Goal: Task Accomplishment & Management: Complete application form

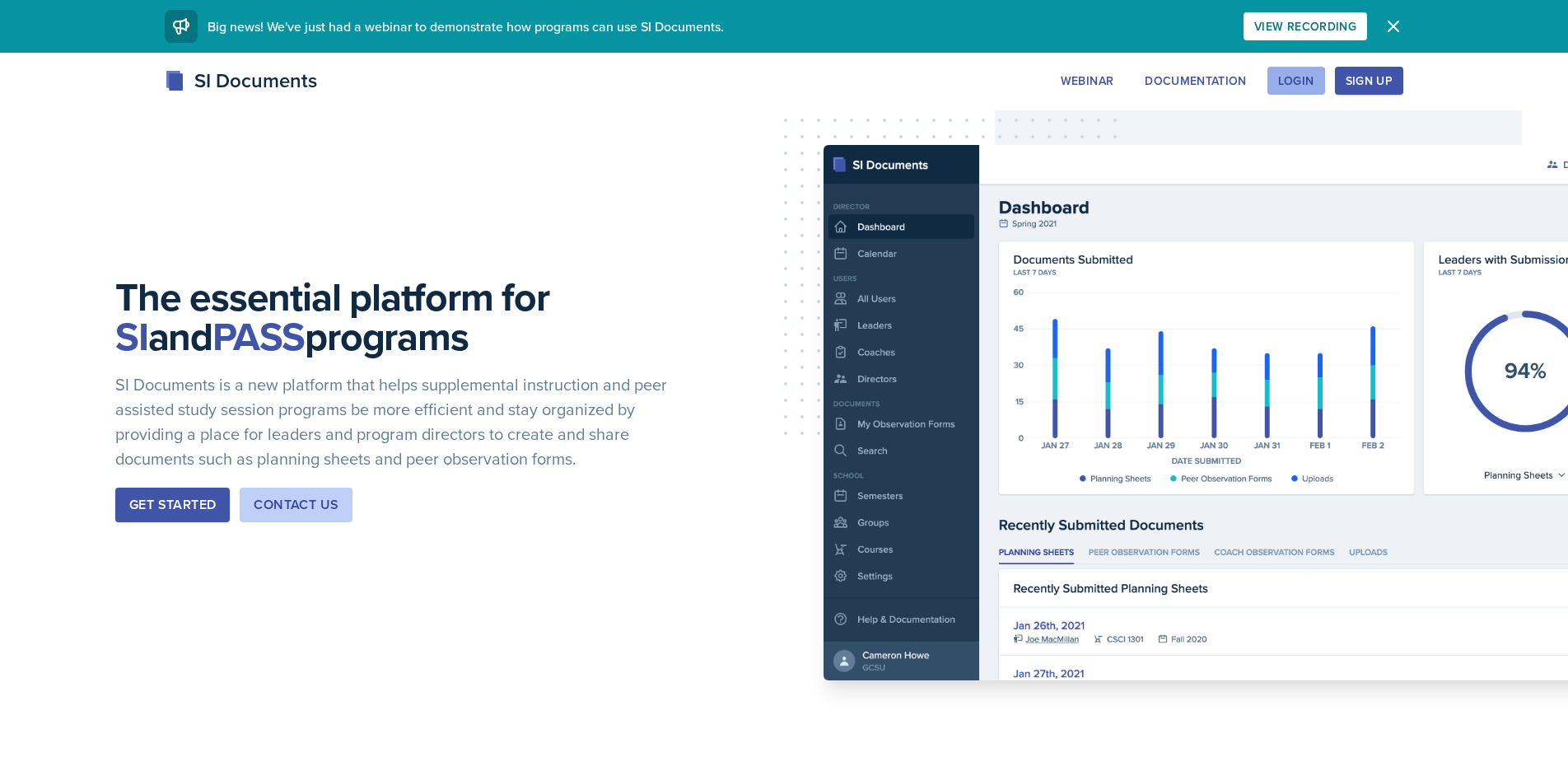
click at [1291, 77] on div "Login" at bounding box center [1295, 80] width 36 height 13
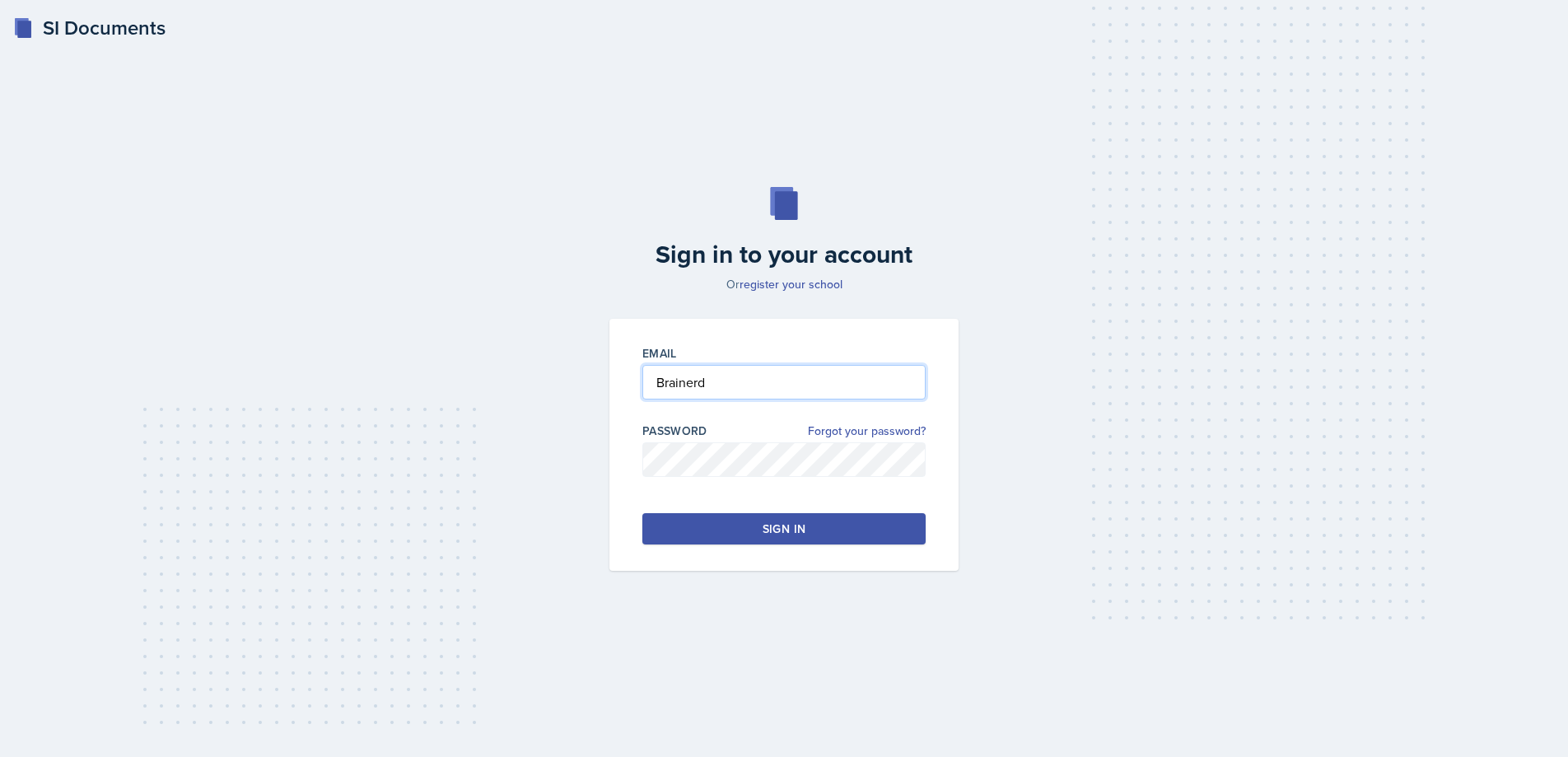
drag, startPoint x: 715, startPoint y: 384, endPoint x: 622, endPoint y: 376, distance: 93.3
click at [622, 376] on div "Email Brainerd Password Forgot your password? Sign in" at bounding box center [784, 445] width 349 height 252
type input "[EMAIL_ADDRESS][DOMAIN_NAME]"
click at [625, 460] on div "Email mbraine2@students.kennesaw.edu Password Forgot your password? Sign in" at bounding box center [784, 445] width 349 height 252
click at [855, 431] on link "Forgot your password?" at bounding box center [866, 431] width 117 height 18
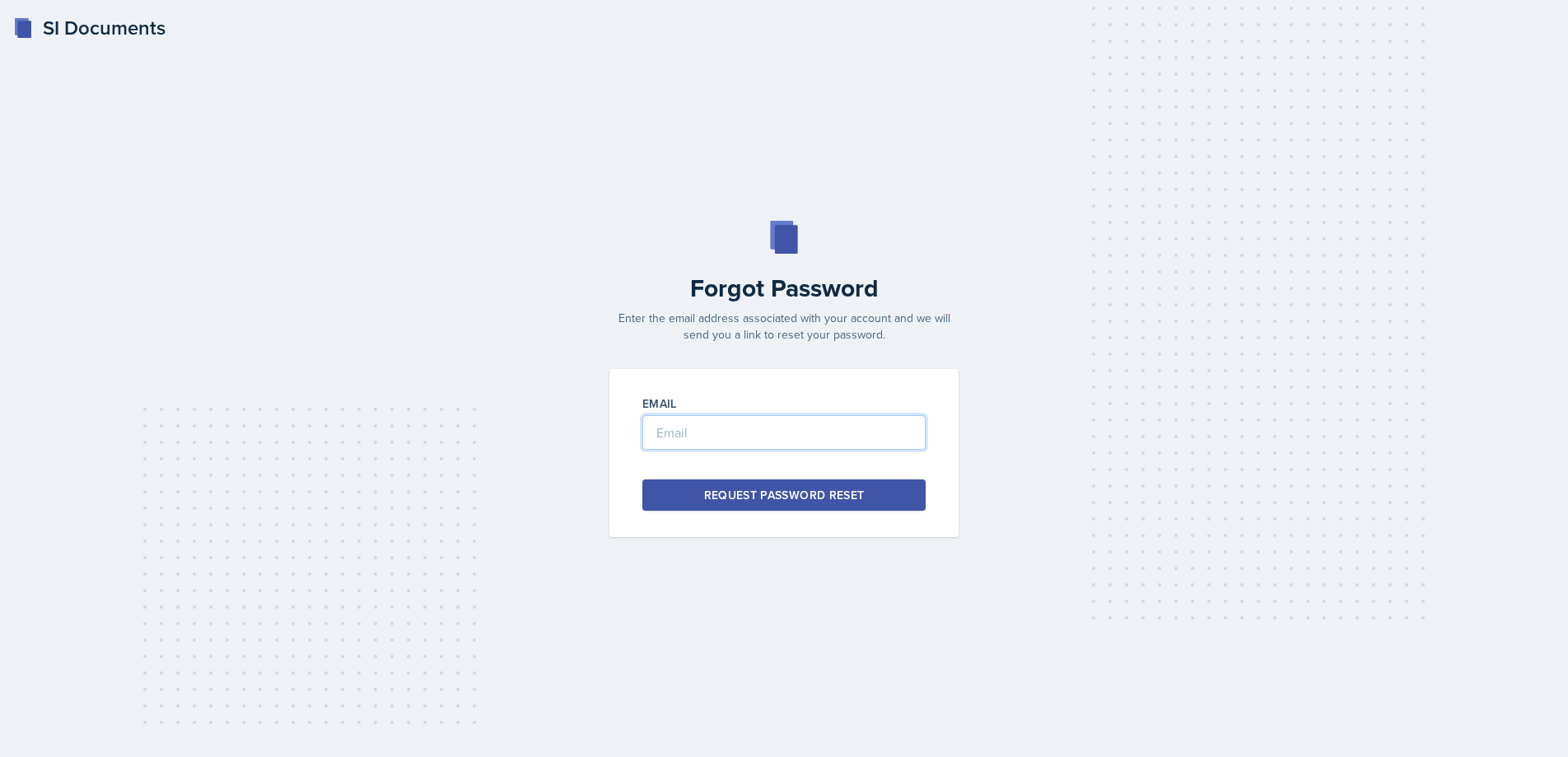
click at [677, 435] on input "email" at bounding box center [784, 431] width 283 height 34
type input "[EMAIL_ADDRESS][DOMAIN_NAME]"
click at [806, 498] on div "Request Password Reset" at bounding box center [784, 494] width 161 height 17
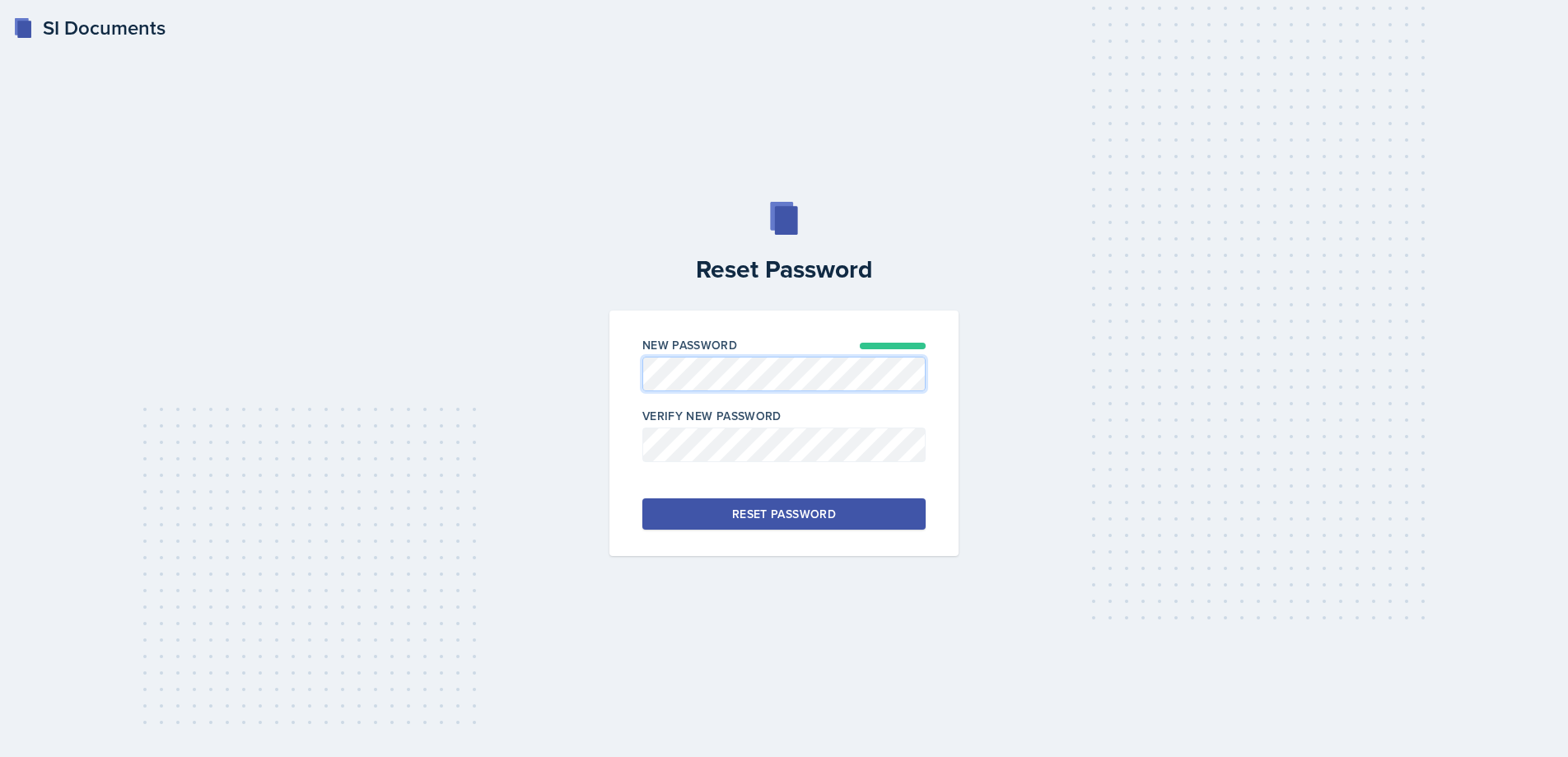
click at [617, 371] on div "New Password Verify New Password Reset Password" at bounding box center [784, 433] width 349 height 245
click at [687, 516] on button "Reset Password" at bounding box center [784, 513] width 283 height 31
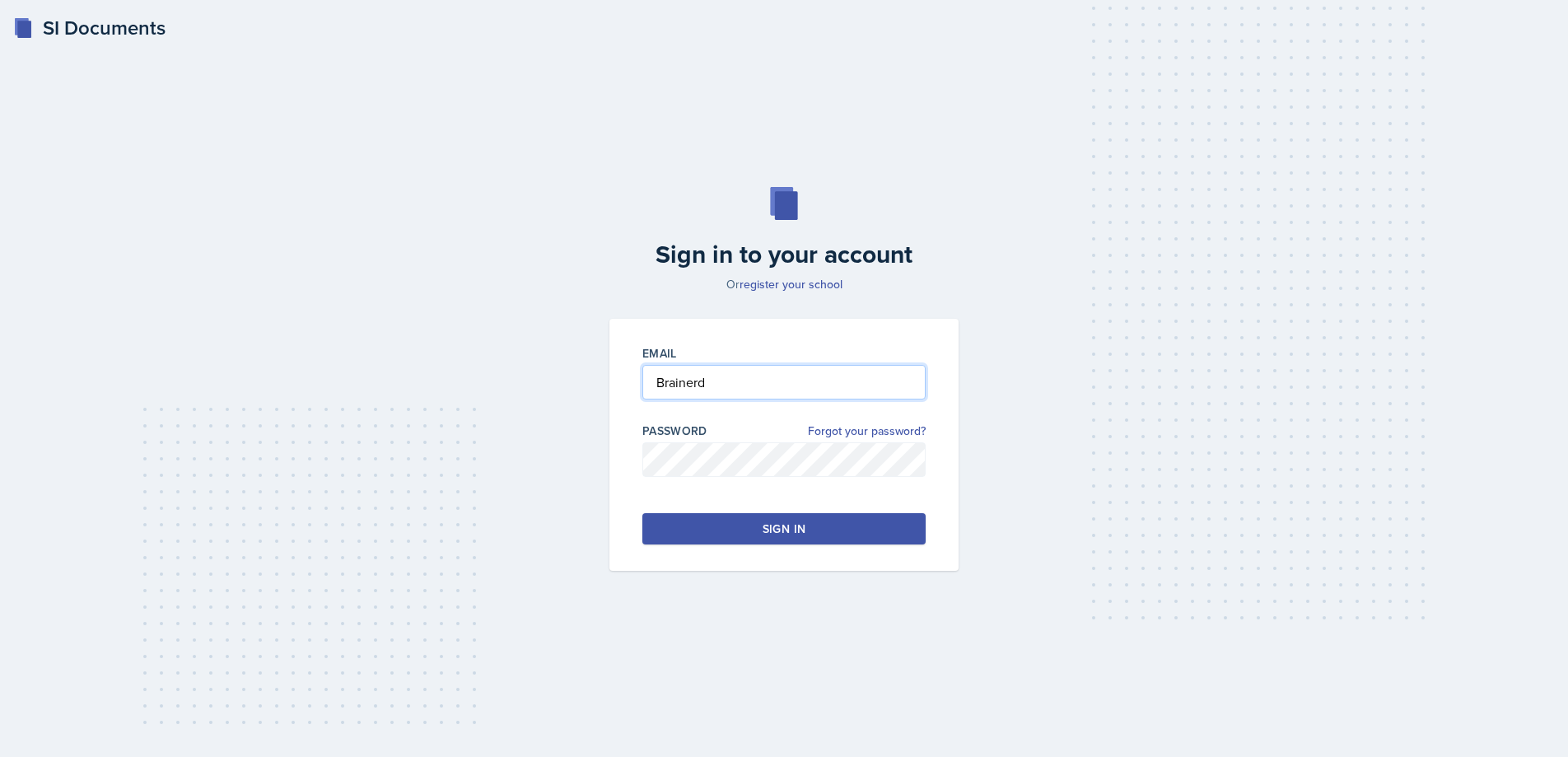
drag, startPoint x: 711, startPoint y: 378, endPoint x: 624, endPoint y: 376, distance: 87.0
click at [624, 376] on div "Email Brainerd Password Forgot your password? Sign in" at bounding box center [784, 445] width 349 height 252
type input "[EMAIL_ADDRESS][DOMAIN_NAME]"
click at [559, 448] on div "Sign in to your account Or register your school Email [EMAIL_ADDRESS][DOMAIN_NA…" at bounding box center [784, 378] width 1515 height 489
click at [705, 530] on button "Sign in" at bounding box center [784, 528] width 283 height 31
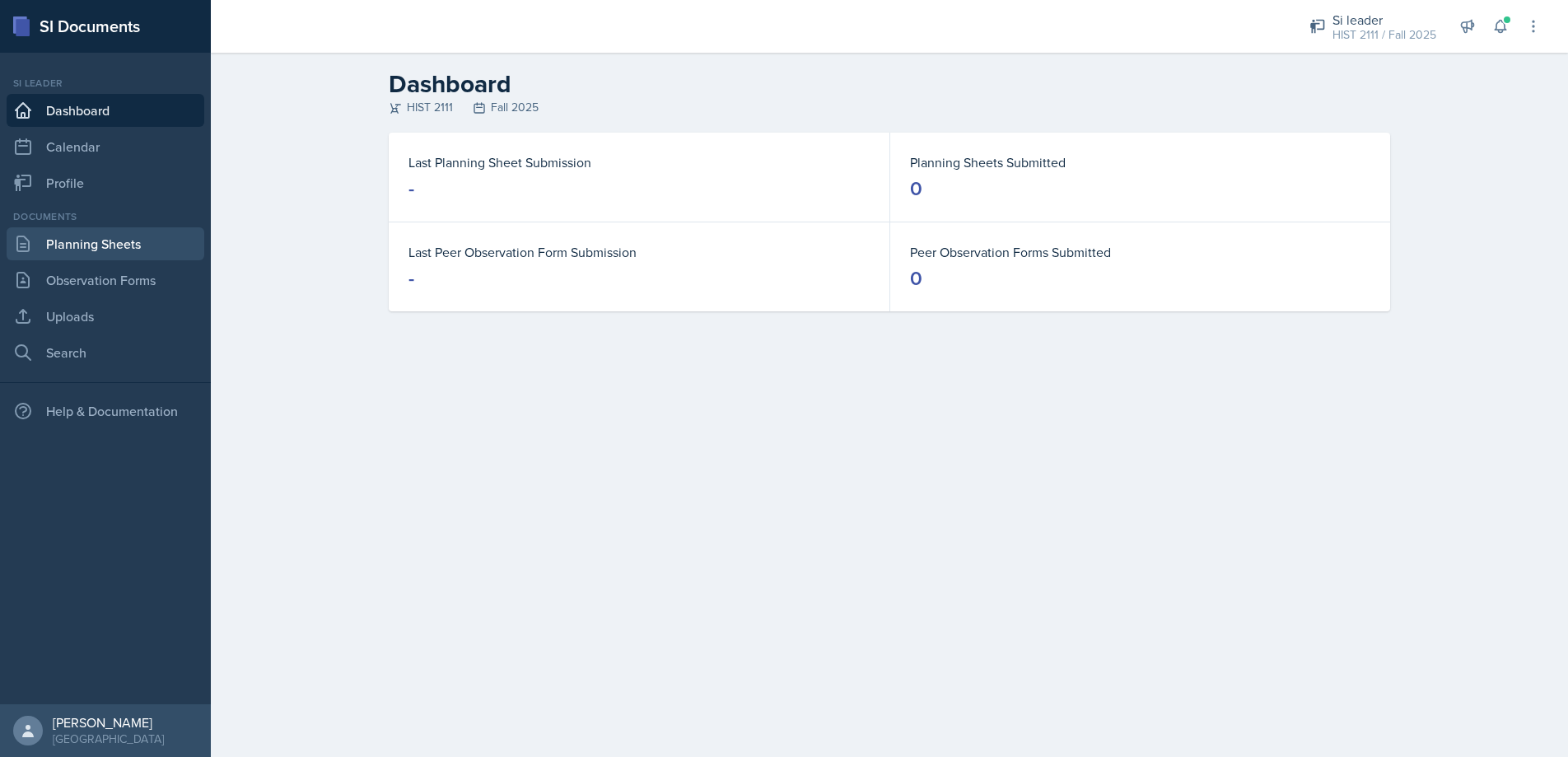
click at [126, 243] on link "Planning Sheets" at bounding box center [105, 244] width 198 height 33
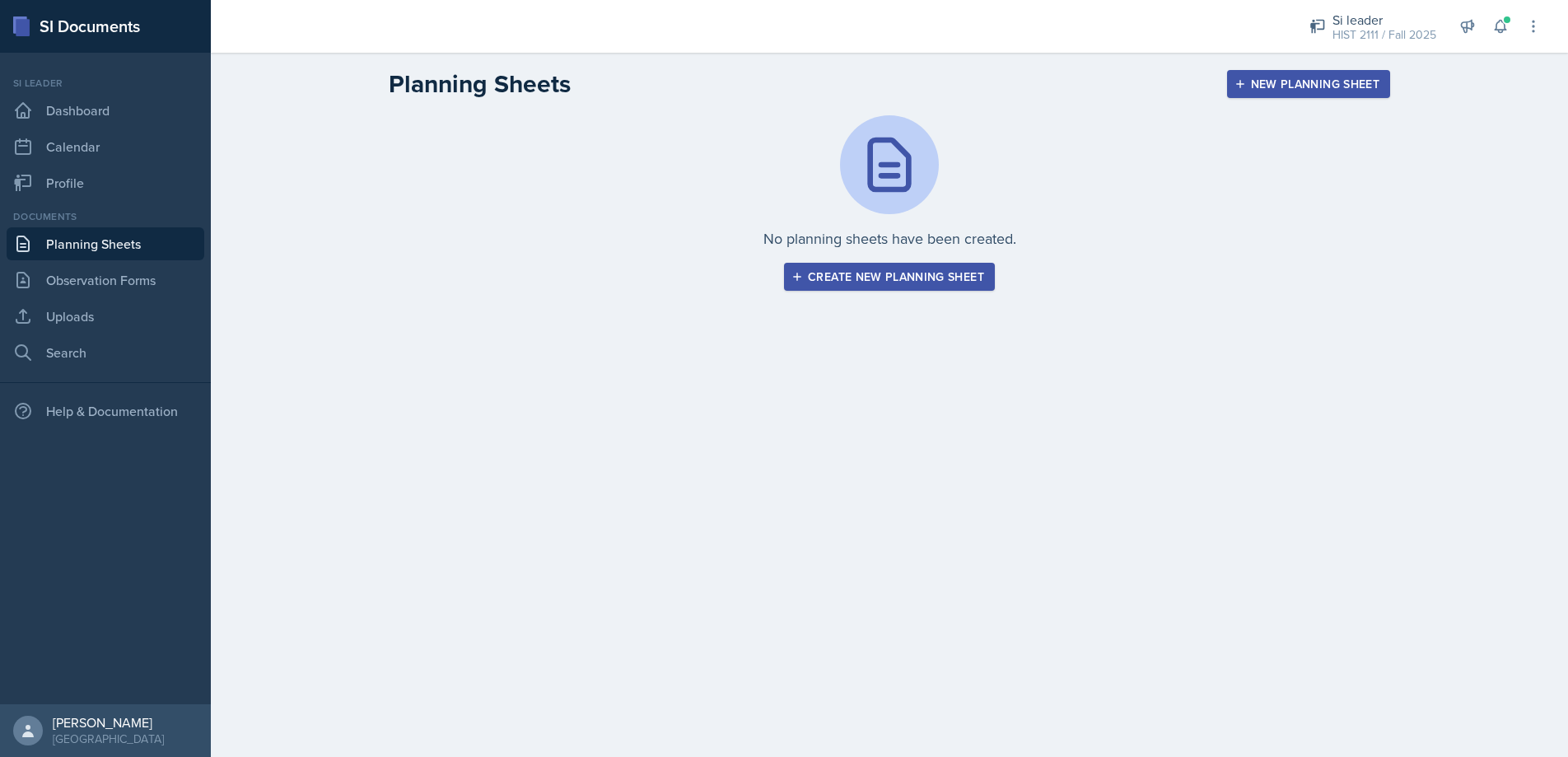
click at [886, 274] on div "Create new planning sheet" at bounding box center [889, 276] width 190 height 13
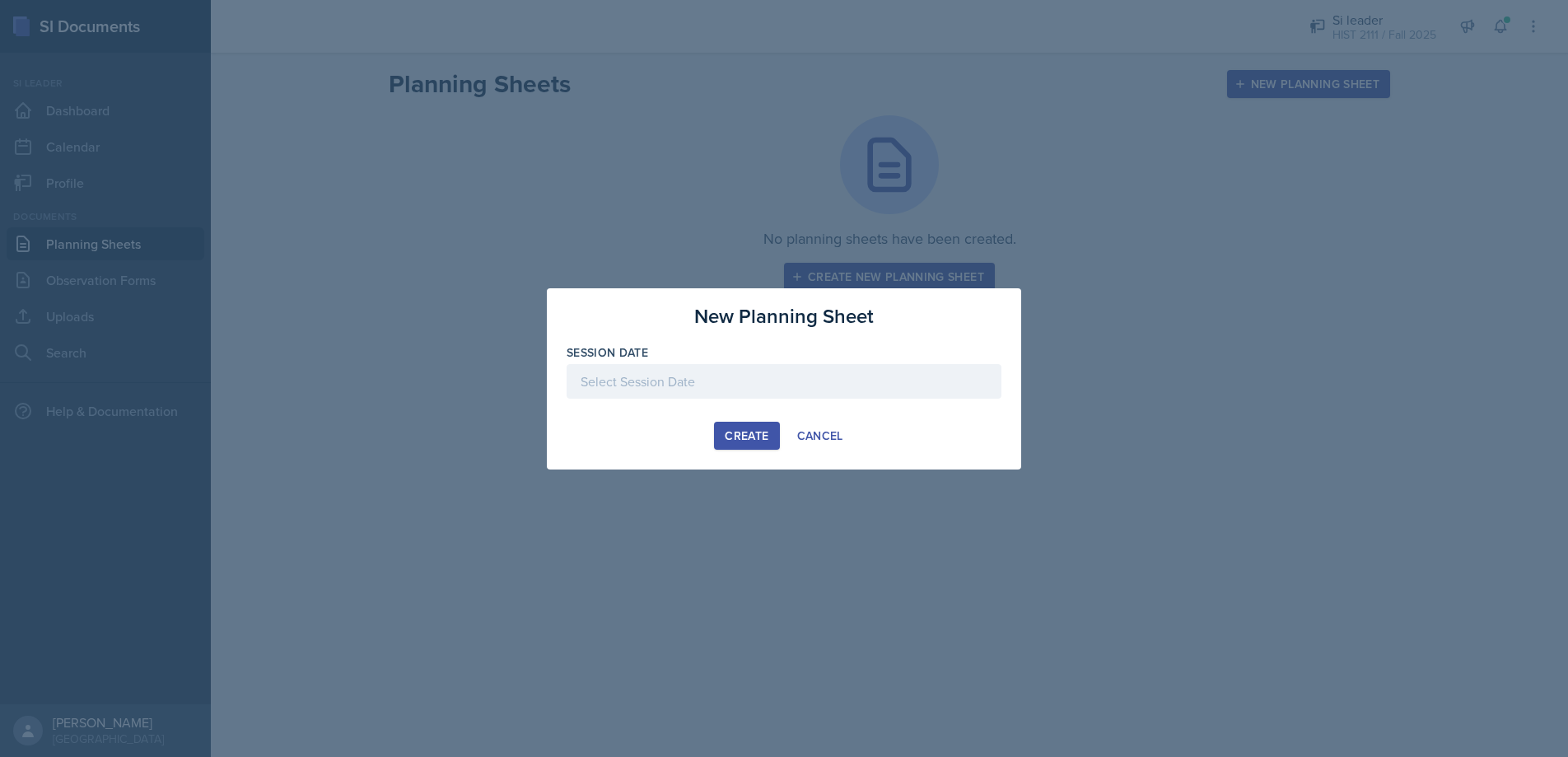
drag, startPoint x: 592, startPoint y: 378, endPoint x: 601, endPoint y: 382, distance: 9.8
click at [592, 378] on div at bounding box center [784, 380] width 435 height 34
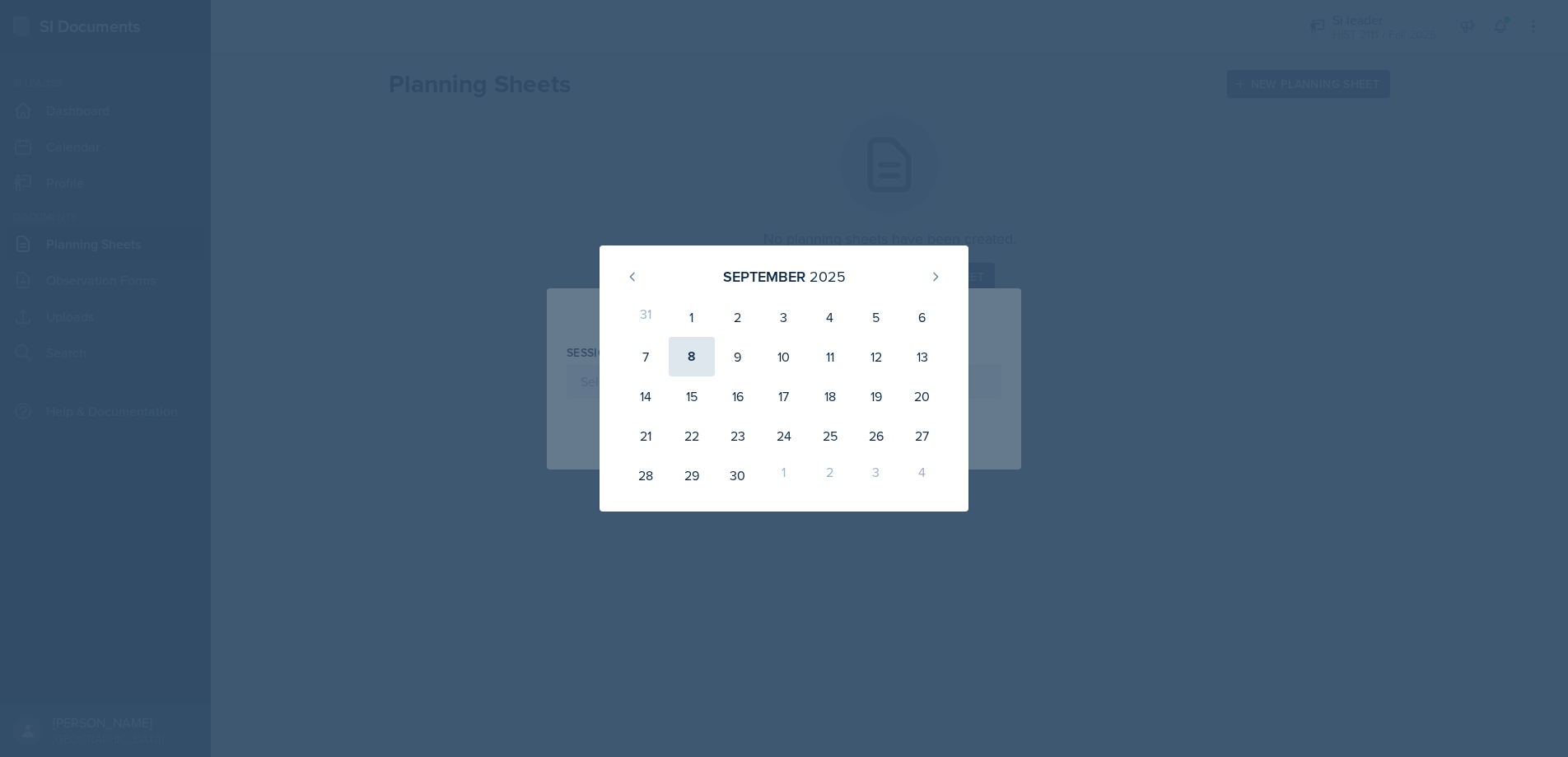
click at [684, 351] on div "8" at bounding box center [692, 356] width 46 height 40
type input "[DATE]"
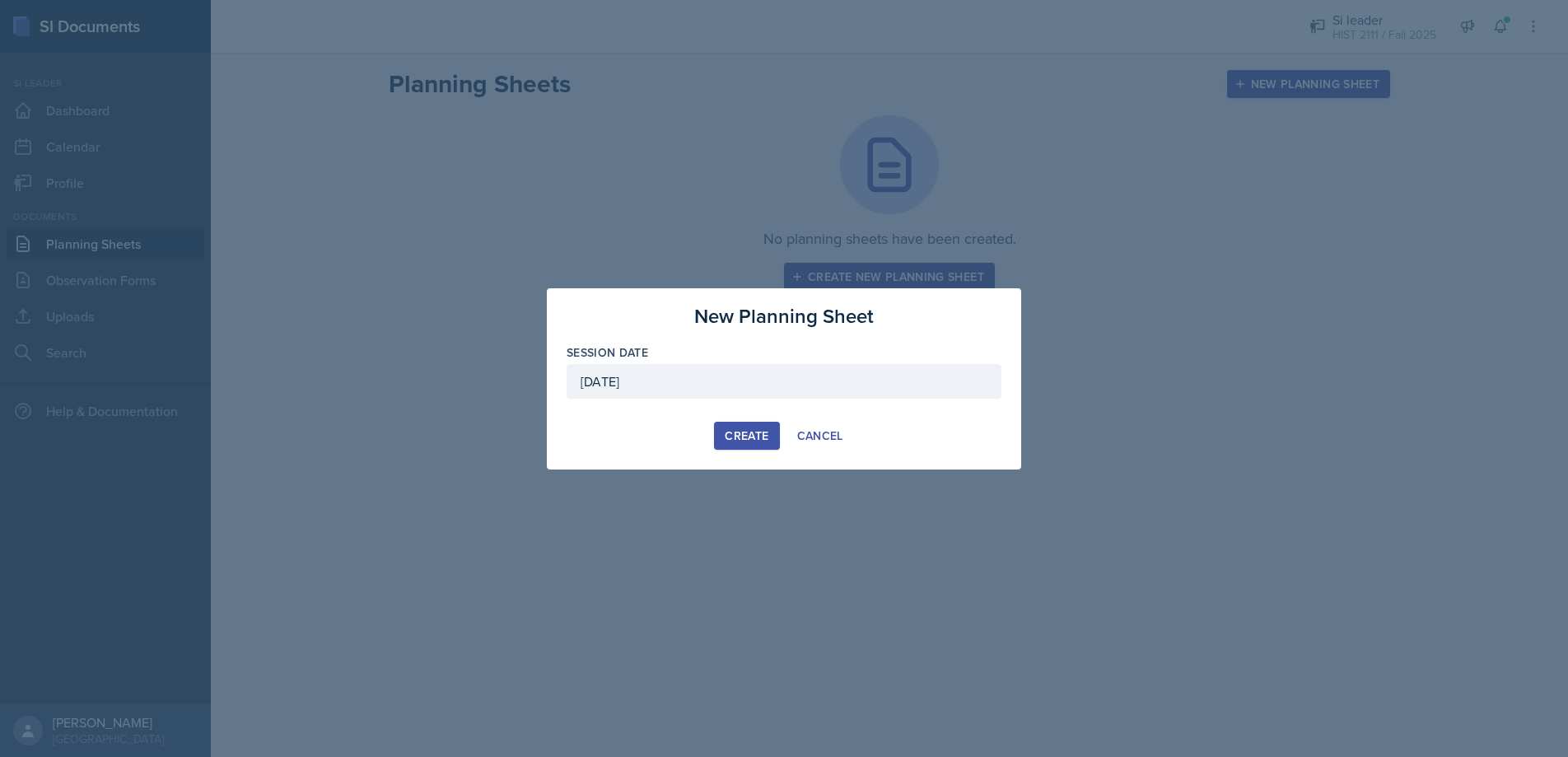
click at [745, 433] on div "Create" at bounding box center [746, 435] width 43 height 13
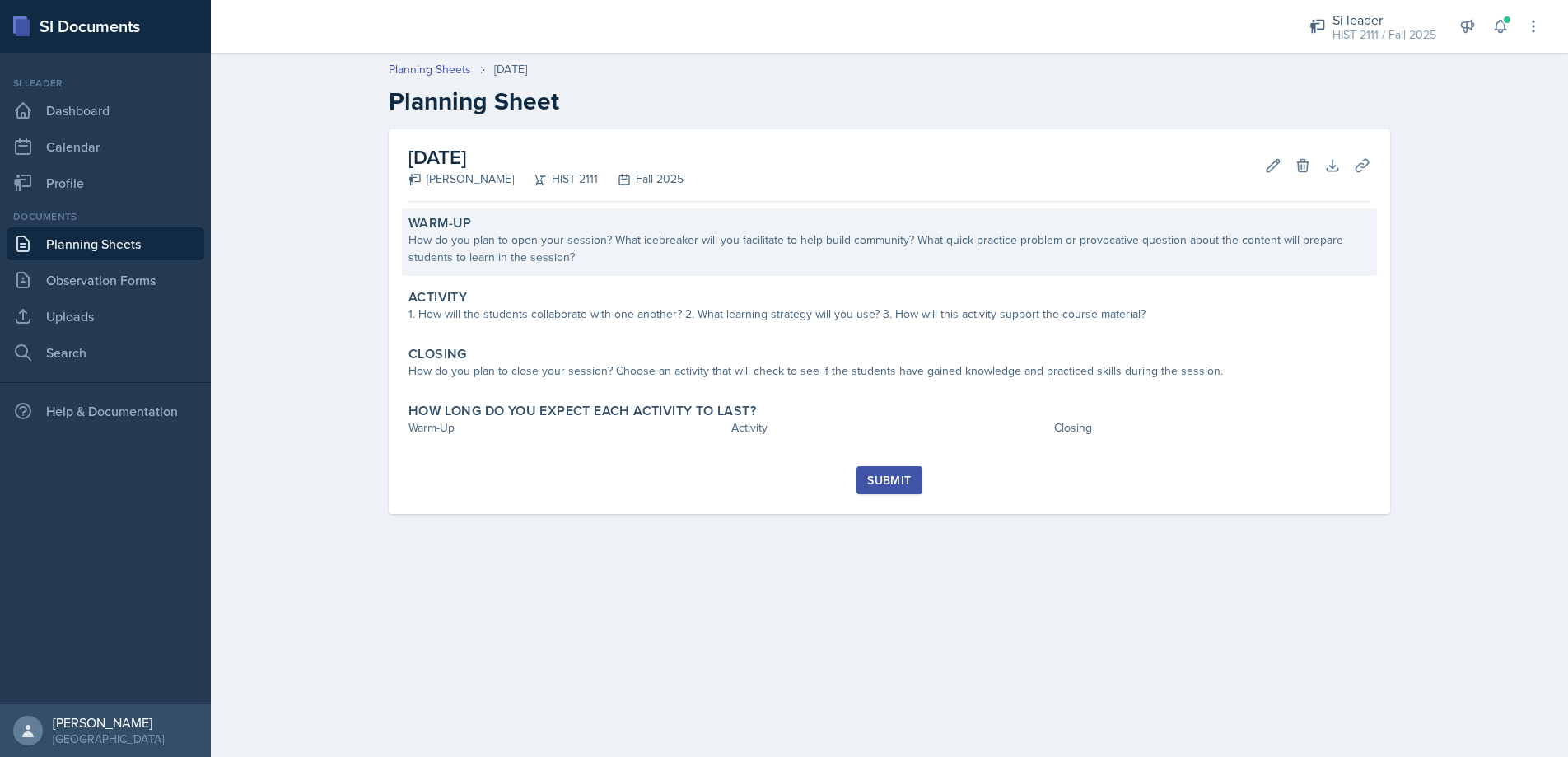
click at [417, 240] on div "How do you plan to open your session? What icebreaker will you facilitate to he…" at bounding box center [889, 248] width 962 height 34
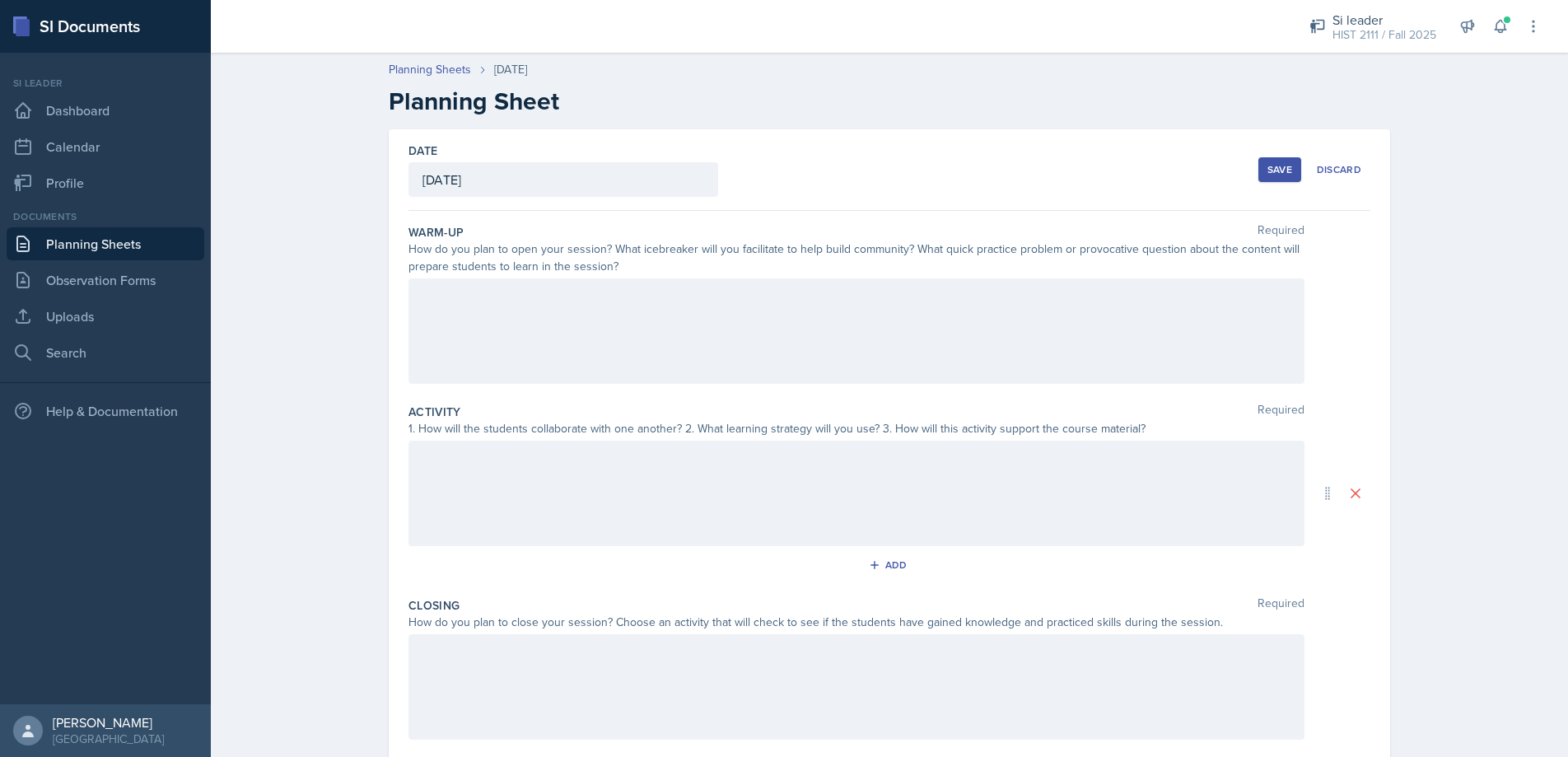
click at [420, 298] on div at bounding box center [856, 330] width 896 height 105
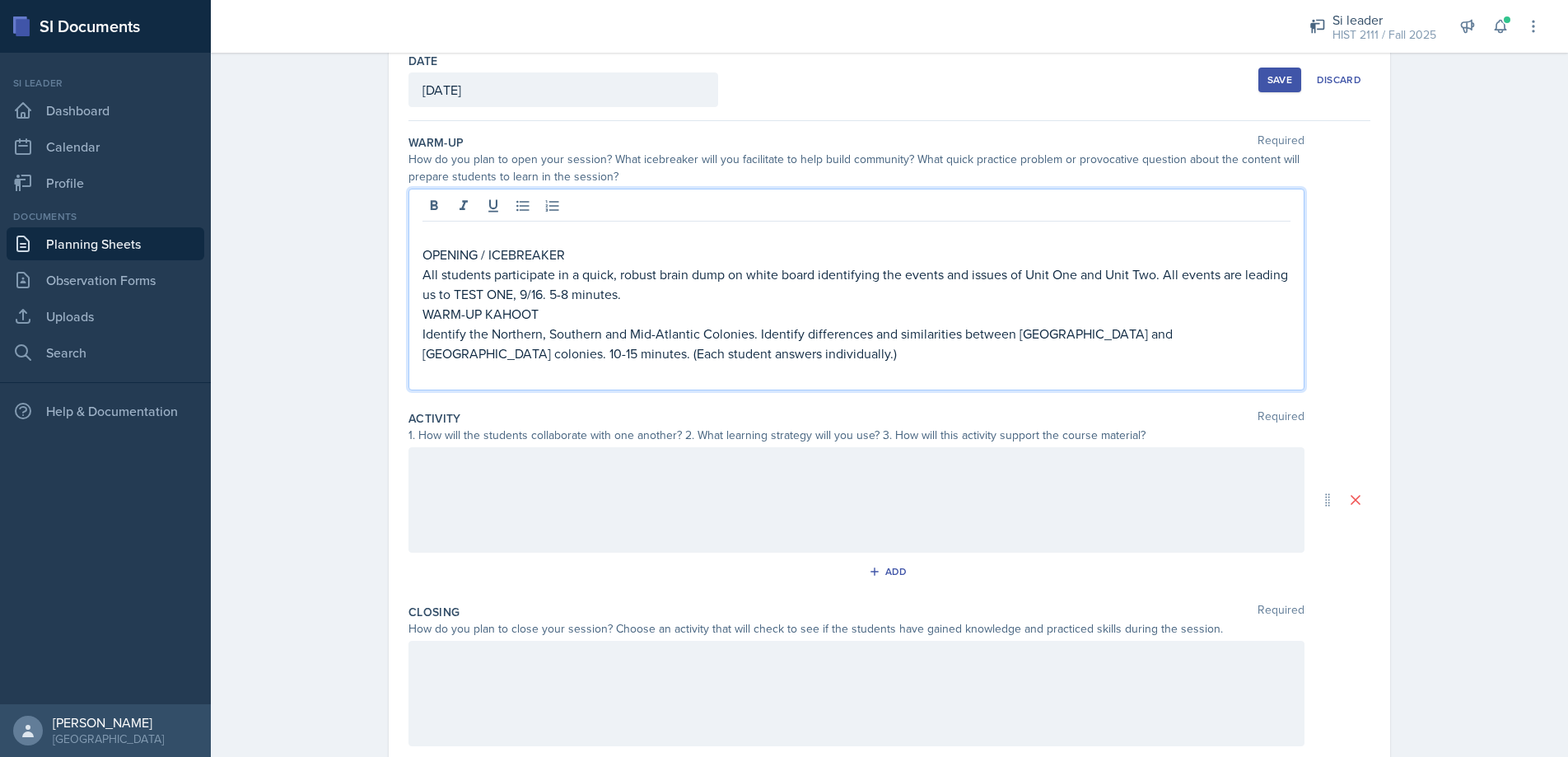
scroll to position [136, 0]
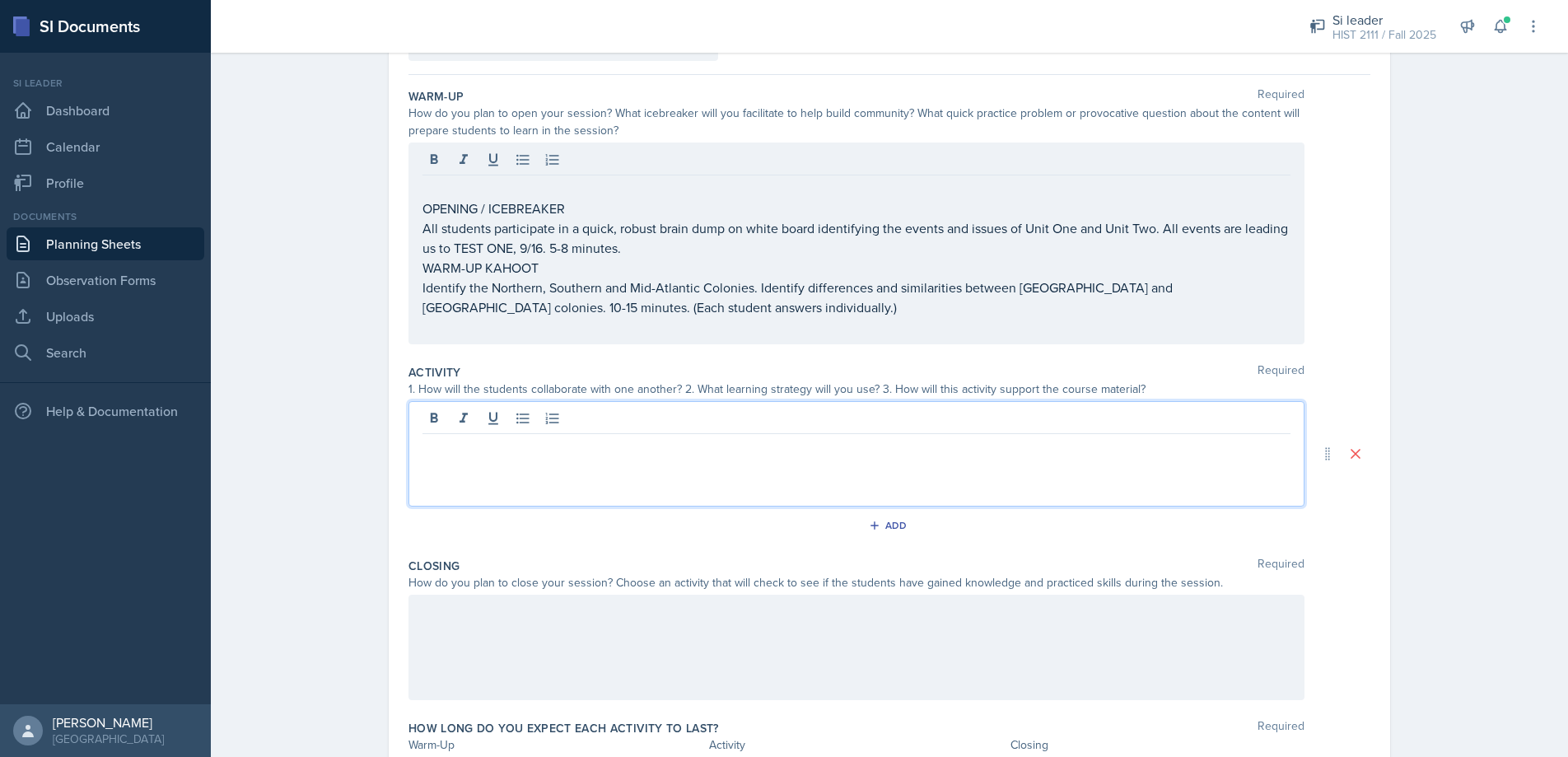
click at [434, 425] on div at bounding box center [856, 453] width 896 height 105
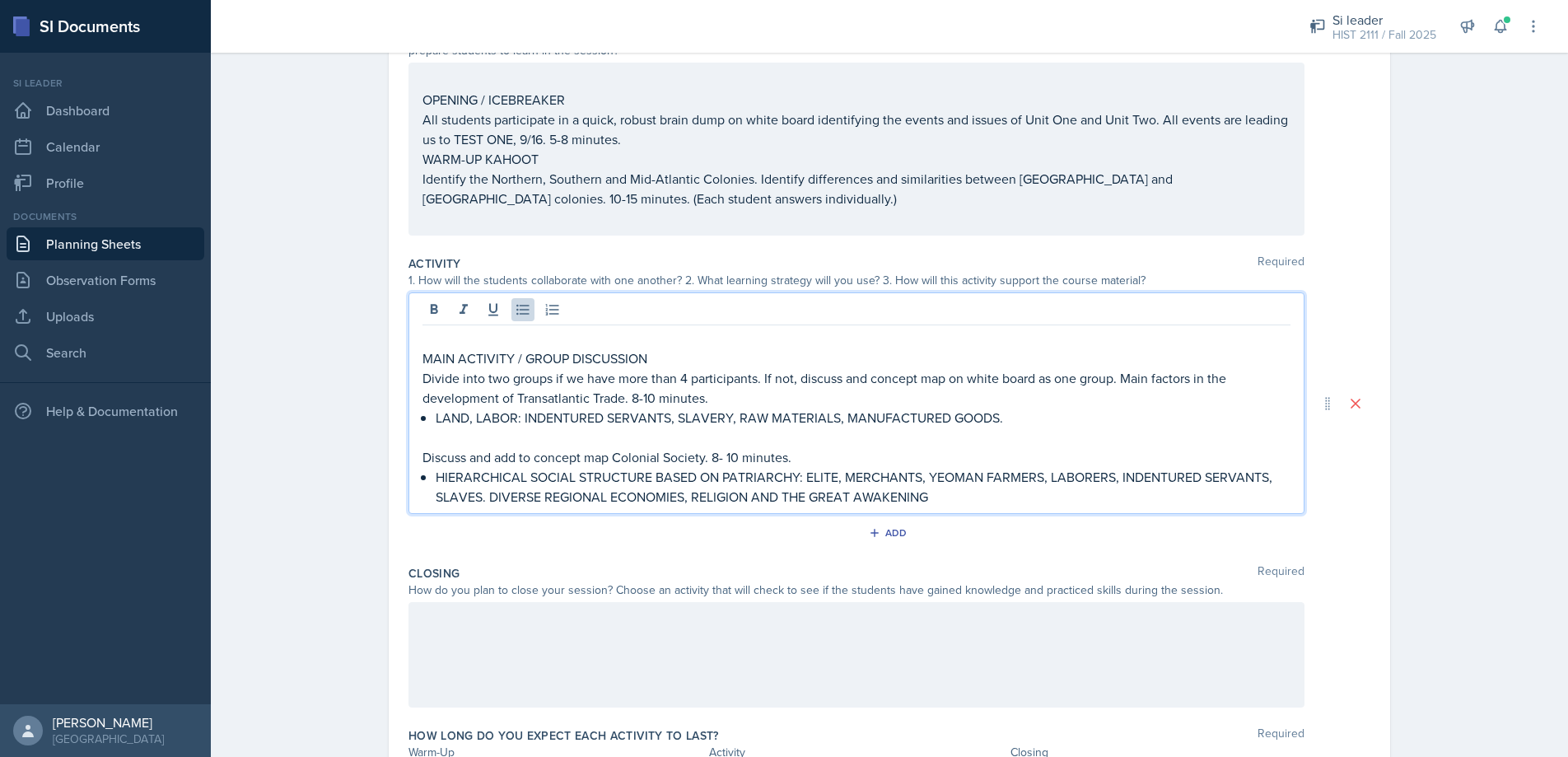
scroll to position [244, 0]
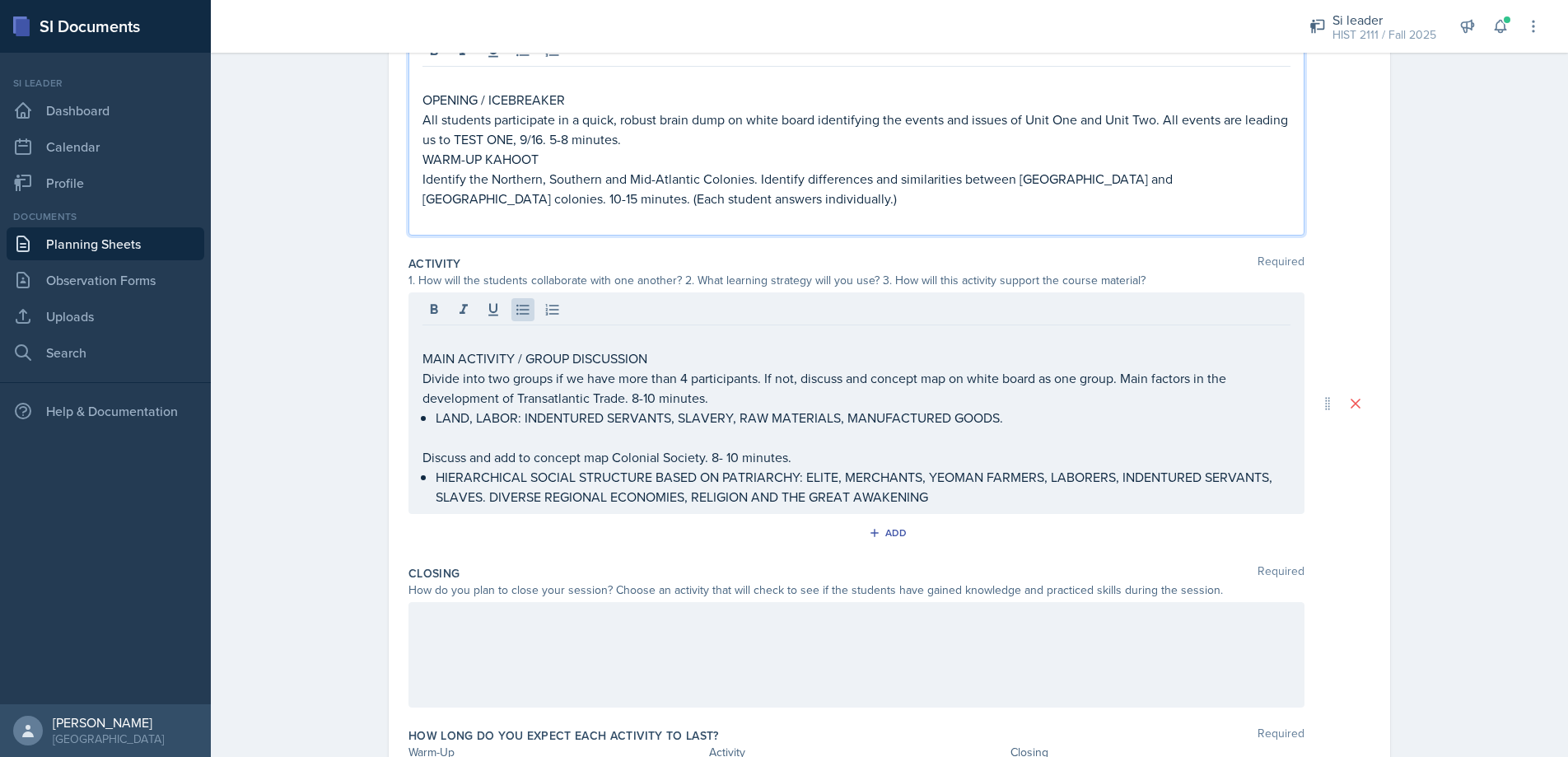
click at [427, 97] on p "OPENING / ICEBREAKER" at bounding box center [857, 100] width 868 height 19
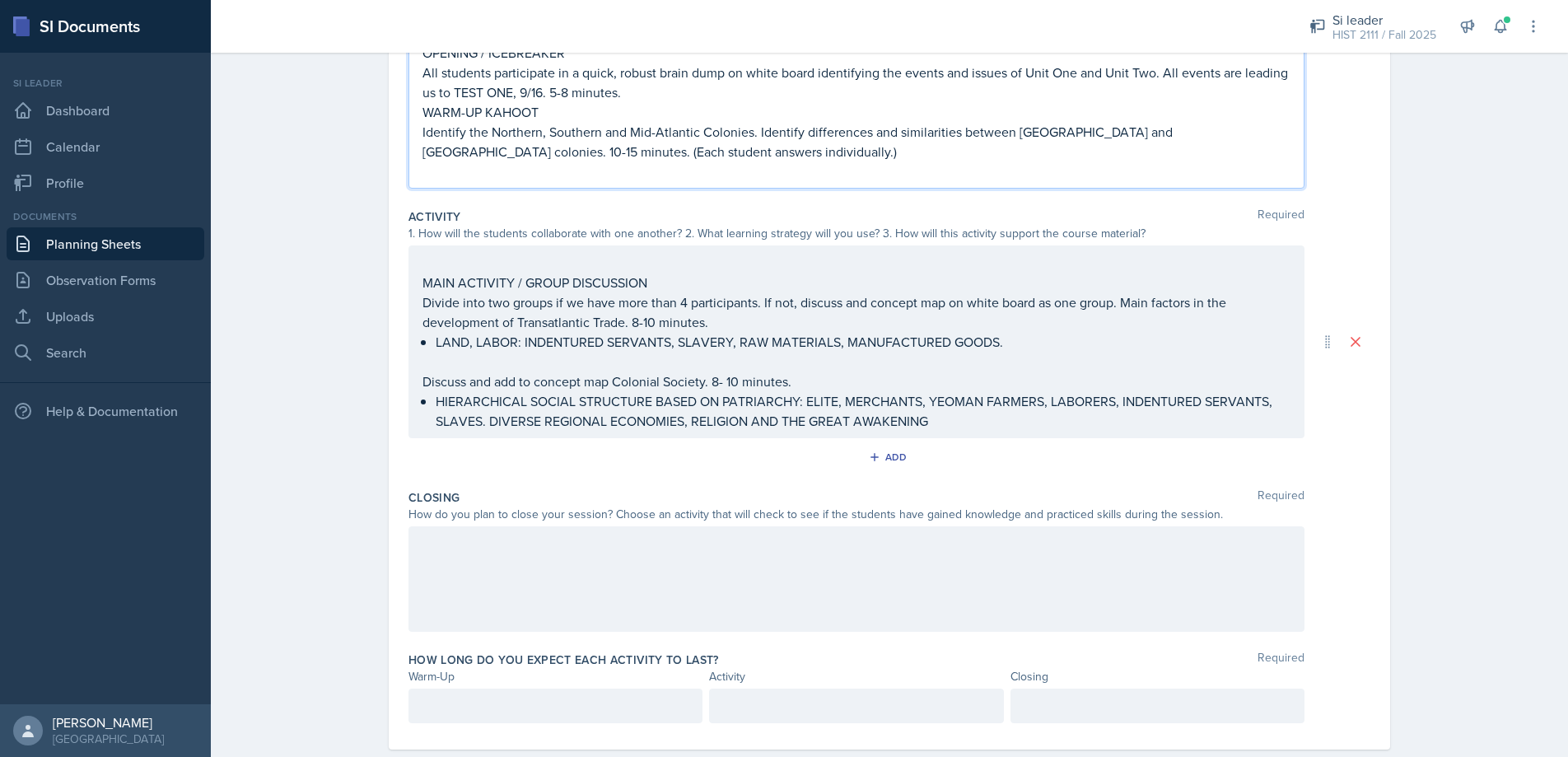
scroll to position [295, 0]
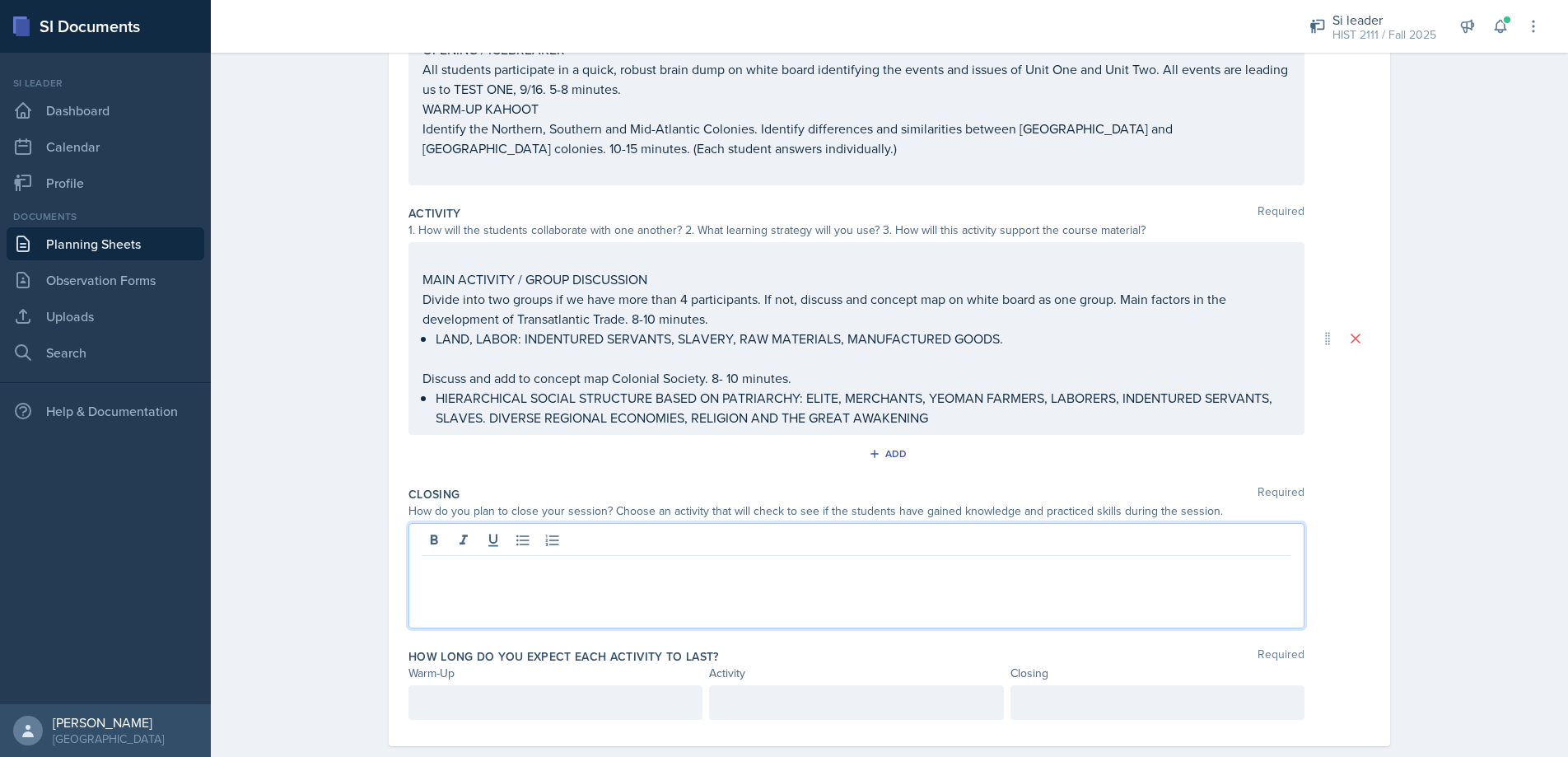
click at [430, 542] on div at bounding box center [856, 575] width 896 height 105
paste div
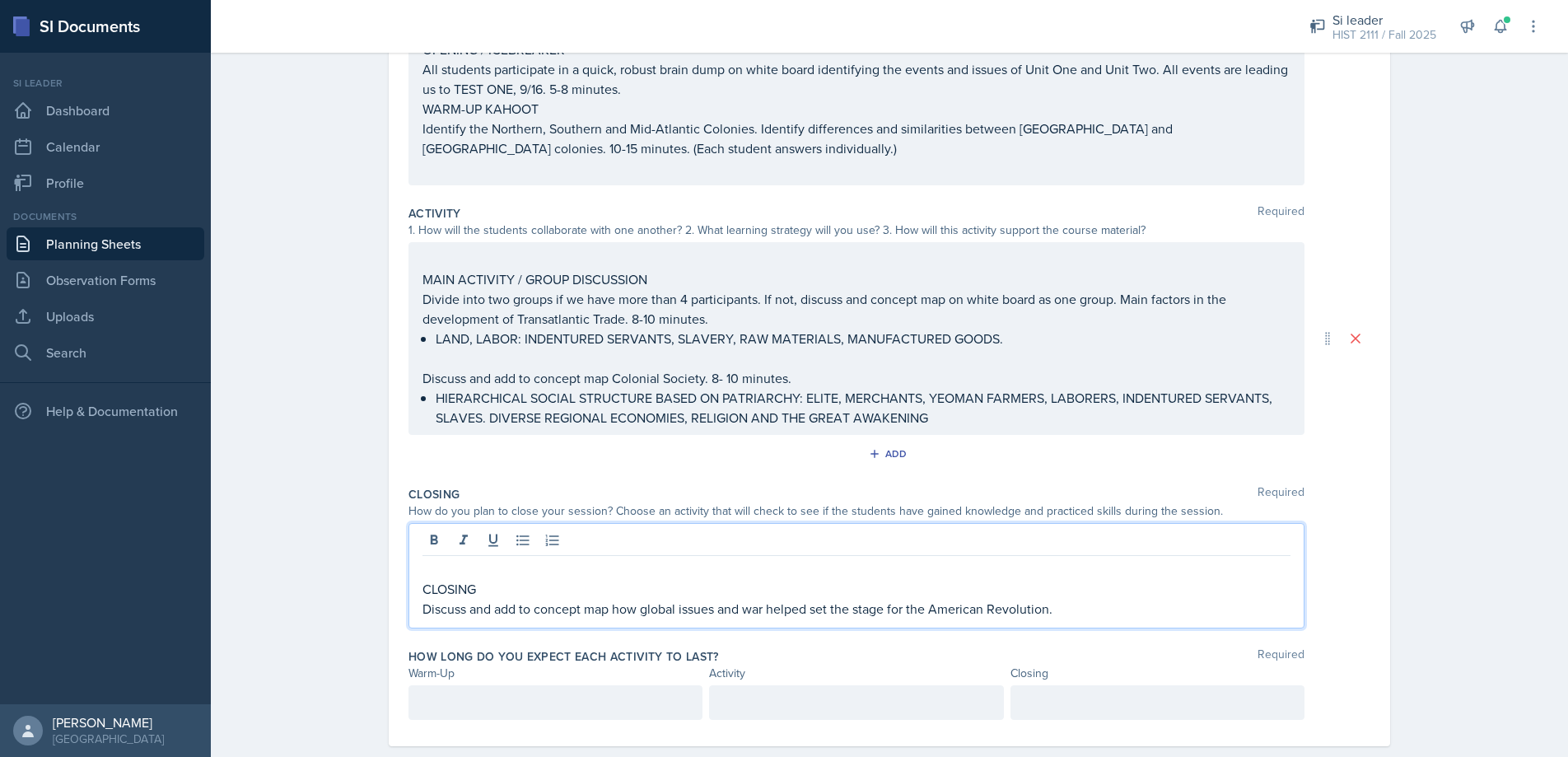
click at [425, 587] on p "CLOSING" at bounding box center [857, 588] width 868 height 19
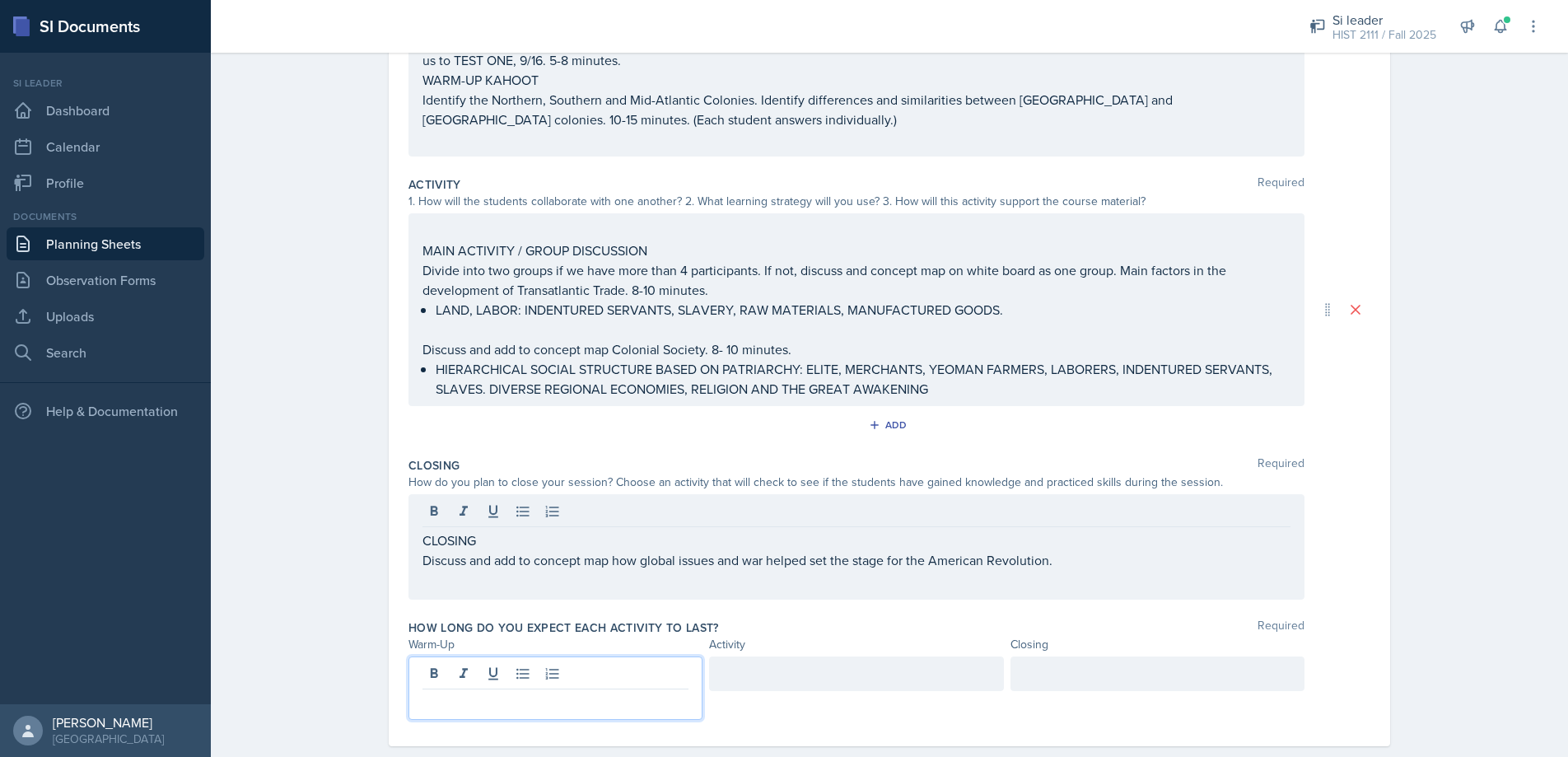
scroll to position [324, 0]
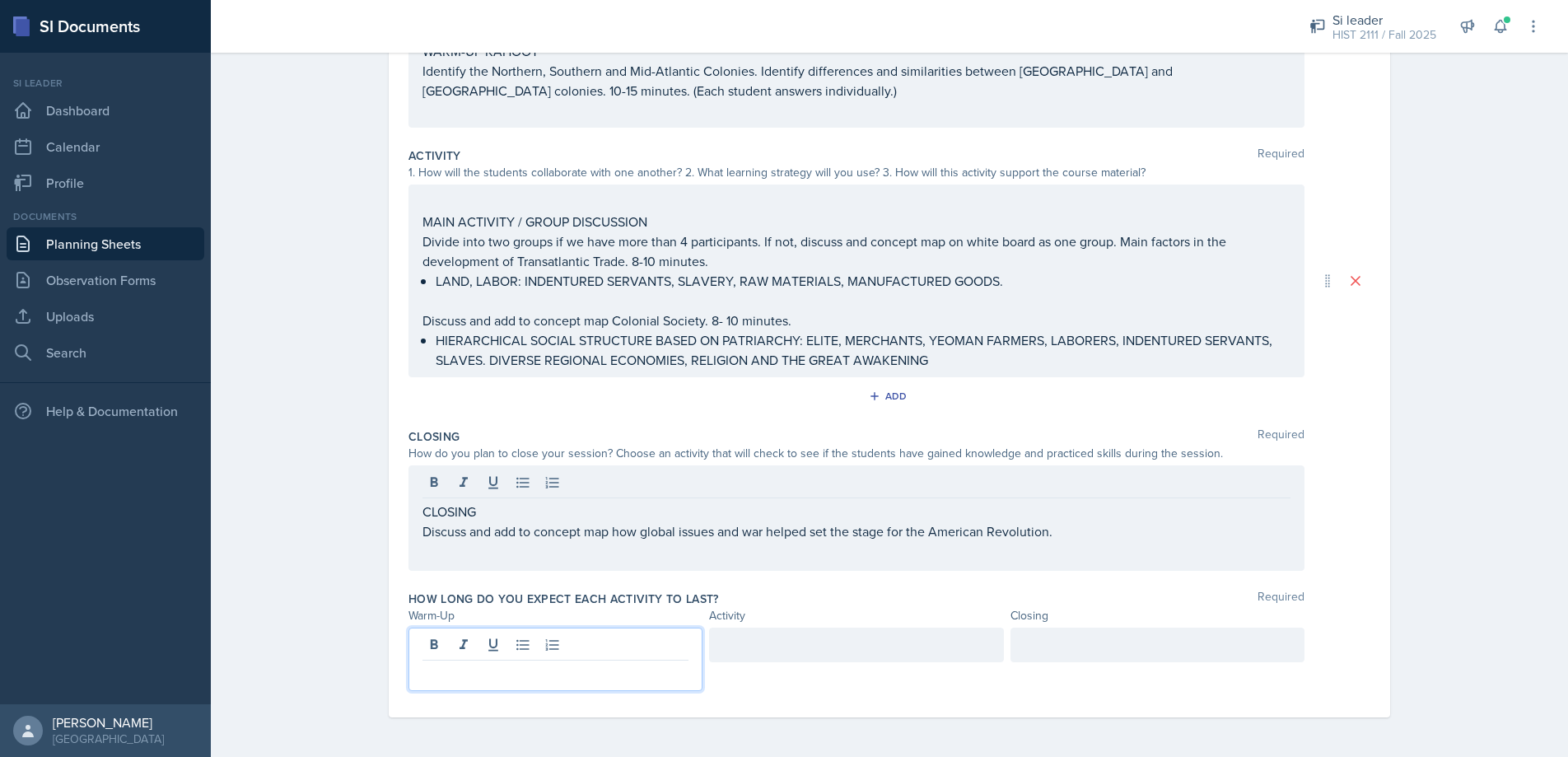
click at [450, 677] on p at bounding box center [555, 673] width 266 height 19
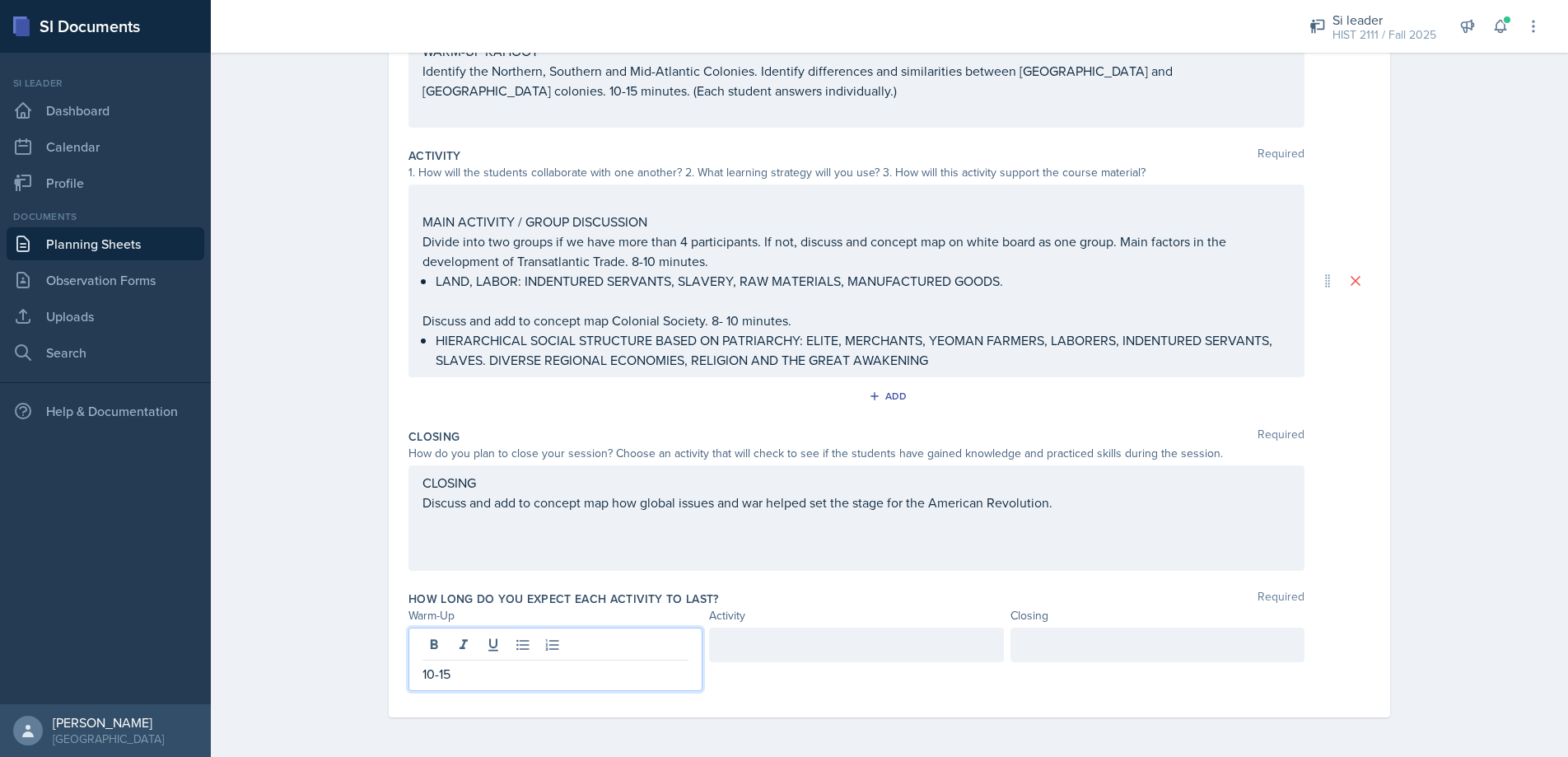
click at [746, 648] on div at bounding box center [855, 644] width 294 height 34
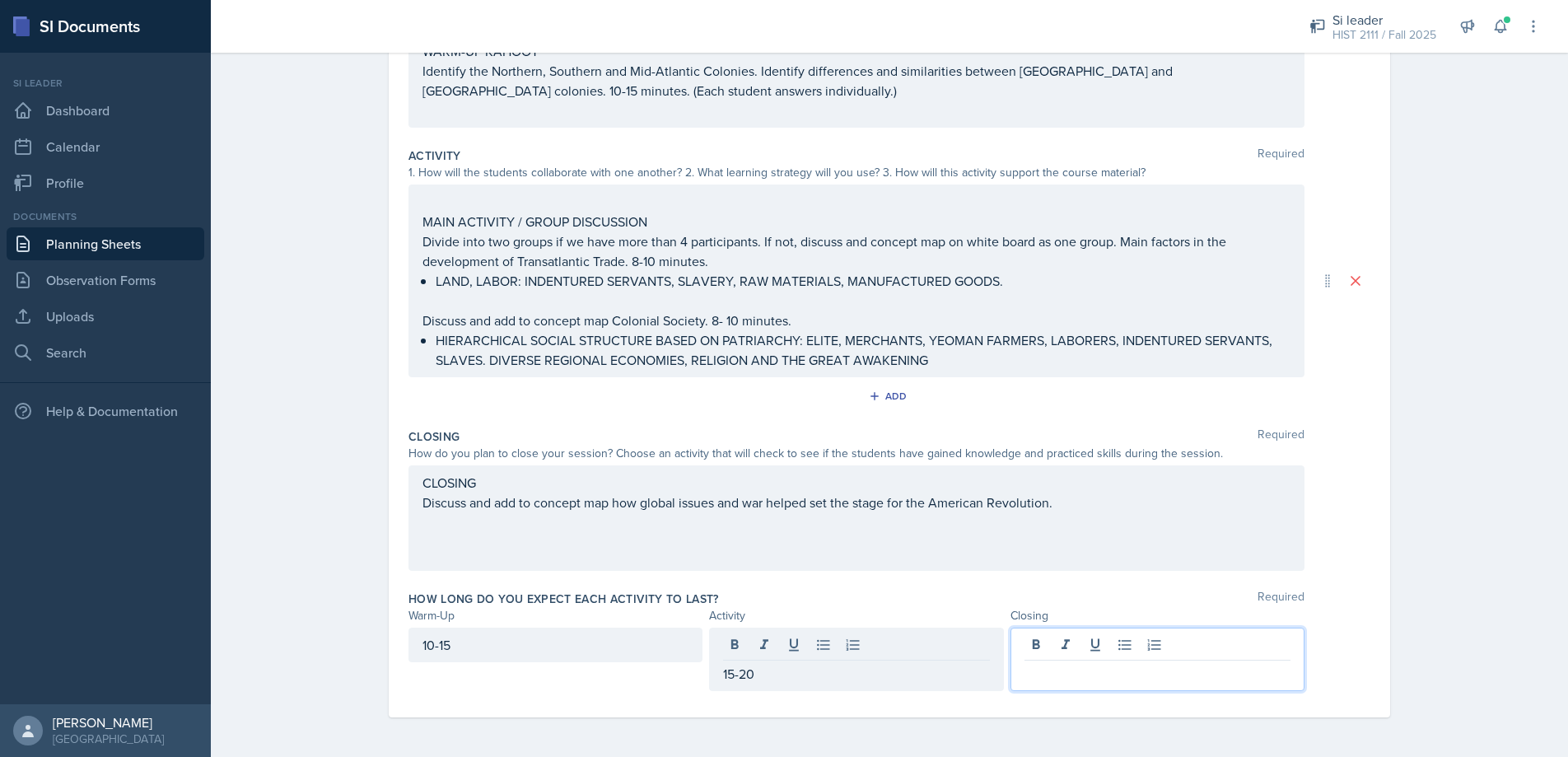
click at [1058, 646] on div at bounding box center [1157, 659] width 294 height 64
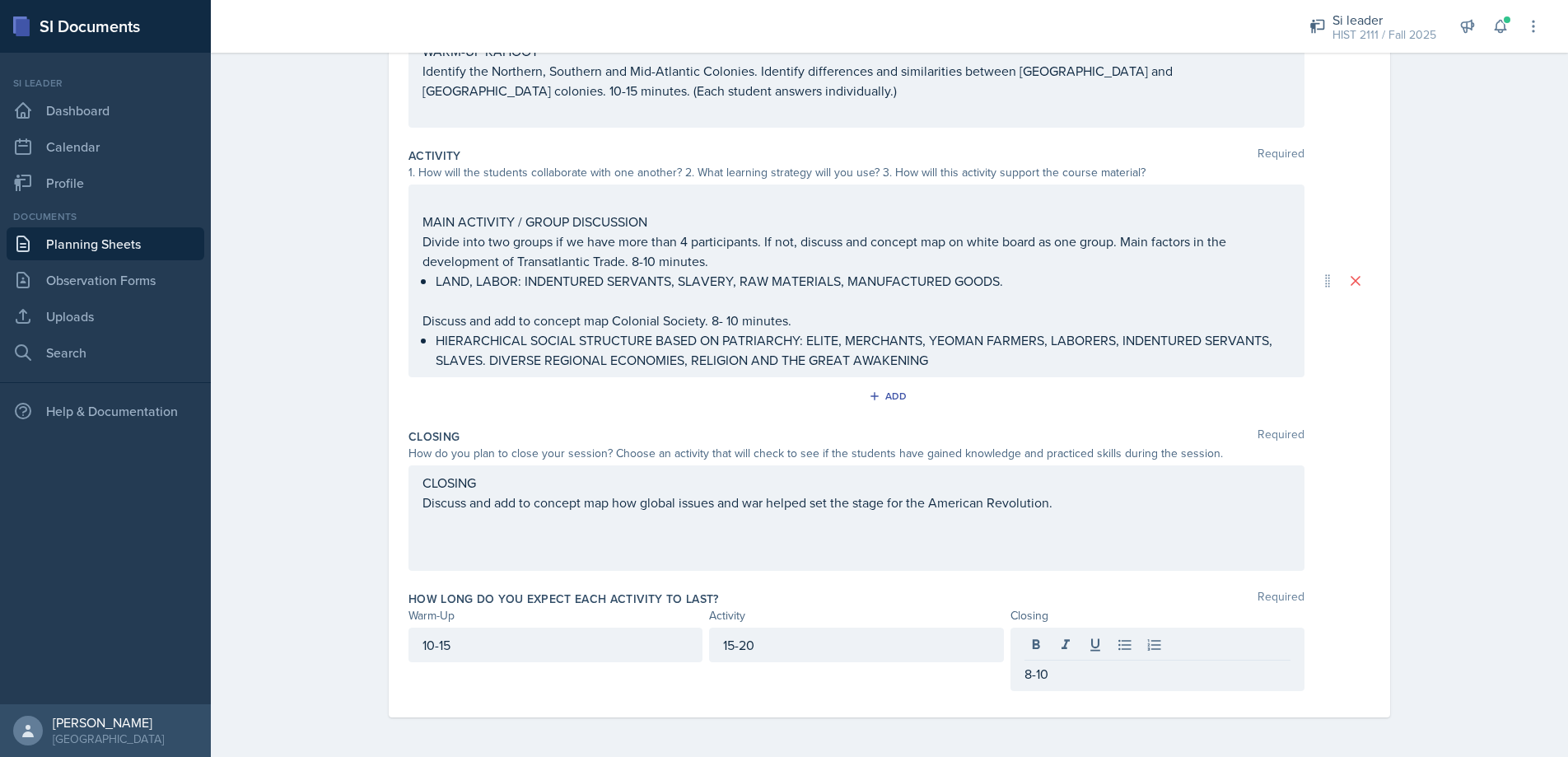
click at [1375, 585] on div "Date [DATE] [DATE] 31 1 2 3 4 5 6 7 8 9 10 11 12 13 14 15 16 17 18 19 20 21 22 …" at bounding box center [889, 261] width 1002 height 911
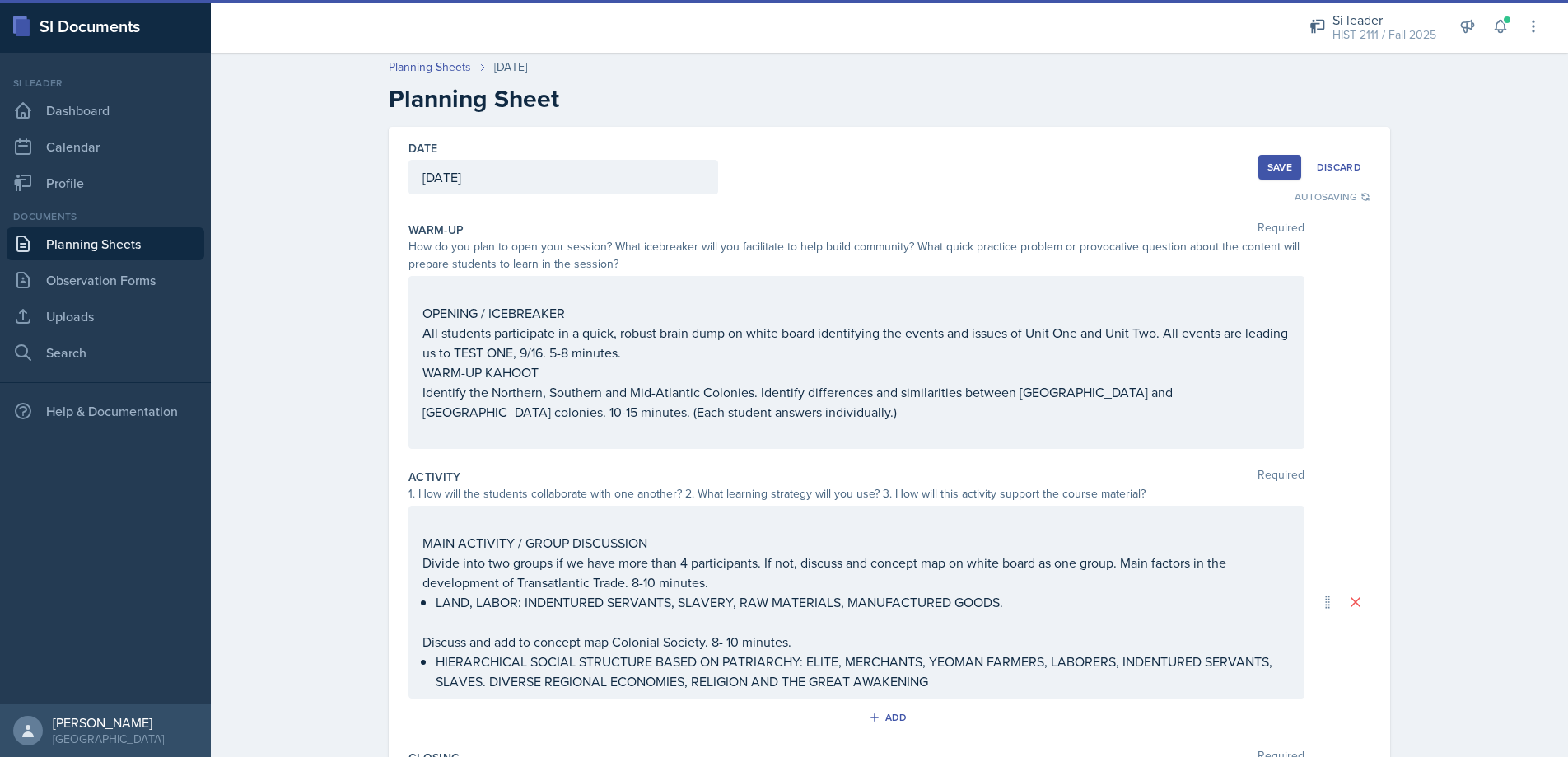
scroll to position [4, 0]
click at [1276, 164] on div "Save" at bounding box center [1279, 166] width 25 height 13
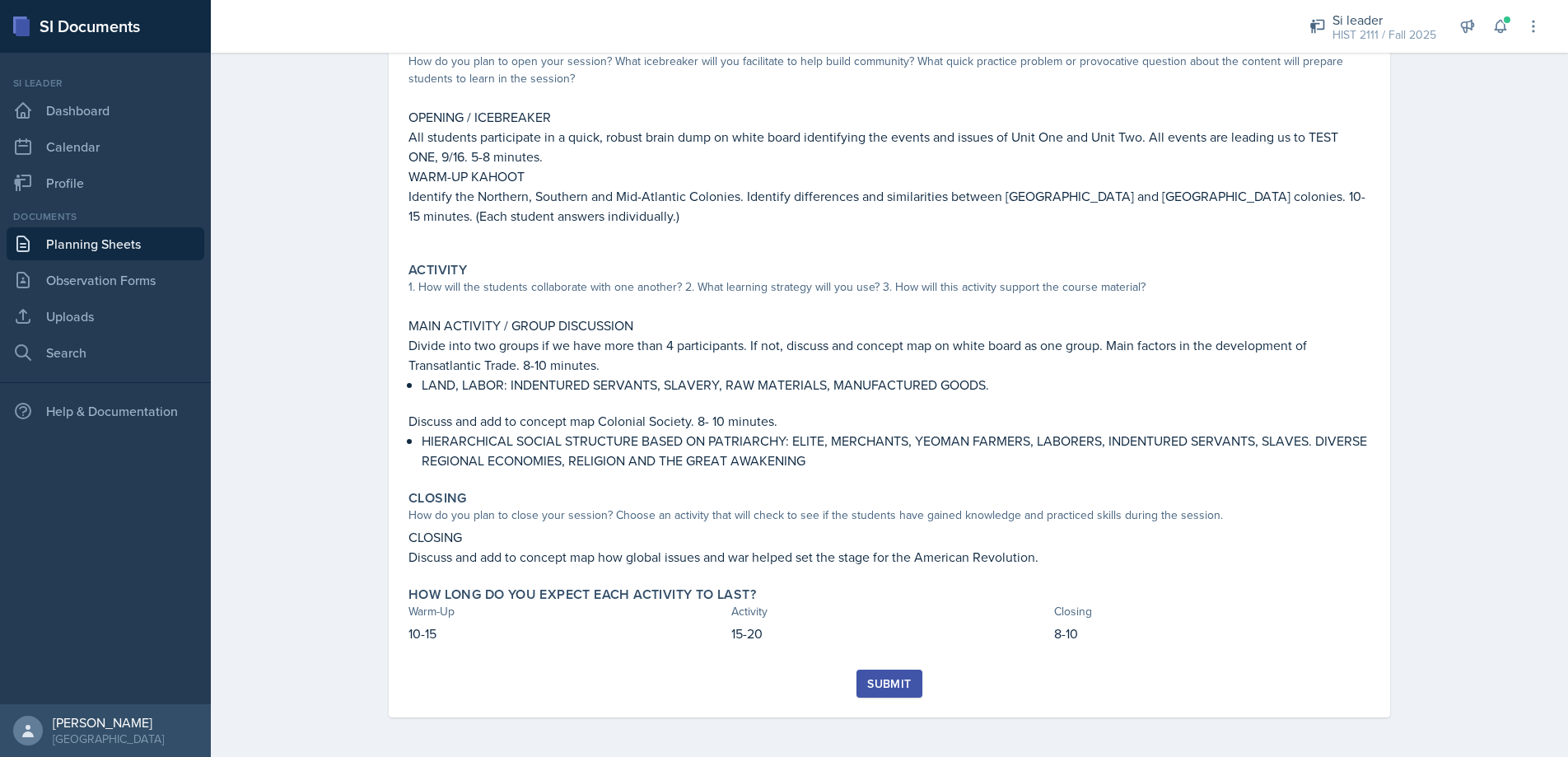
scroll to position [0, 0]
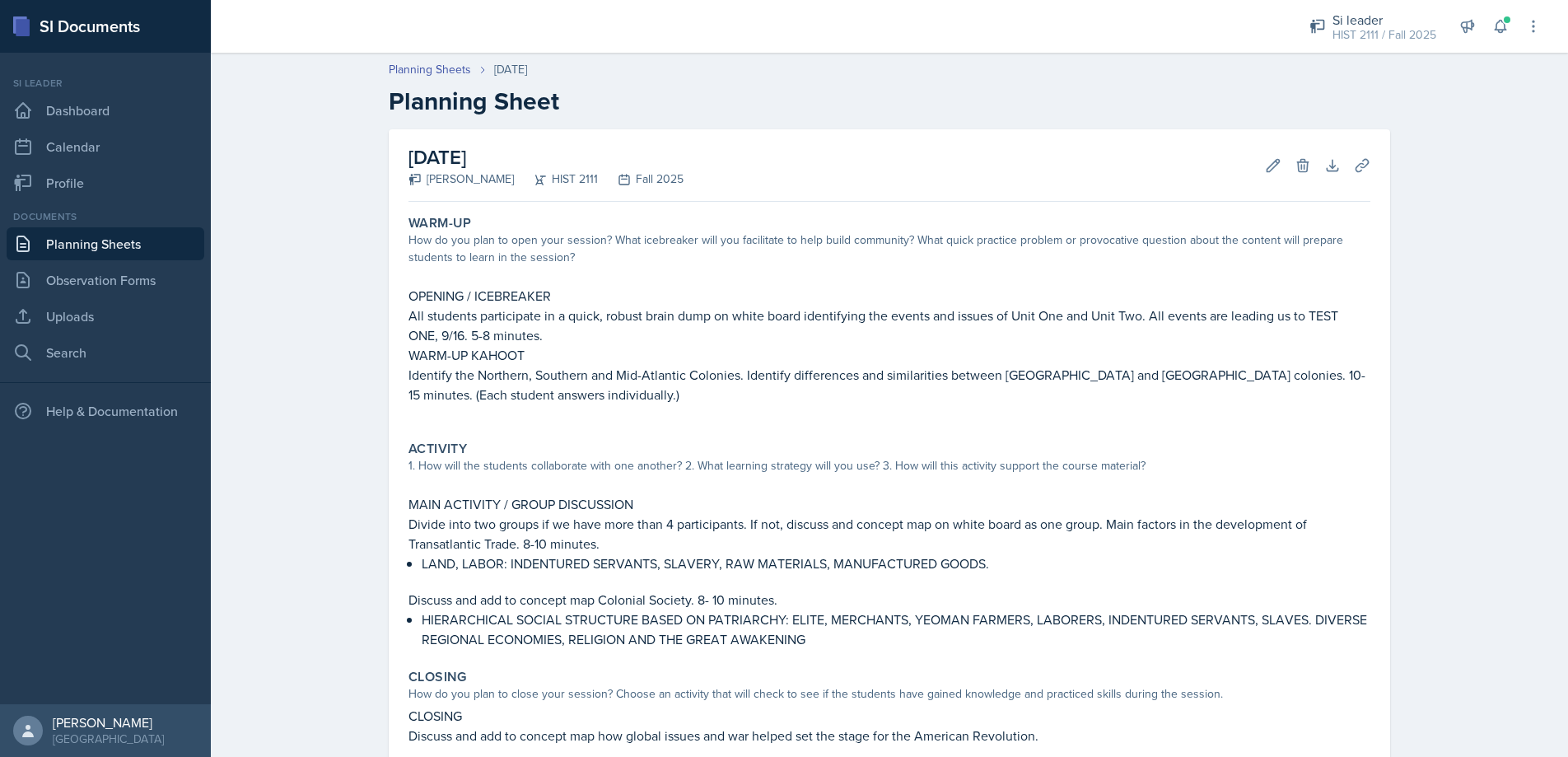
click at [597, 179] on div "Fall 2025" at bounding box center [640, 179] width 86 height 18
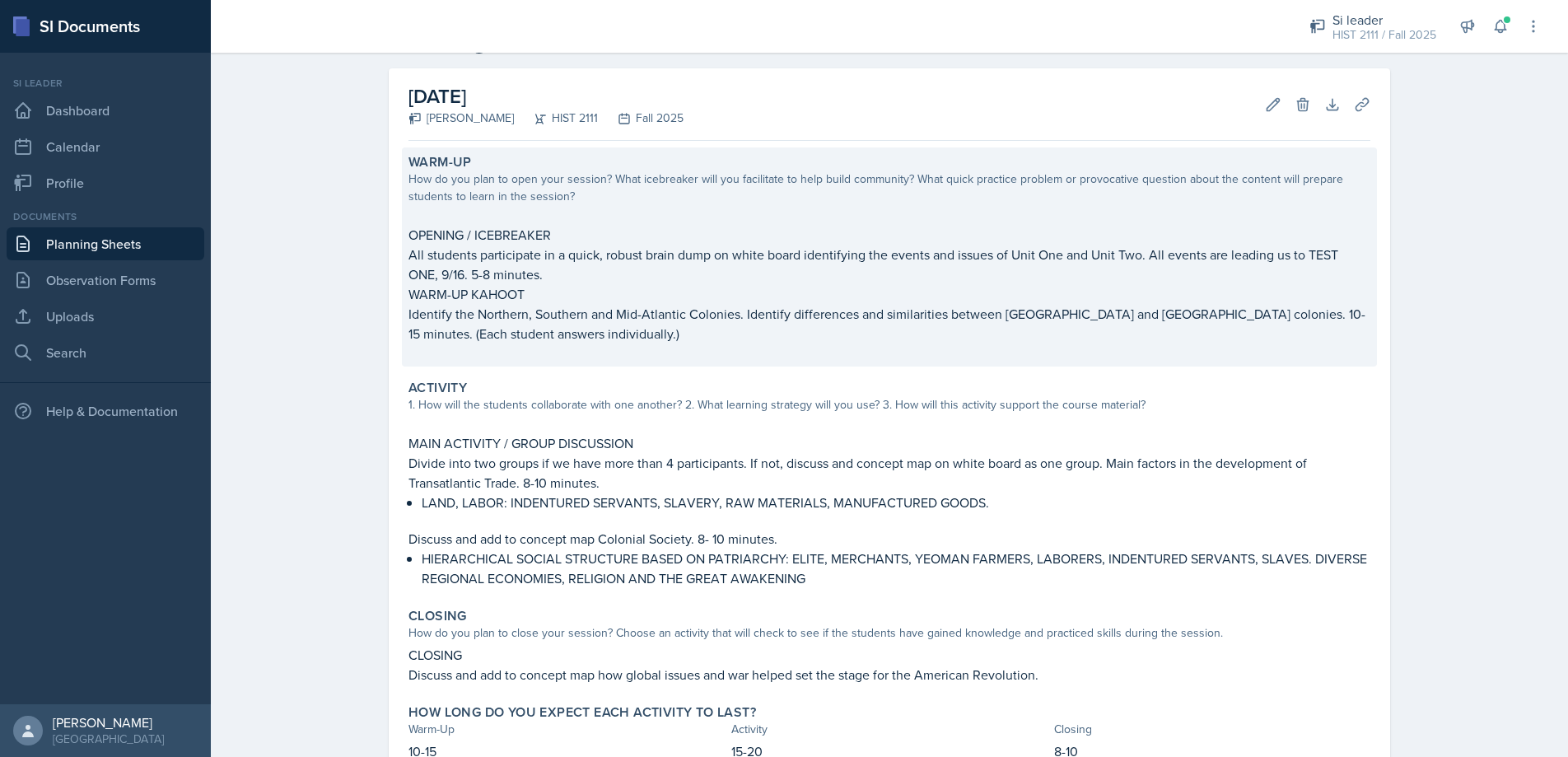
scroll to position [178, 0]
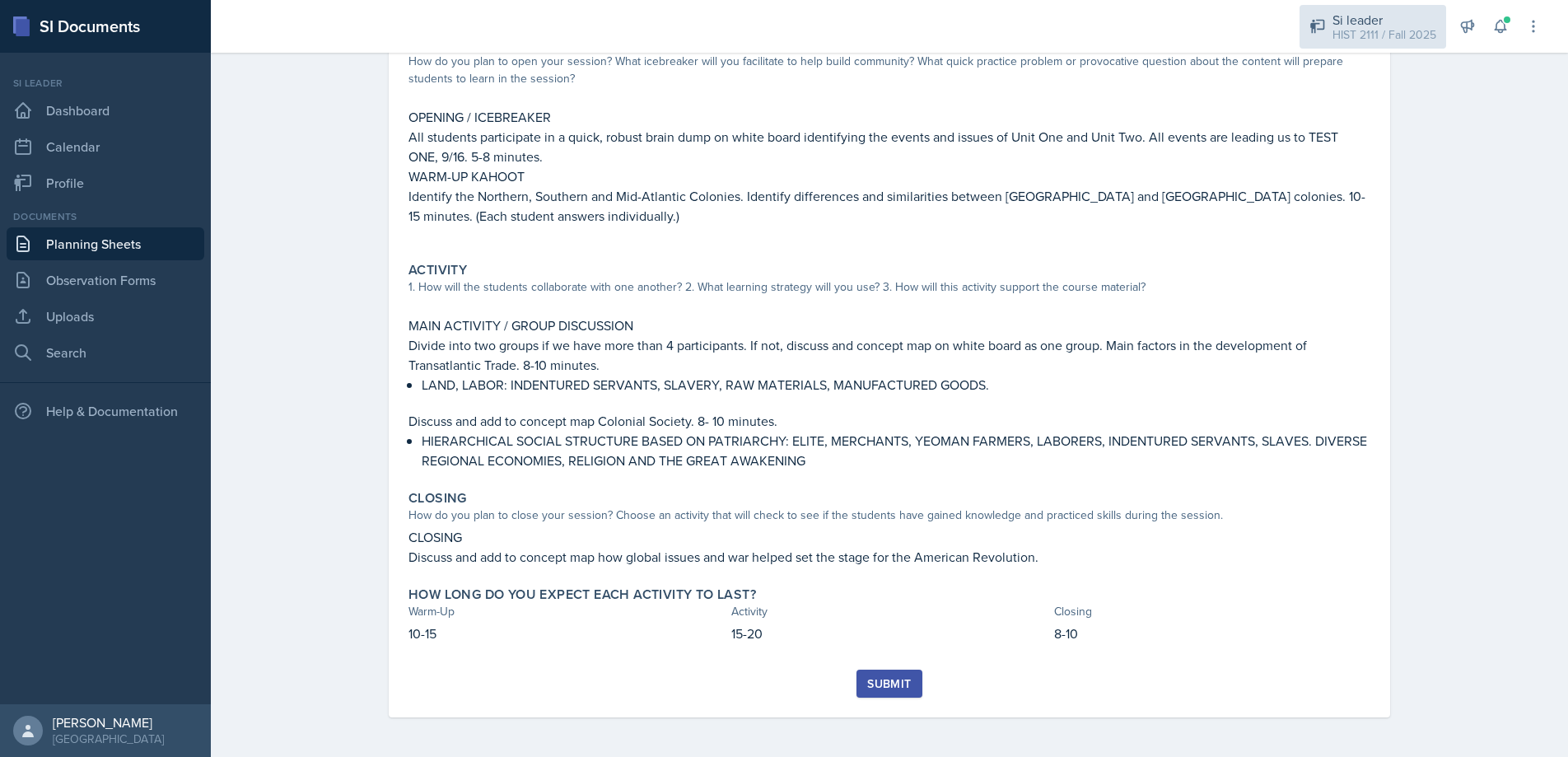
click at [1379, 38] on div "HIST 2111 / Fall 2025" at bounding box center [1384, 35] width 104 height 18
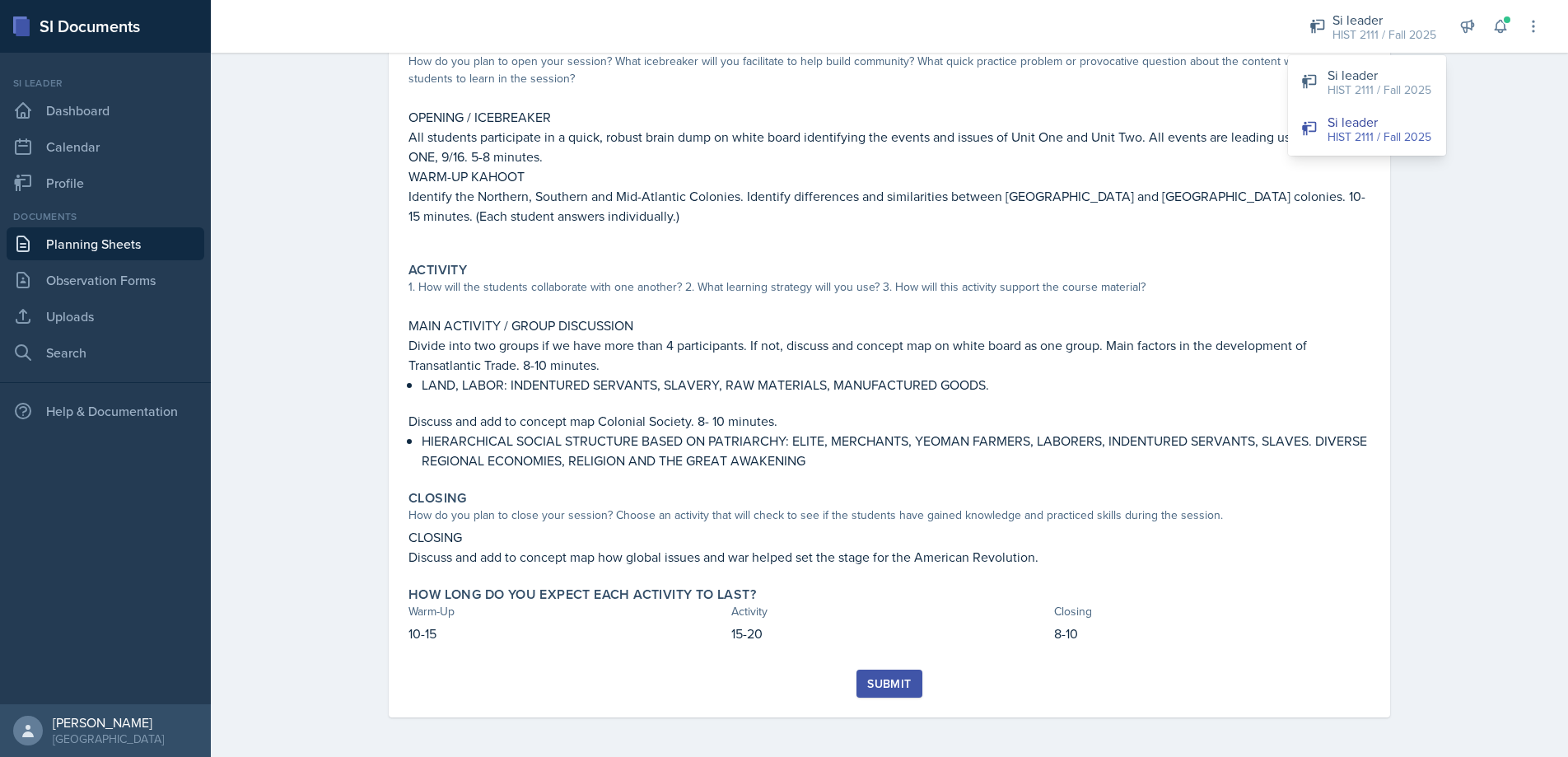
click at [867, 678] on div "Submit" at bounding box center [889, 683] width 43 height 13
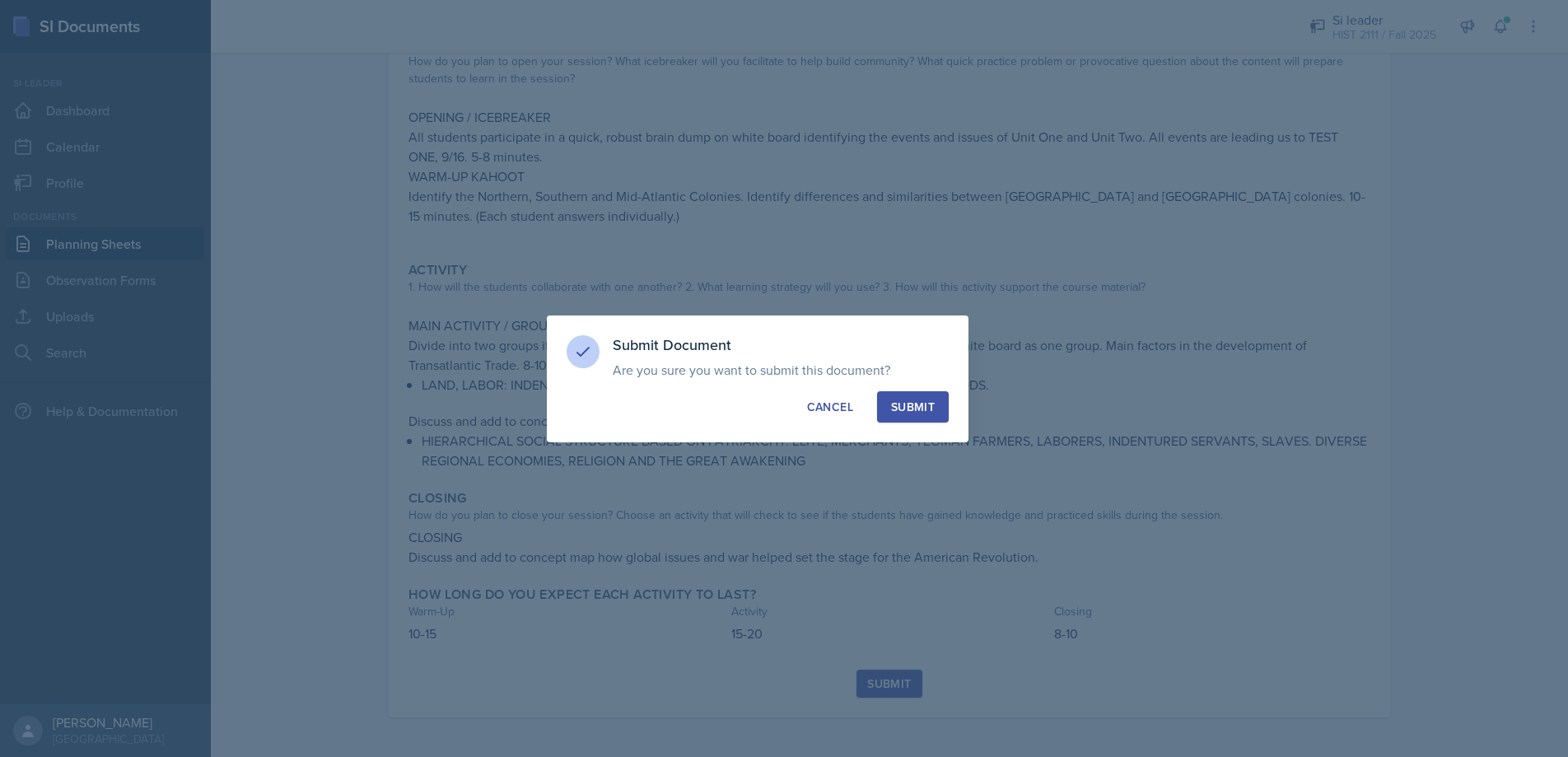
click at [911, 402] on div "Submit" at bounding box center [912, 407] width 43 height 17
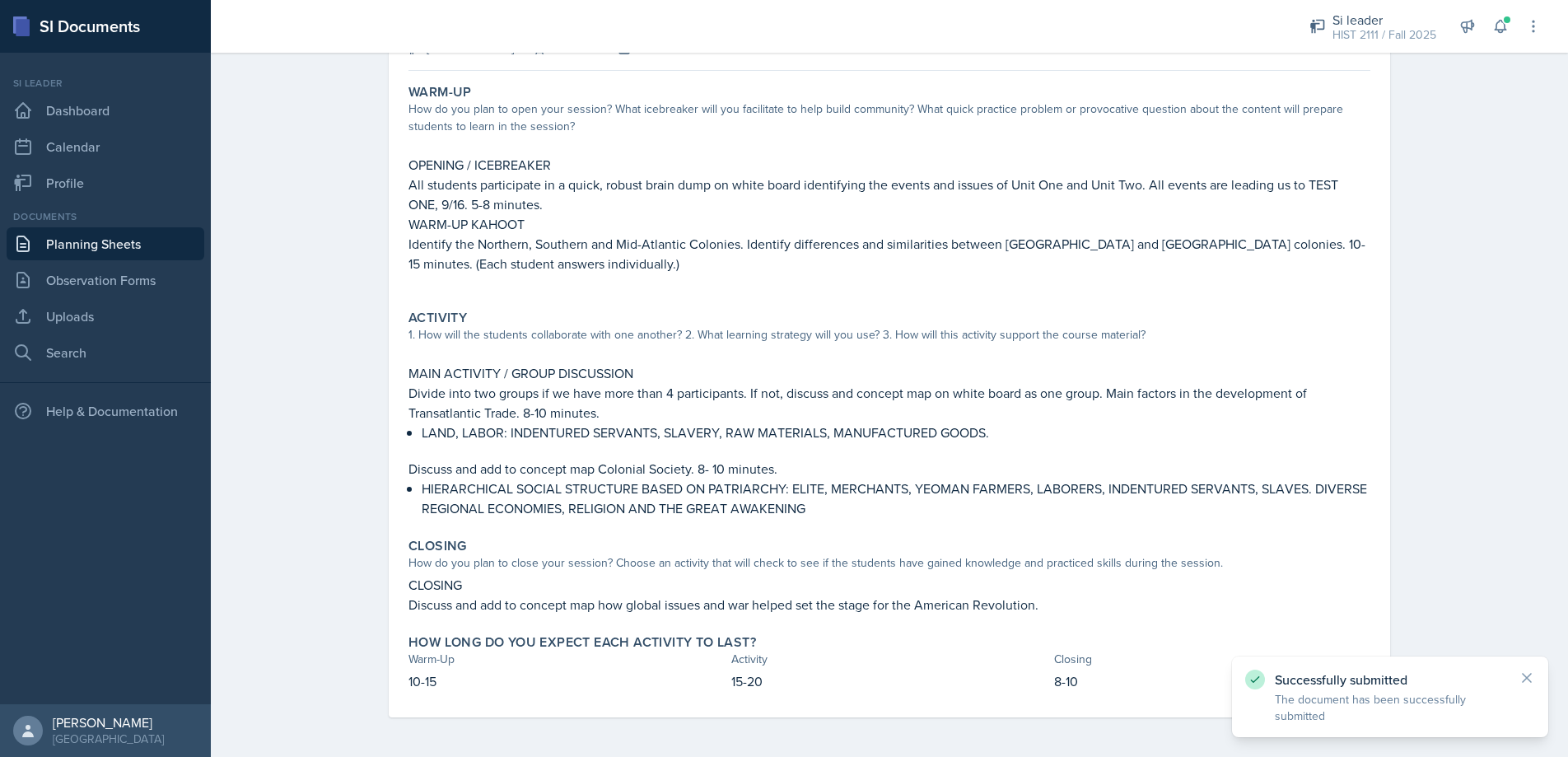
scroll to position [0, 0]
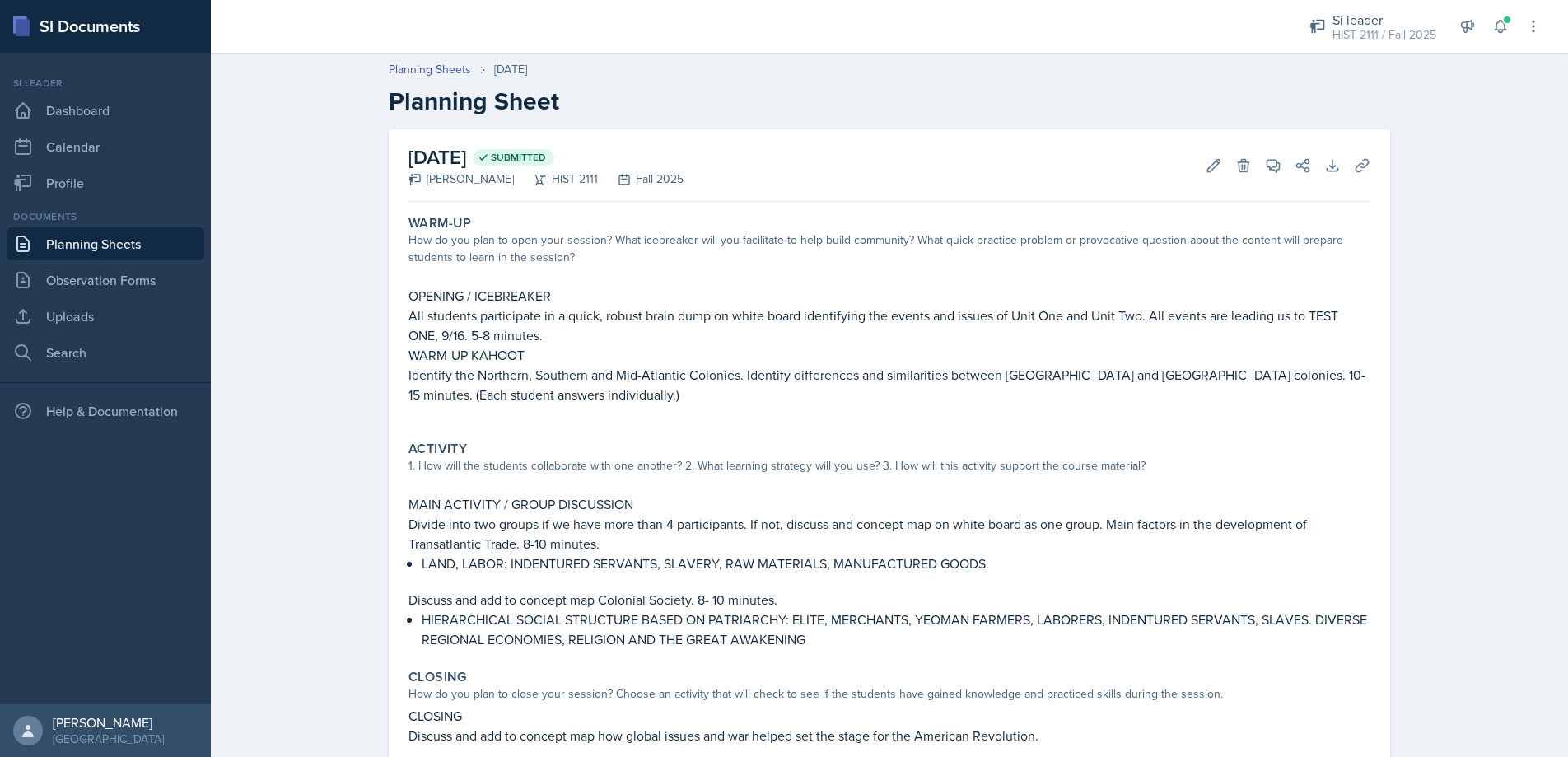
click at [89, 243] on link "Planning Sheets" at bounding box center [105, 244] width 198 height 33
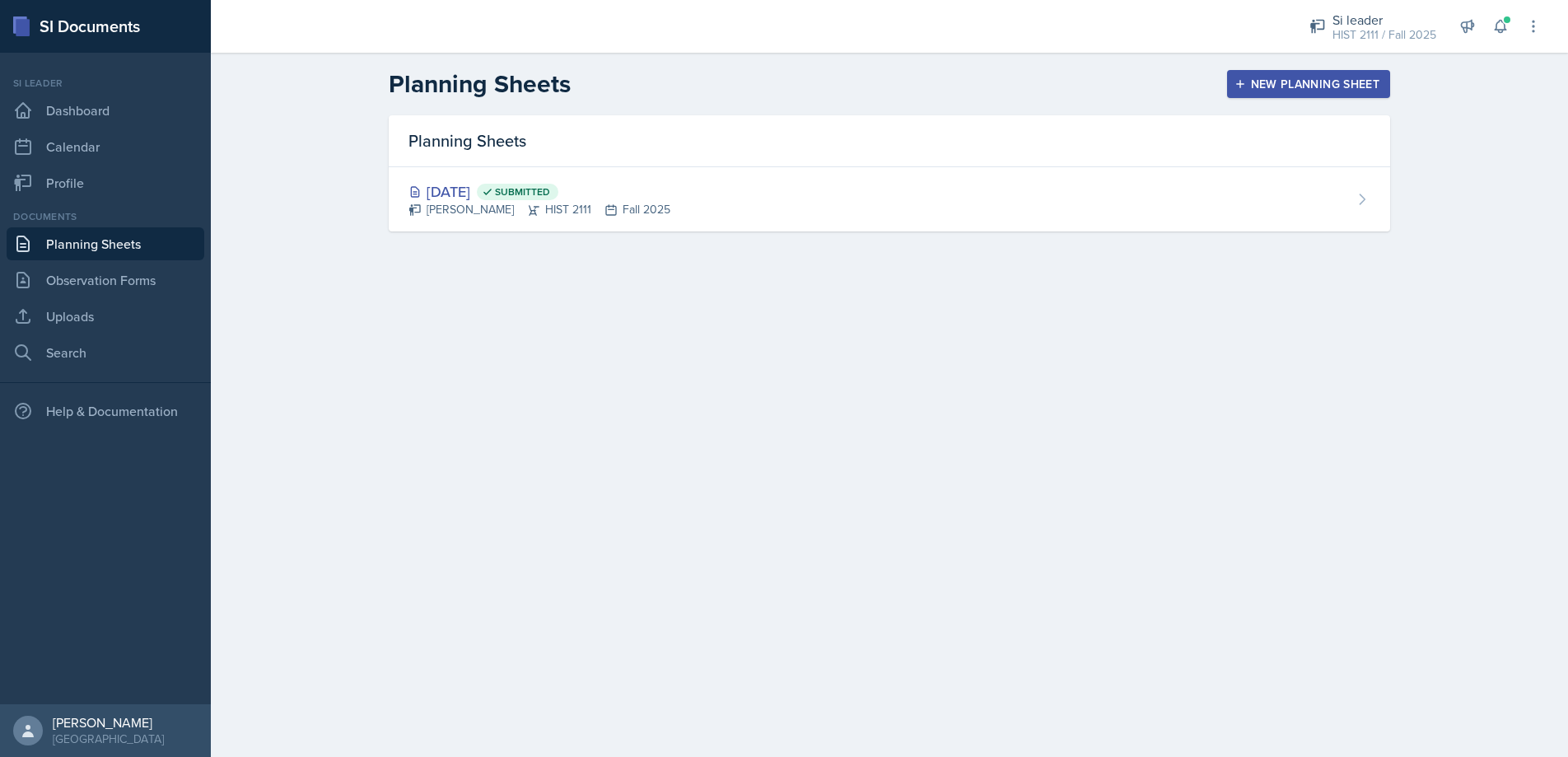
click at [1305, 80] on div "New Planning Sheet" at bounding box center [1309, 84] width 142 height 13
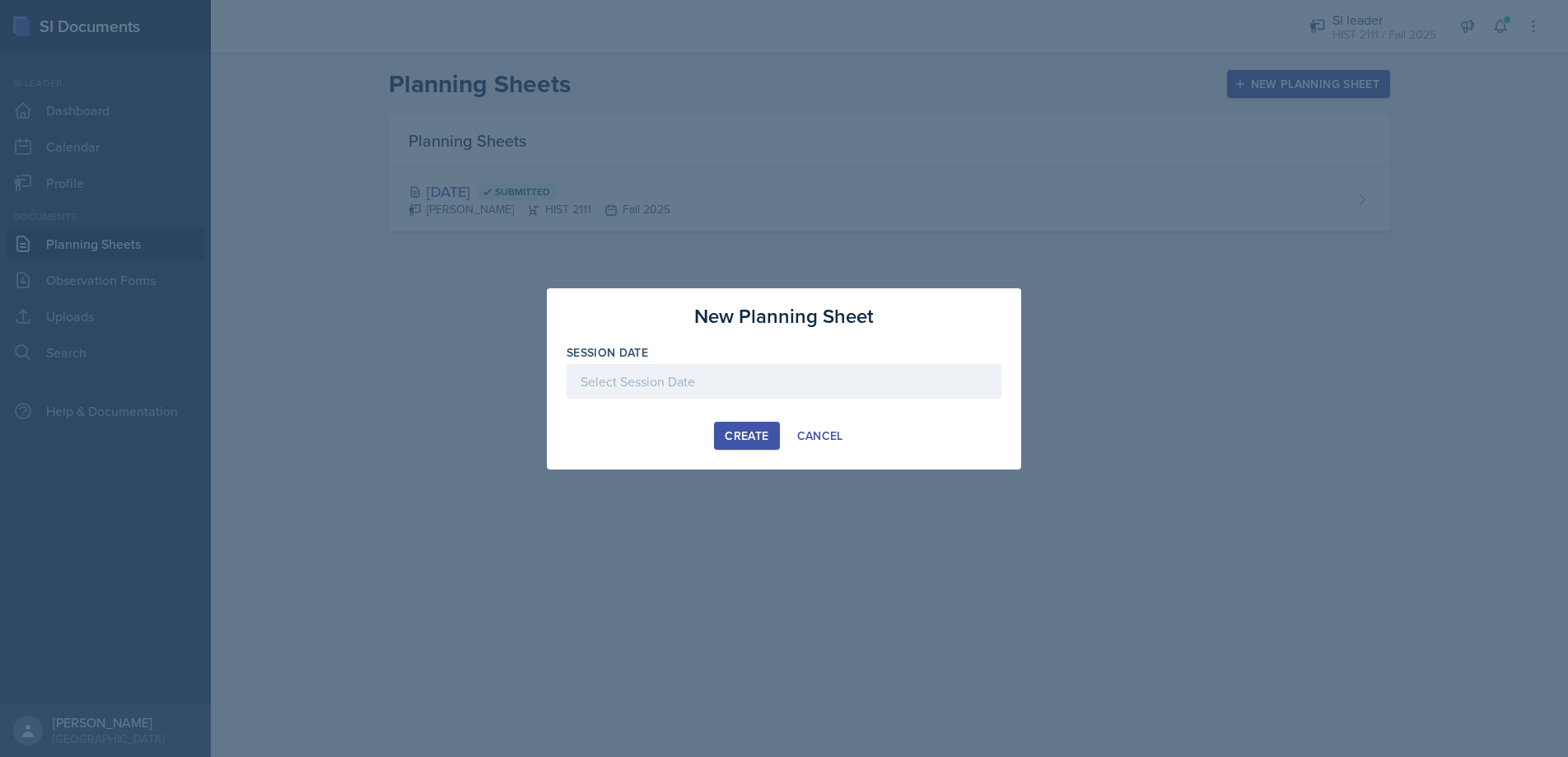
click at [612, 381] on div at bounding box center [784, 380] width 435 height 34
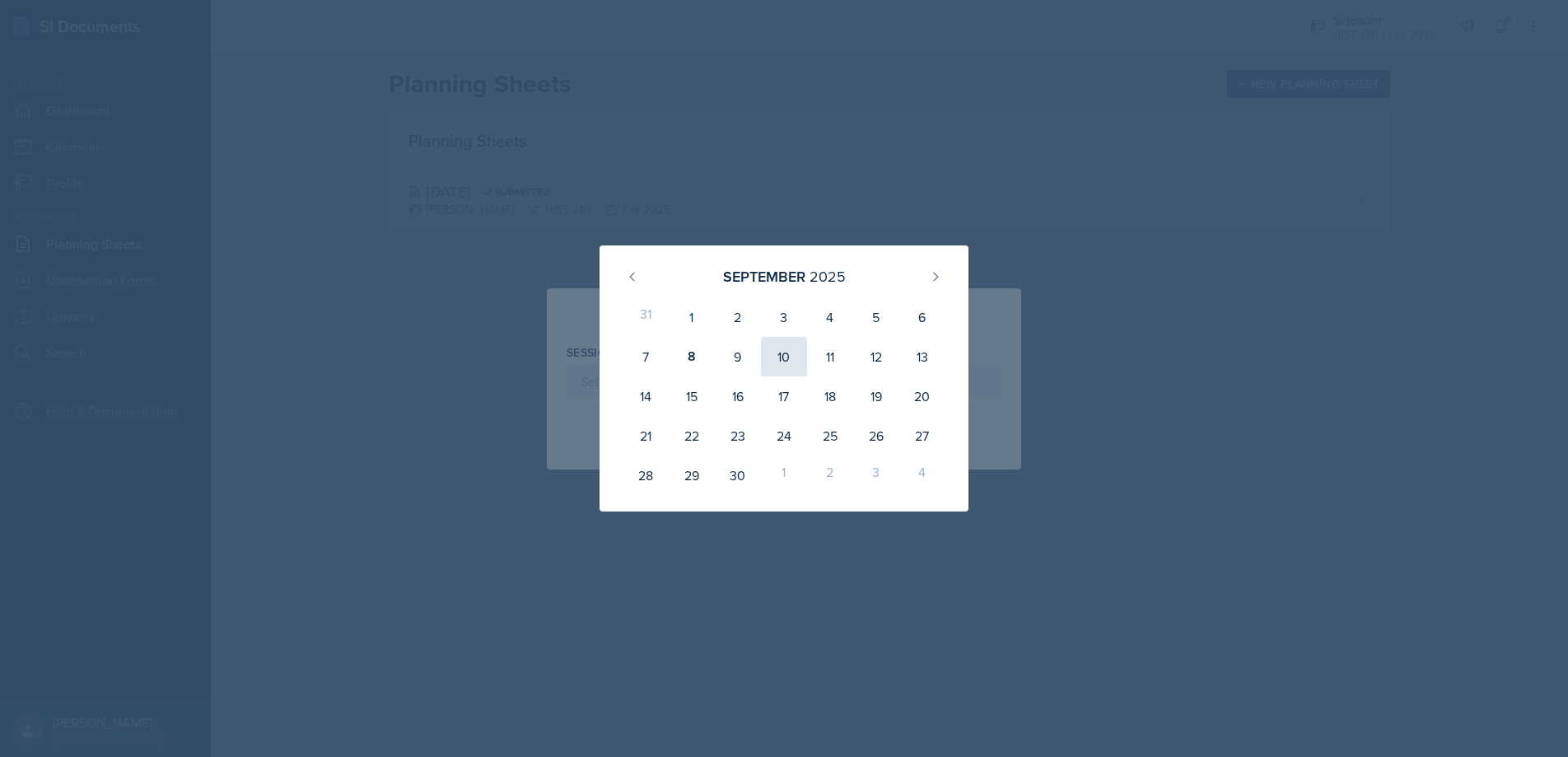
click at [785, 356] on div "10" at bounding box center [784, 356] width 46 height 40
type input "[DATE]"
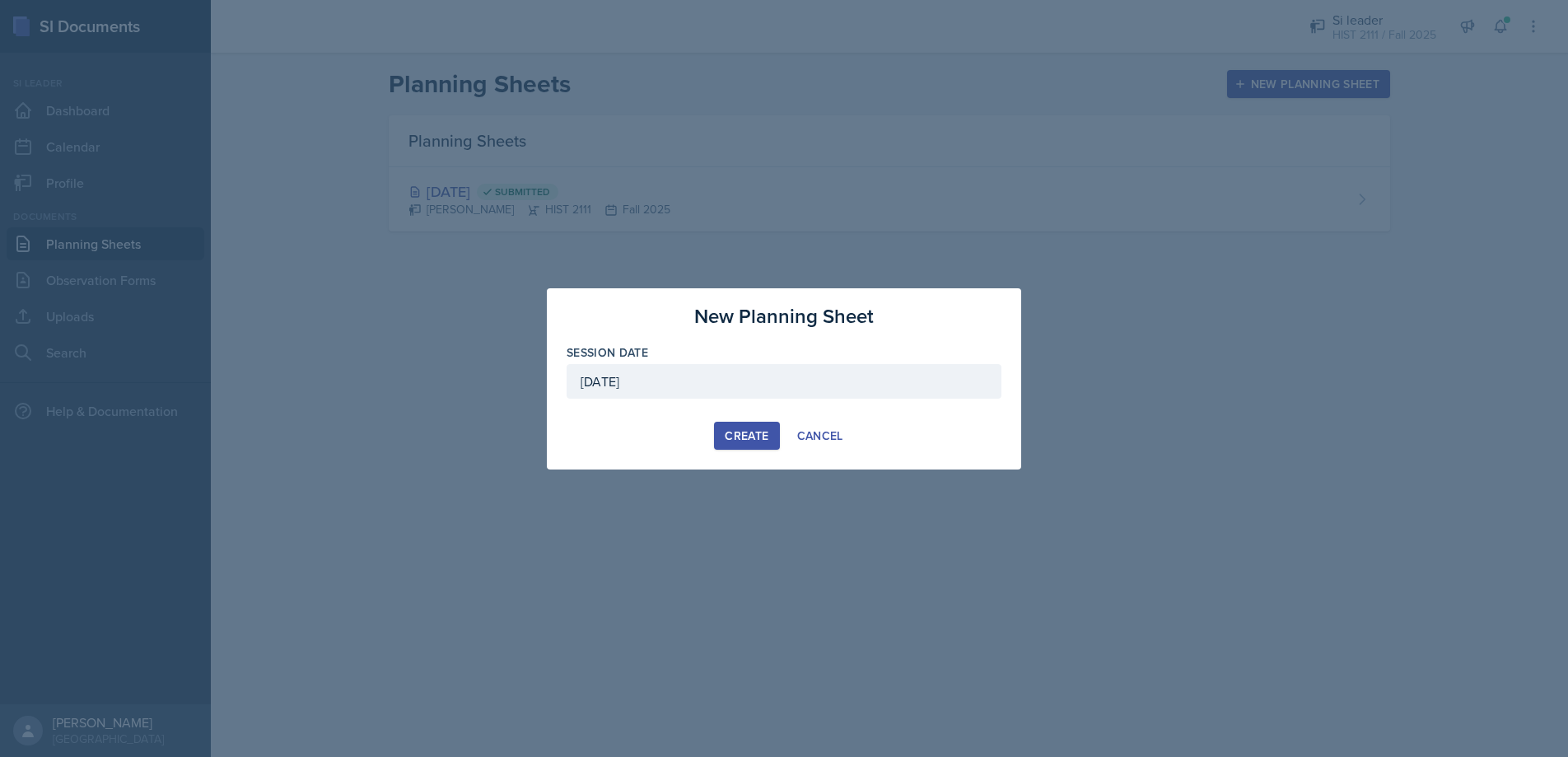
click at [746, 436] on div "Create" at bounding box center [746, 435] width 43 height 13
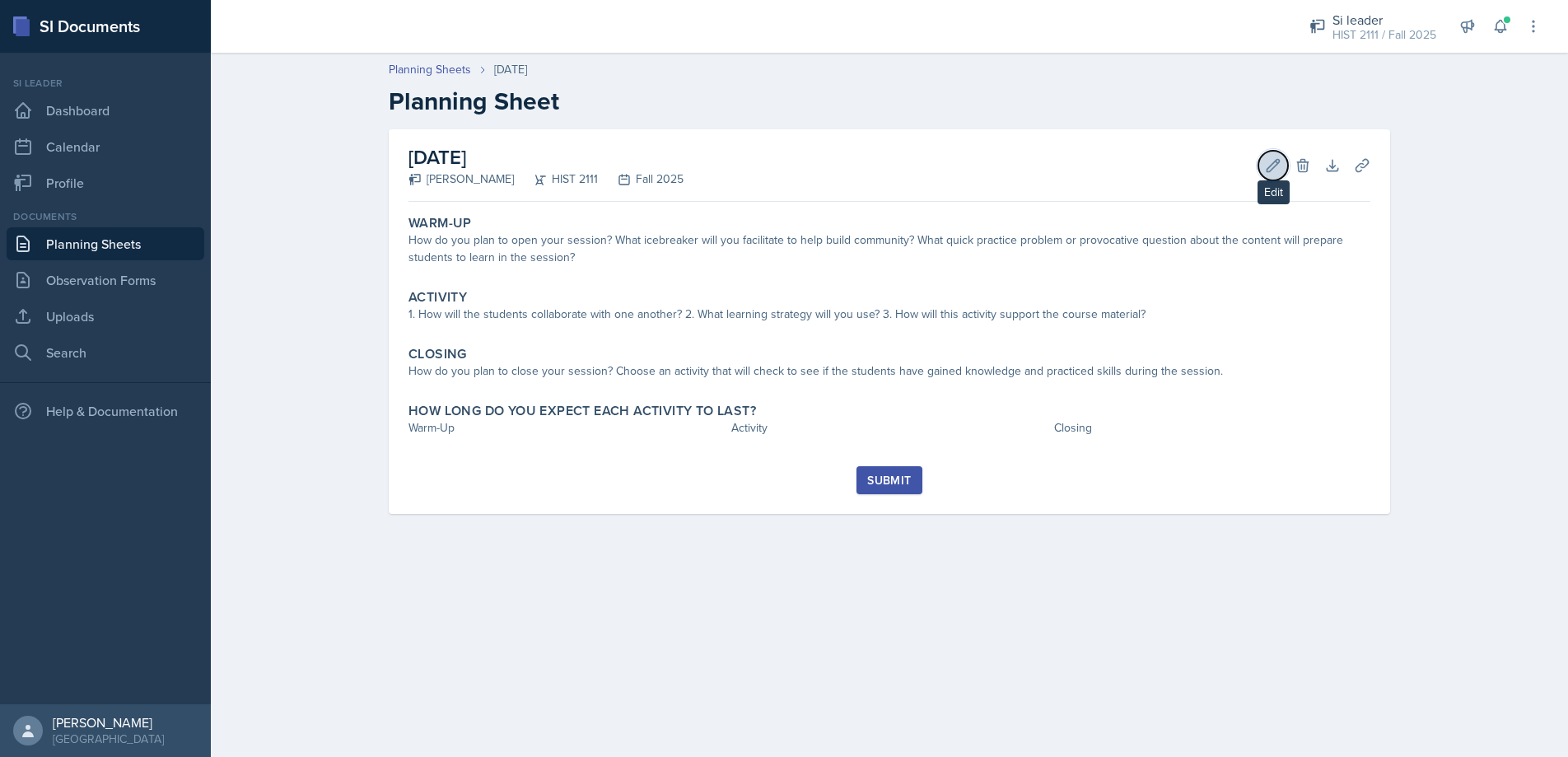
click at [1268, 162] on icon at bounding box center [1272, 165] width 17 height 17
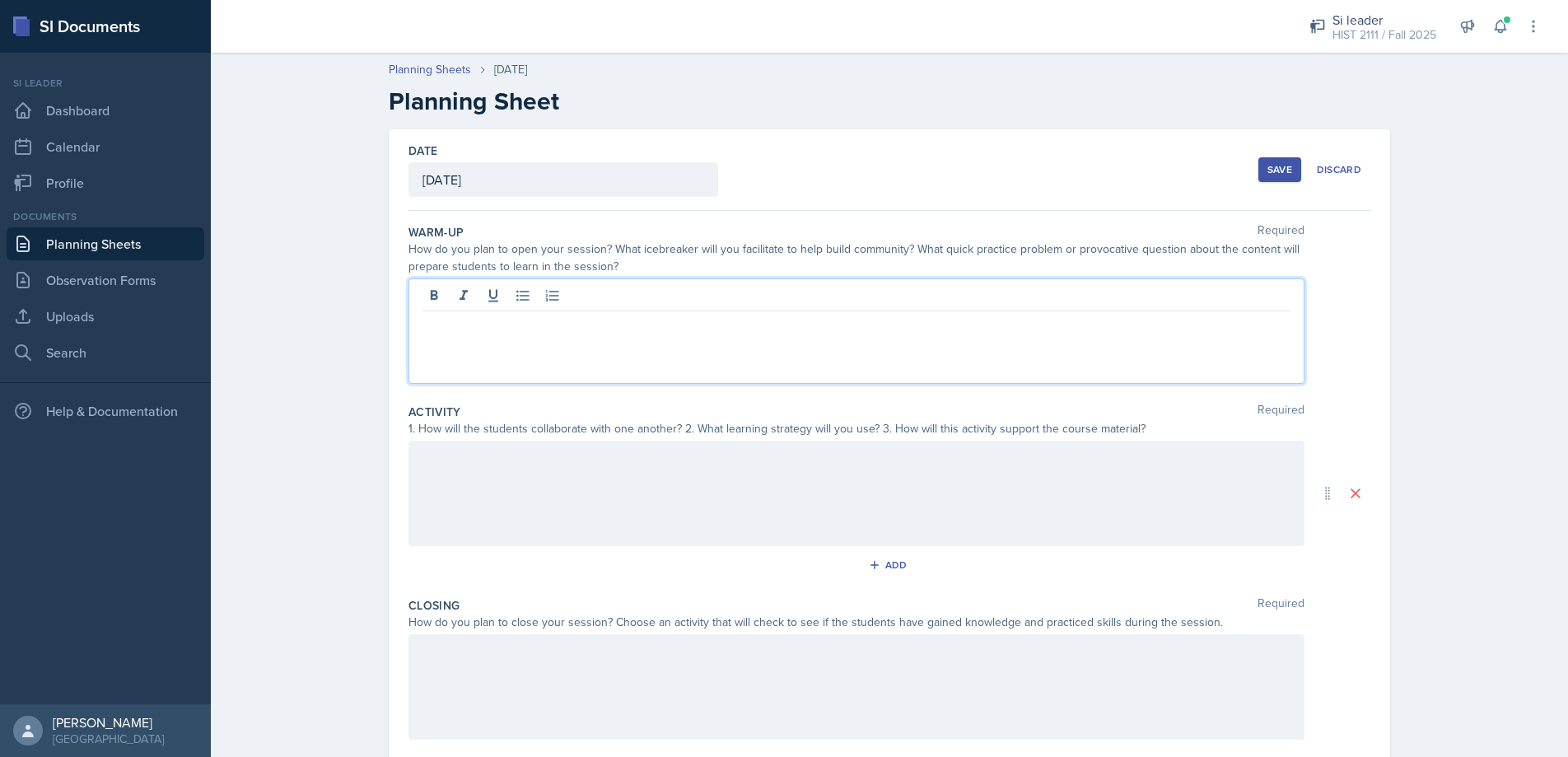
click at [438, 296] on div at bounding box center [856, 330] width 896 height 105
paste div
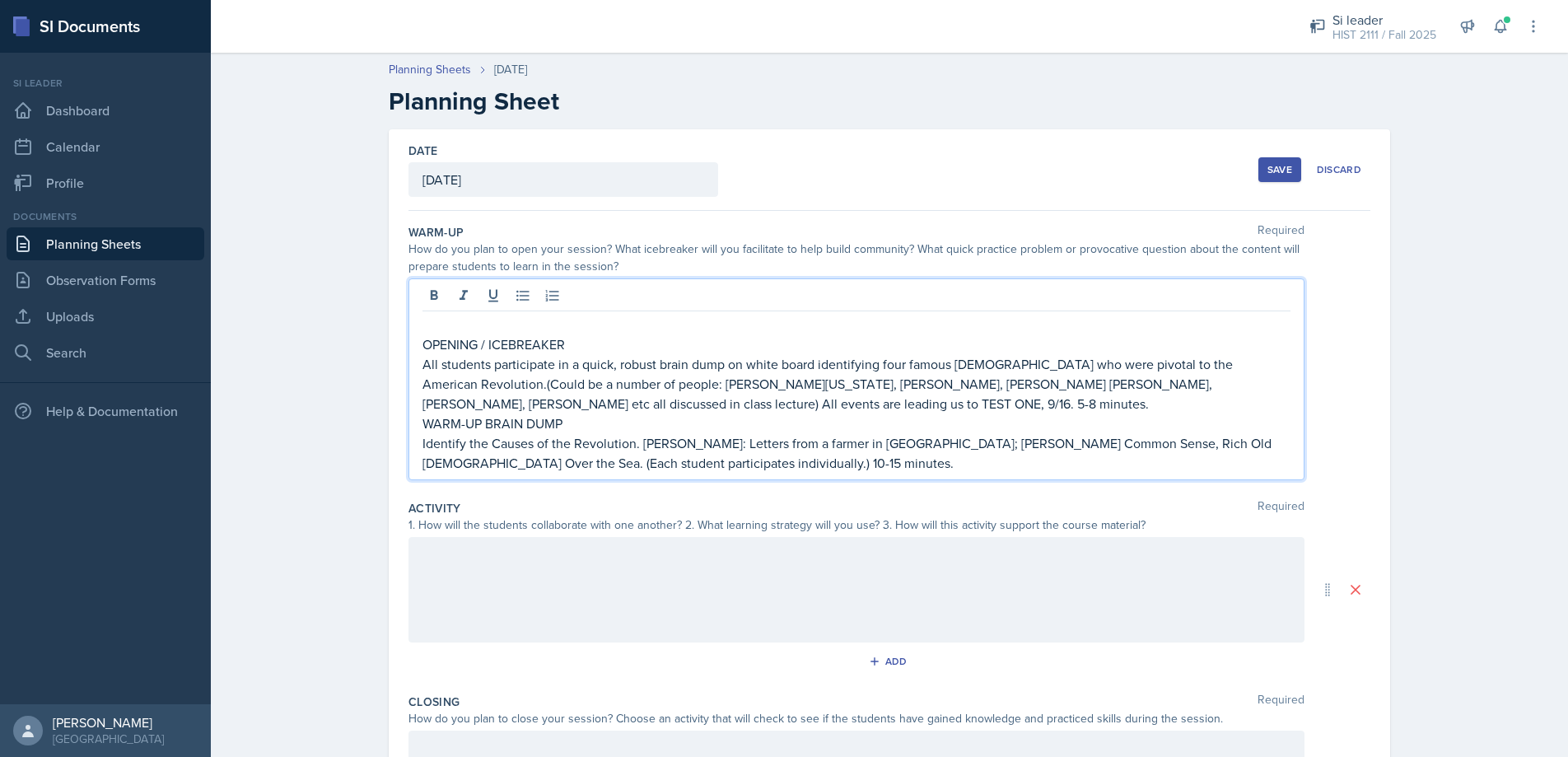
click at [427, 346] on p "OPENING / ICEBREAKER" at bounding box center [857, 344] width 868 height 19
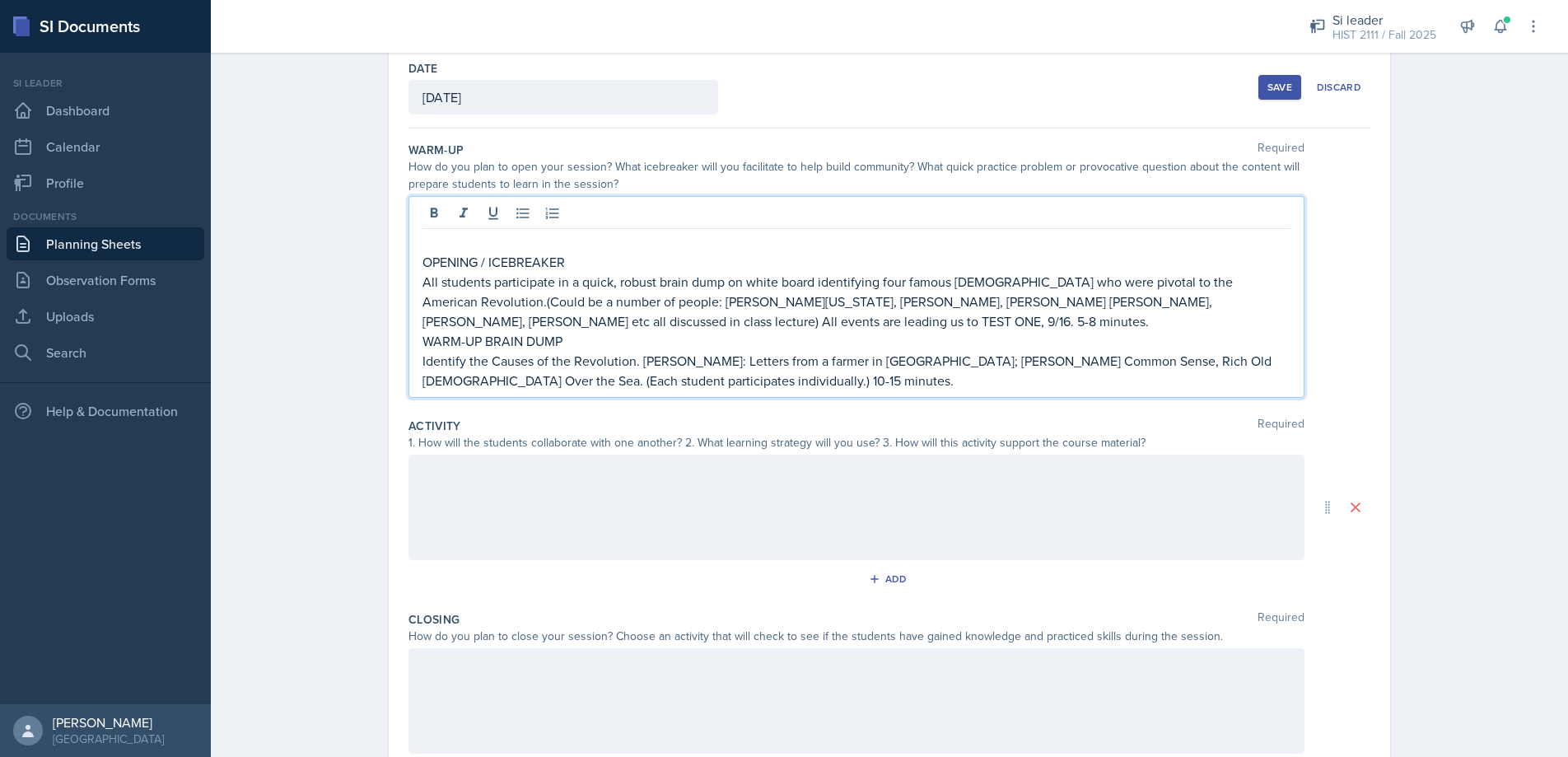
scroll to position [91, 0]
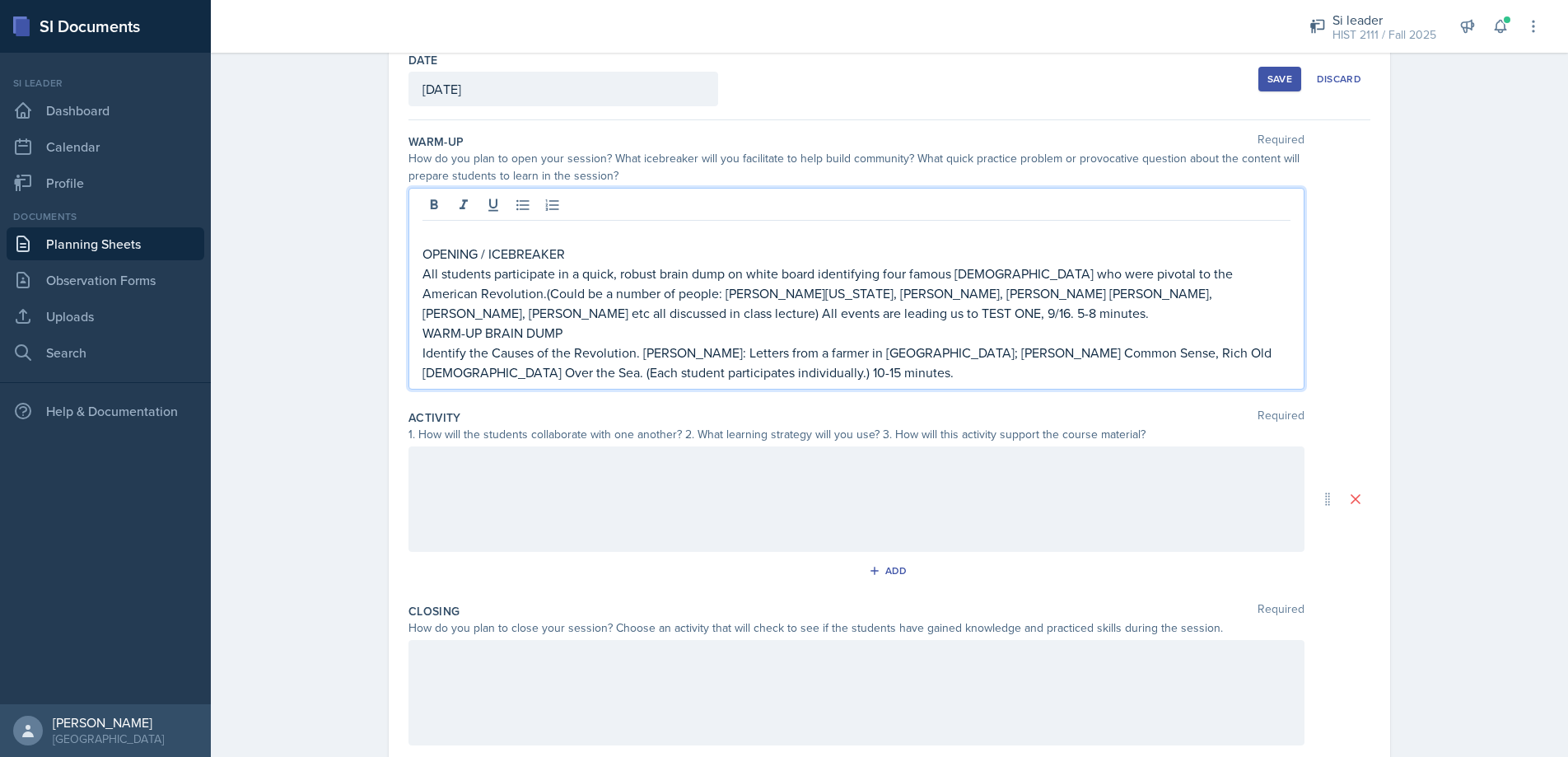
click at [438, 462] on p at bounding box center [857, 463] width 868 height 19
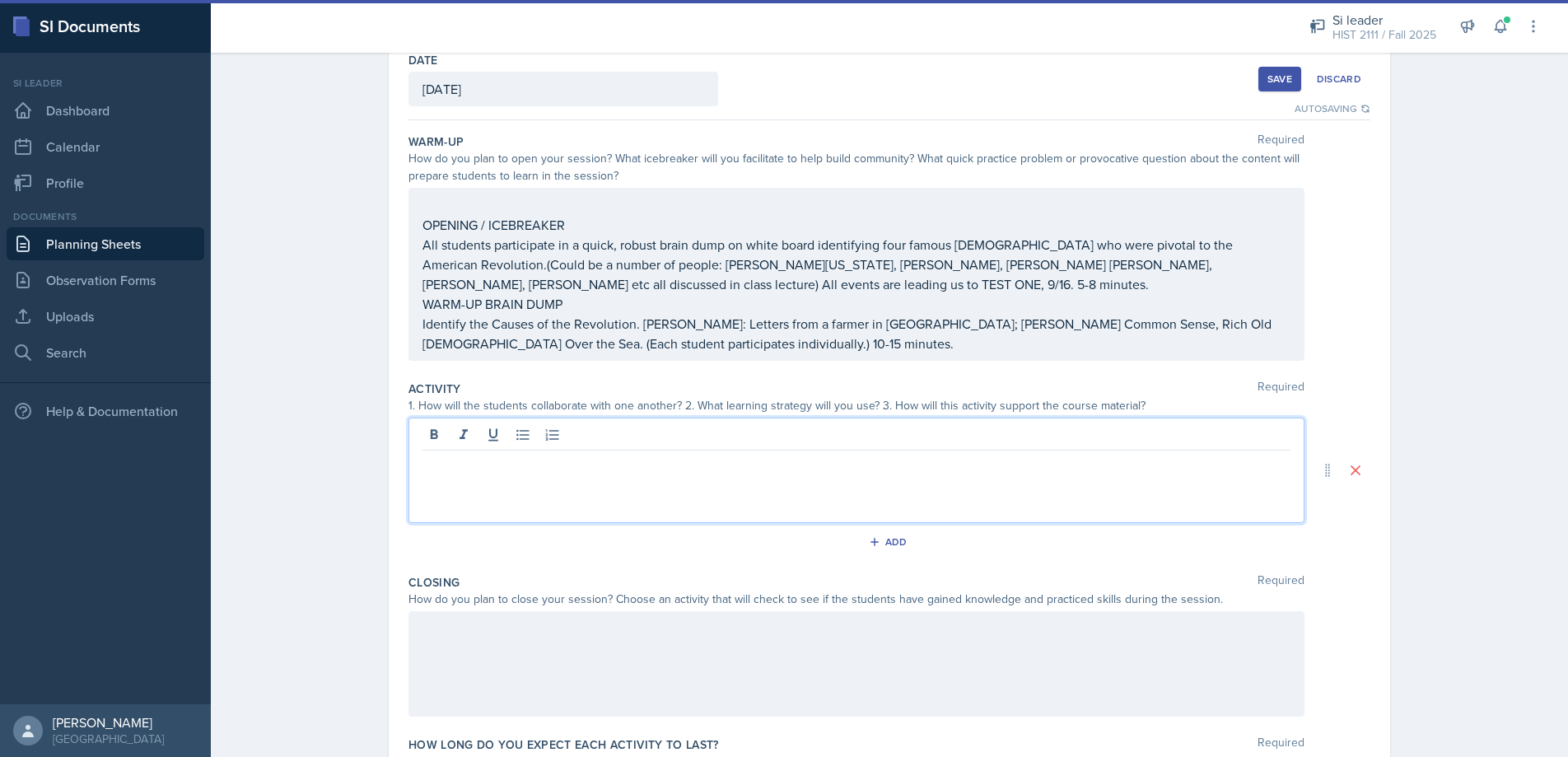
paste div
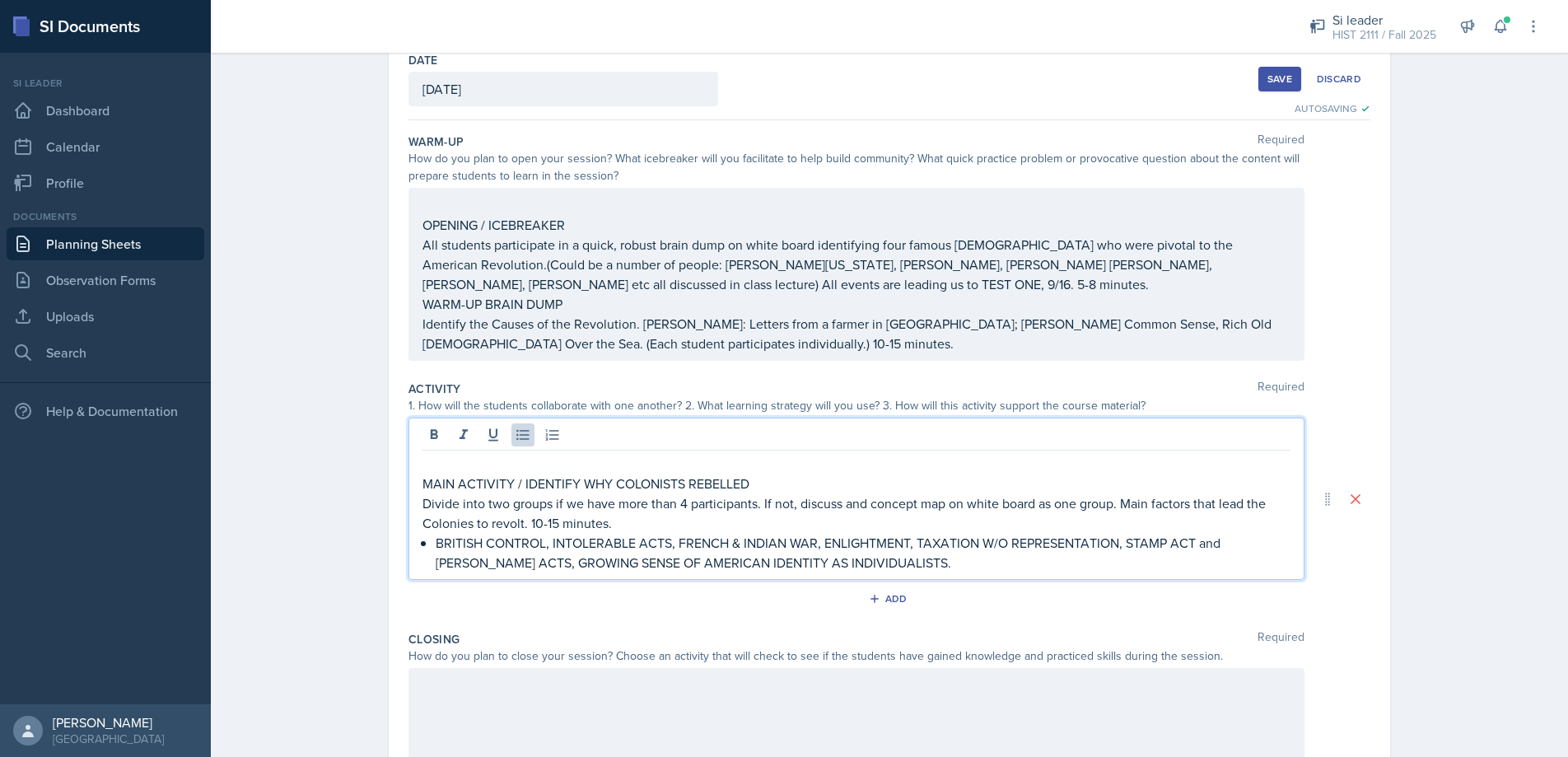
click at [425, 483] on p "MAIN ACTIVITY / IDENTIFY WHY COLONISTS REBELLED" at bounding box center [857, 483] width 868 height 19
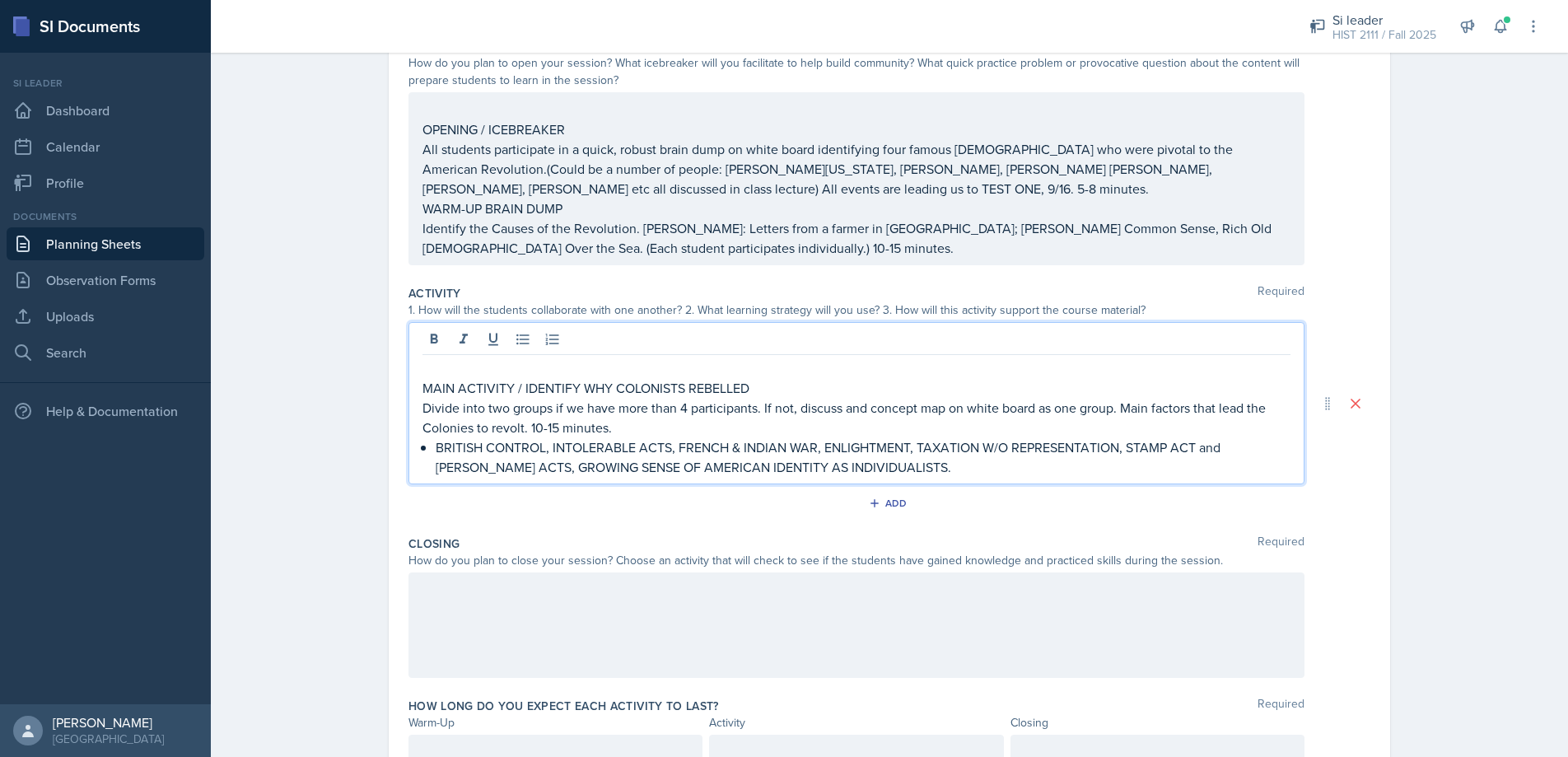
scroll to position [187, 0]
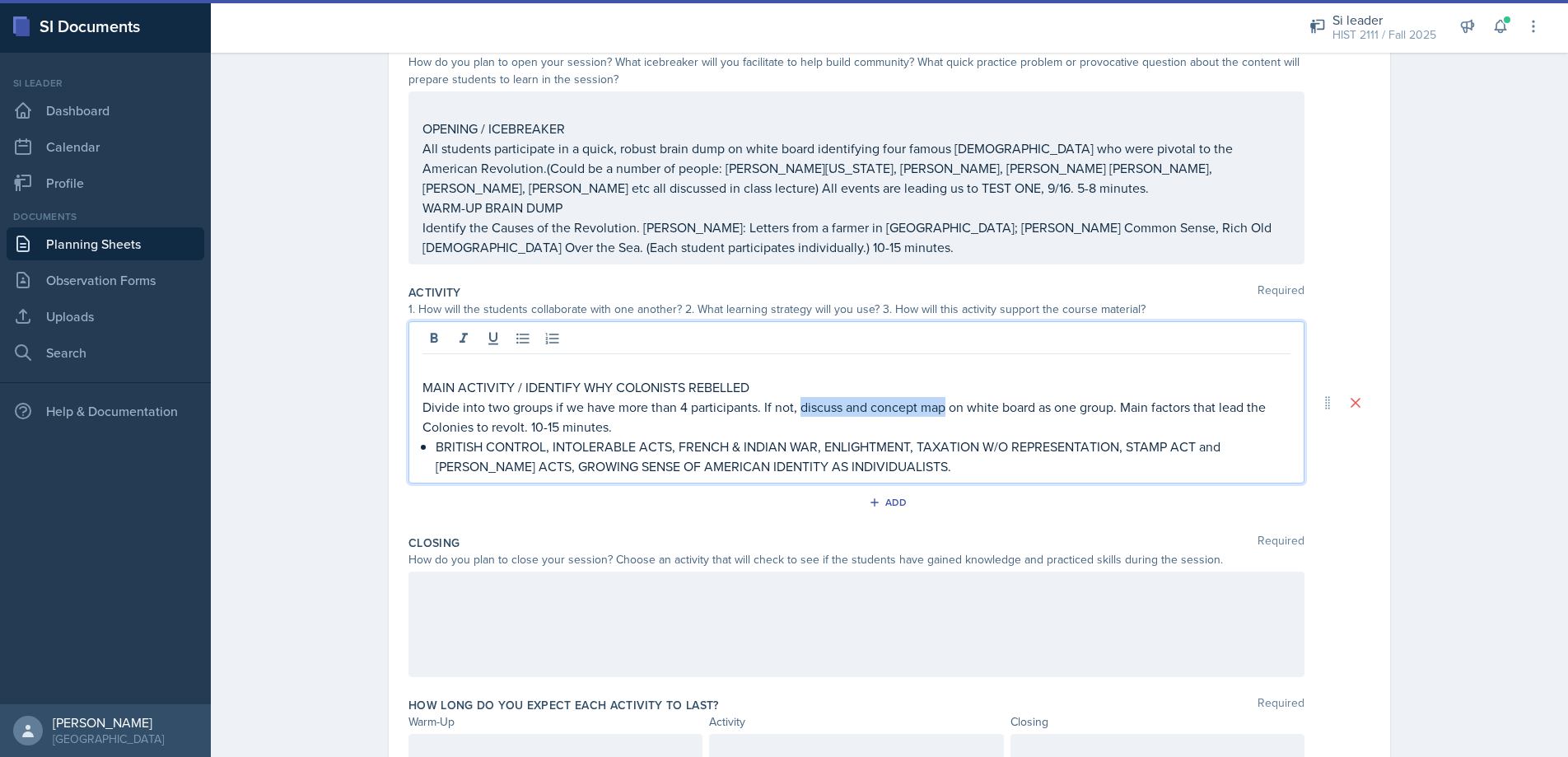
drag, startPoint x: 801, startPoint y: 408, endPoint x: 945, endPoint y: 409, distance: 144.0
click at [945, 409] on p "Divide into two groups if we have more than 4 participants. If not, discuss and…" at bounding box center [857, 416] width 868 height 40
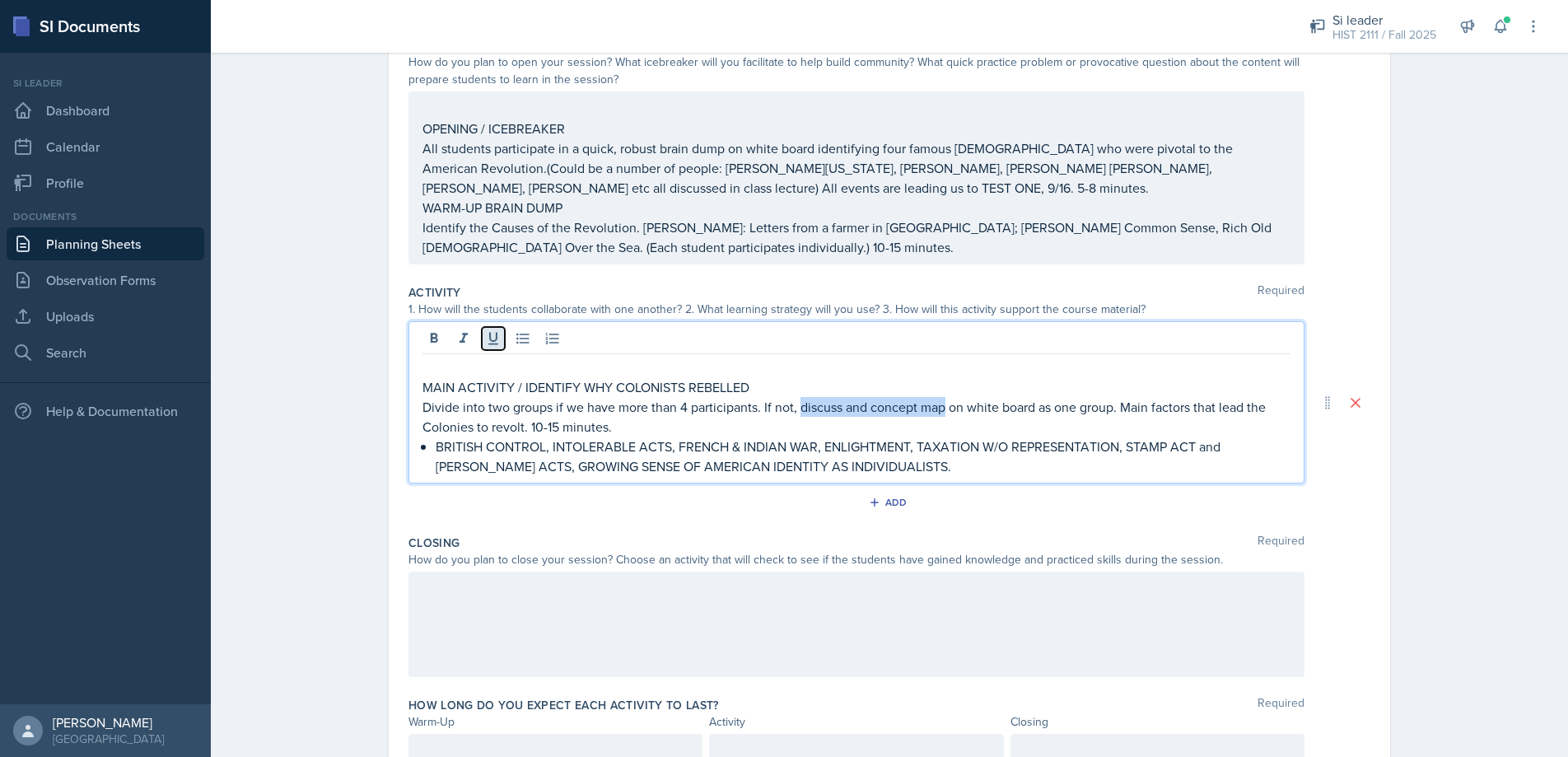
click at [494, 341] on icon at bounding box center [493, 338] width 17 height 17
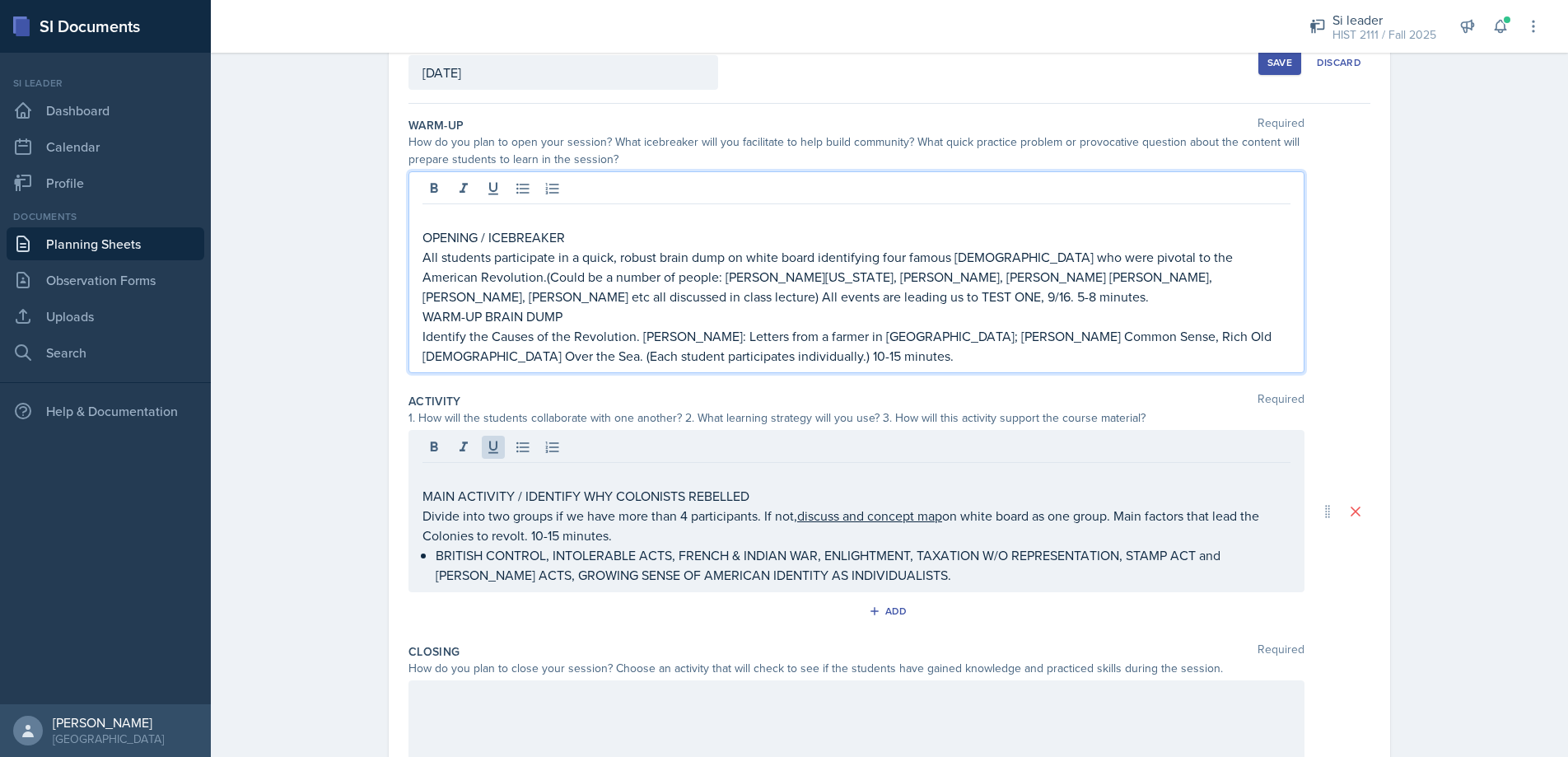
scroll to position [136, 0]
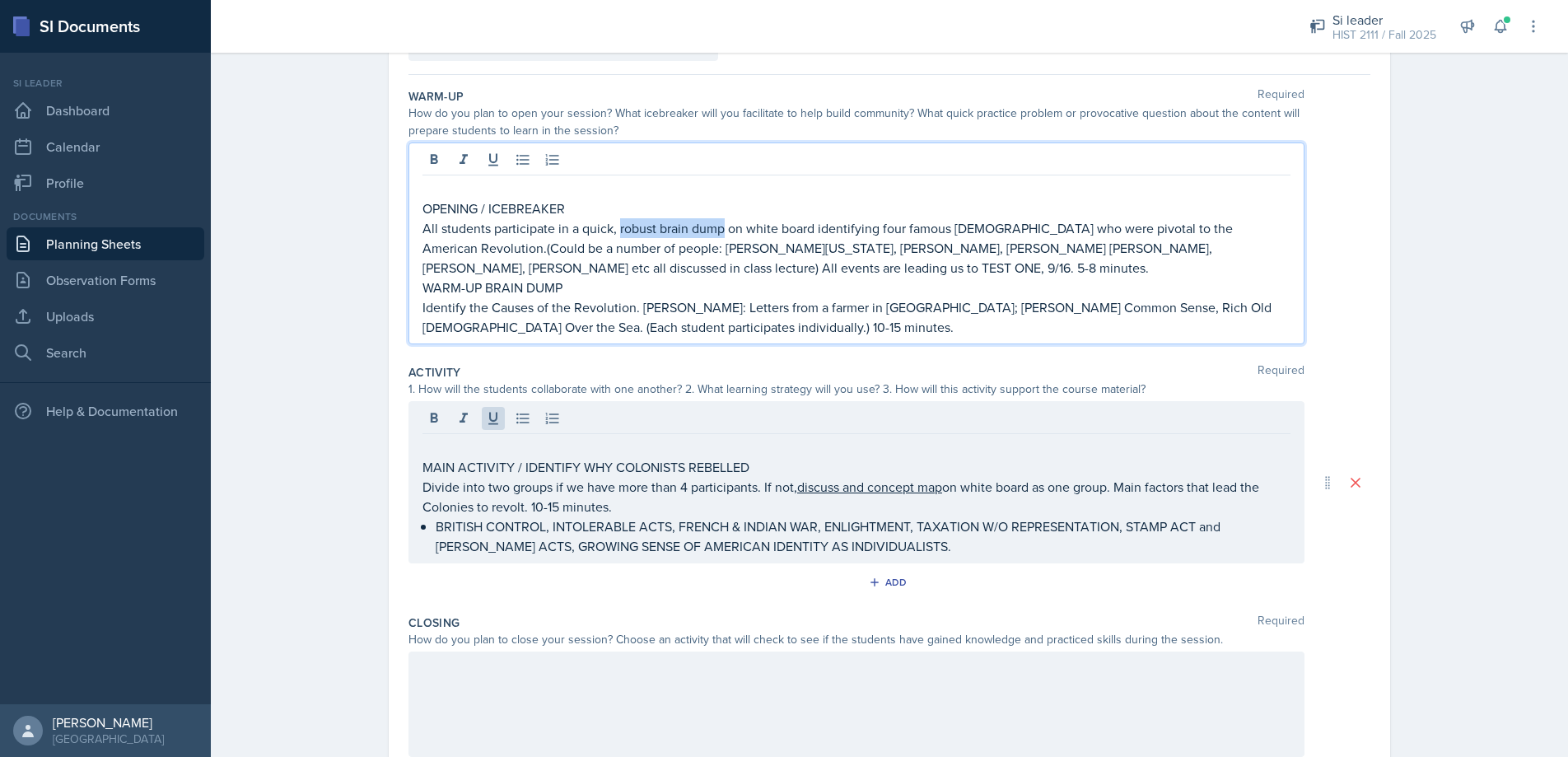
drag, startPoint x: 620, startPoint y: 229, endPoint x: 725, endPoint y: 232, distance: 105.0
click at [725, 232] on p "All students participate in a quick, robust brain dump on white board identifyi…" at bounding box center [857, 247] width 868 height 59
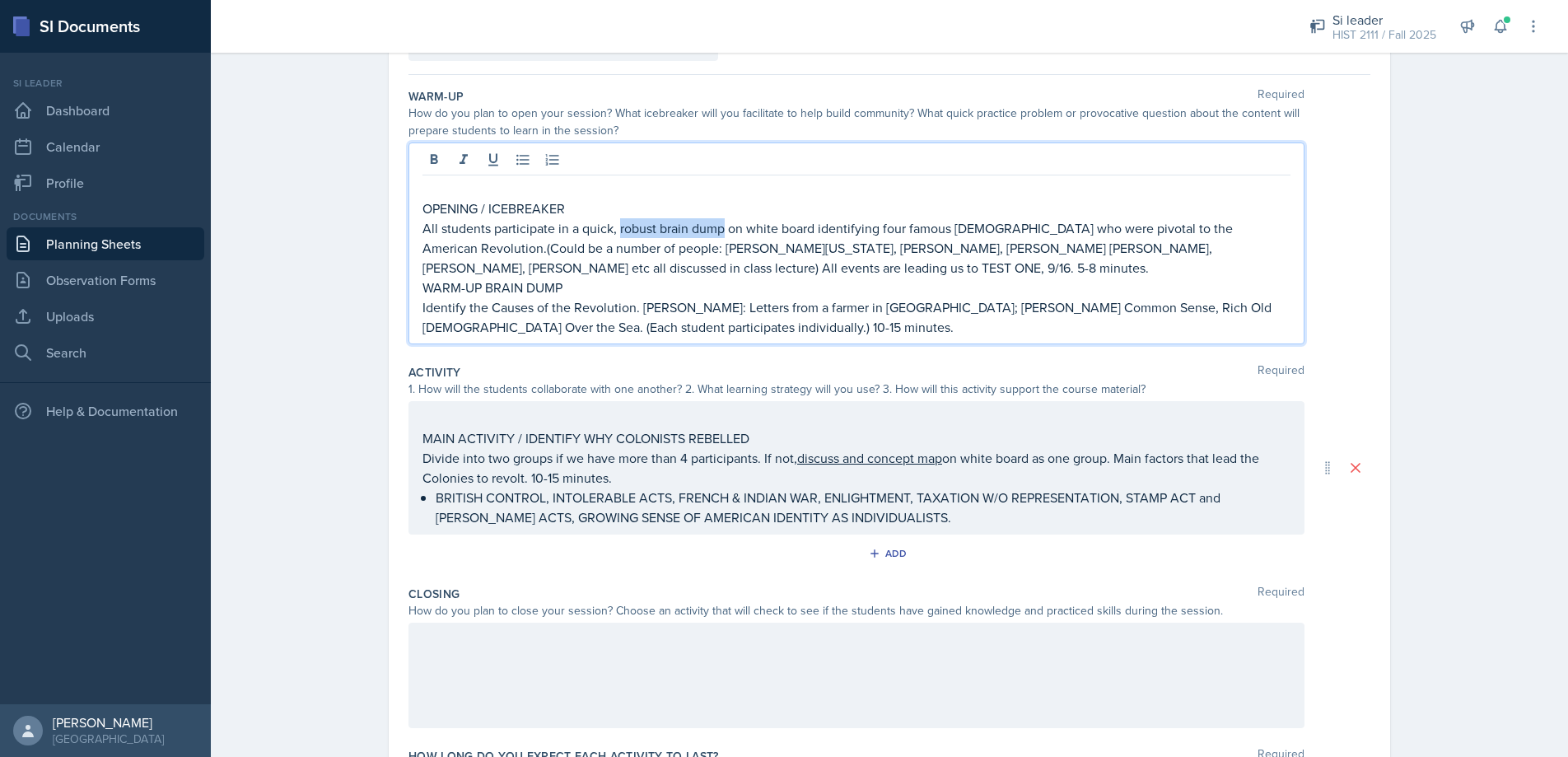
click at [666, 229] on p "All students participate in a quick, robust brain dump on white board identifyi…" at bounding box center [857, 247] width 868 height 59
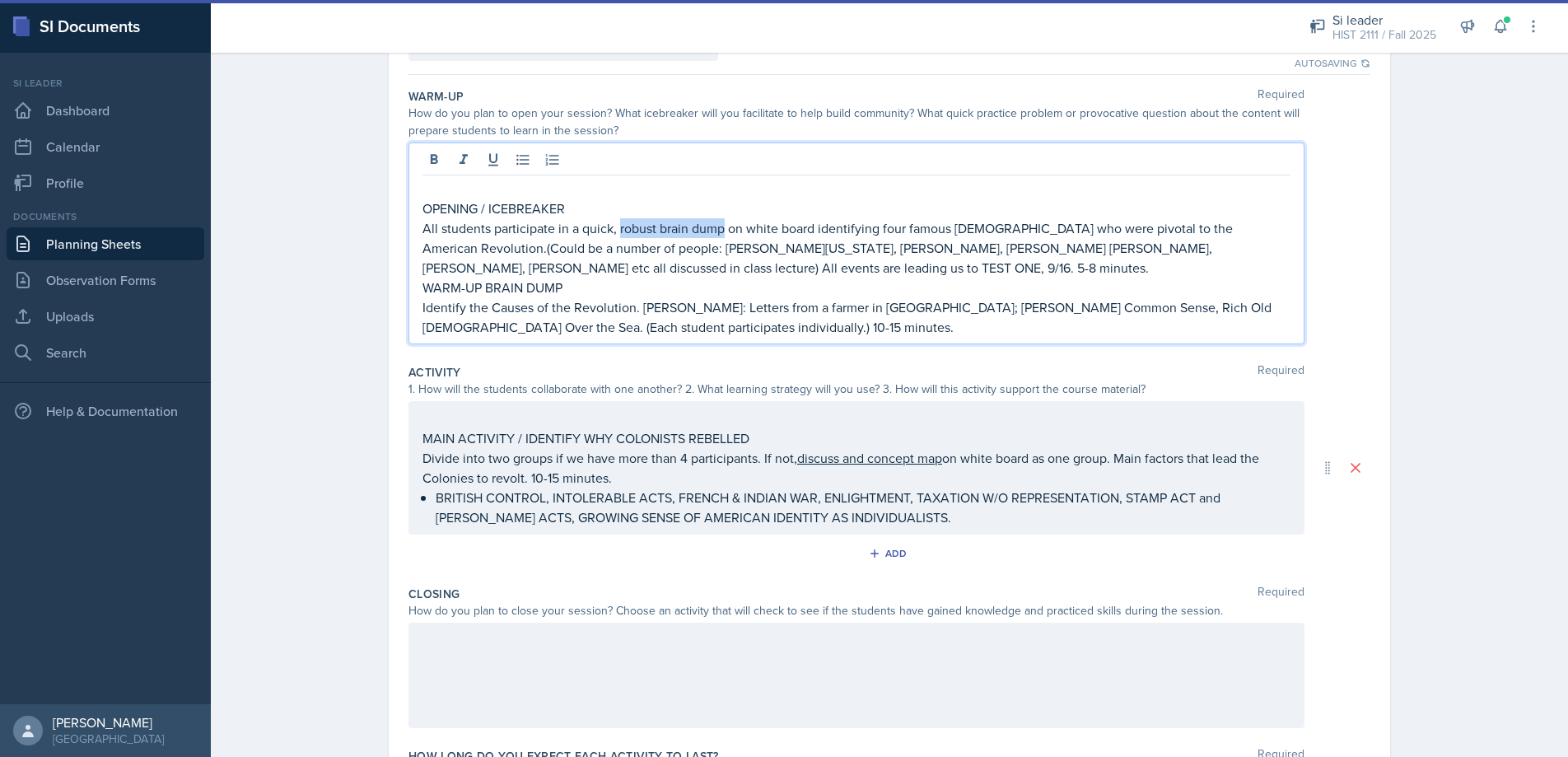
drag, startPoint x: 620, startPoint y: 228, endPoint x: 697, endPoint y: 219, distance: 77.5
click at [724, 230] on p "All students participate in a quick, robust brain dump on white board identifyi…" at bounding box center [857, 247] width 868 height 59
click at [491, 161] on icon at bounding box center [492, 160] width 10 height 12
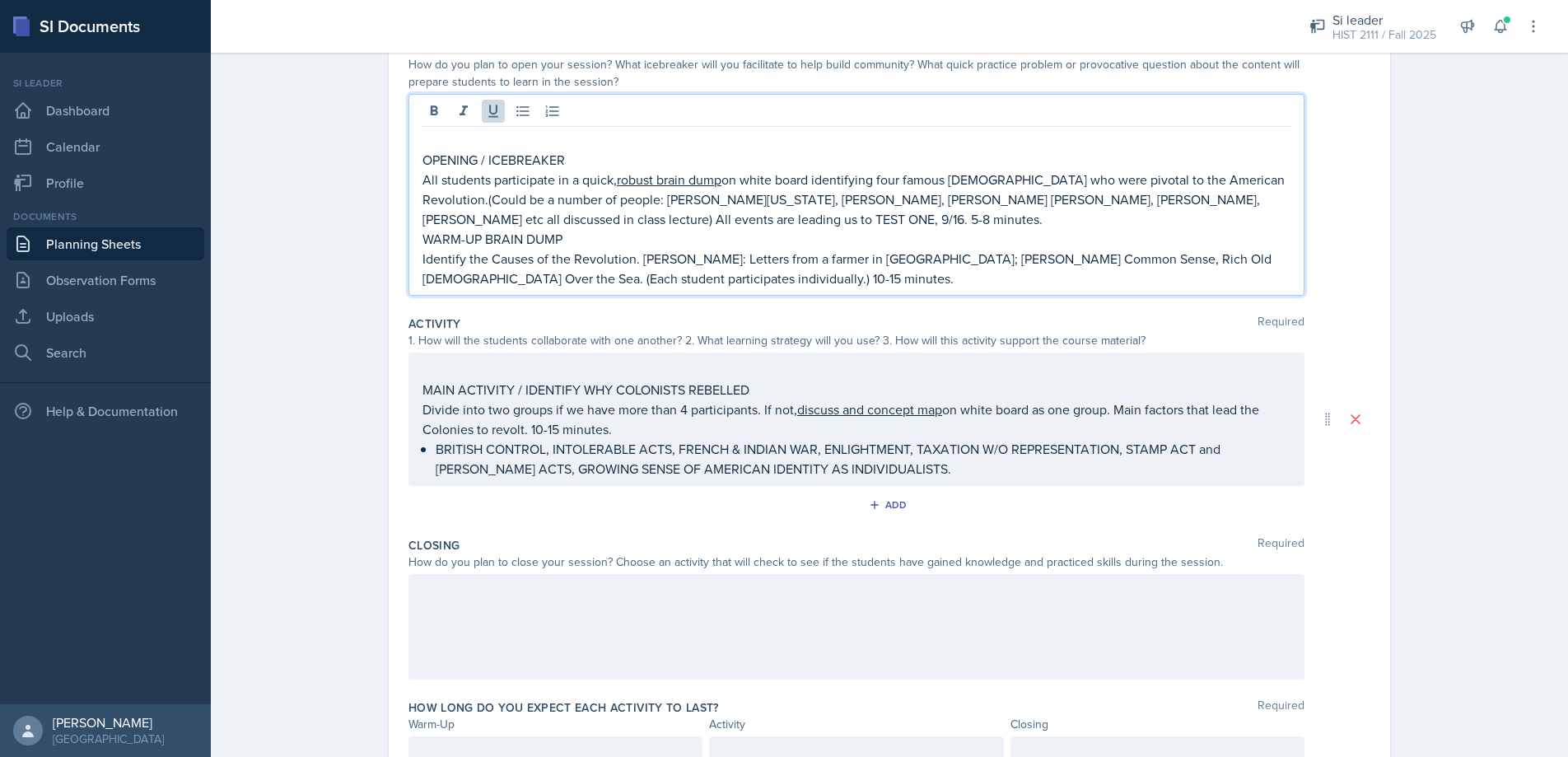
scroll to position [265, 0]
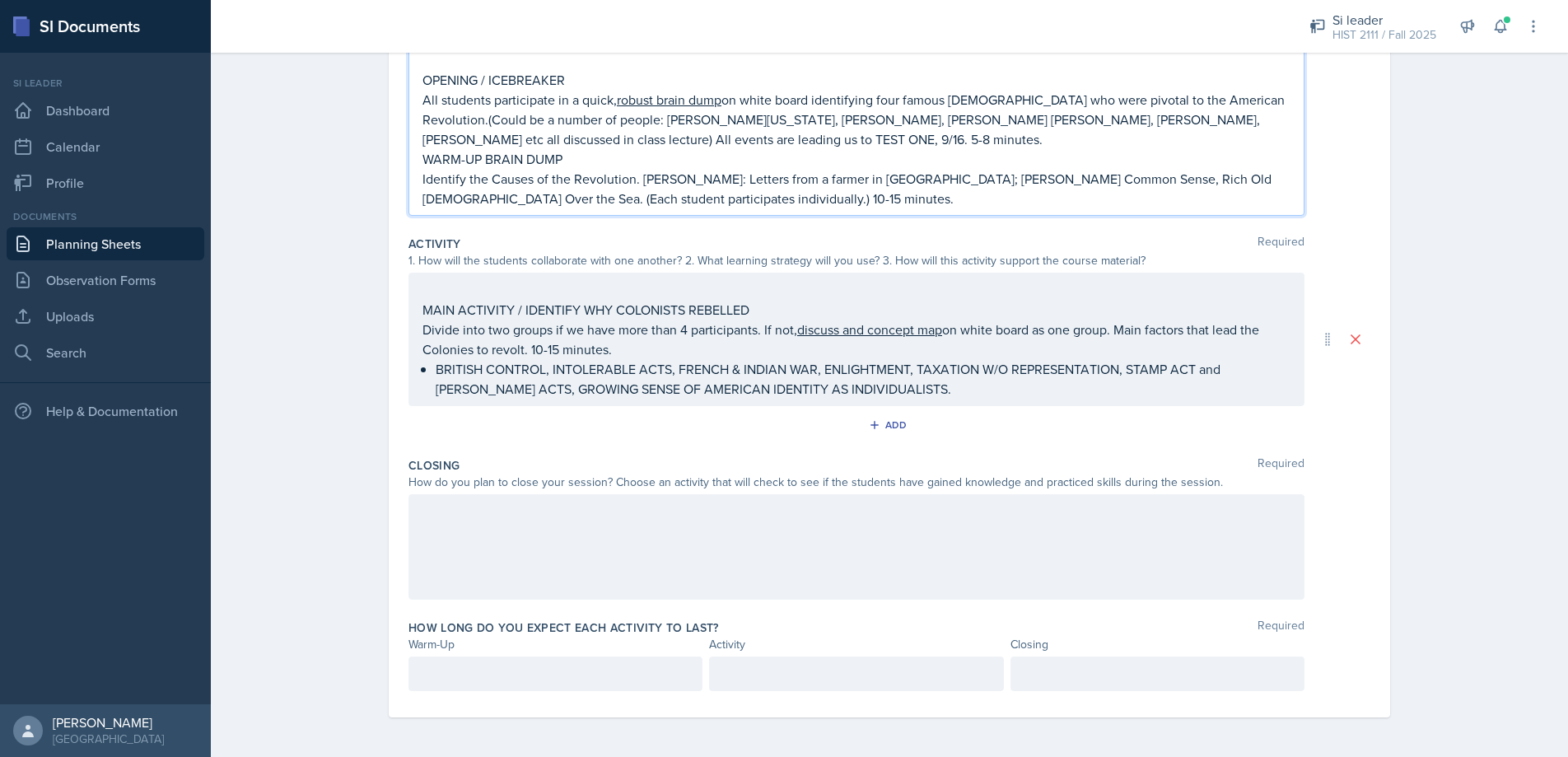
click at [421, 521] on div at bounding box center [856, 546] width 896 height 105
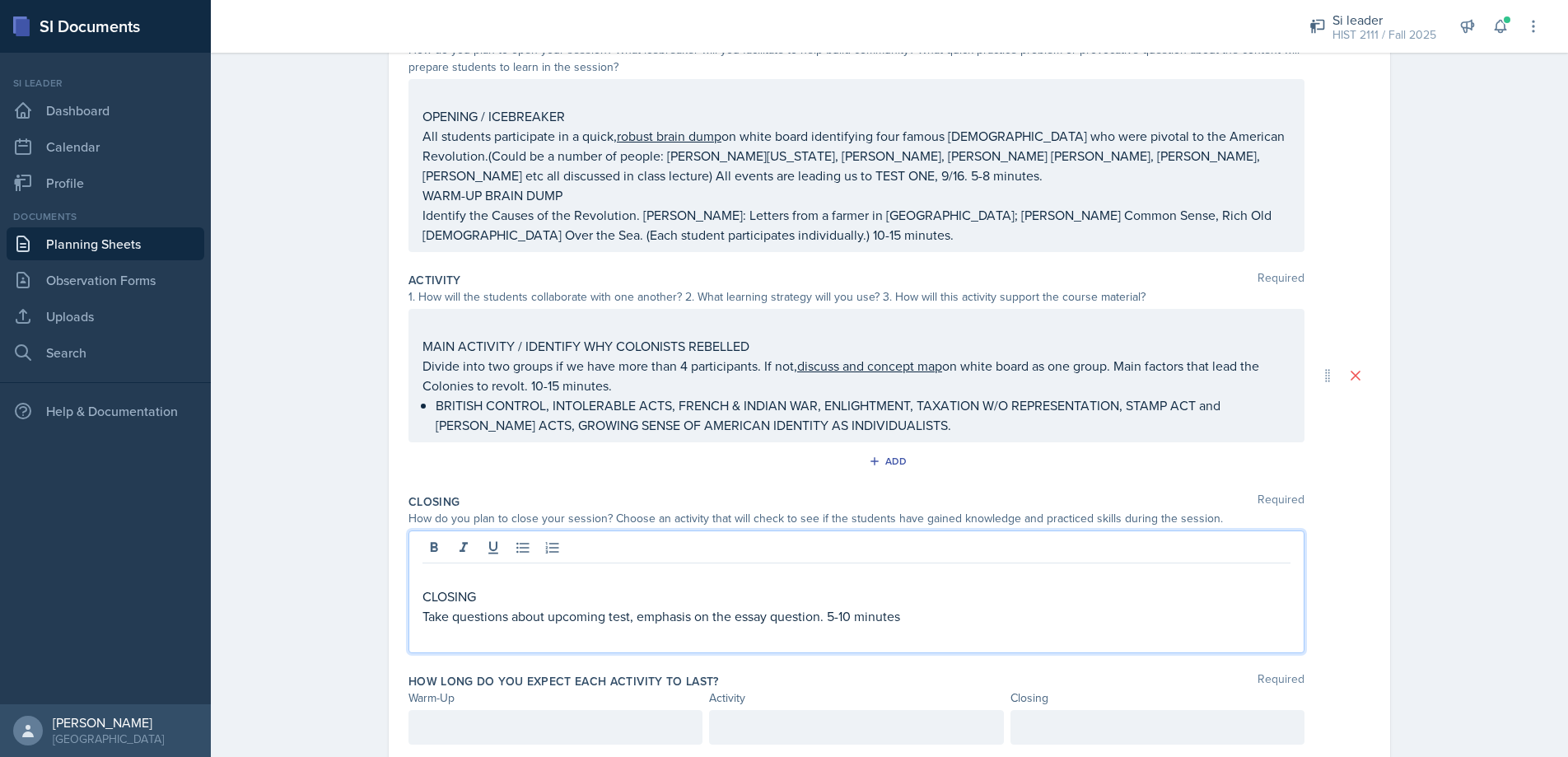
scroll to position [252, 0]
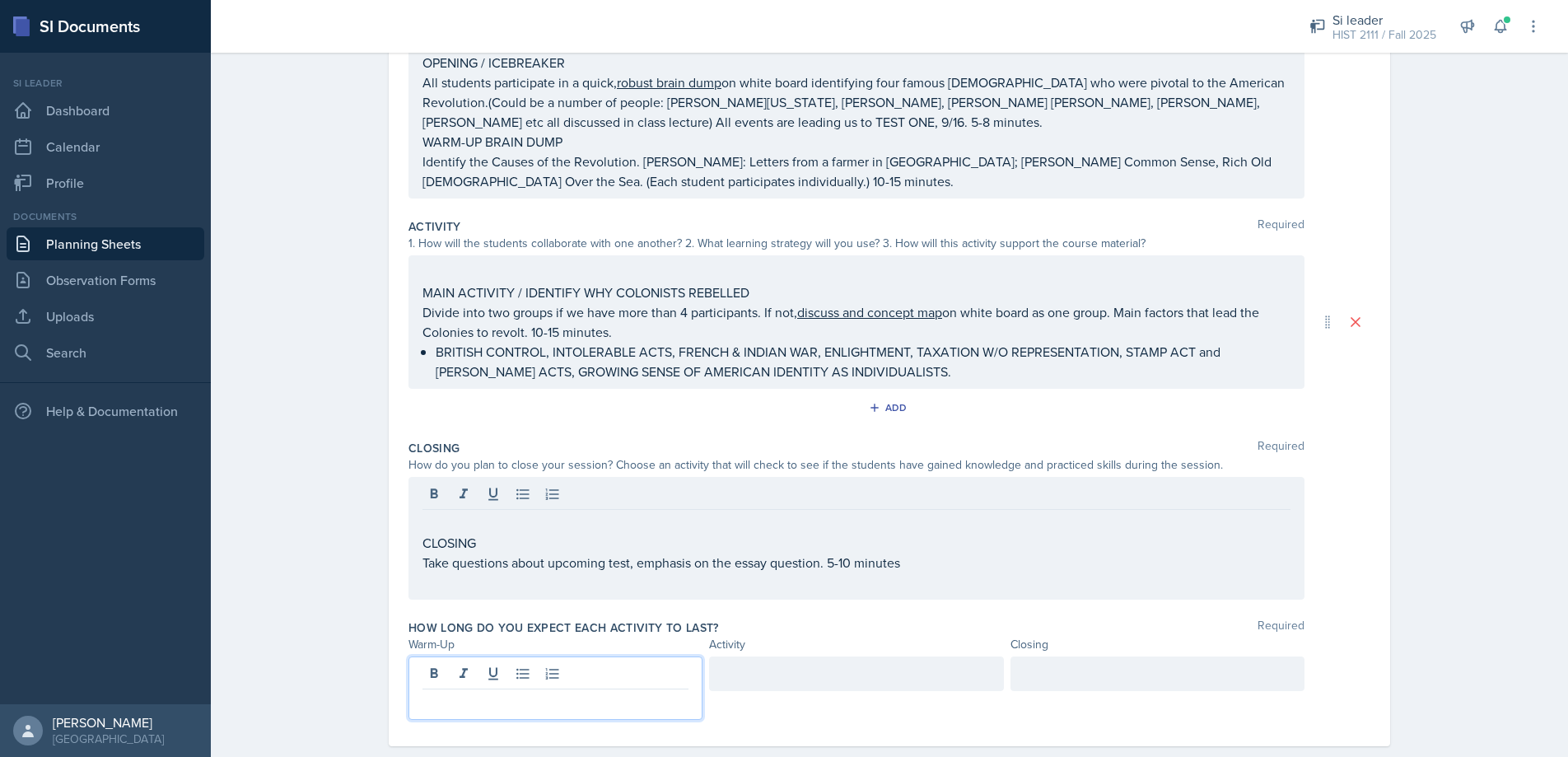
click at [427, 673] on div at bounding box center [555, 688] width 294 height 64
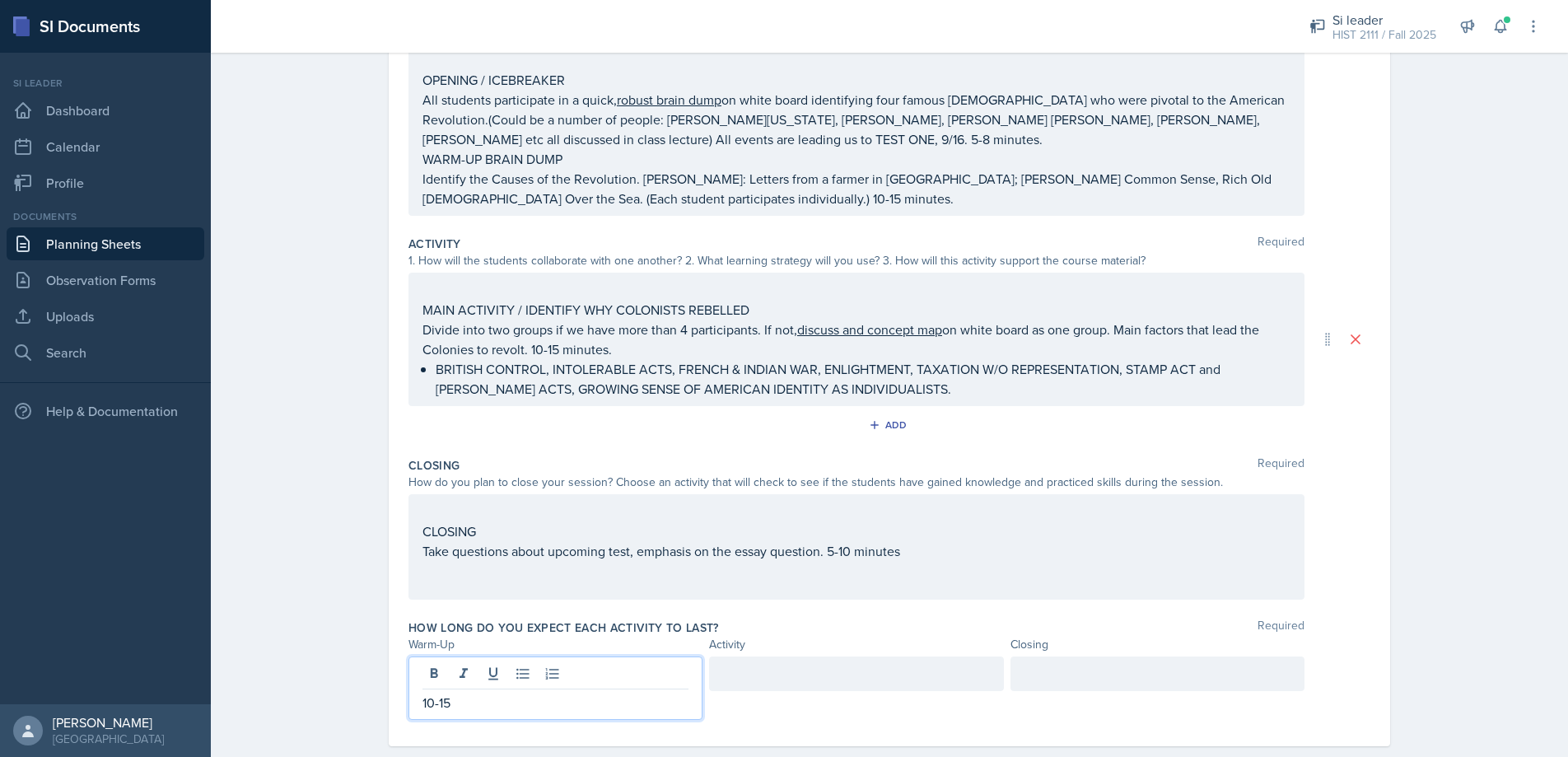
click at [741, 674] on div at bounding box center [855, 673] width 294 height 34
click at [1034, 677] on div at bounding box center [1157, 673] width 294 height 34
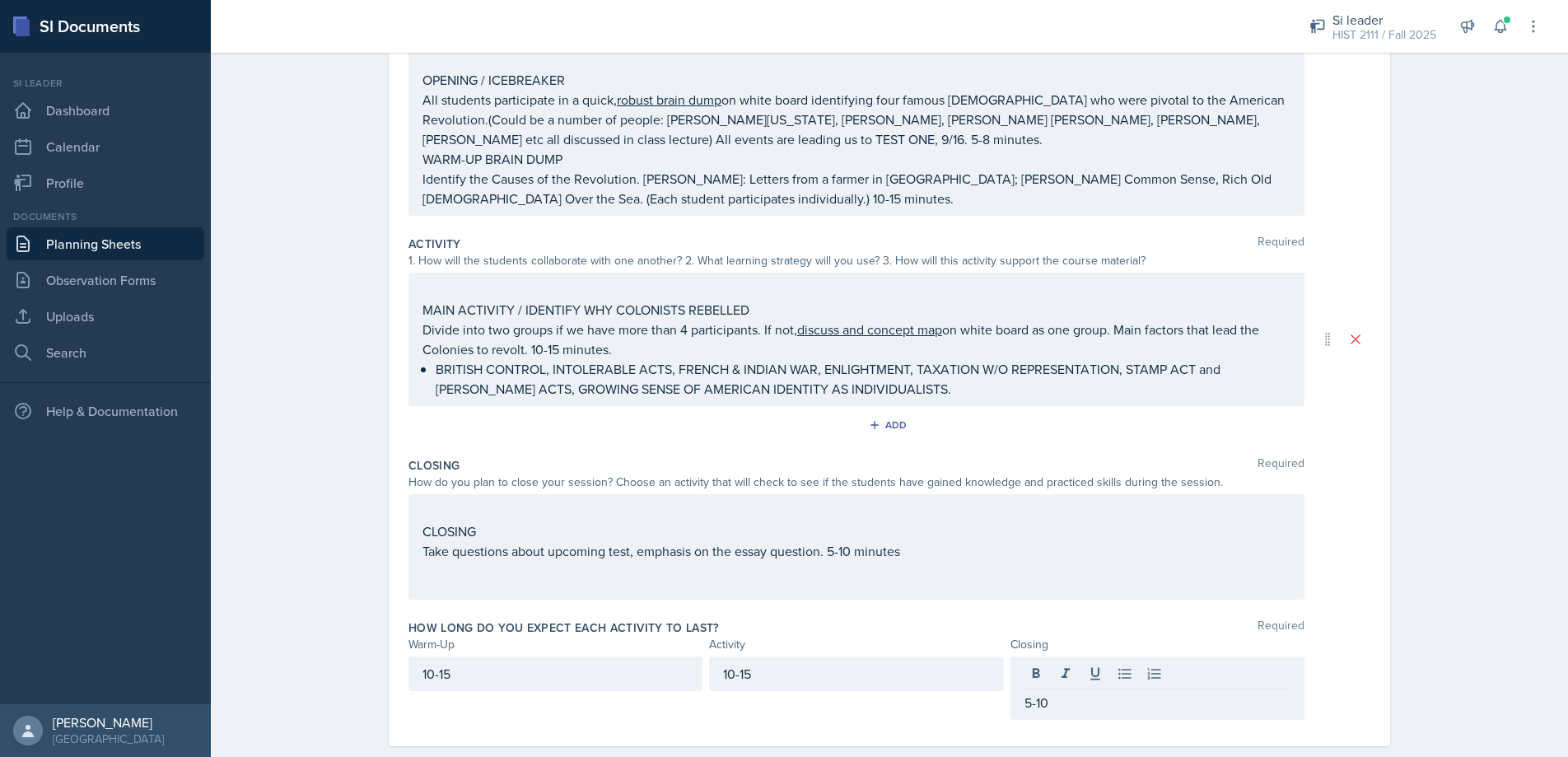
click at [915, 721] on div "How long do you expect each activity to last? Required Warm-Up Activity Closing…" at bounding box center [889, 672] width 962 height 120
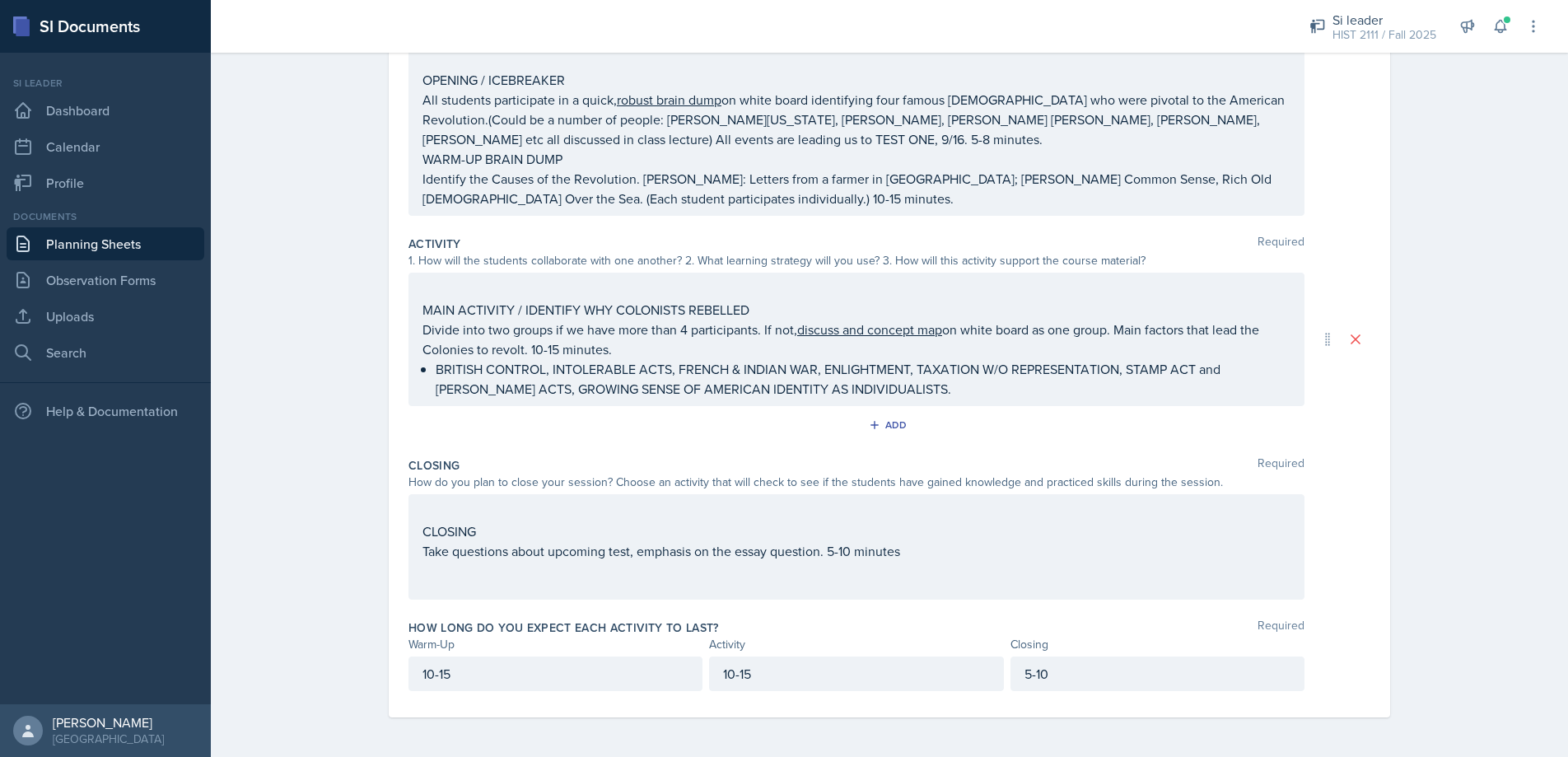
scroll to position [0, 0]
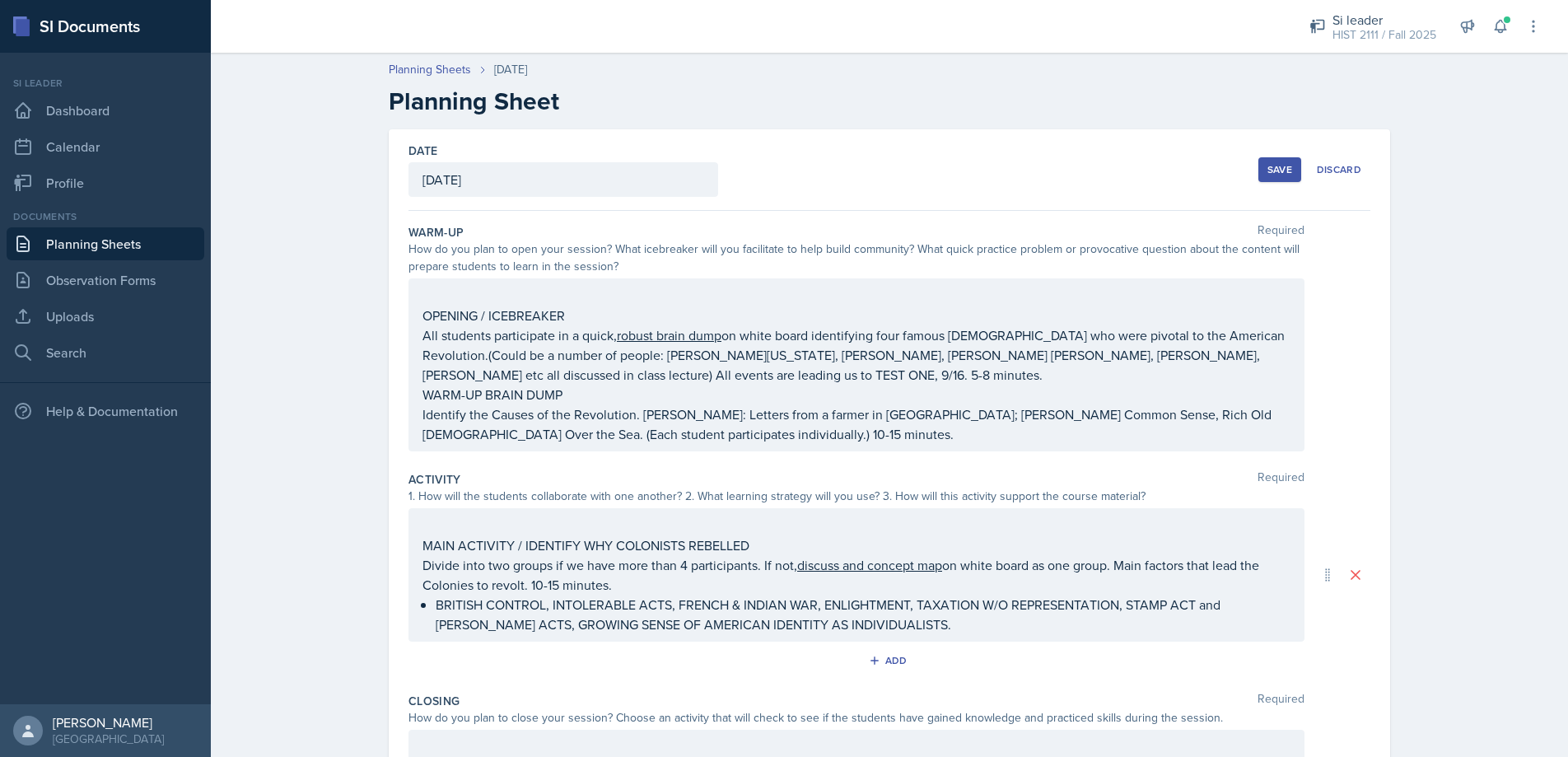
click at [1275, 168] on div "Save" at bounding box center [1279, 169] width 25 height 13
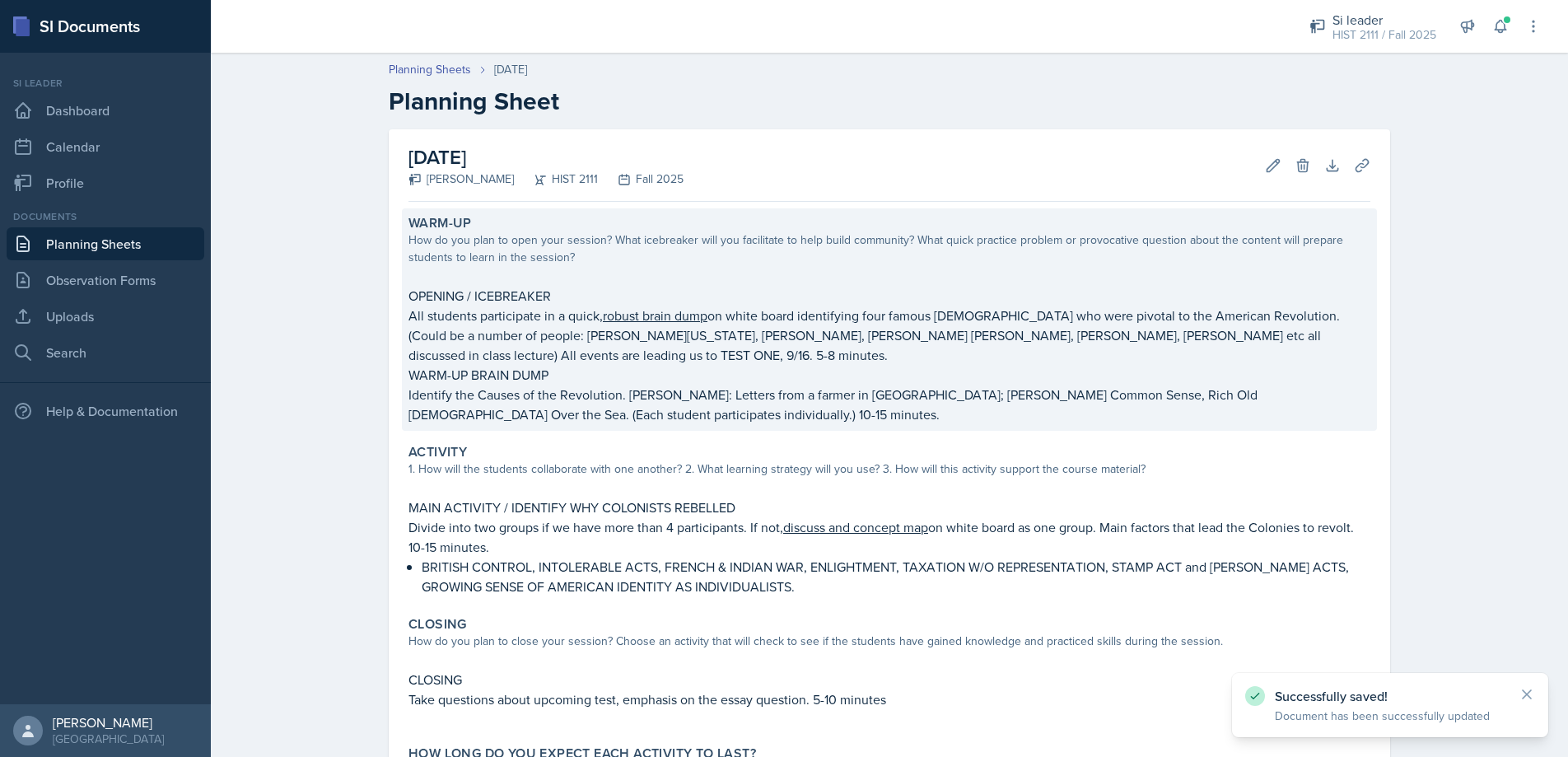
scroll to position [159, 0]
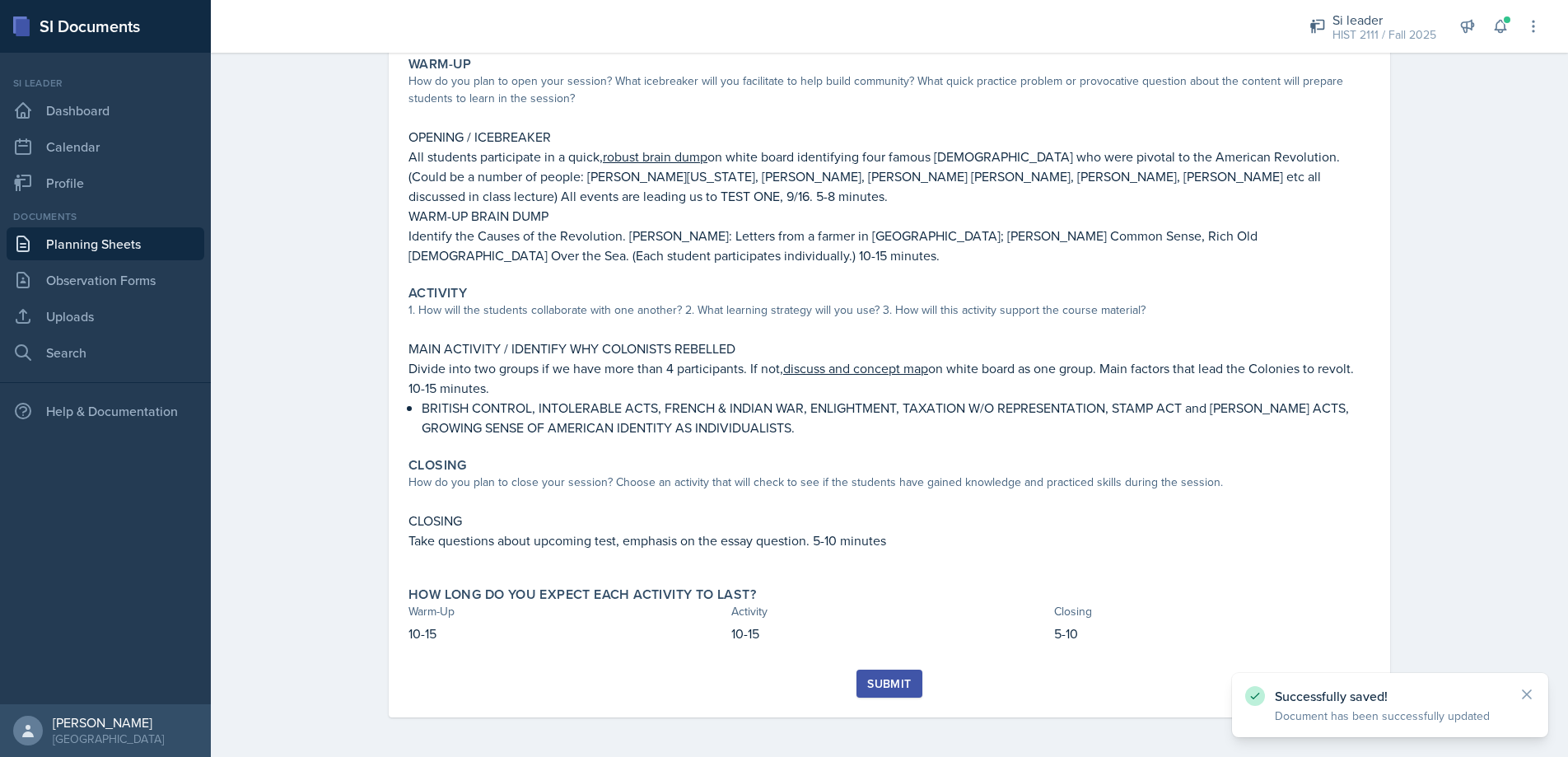
drag, startPoint x: 892, startPoint y: 676, endPoint x: 858, endPoint y: 671, distance: 34.4
click at [892, 677] on div "Submit" at bounding box center [889, 683] width 43 height 13
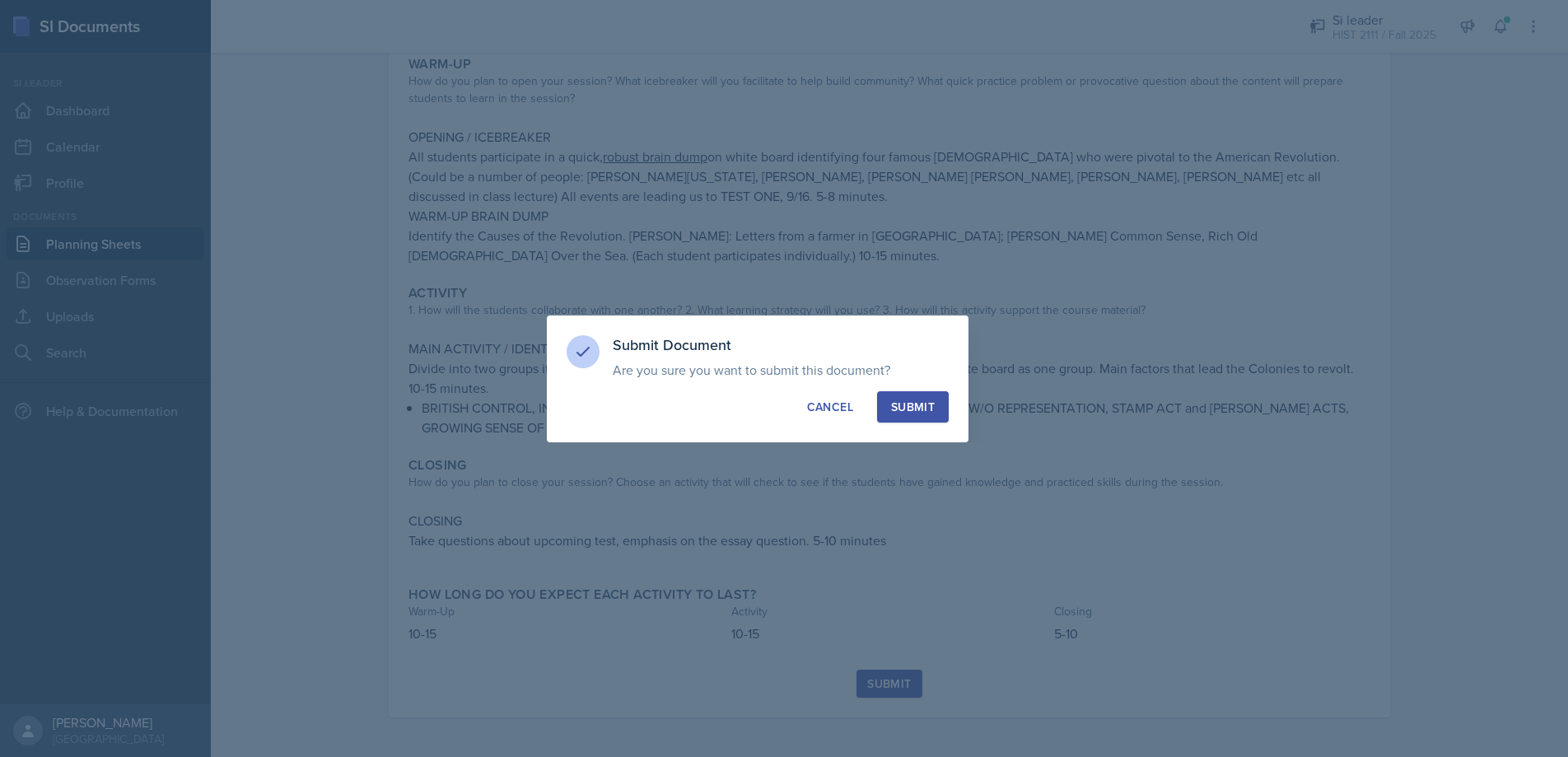
drag, startPoint x: 915, startPoint y: 405, endPoint x: 885, endPoint y: 406, distance: 30.0
click at [914, 405] on div "Submit" at bounding box center [912, 407] width 43 height 17
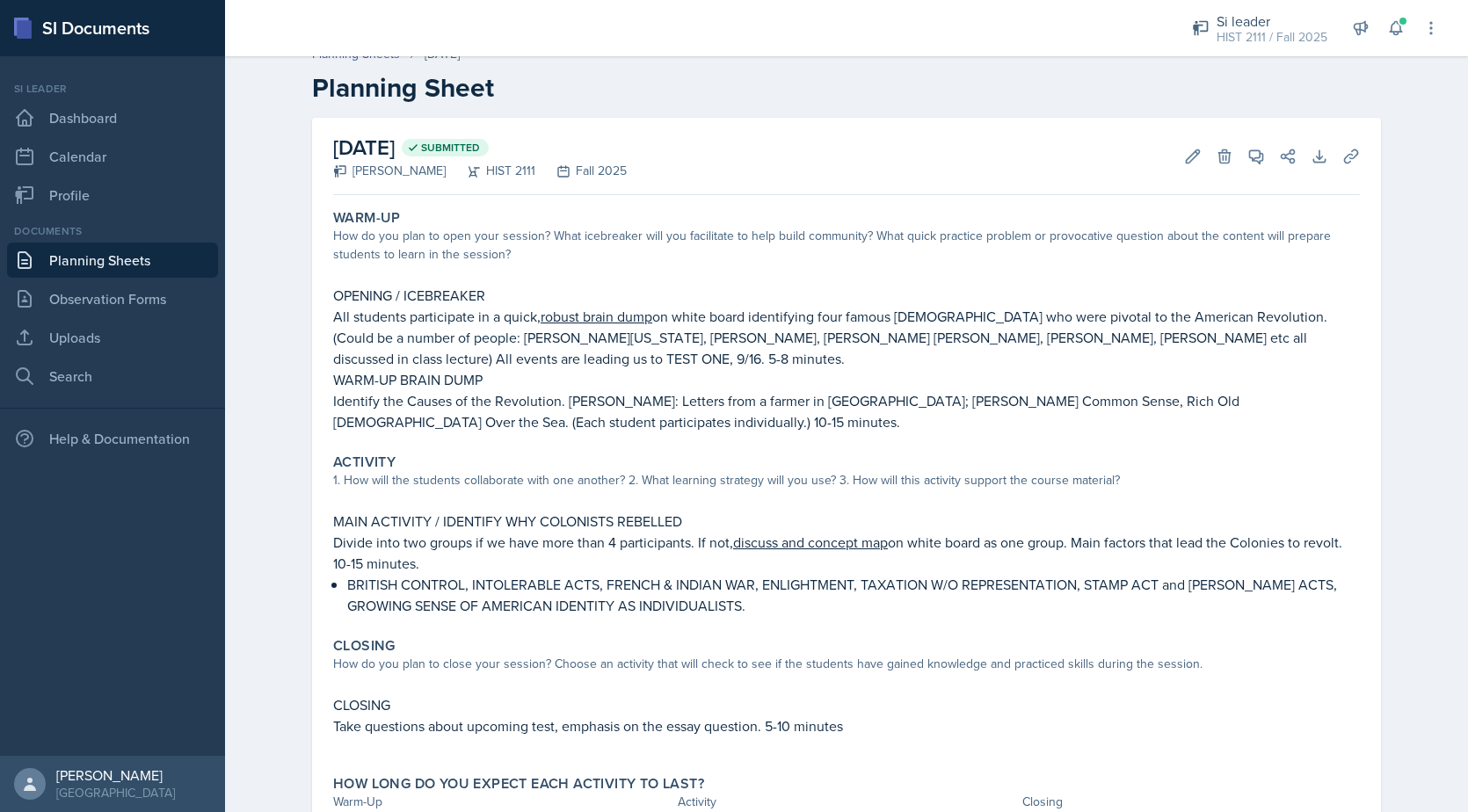
scroll to position [0, 0]
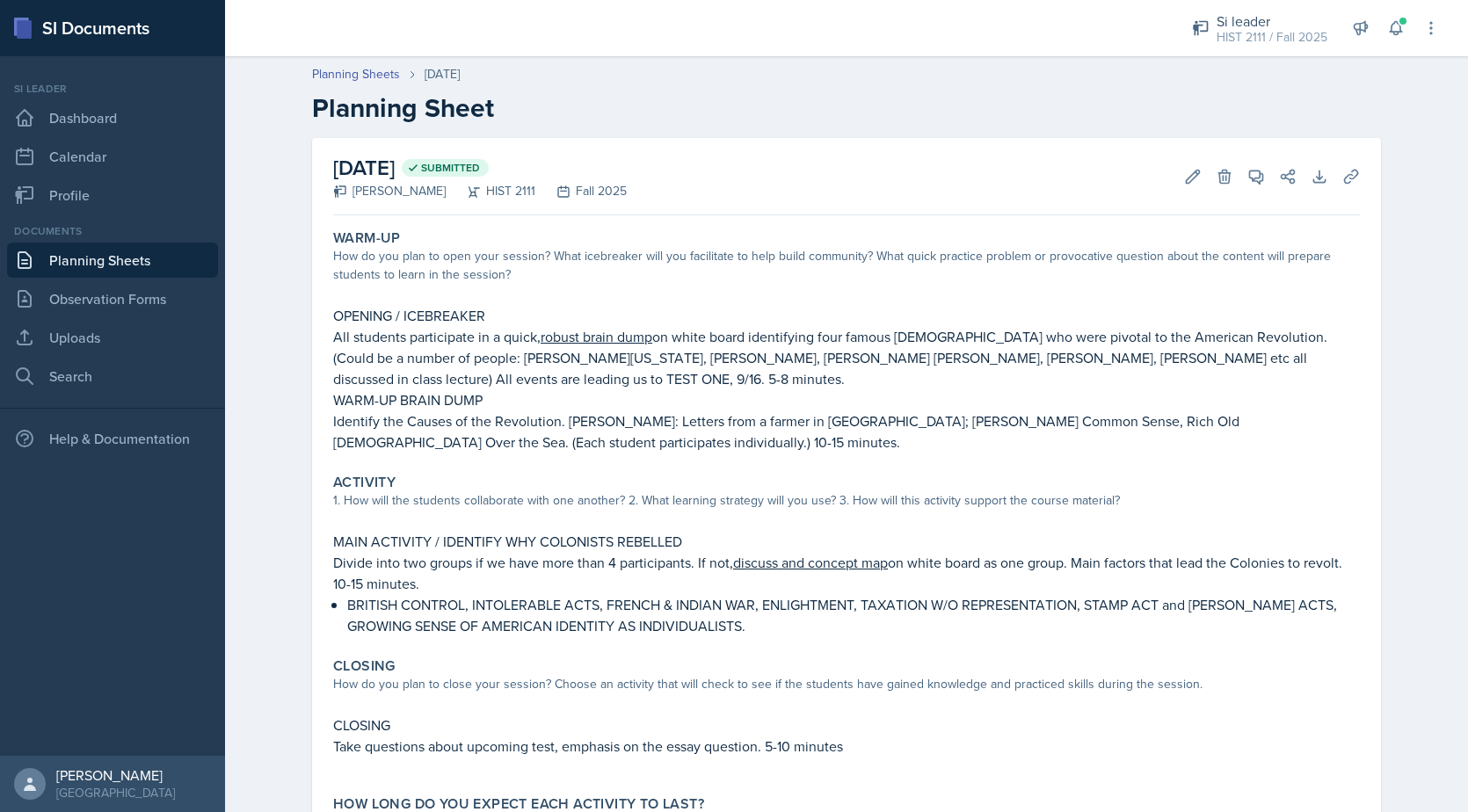
click at [76, 257] on link "Planning Sheets" at bounding box center [112, 260] width 211 height 35
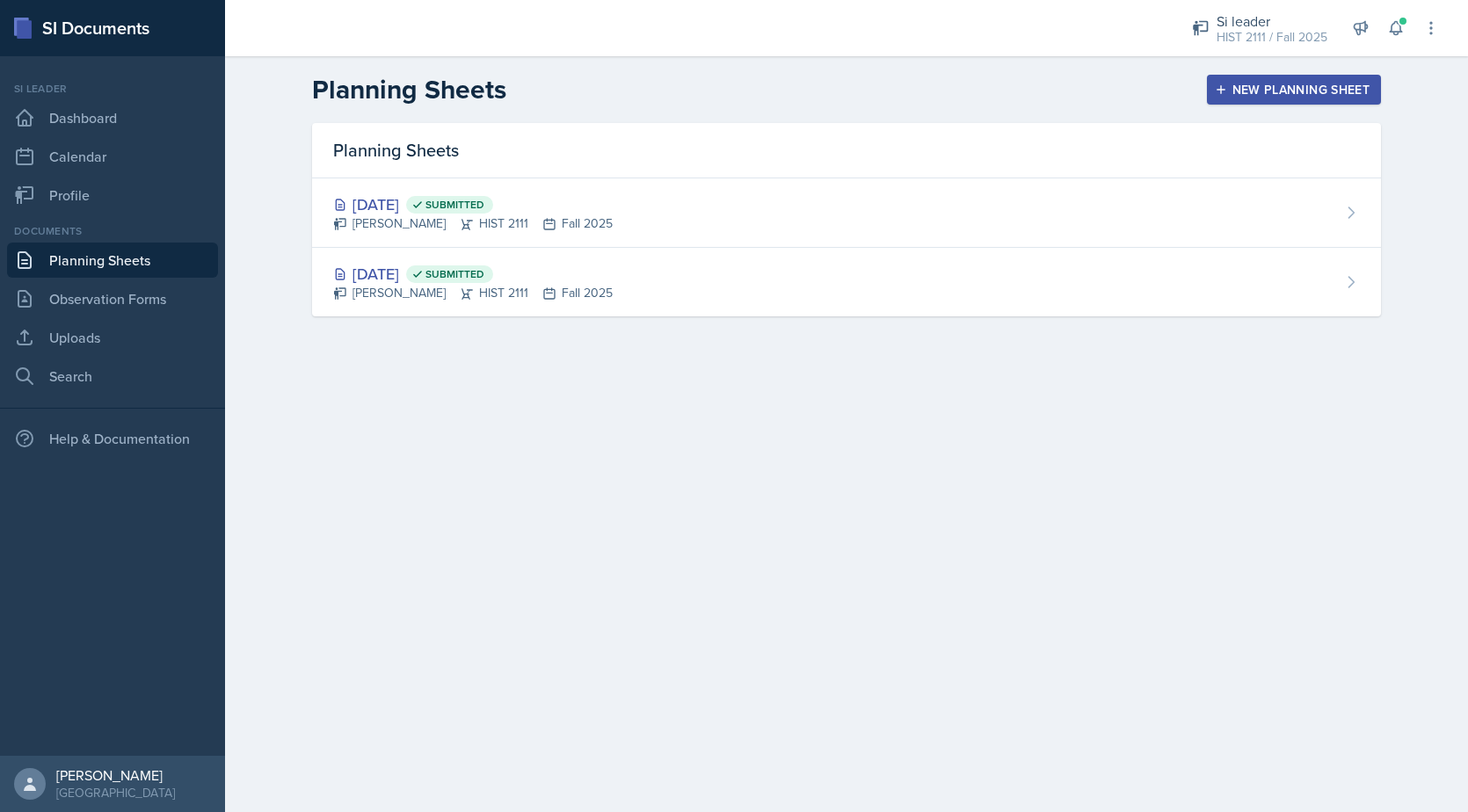
click at [1320, 86] on div "New Planning Sheet" at bounding box center [1294, 89] width 152 height 14
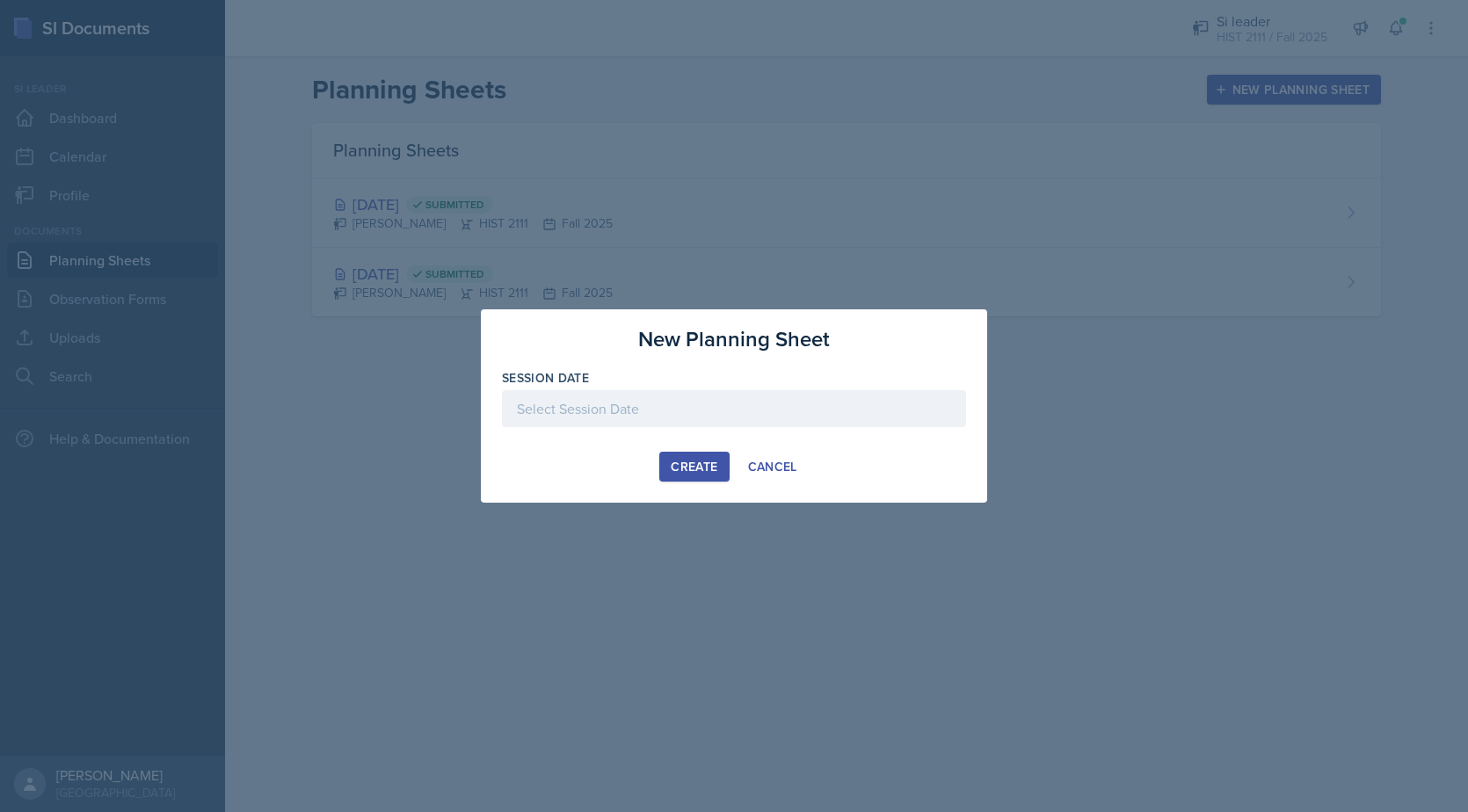
click at [609, 407] on div at bounding box center [734, 408] width 465 height 37
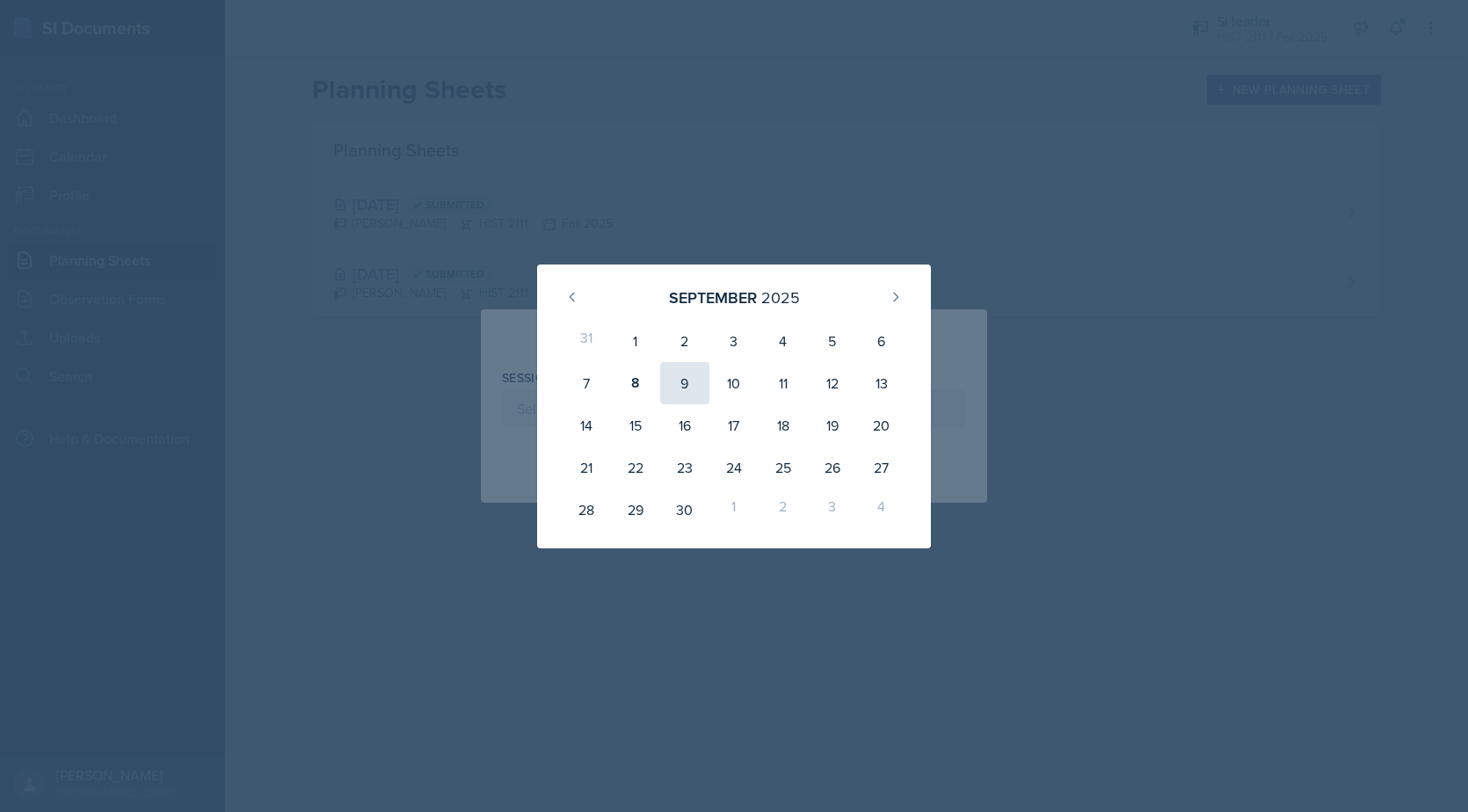
click at [691, 378] on div "9" at bounding box center [685, 382] width 49 height 42
type input "[DATE]"
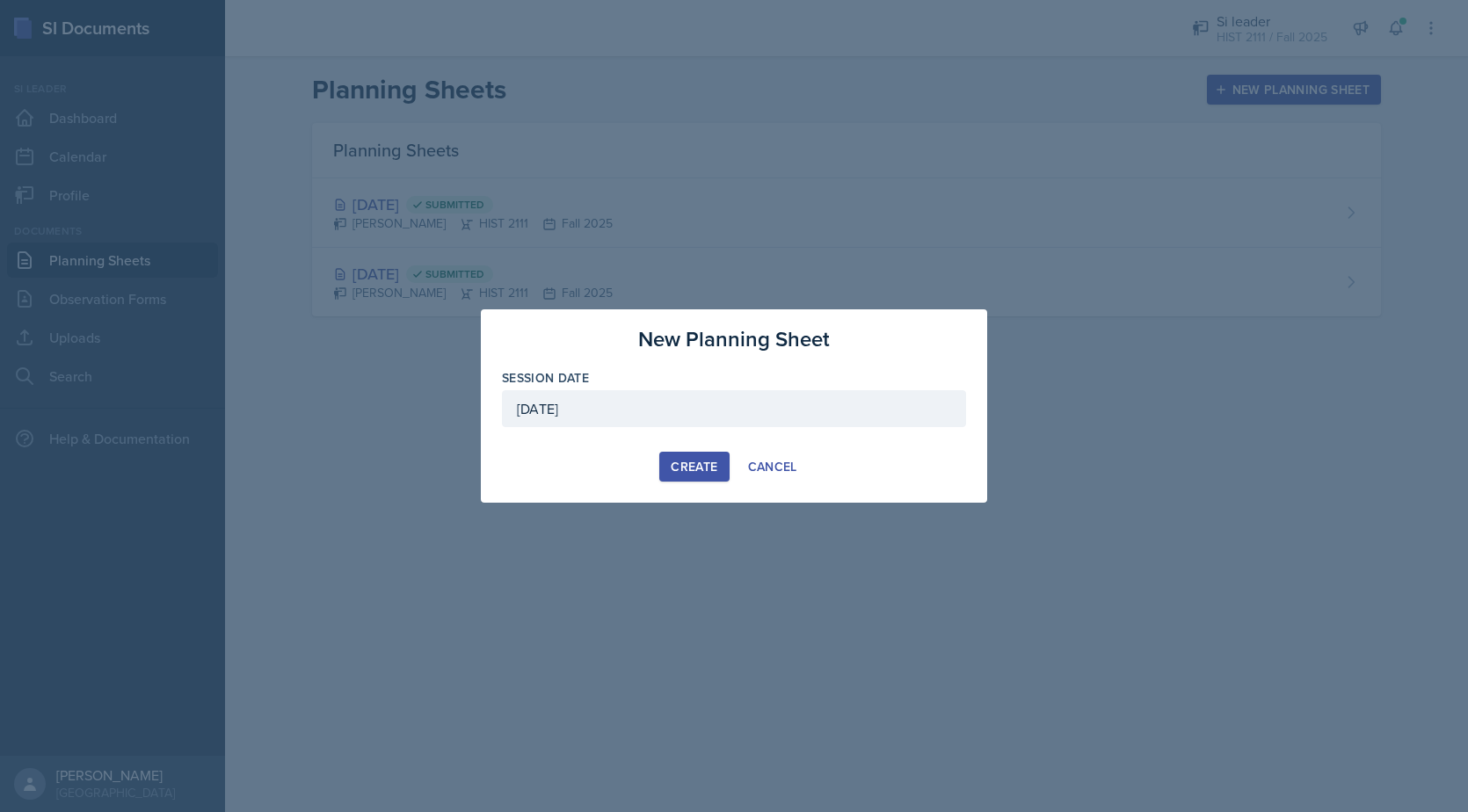
click at [695, 462] on div "Create" at bounding box center [693, 466] width 46 height 14
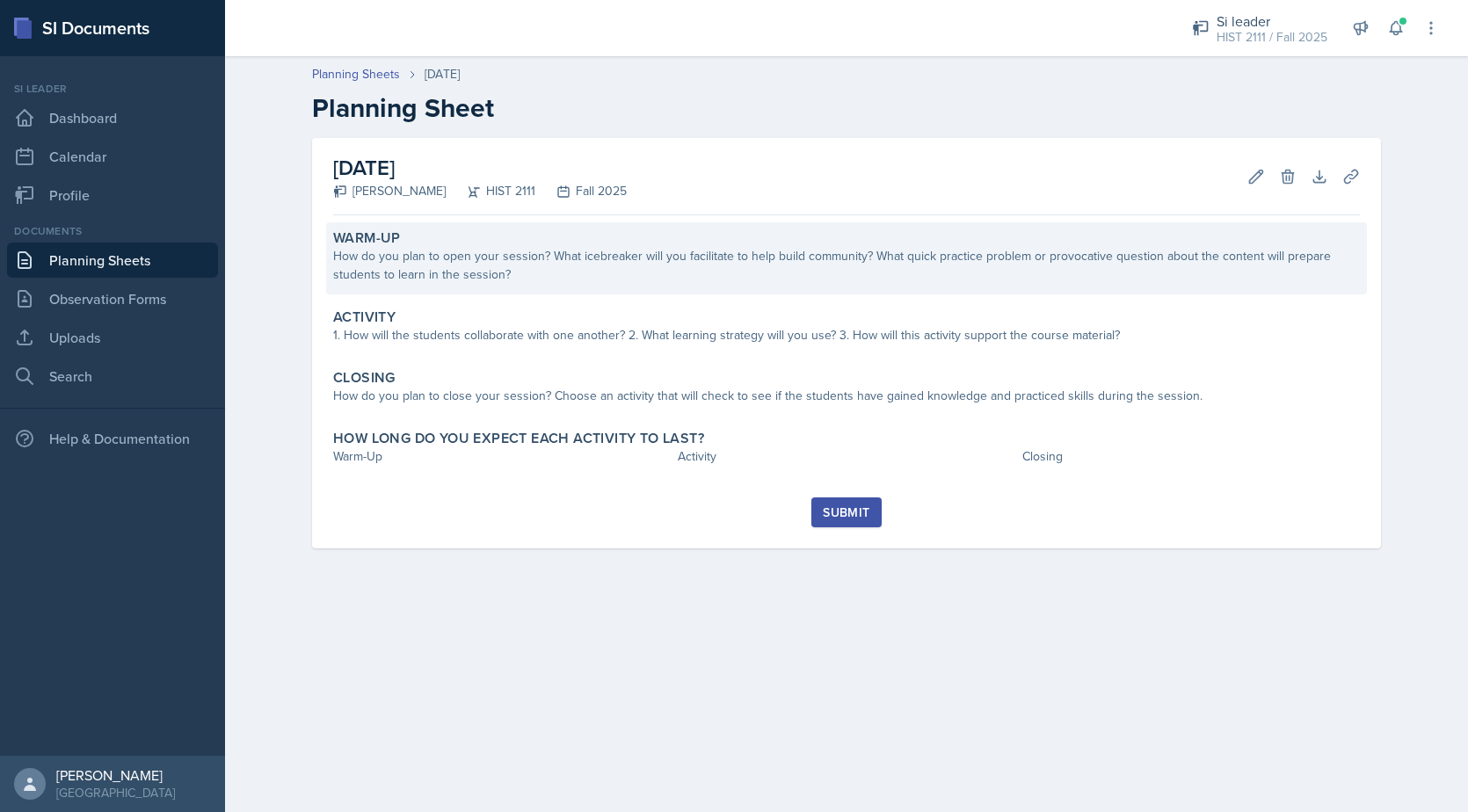
click at [505, 264] on div "How do you plan to open your session? What icebreaker will you facilitate to he…" at bounding box center [847, 265] width 1027 height 37
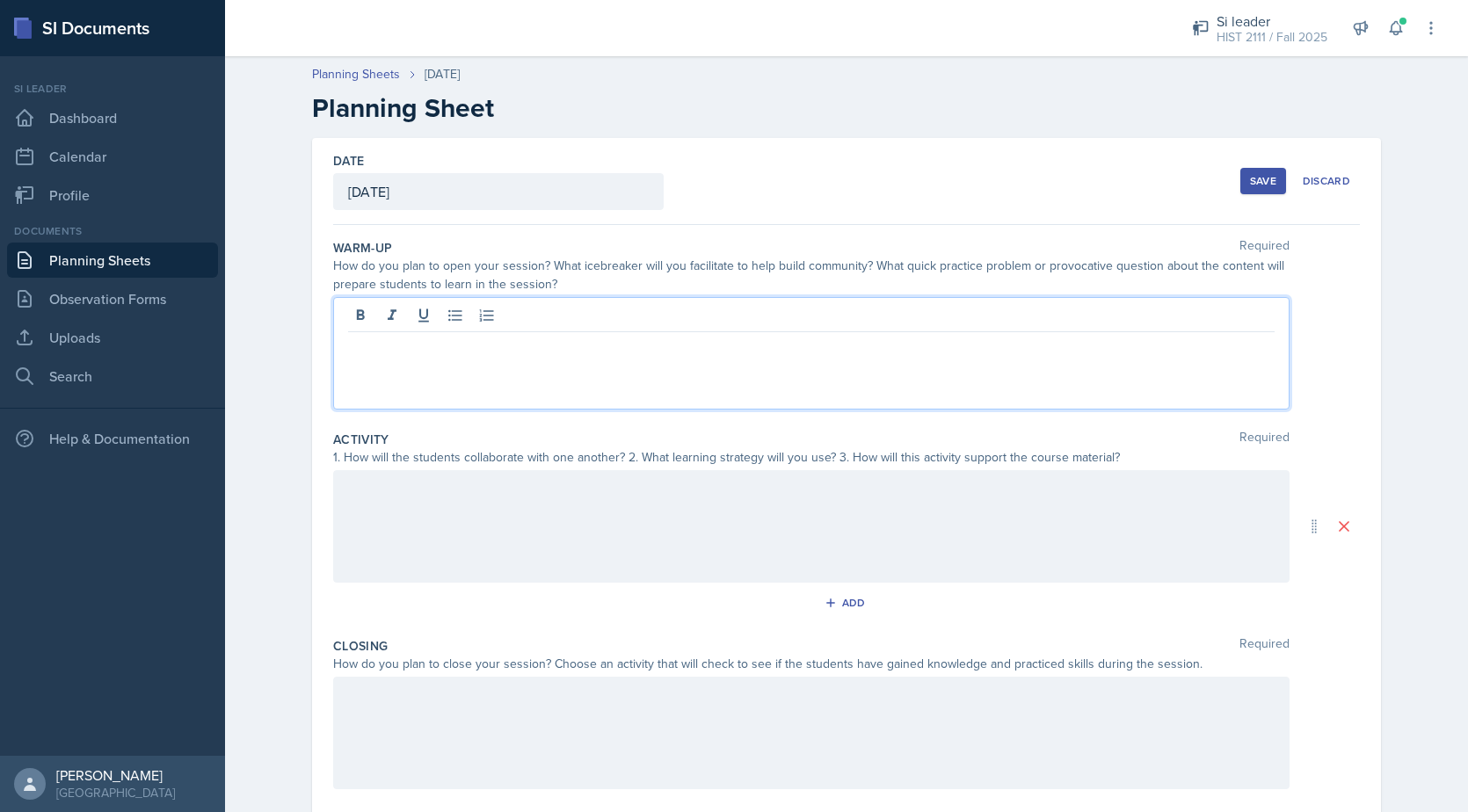
click at [356, 312] on div at bounding box center [811, 352] width 956 height 112
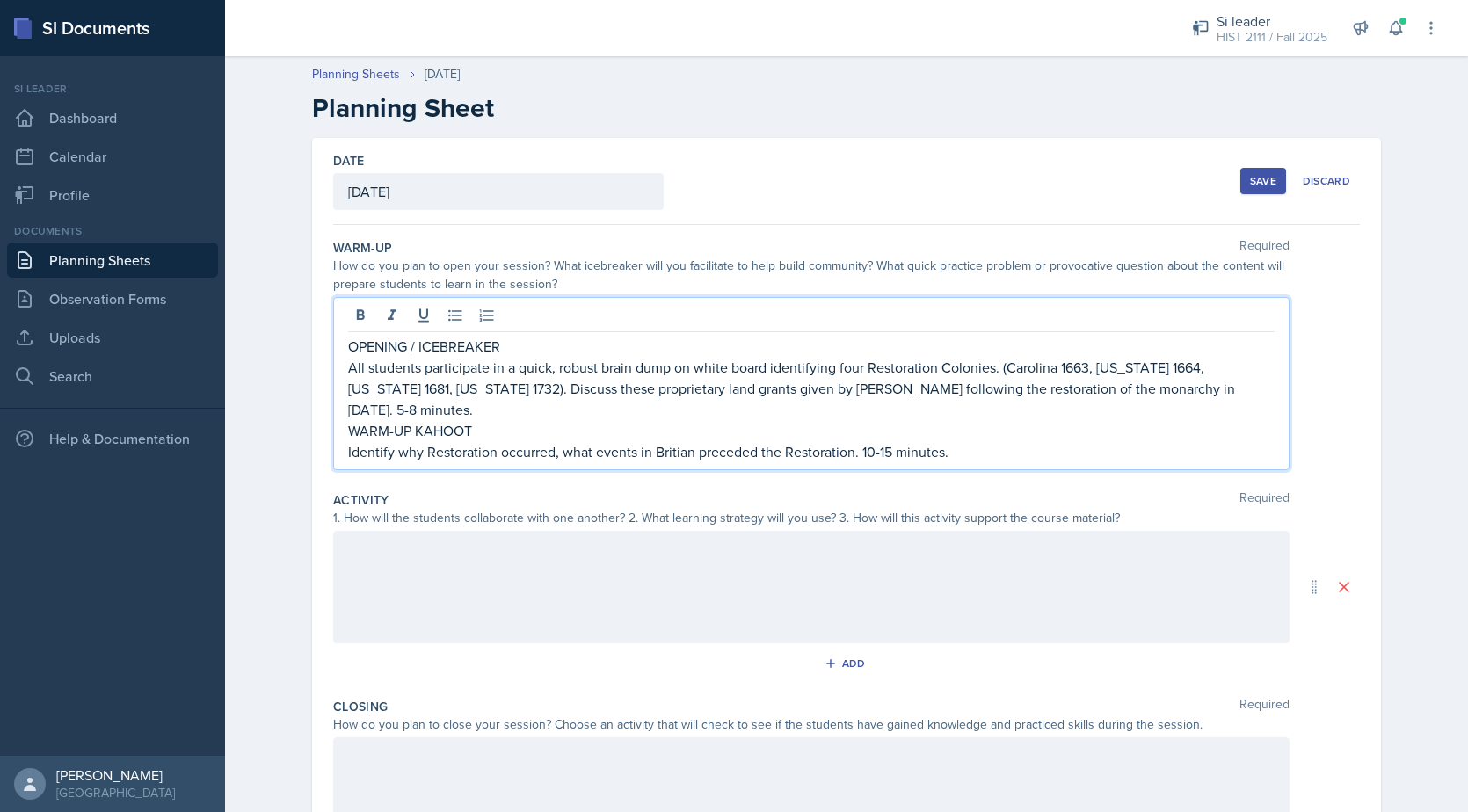
click at [354, 531] on div at bounding box center [811, 587] width 956 height 112
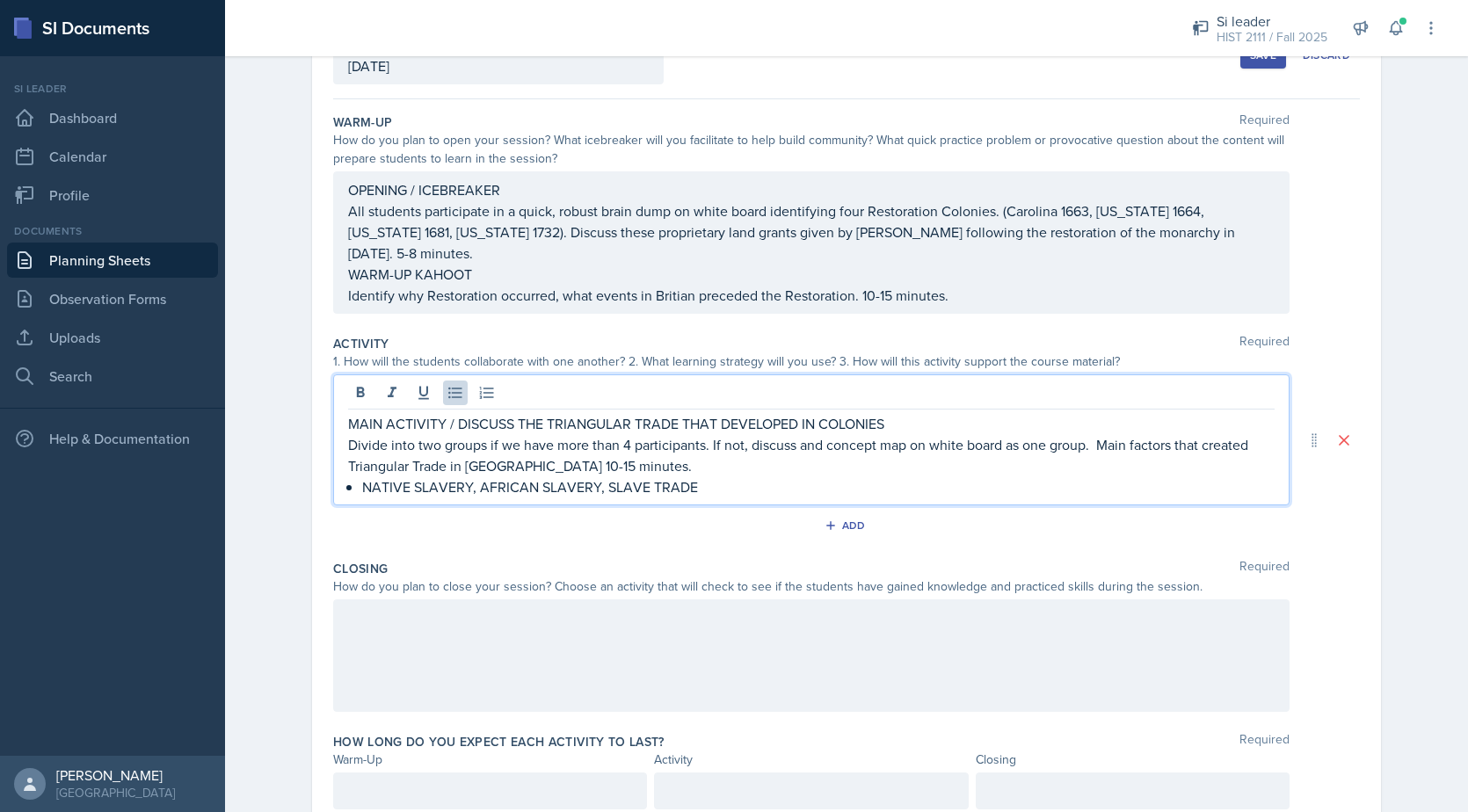
scroll to position [172, 0]
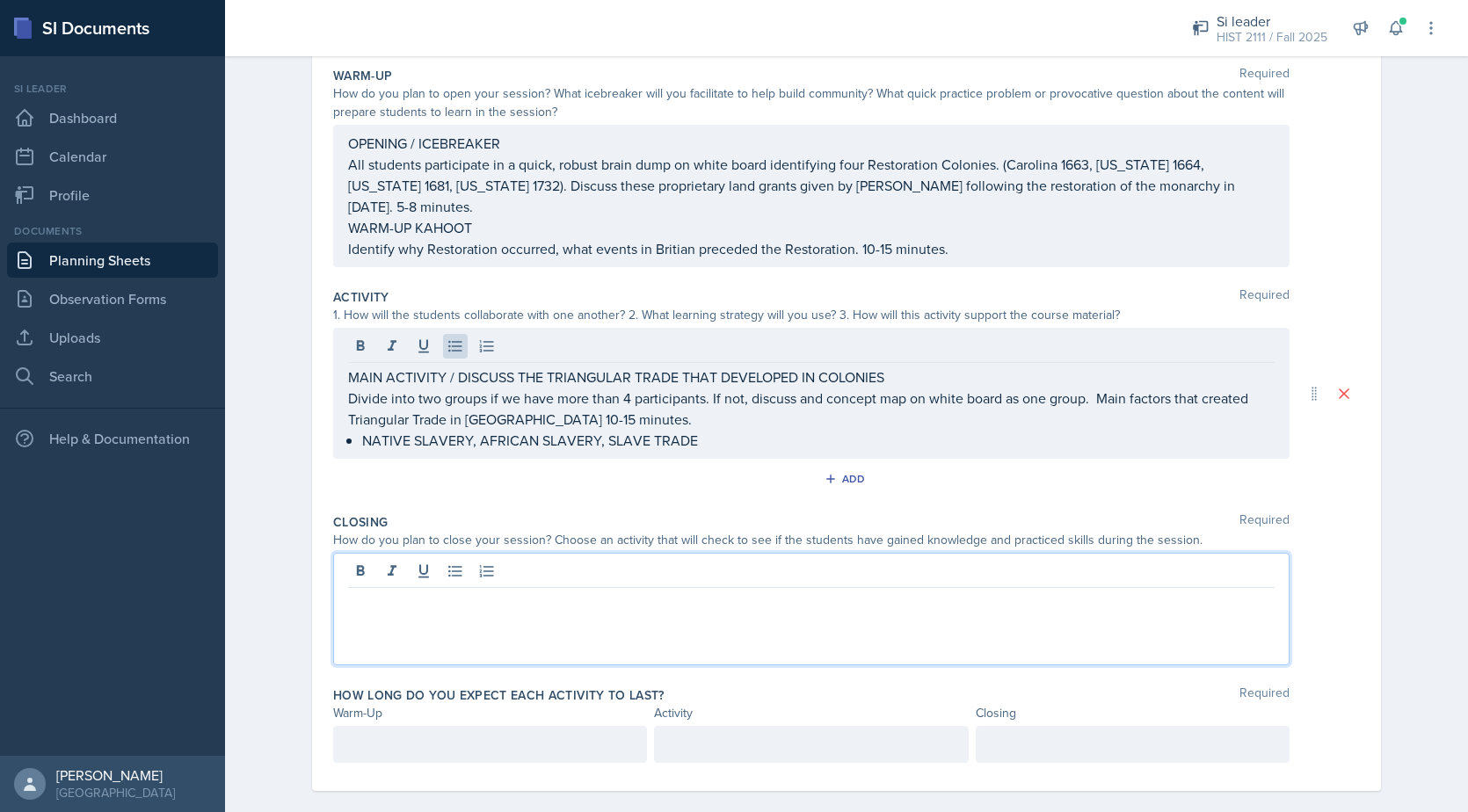
click at [351, 553] on div at bounding box center [811, 609] width 956 height 112
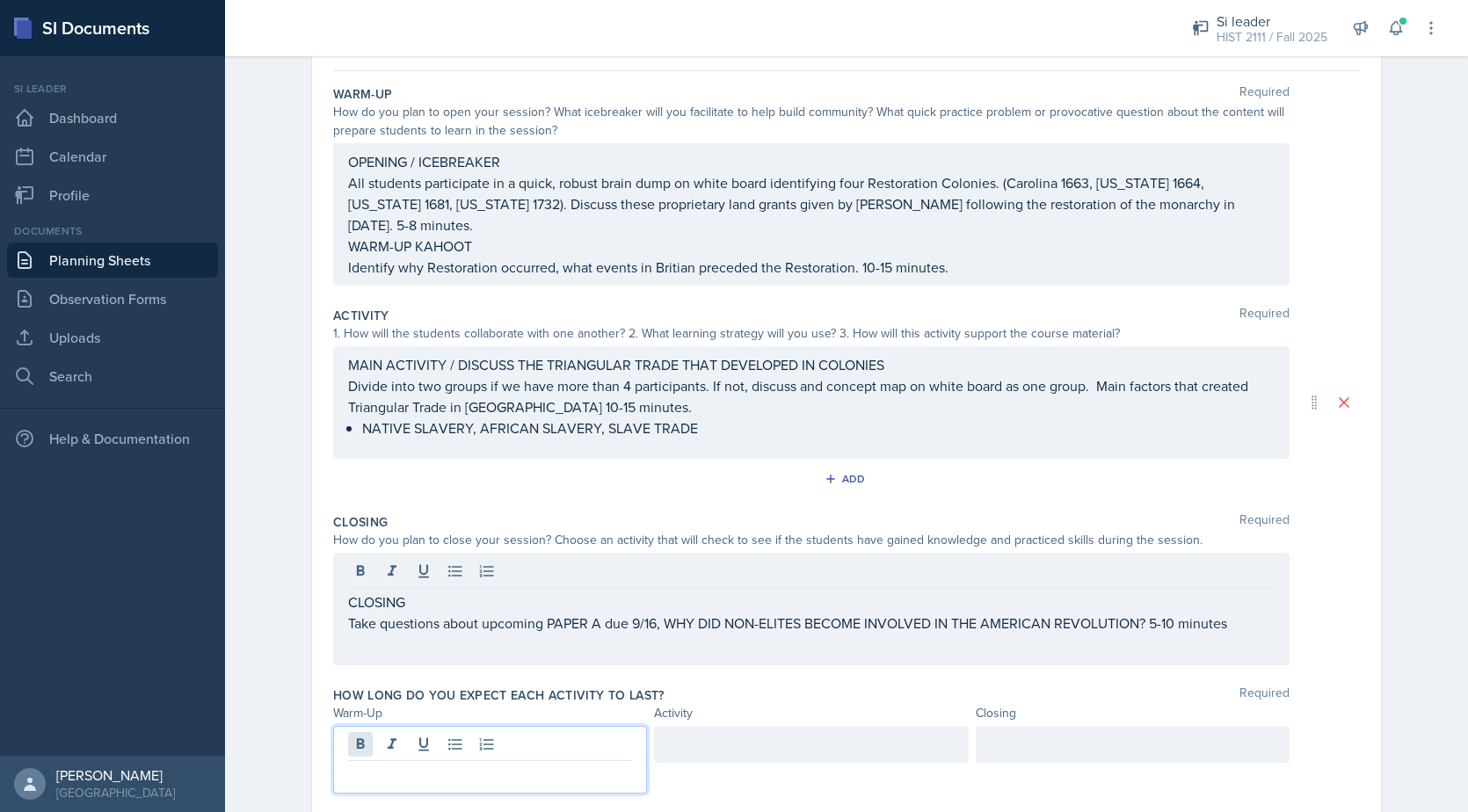
click at [366, 727] on div at bounding box center [490, 760] width 314 height 68
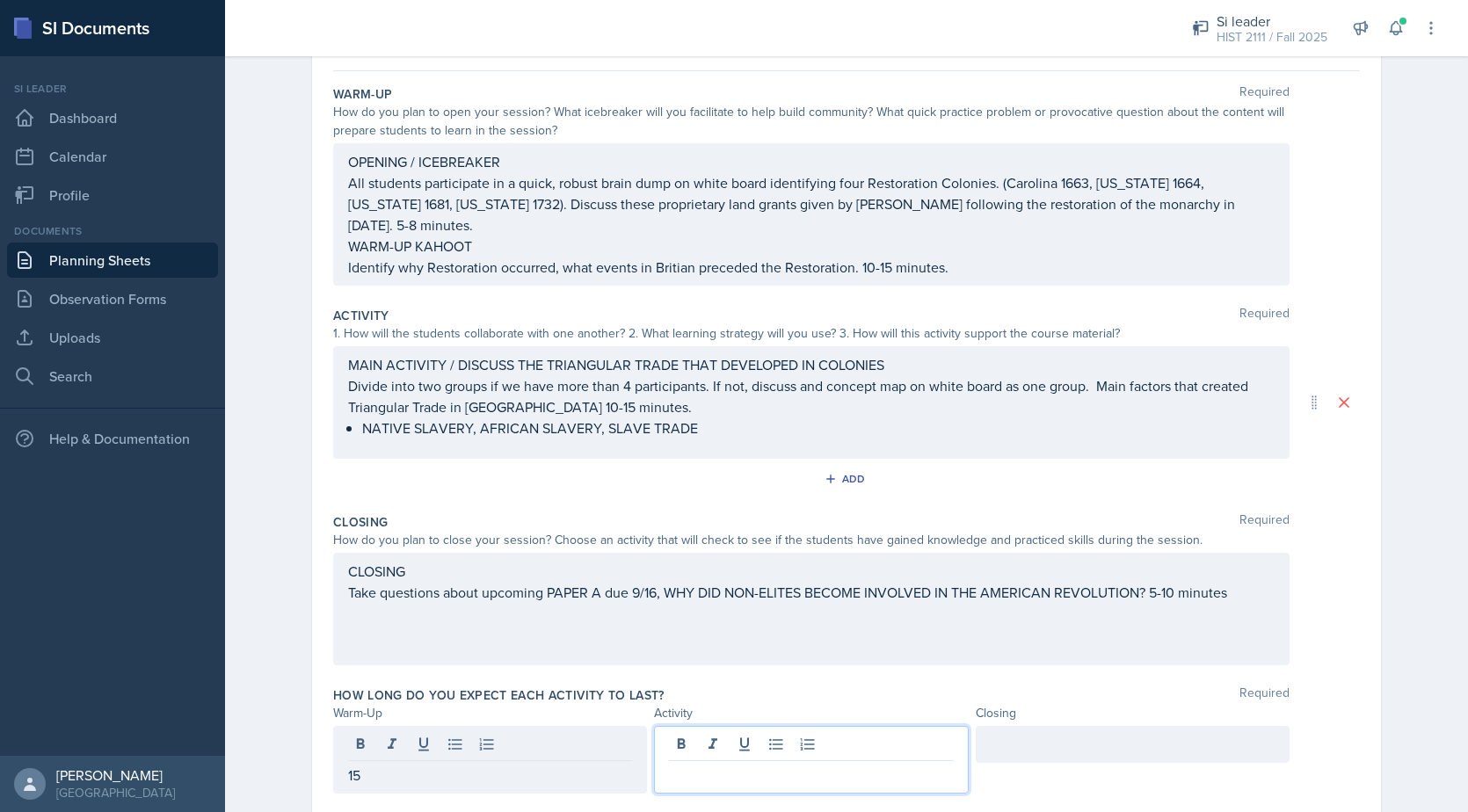
click at [672, 726] on div at bounding box center [810, 760] width 314 height 68
click at [1031, 728] on div at bounding box center [1133, 744] width 314 height 37
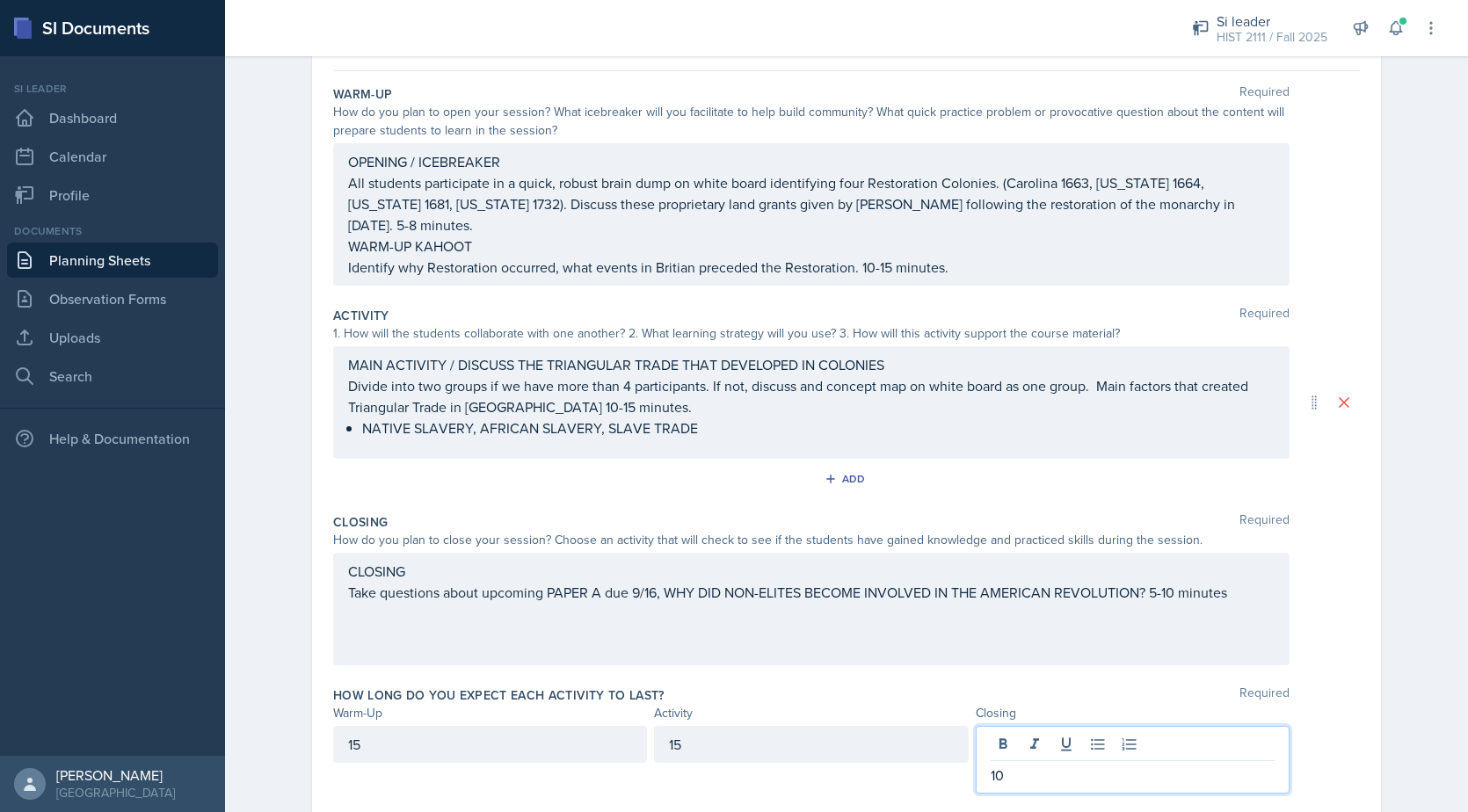
scroll to position [185, 0]
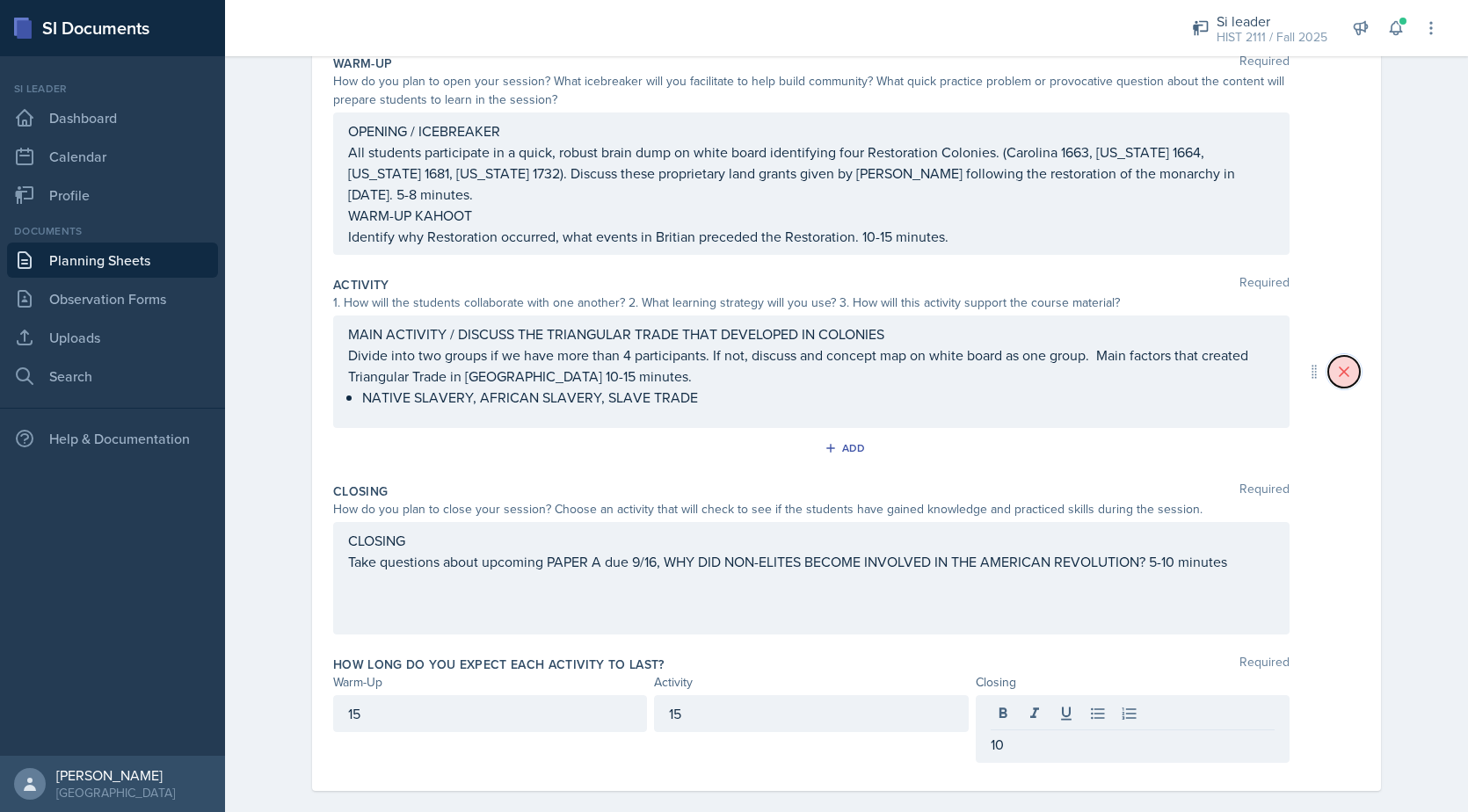
click at [1346, 367] on icon at bounding box center [1344, 371] width 8 height 8
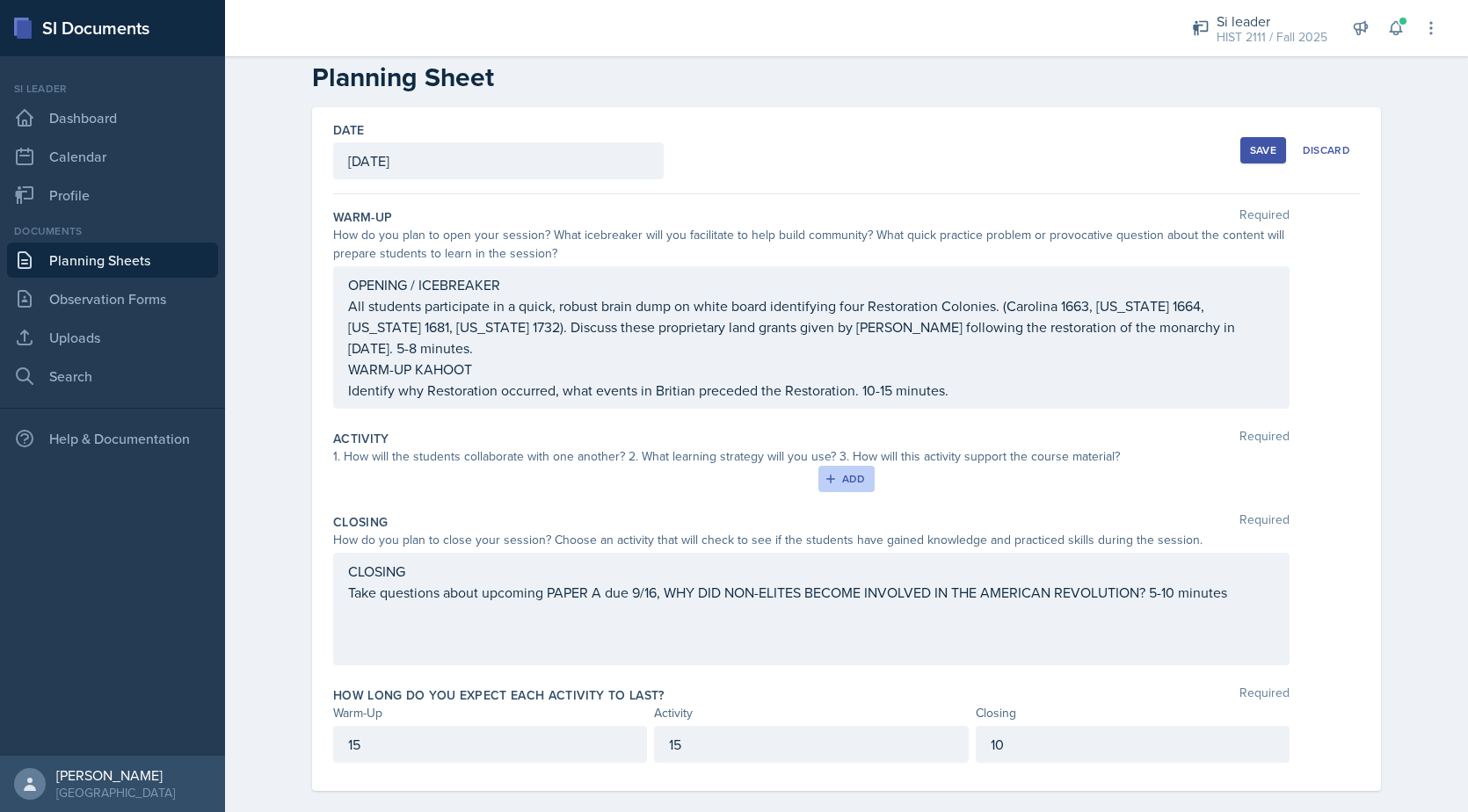
click at [843, 472] on div "Add" at bounding box center [847, 479] width 38 height 14
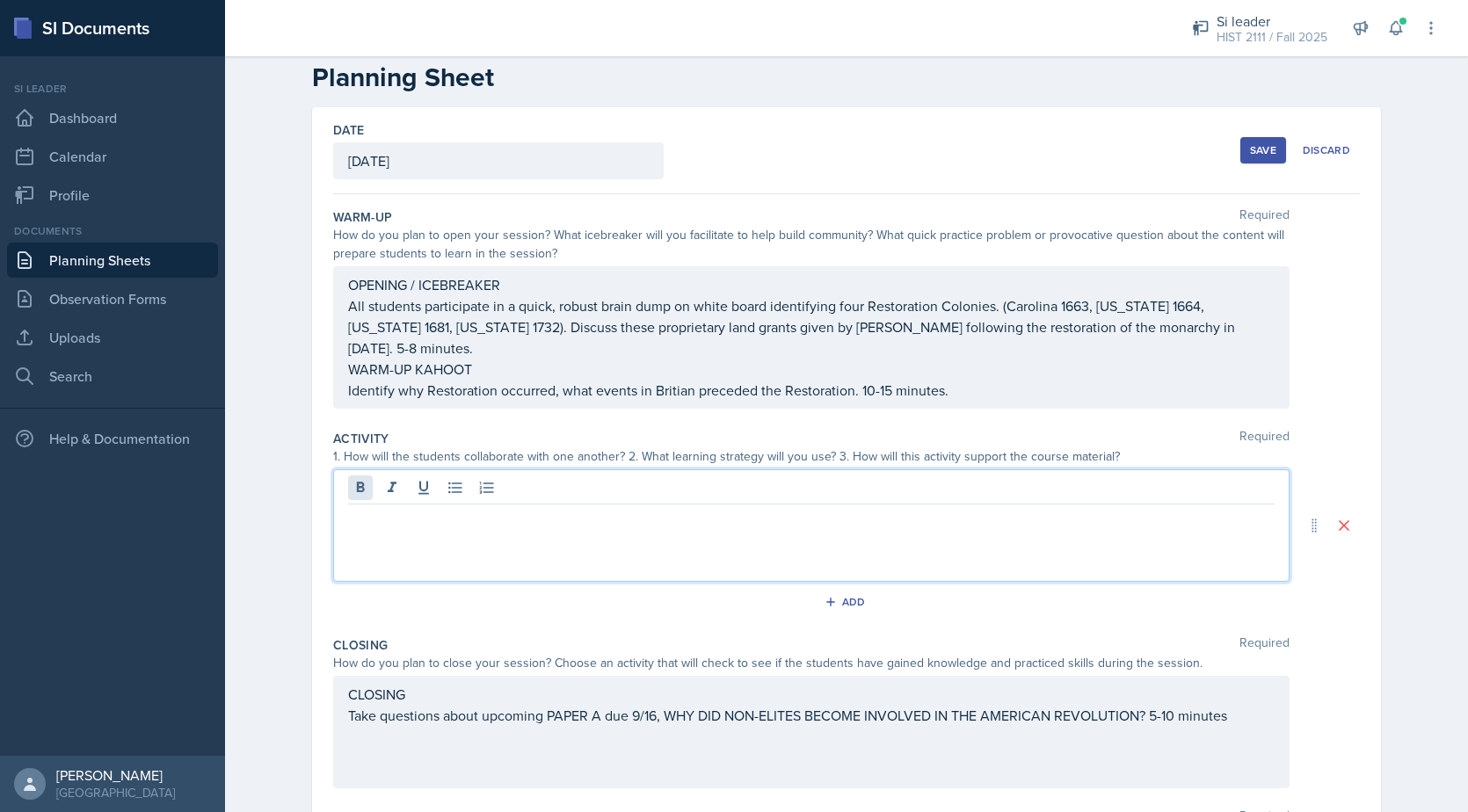
click at [358, 469] on div at bounding box center [811, 525] width 956 height 112
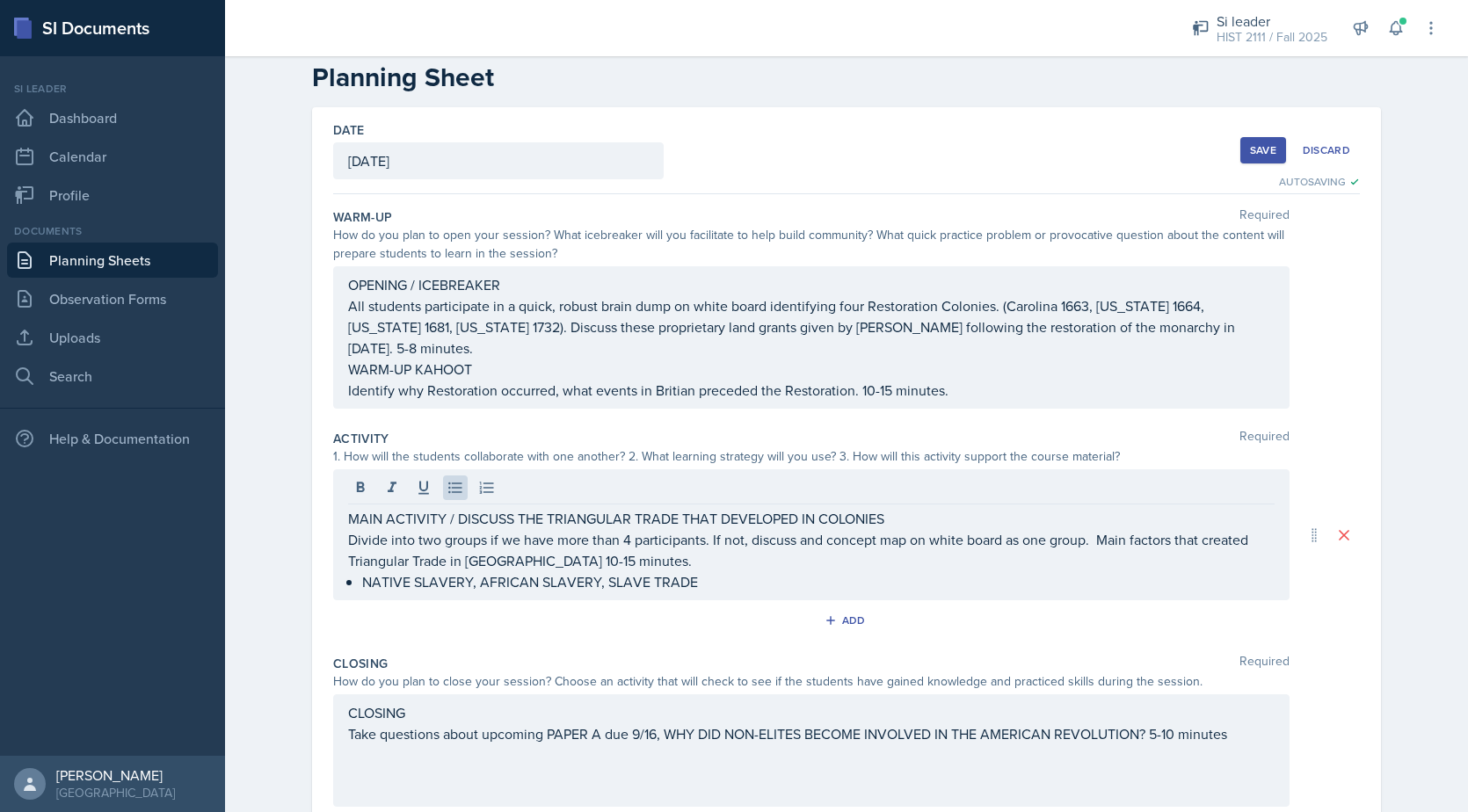
click at [510, 609] on div "Add" at bounding box center [847, 624] width 1027 height 33
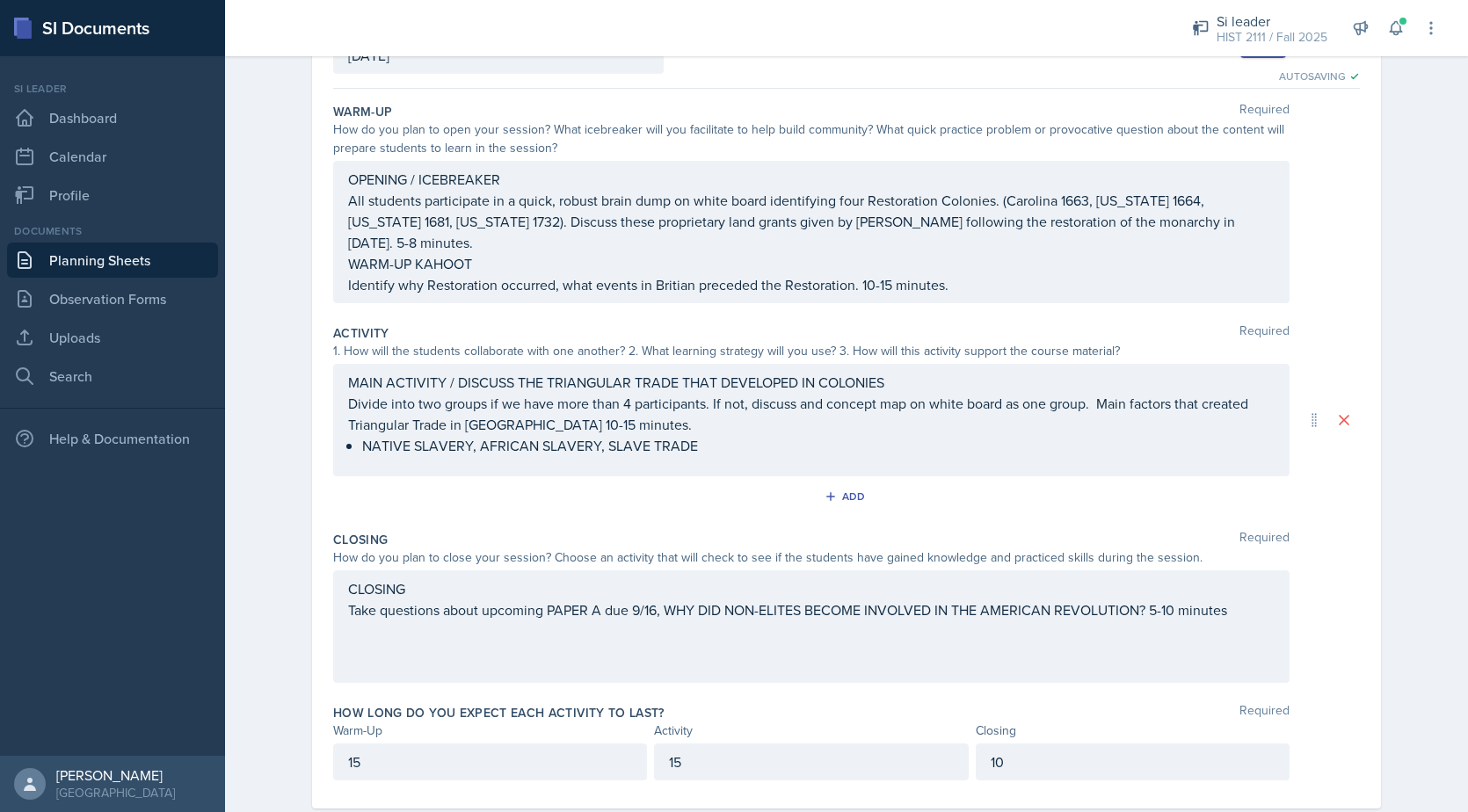
scroll to position [154, 0]
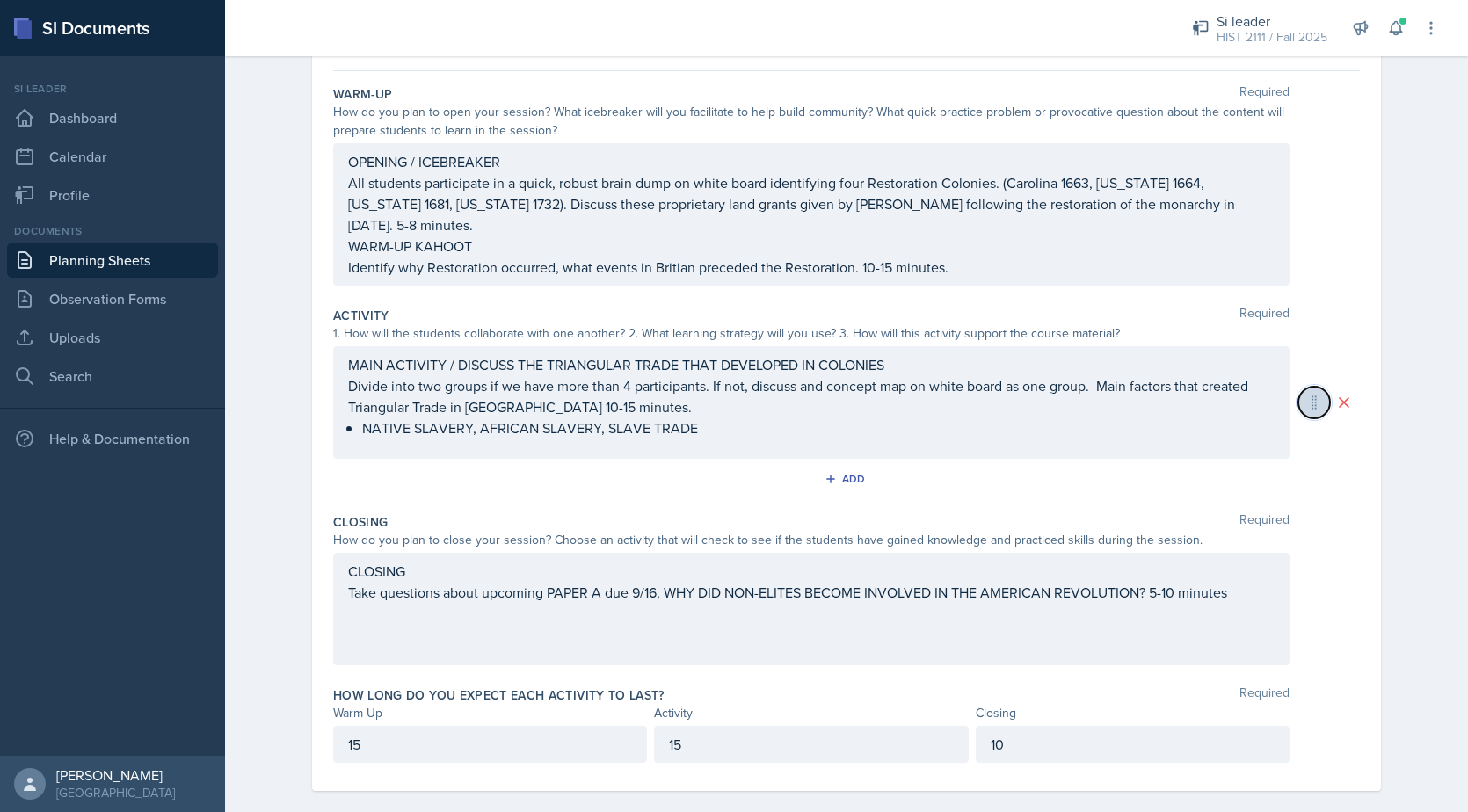
click at [1315, 397] on icon at bounding box center [1314, 403] width 5 height 13
click at [1349, 531] on div "How do you plan to close your session? Choose an activity that will check to se…" at bounding box center [847, 541] width 1027 height 19
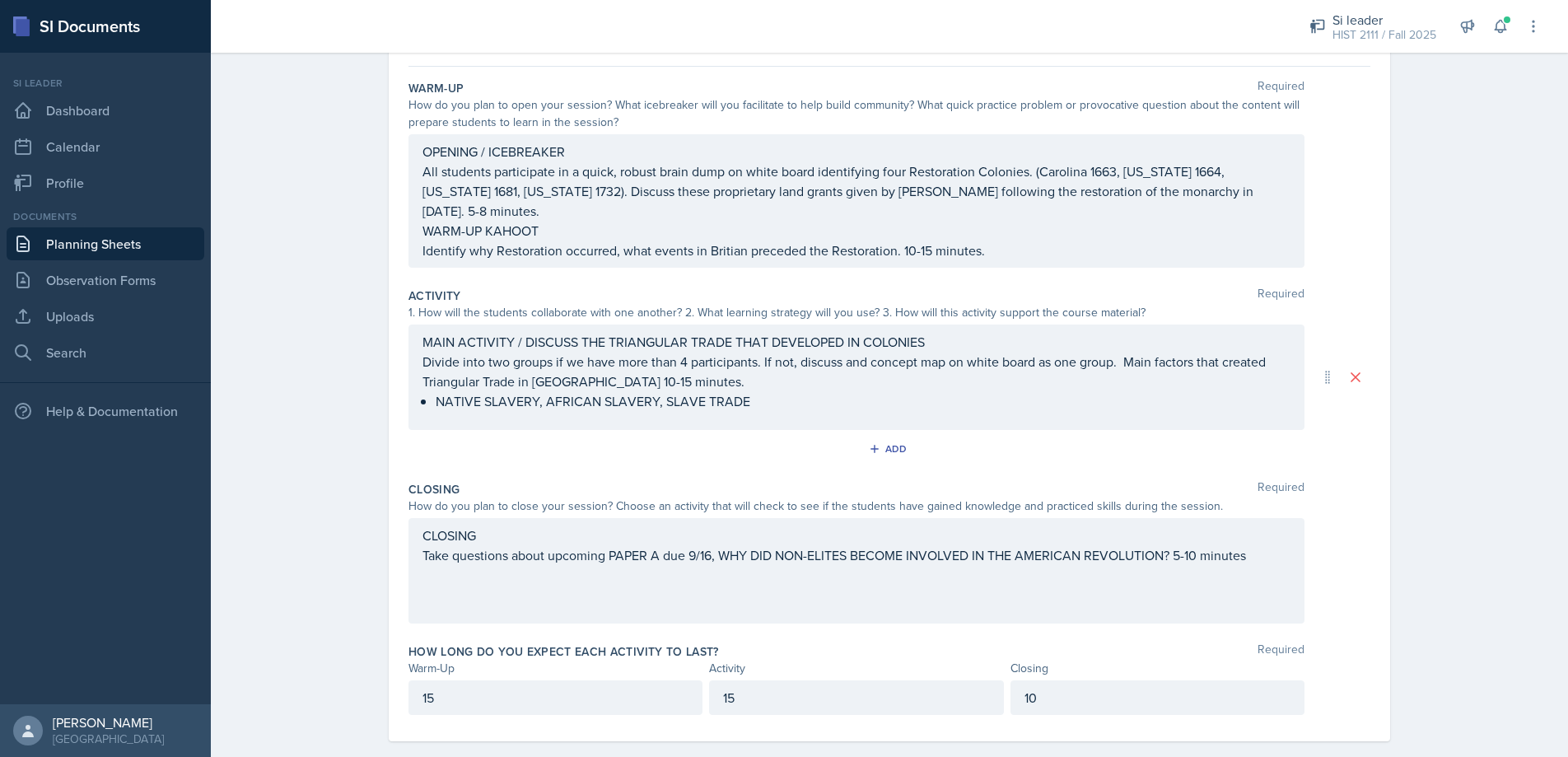
click at [418, 383] on div "MAIN ACTIVITY / DISCUSS THE TRIANGULAR TRADE THAT DEVELOPED IN COLONIES Divide …" at bounding box center [856, 377] width 896 height 105
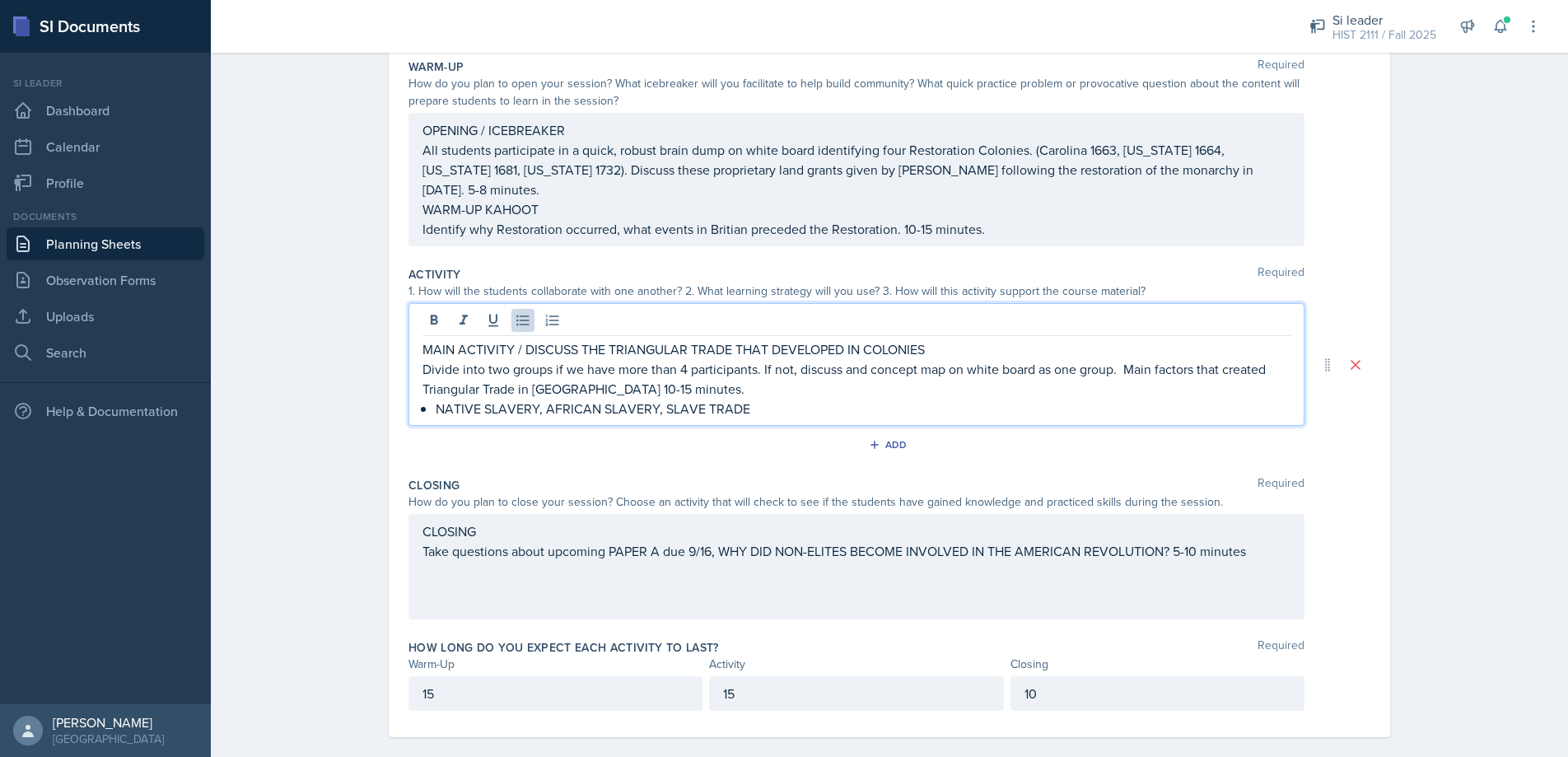
drag, startPoint x: 437, startPoint y: 390, endPoint x: 449, endPoint y: 423, distance: 35.1
click at [437, 399] on p "NATIVE SLAVERY, AFRICAN SLAVERY, SLAVE TRADE" at bounding box center [863, 408] width 855 height 19
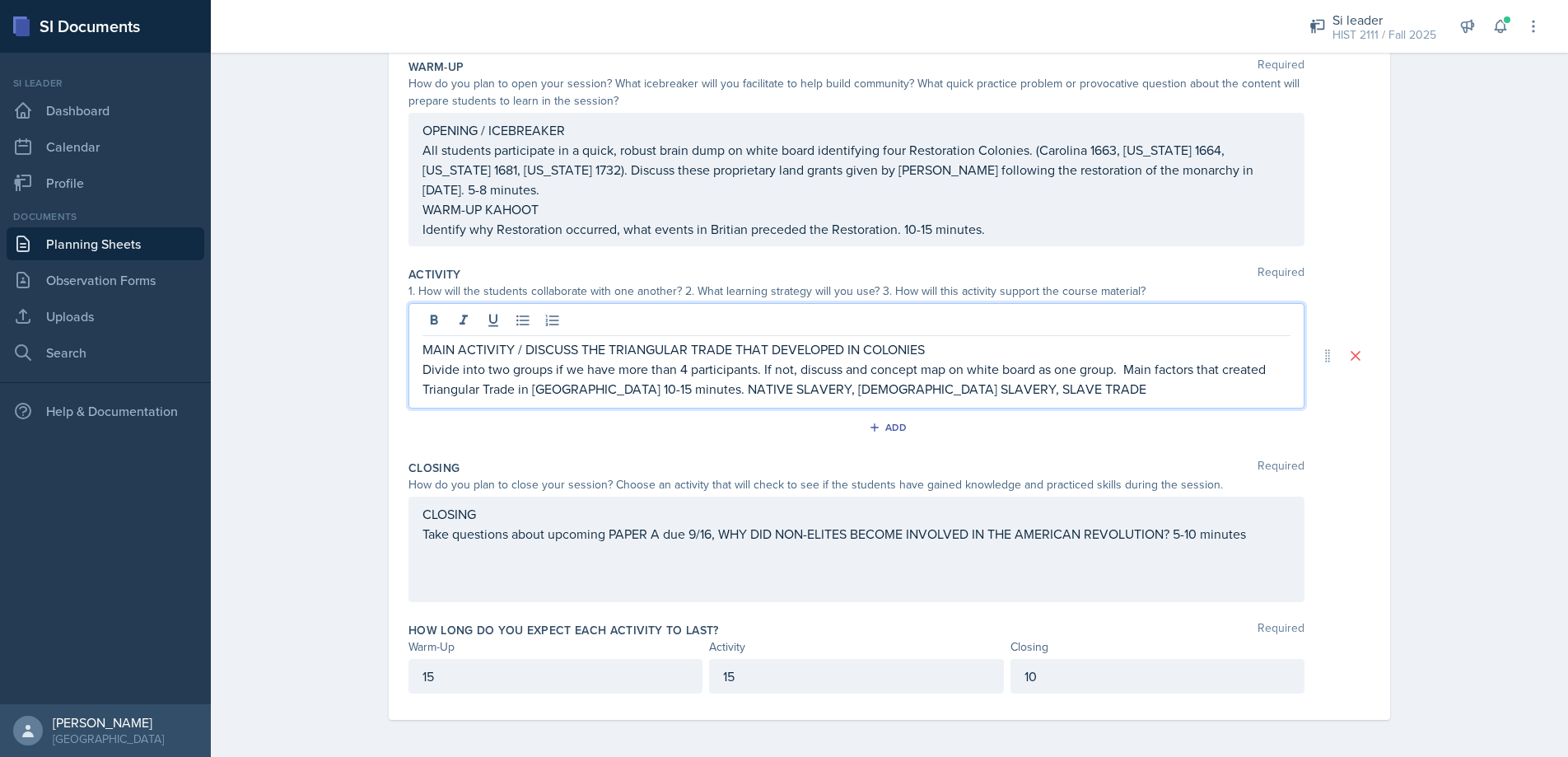
scroll to position [148, 0]
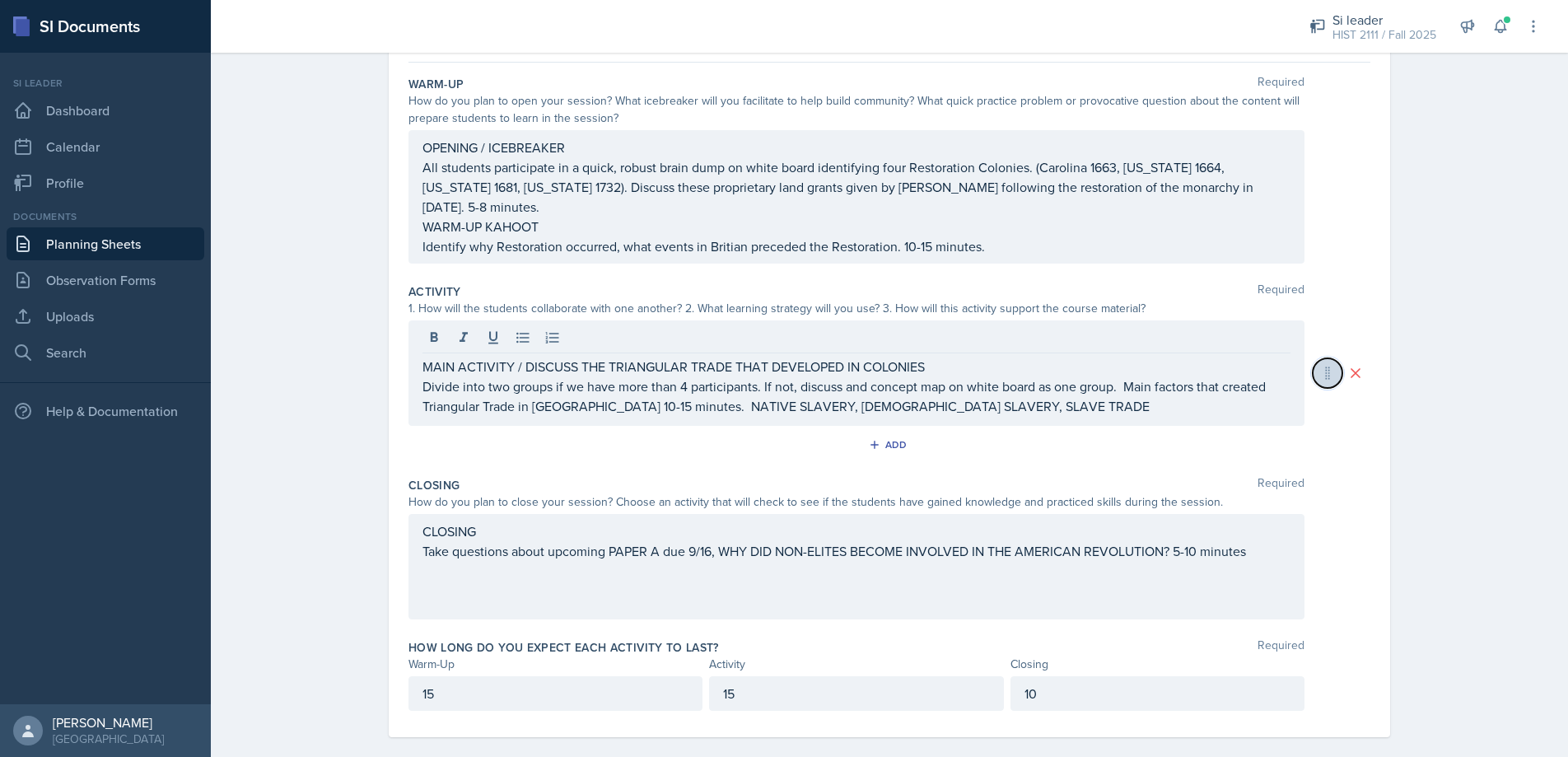
click at [1325, 364] on icon at bounding box center [1327, 372] width 17 height 17
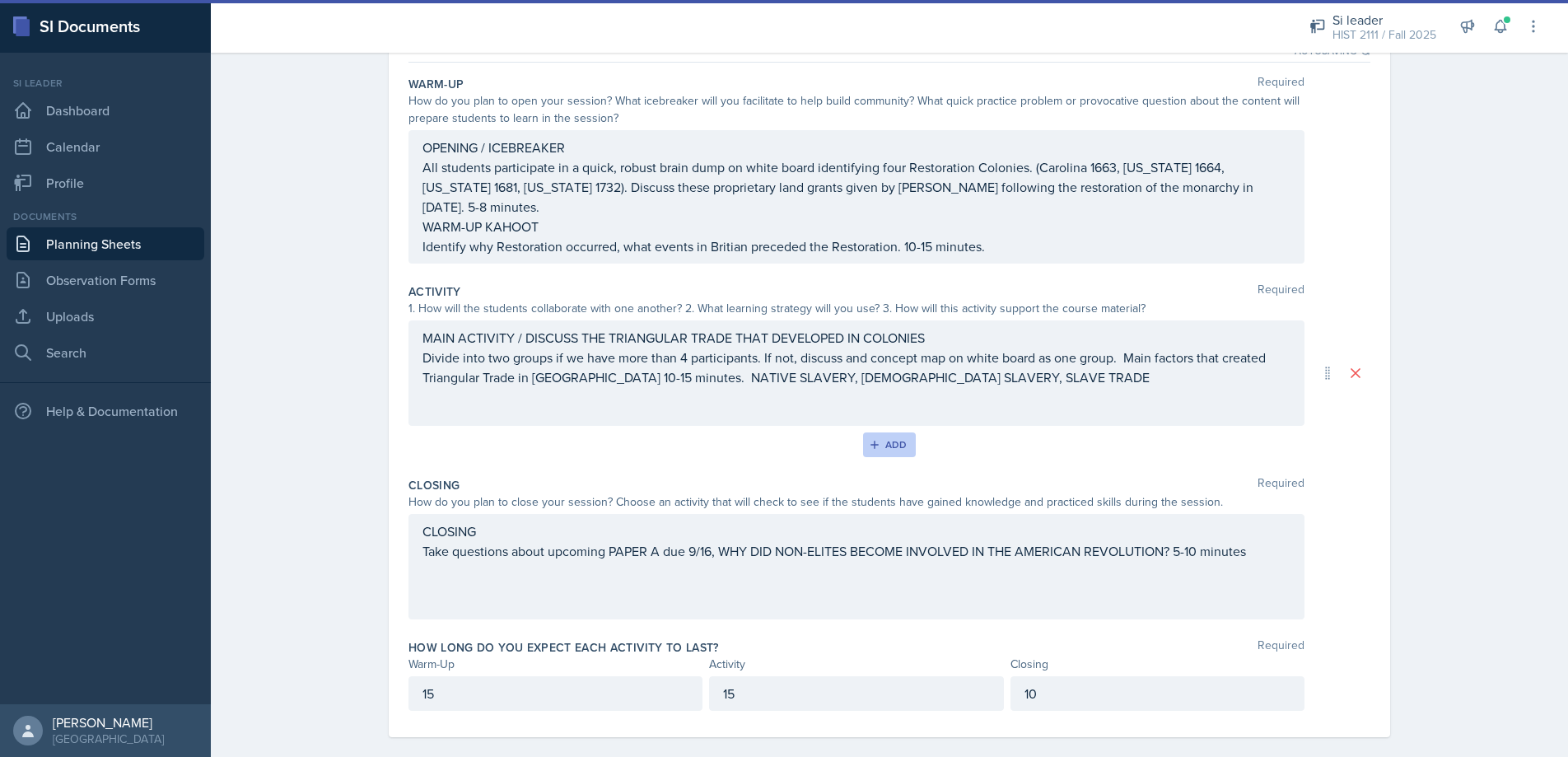
click at [886, 438] on div "Add" at bounding box center [889, 444] width 35 height 13
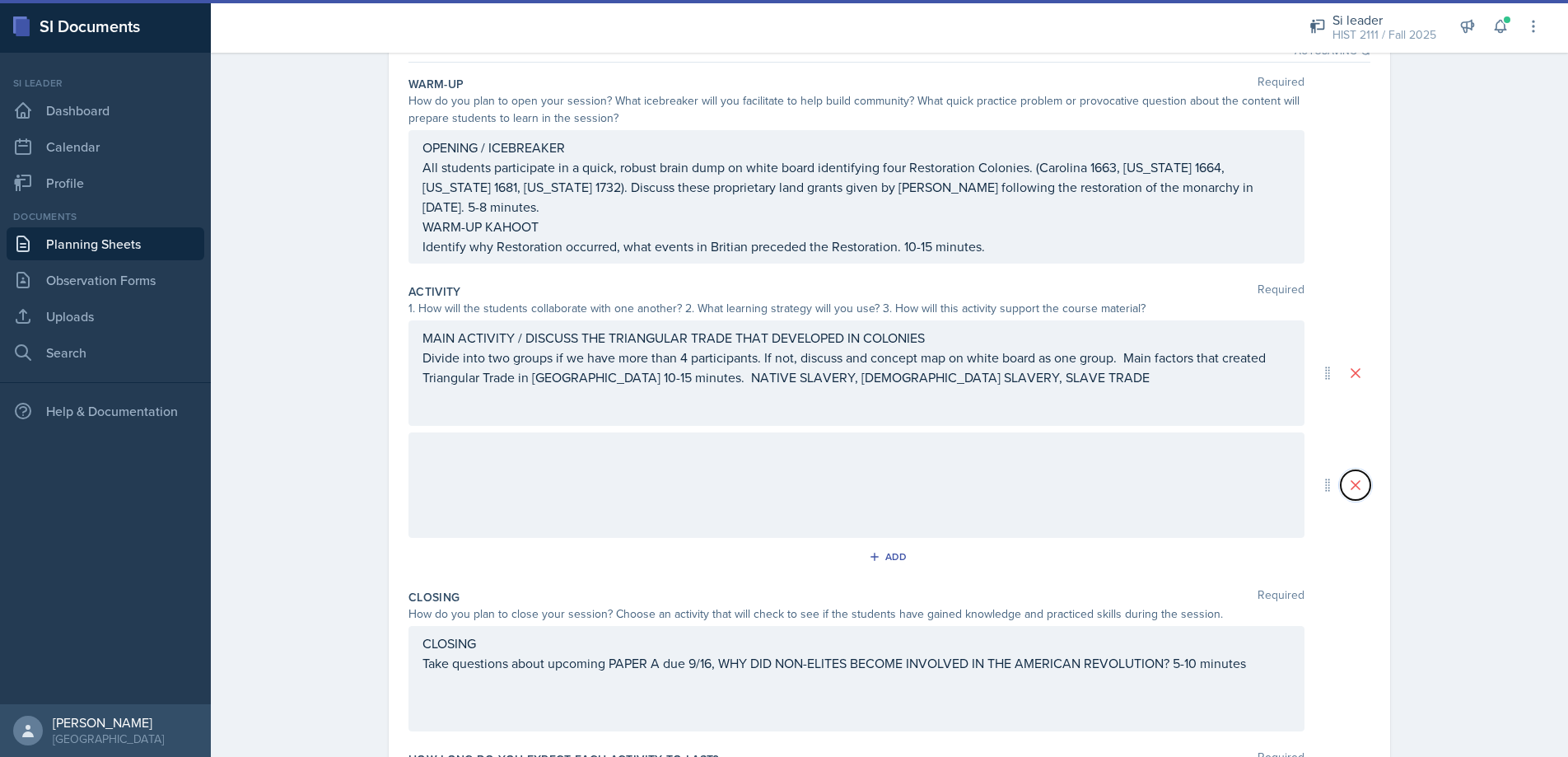
click at [1354, 476] on icon at bounding box center [1355, 484] width 17 height 17
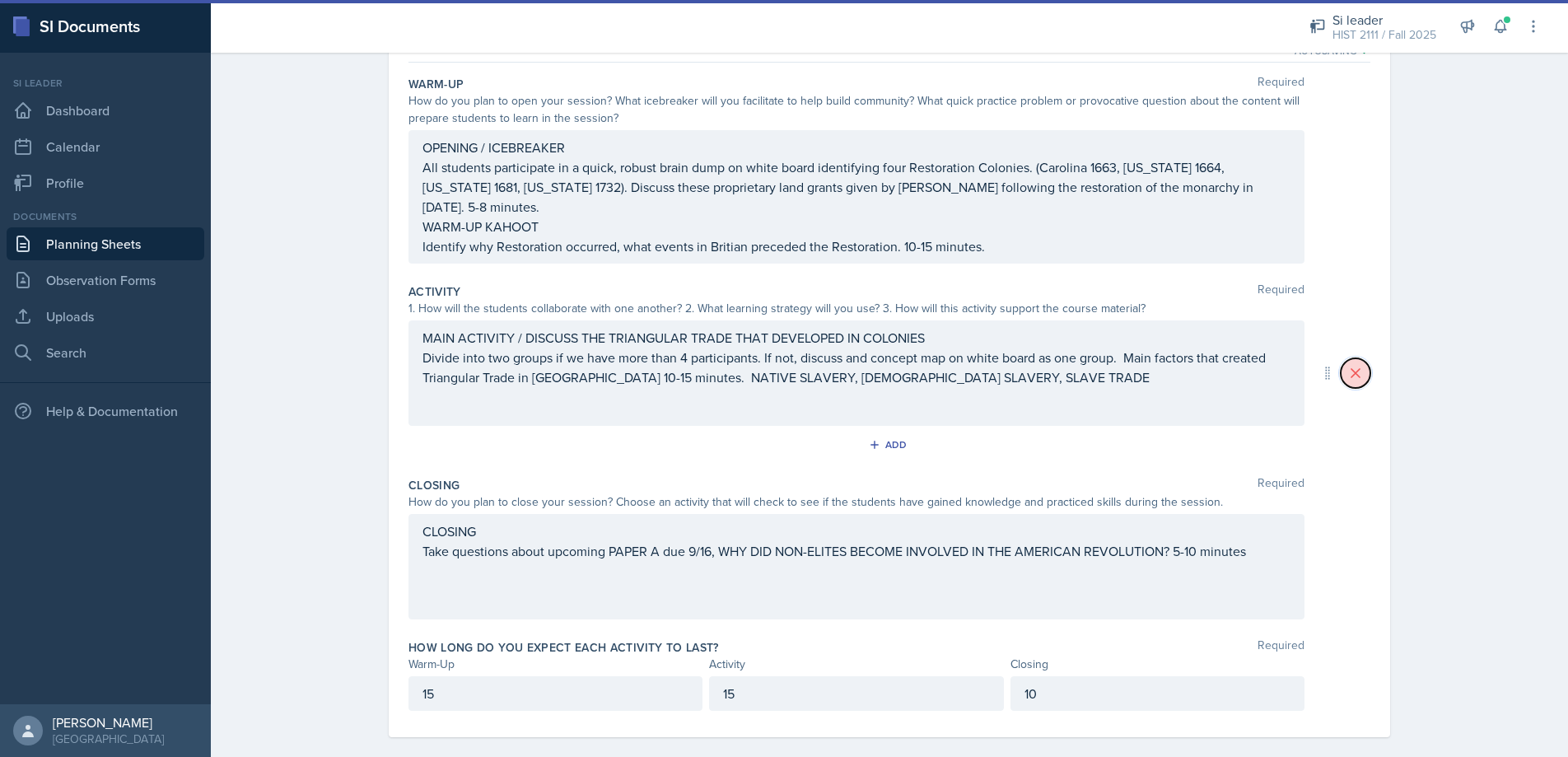
click at [1356, 364] on icon at bounding box center [1355, 372] width 17 height 17
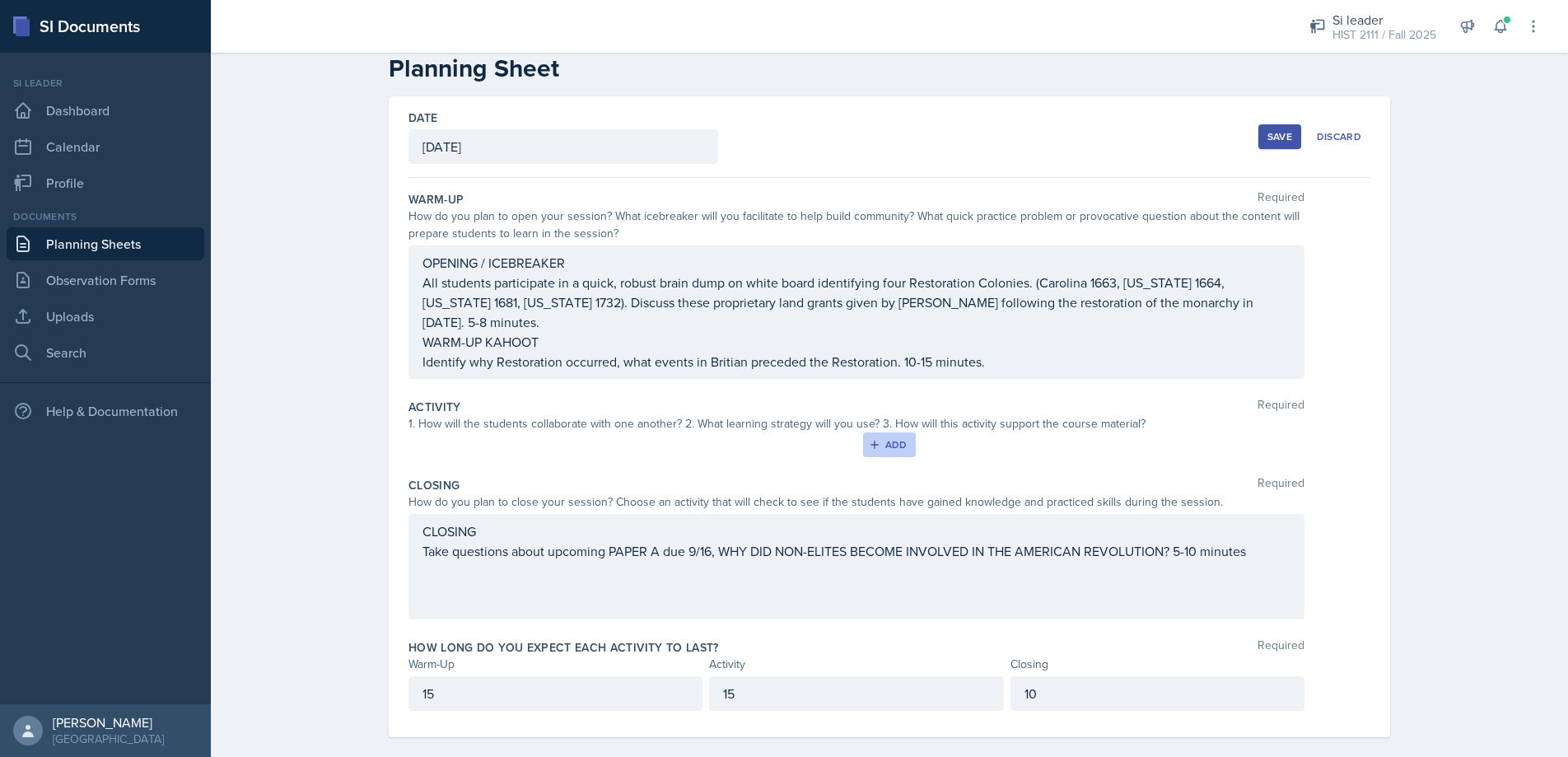
click at [893, 438] on div "Add" at bounding box center [889, 444] width 35 height 13
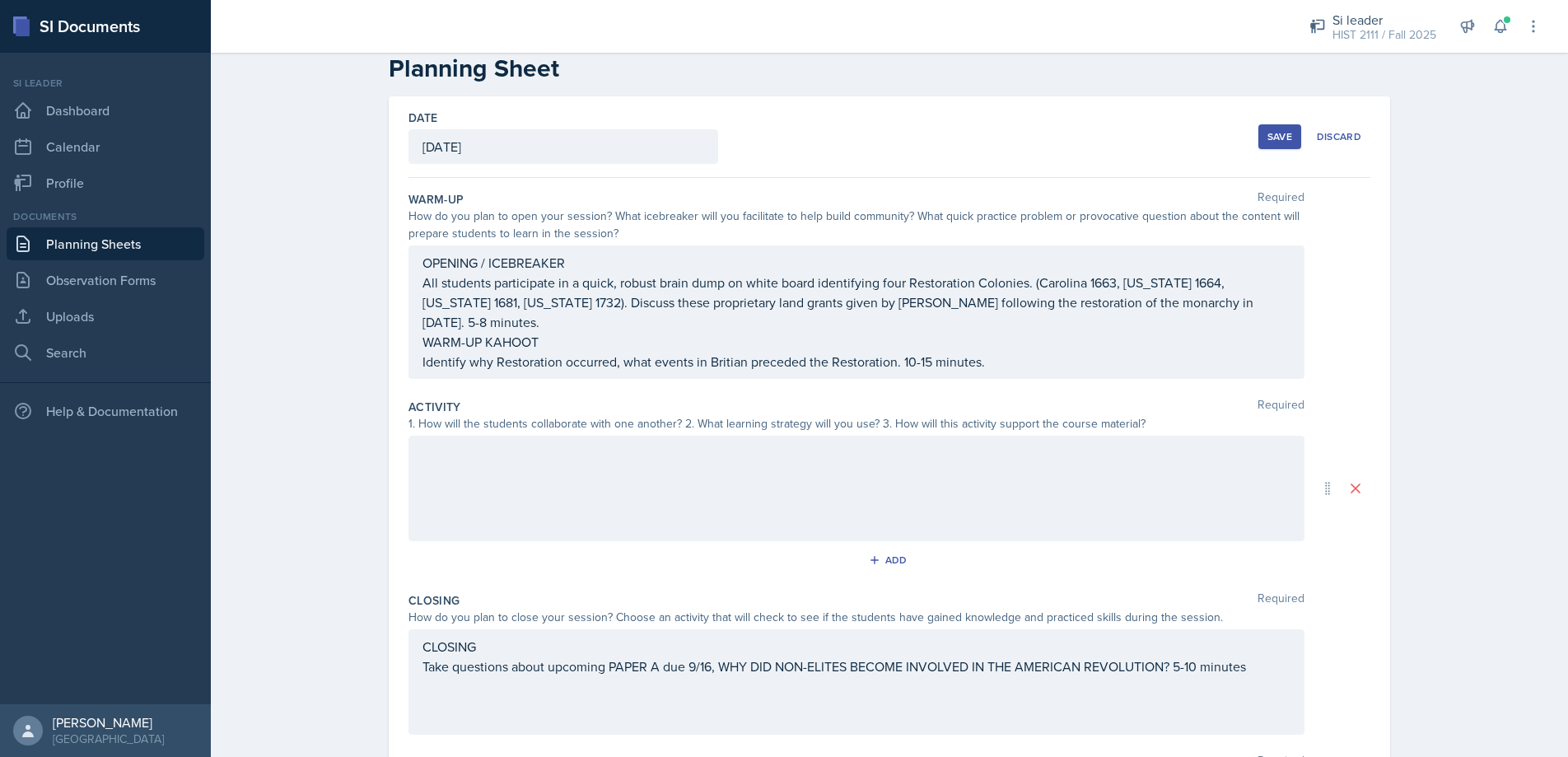
click at [490, 442] on div at bounding box center [856, 488] width 896 height 105
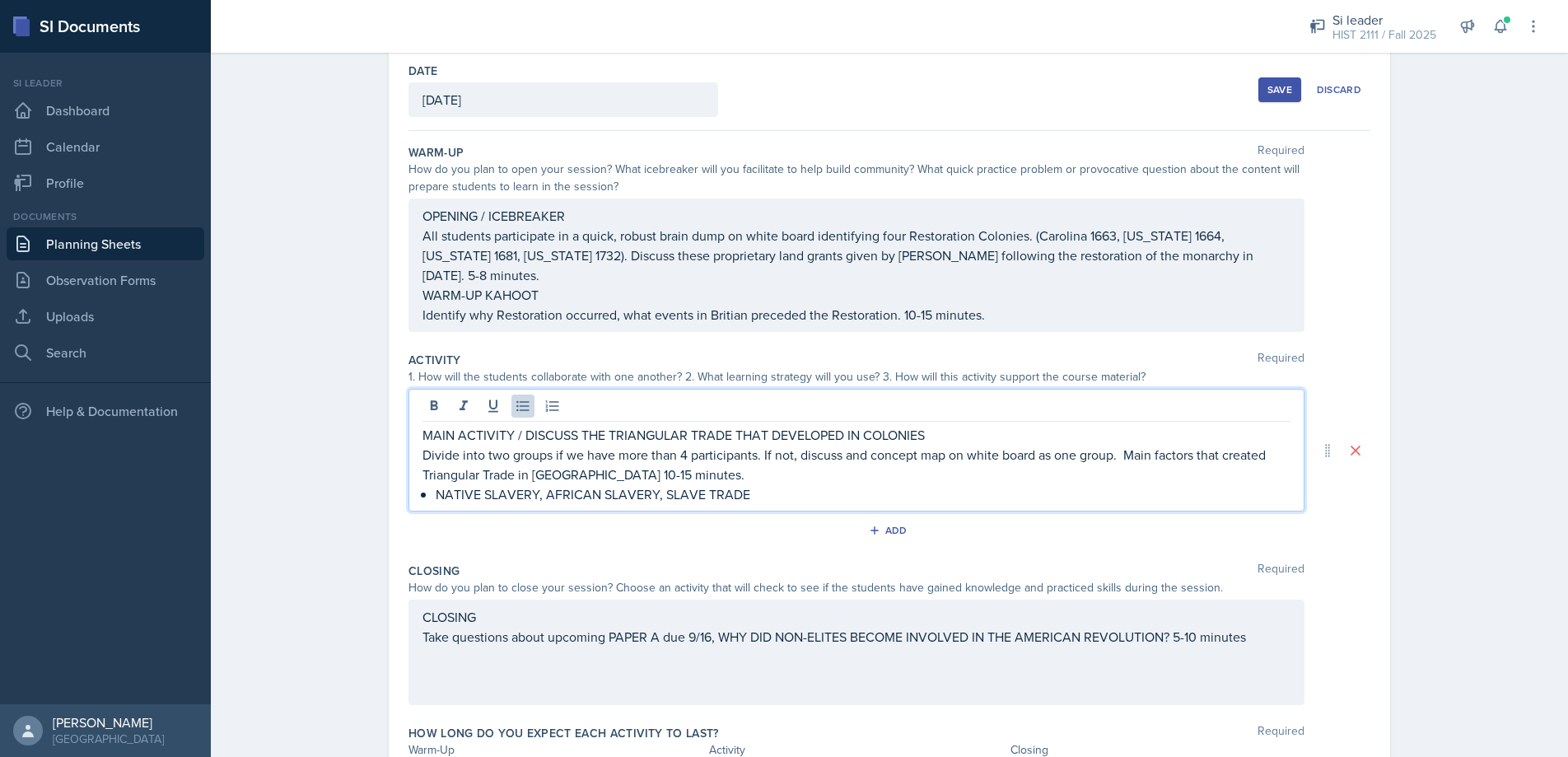
scroll to position [0, 0]
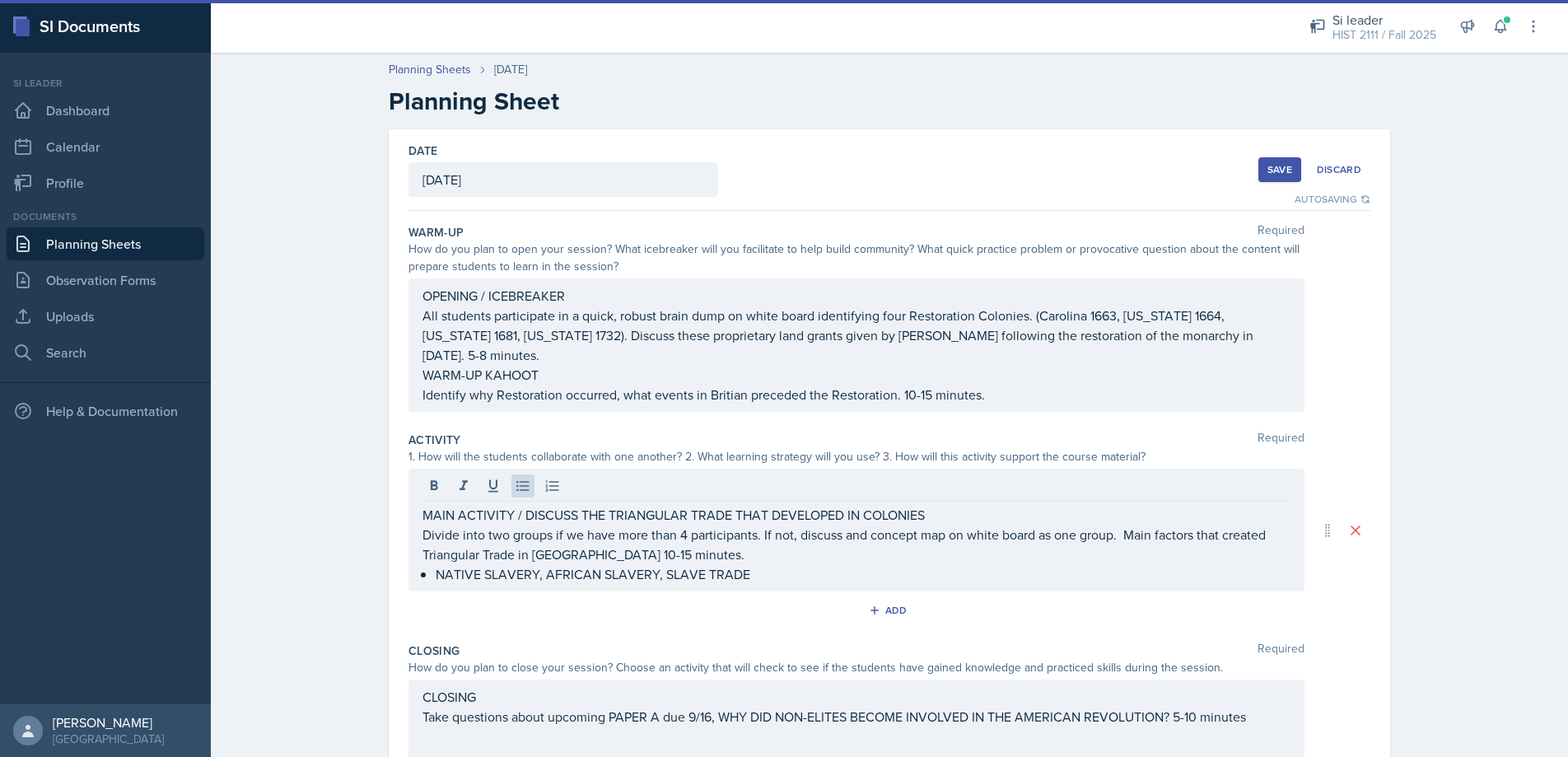
click at [1283, 167] on div "Save" at bounding box center [1279, 169] width 25 height 13
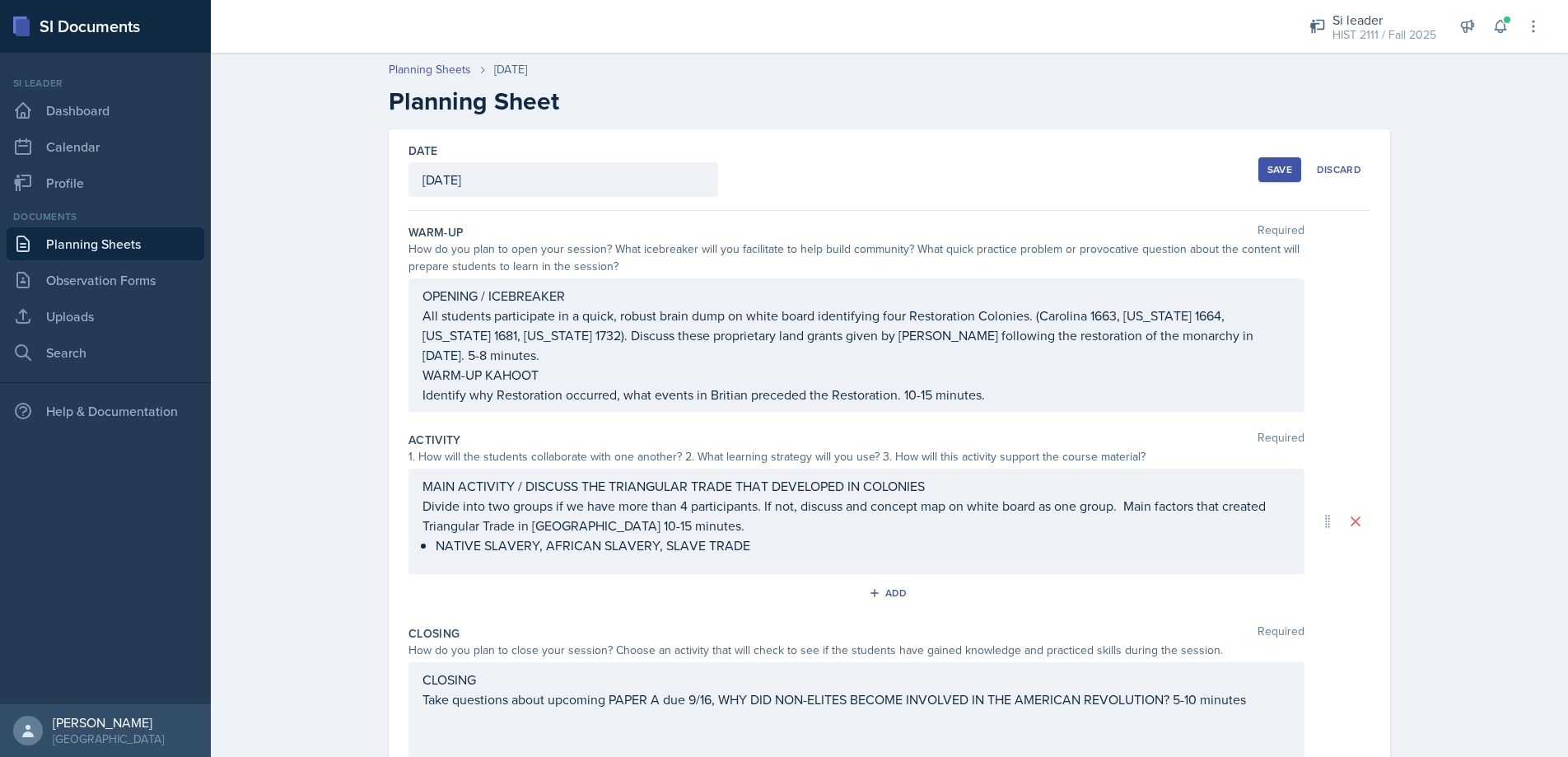
click at [1258, 159] on button "Save" at bounding box center [1279, 169] width 43 height 25
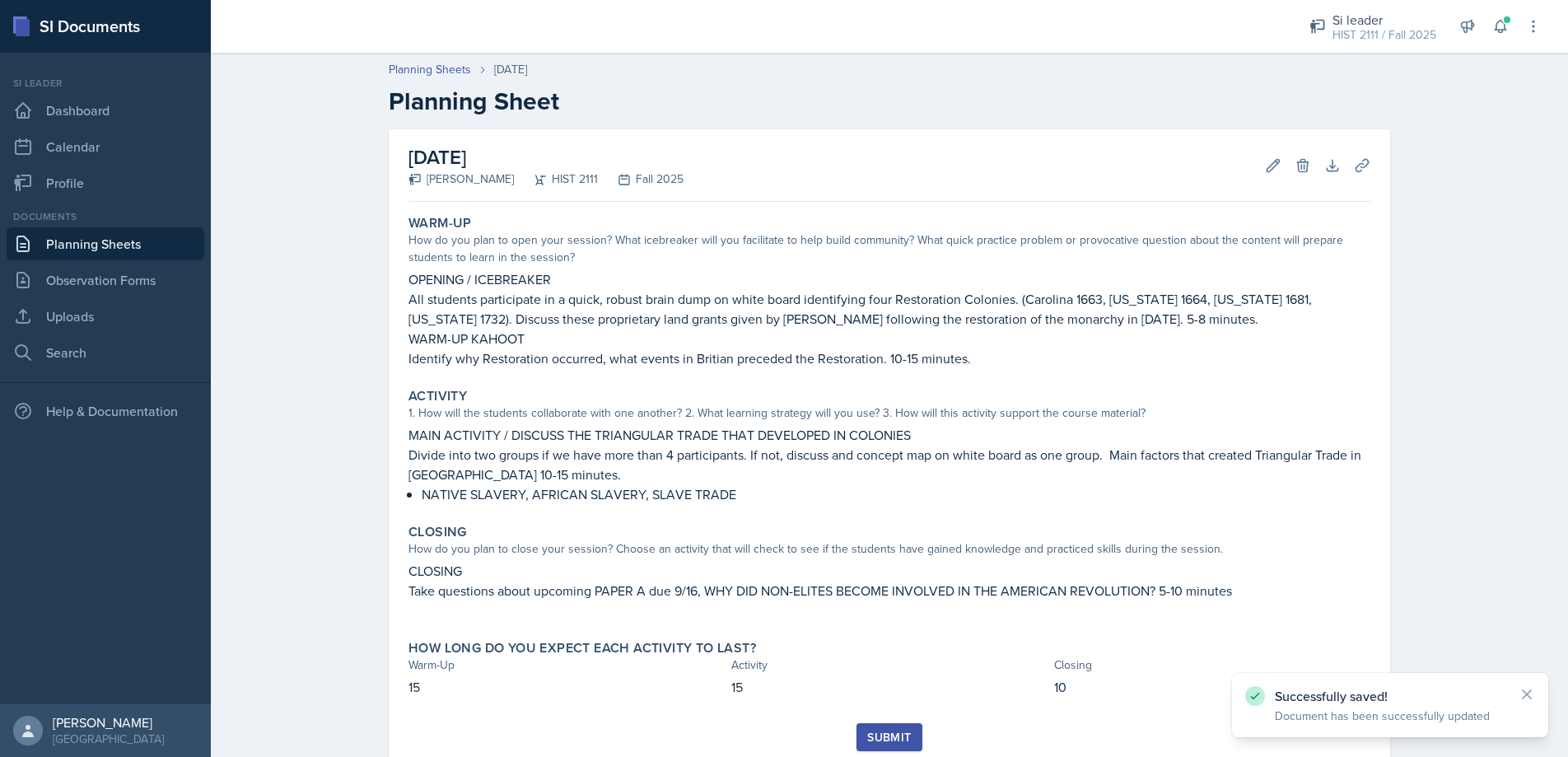
scroll to position [54, 0]
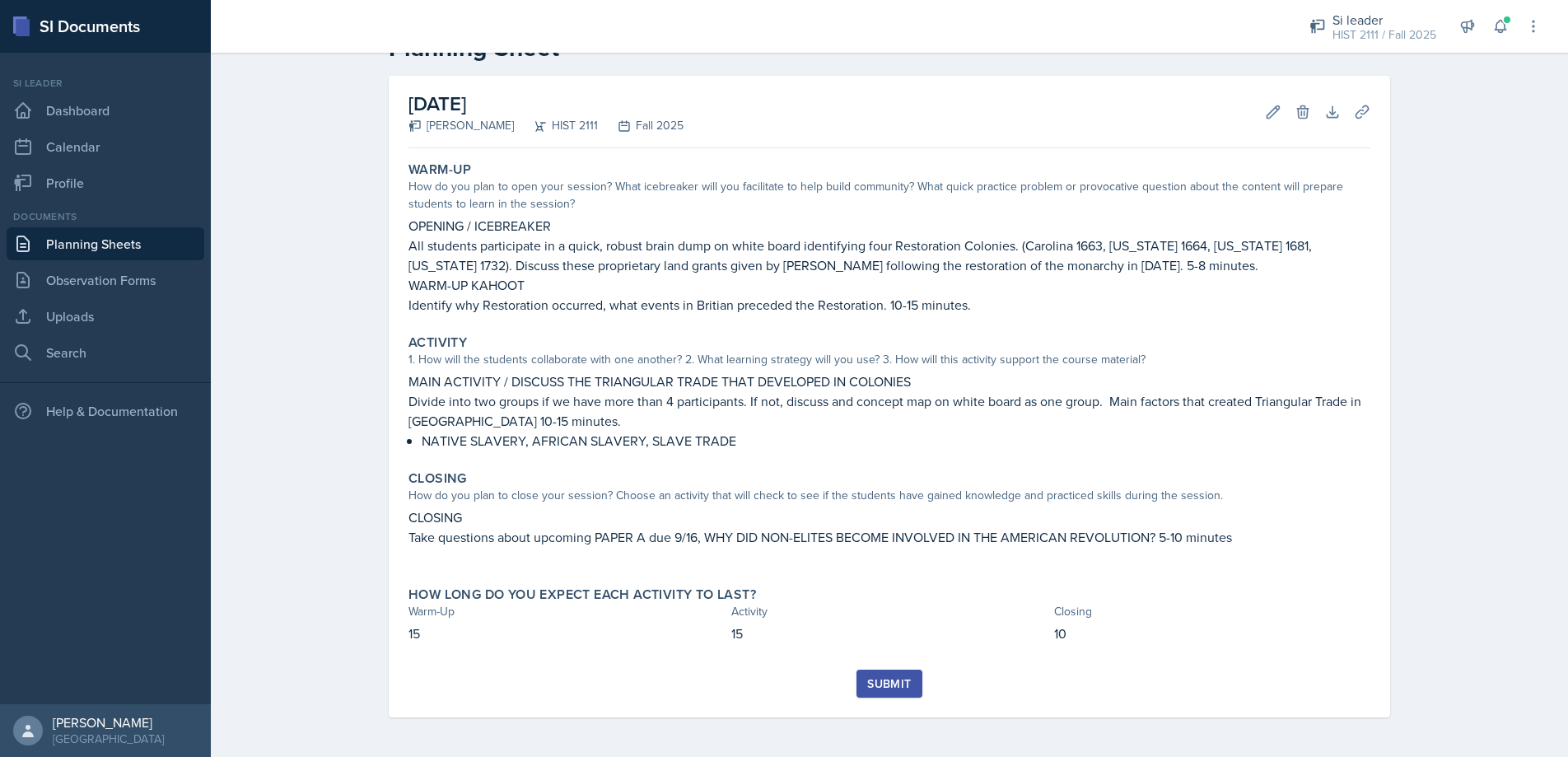
click at [892, 681] on div "Submit" at bounding box center [889, 683] width 43 height 13
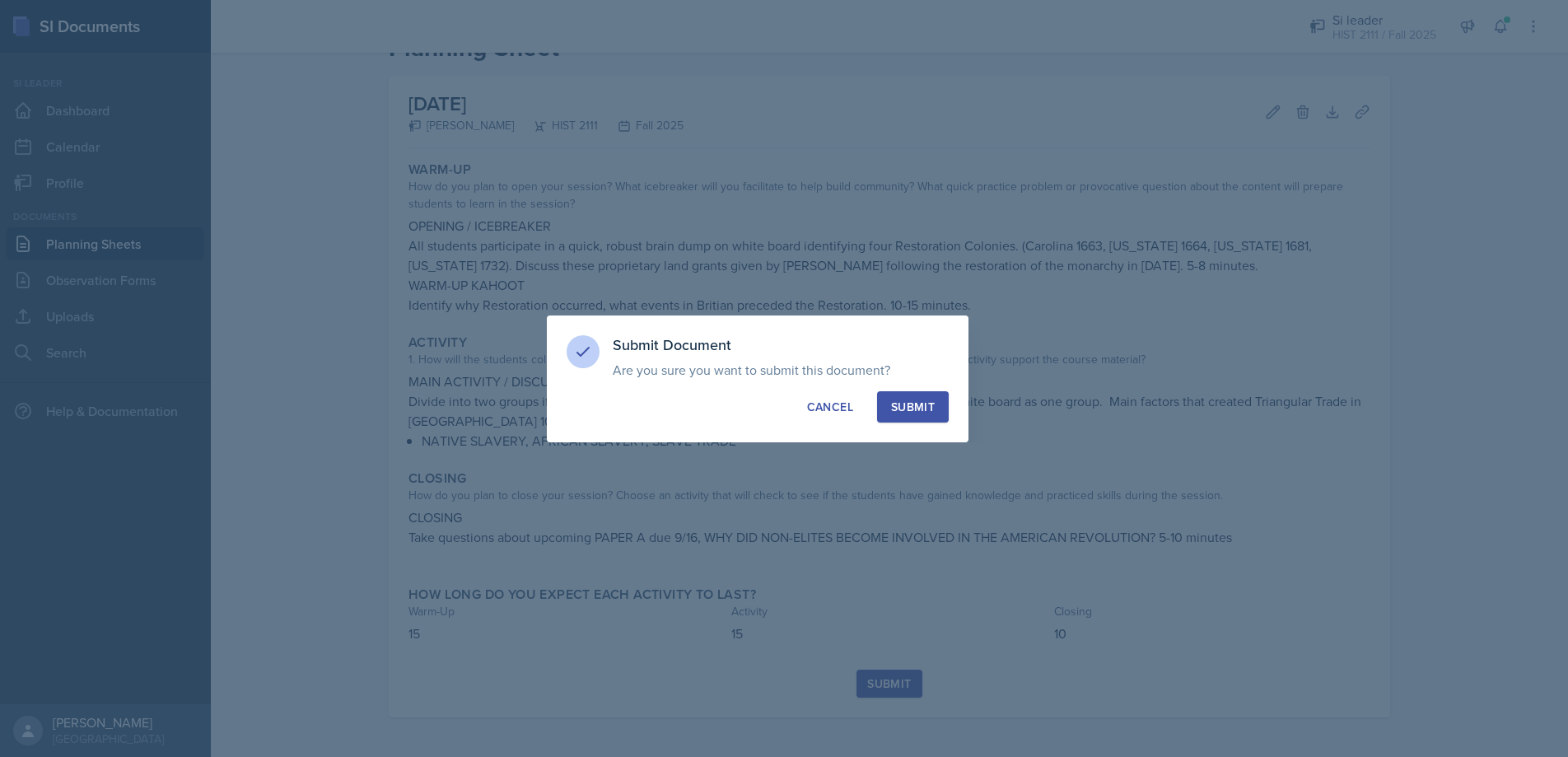
click at [907, 402] on div "Submit" at bounding box center [912, 407] width 43 height 17
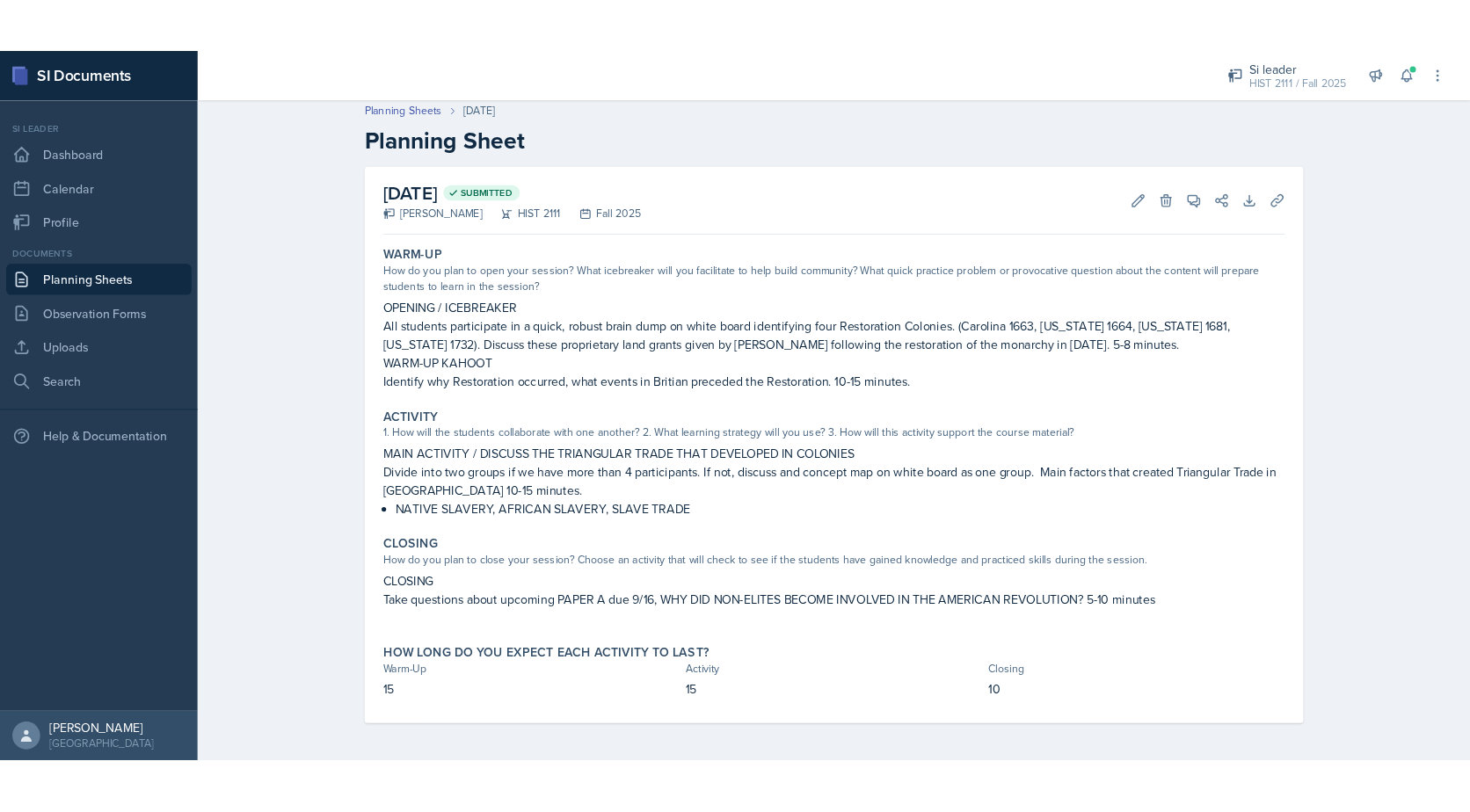
scroll to position [0, 0]
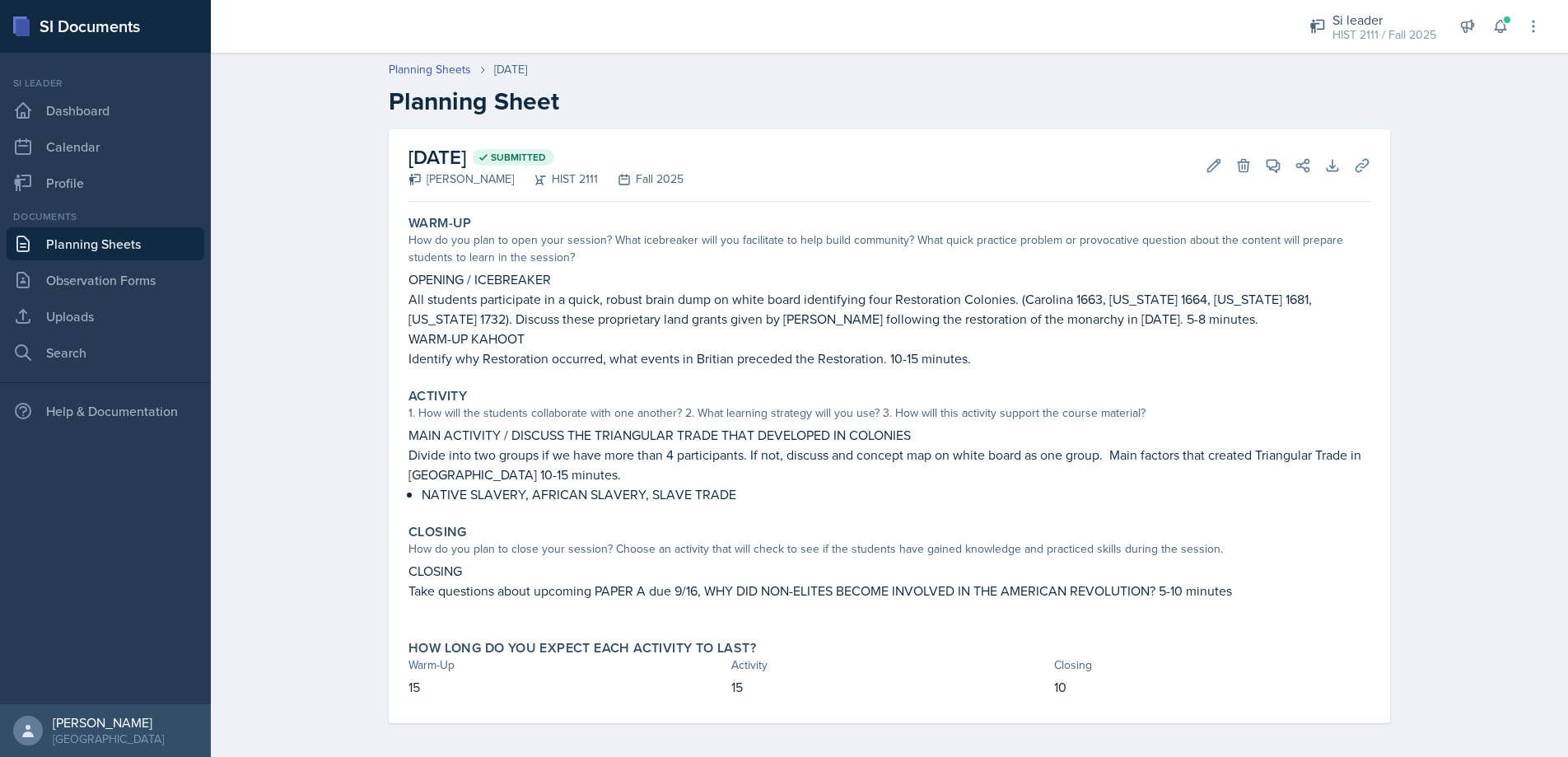
click at [94, 240] on link "Planning Sheets" at bounding box center [105, 244] width 198 height 33
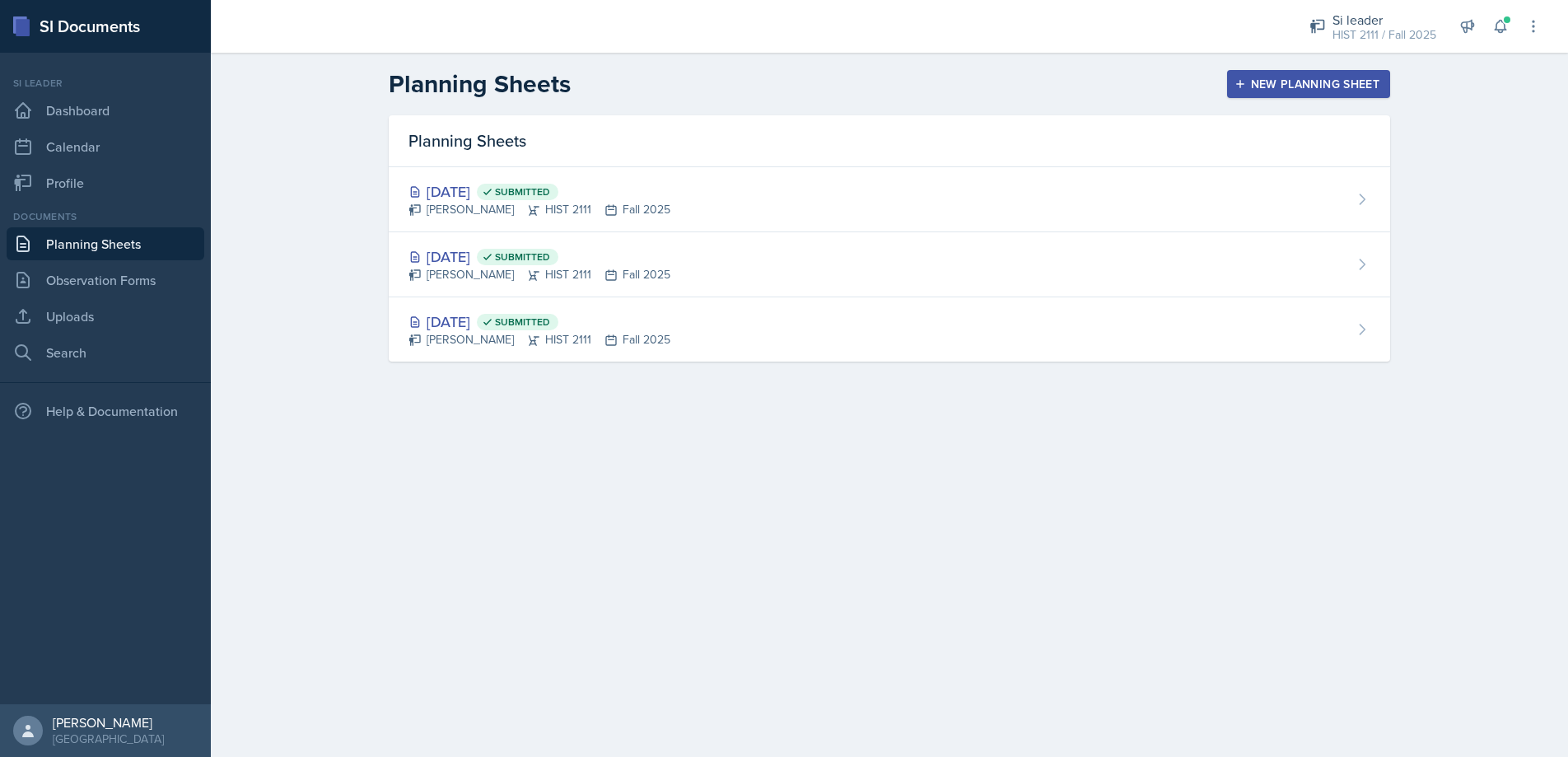
click at [1347, 81] on div "New Planning Sheet" at bounding box center [1309, 84] width 142 height 13
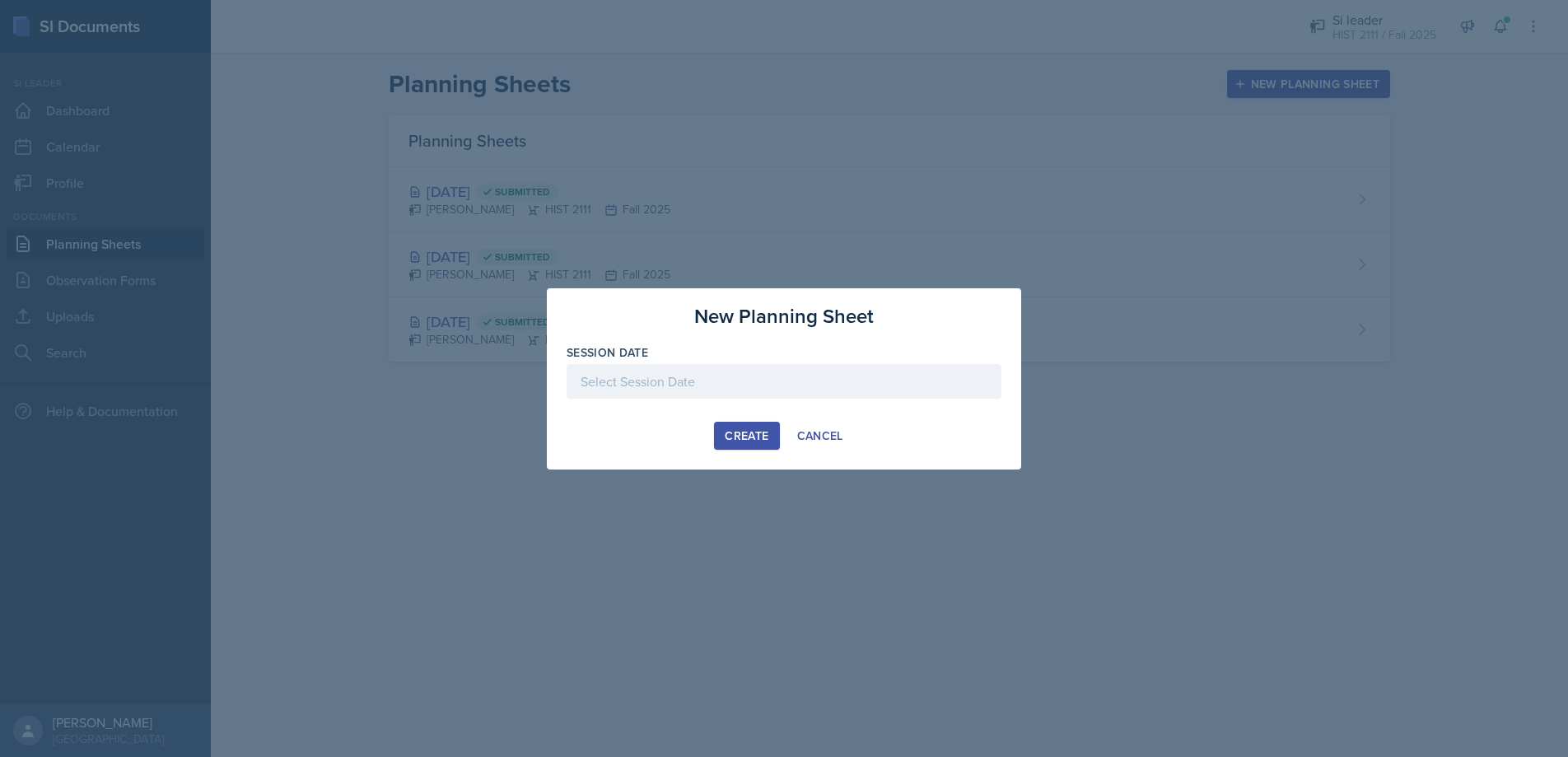
click at [649, 377] on div at bounding box center [784, 380] width 435 height 34
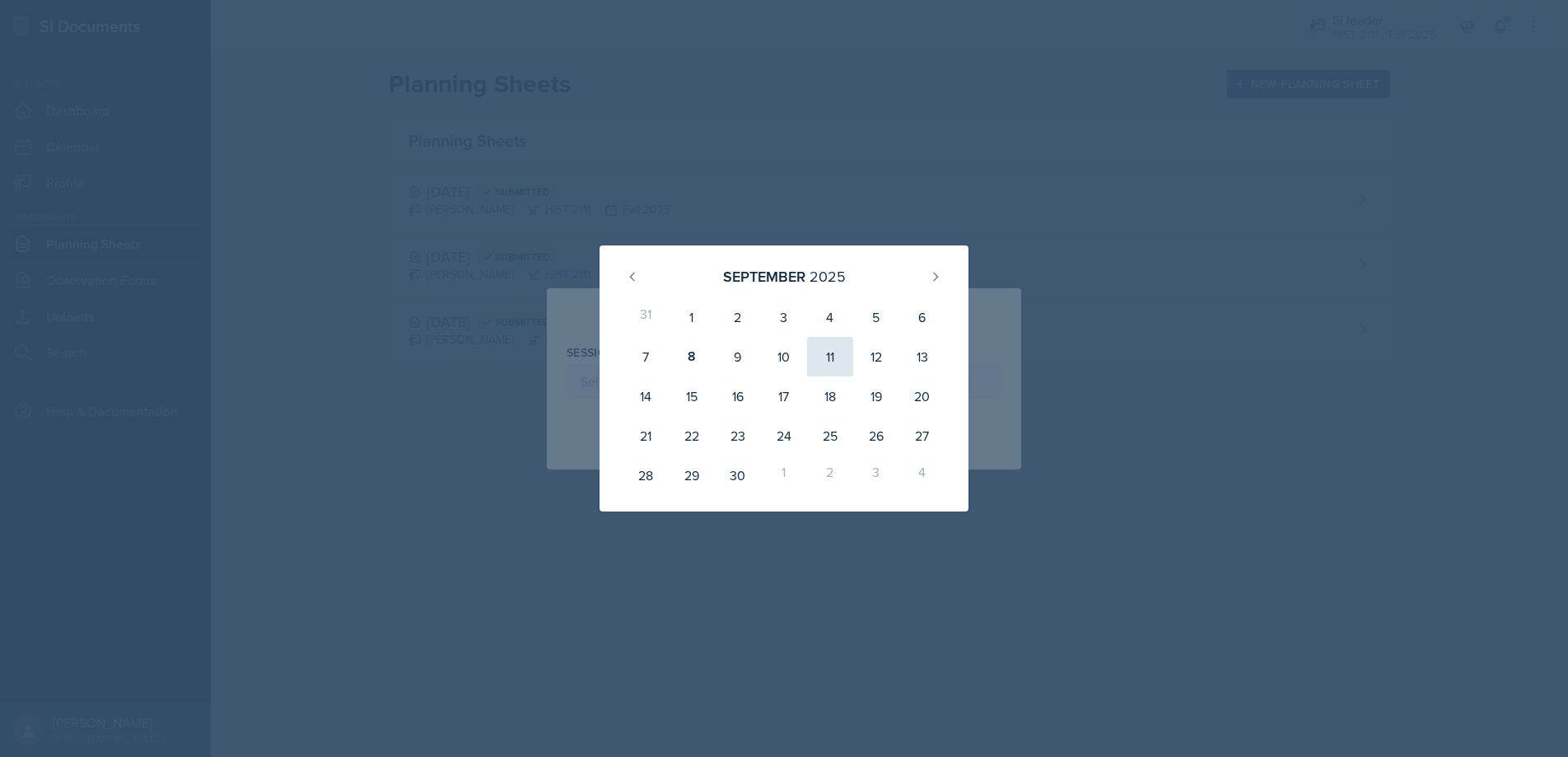
click at [824, 351] on div "11" at bounding box center [829, 356] width 46 height 40
type input "[DATE]"
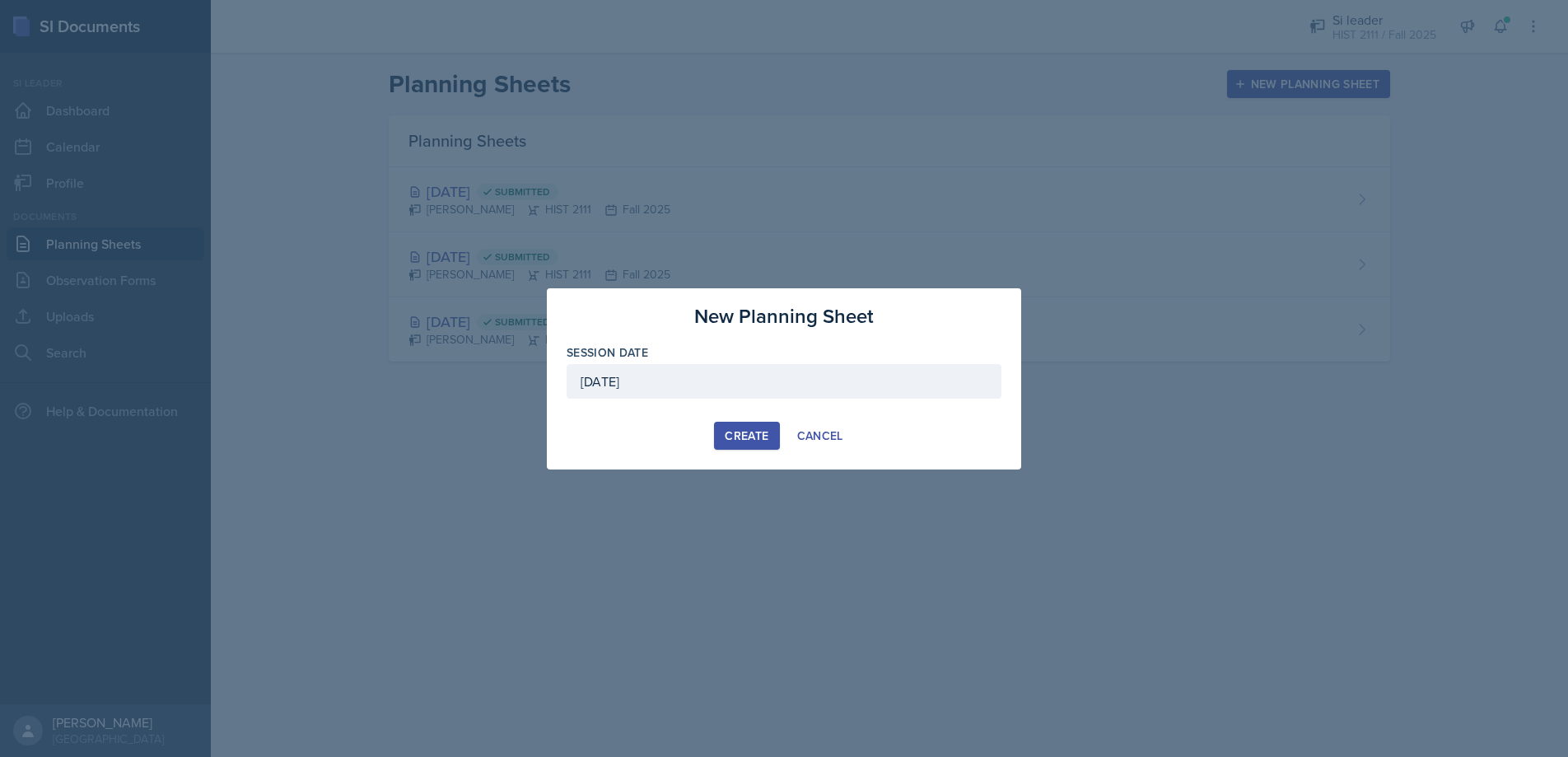
click at [749, 434] on div "Create" at bounding box center [746, 435] width 43 height 13
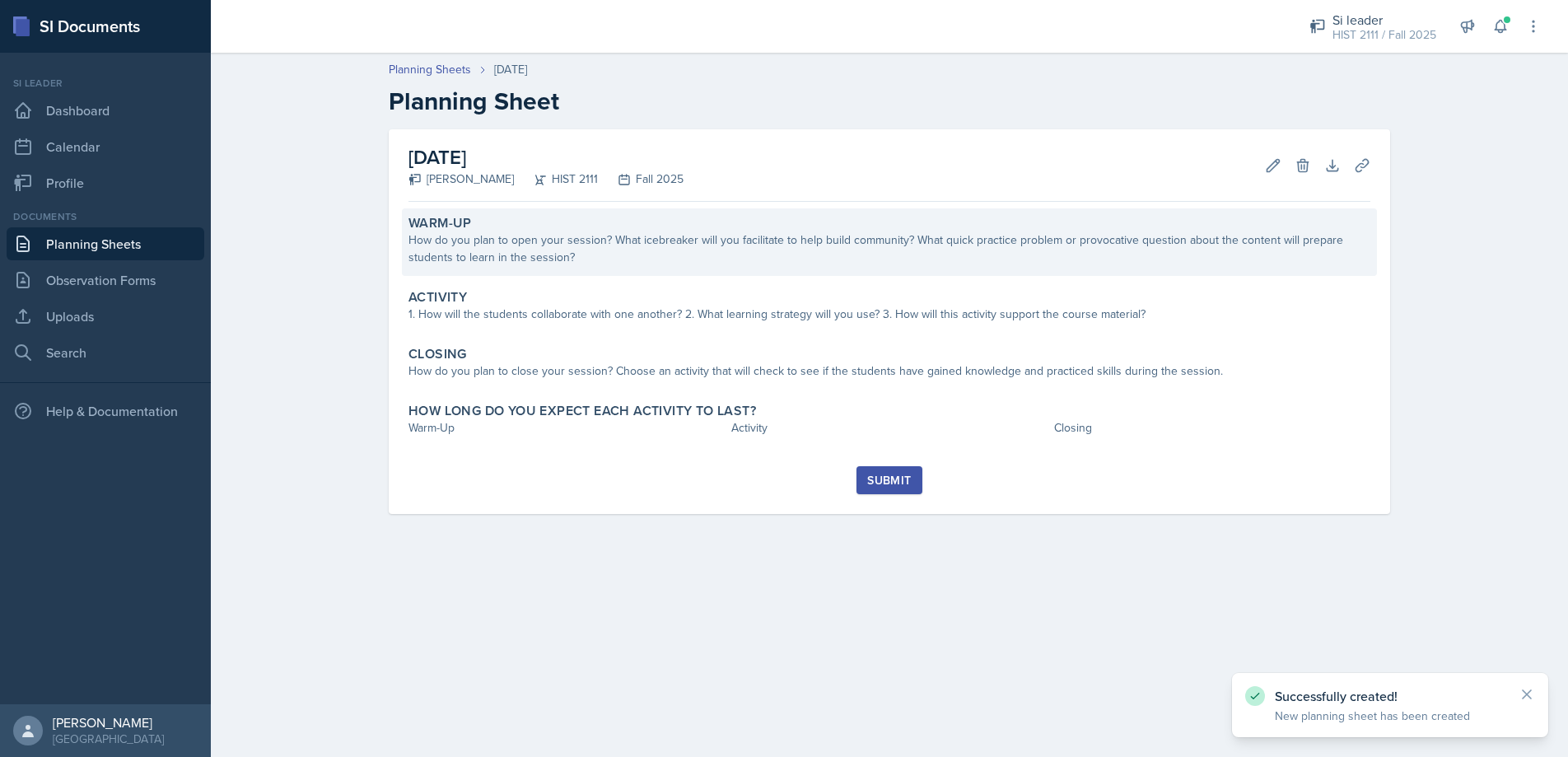
click at [533, 245] on div "How do you plan to open your session? What icebreaker will you facilitate to he…" at bounding box center [889, 248] width 962 height 34
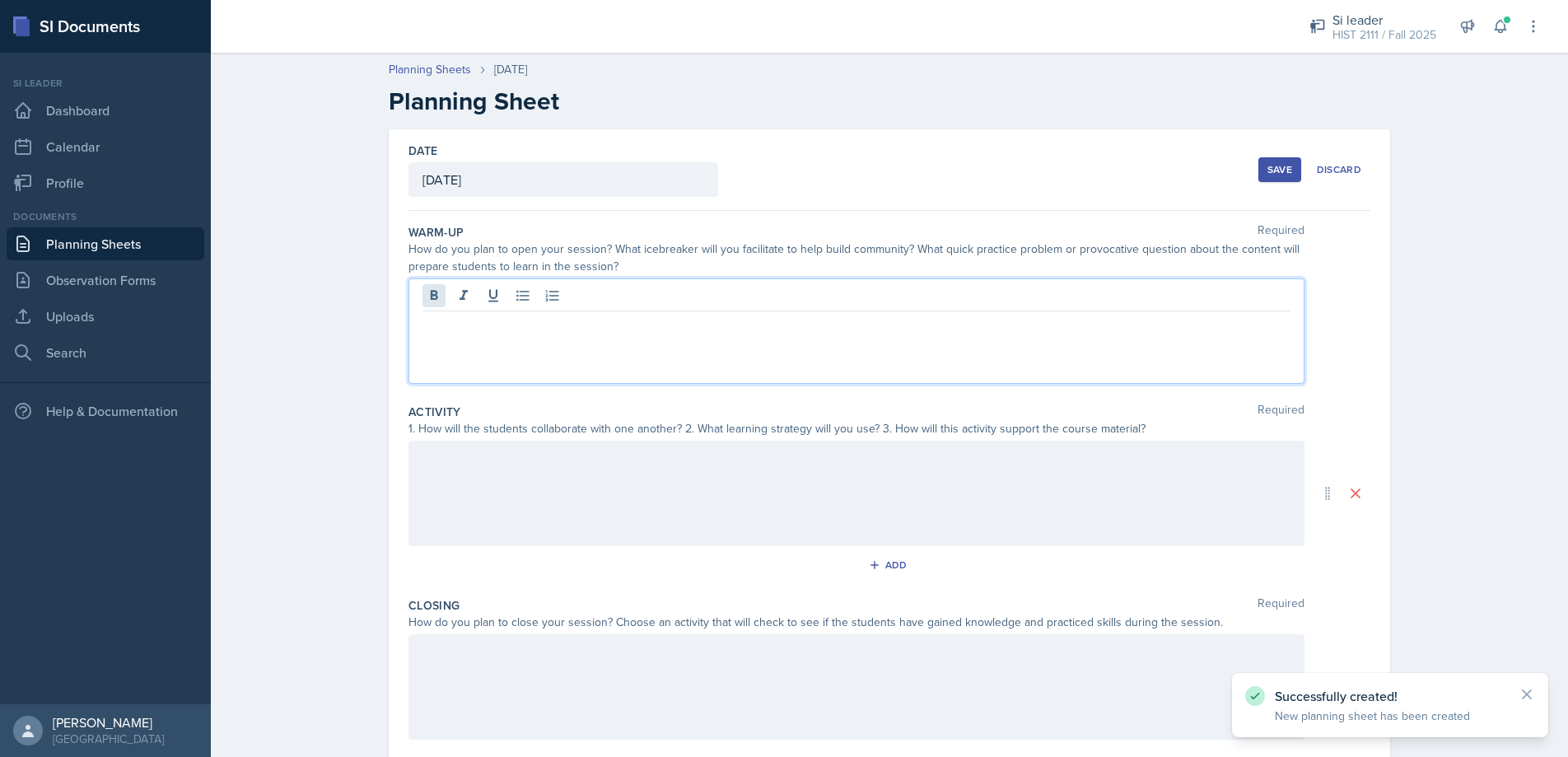
click at [445, 302] on div at bounding box center [856, 330] width 896 height 105
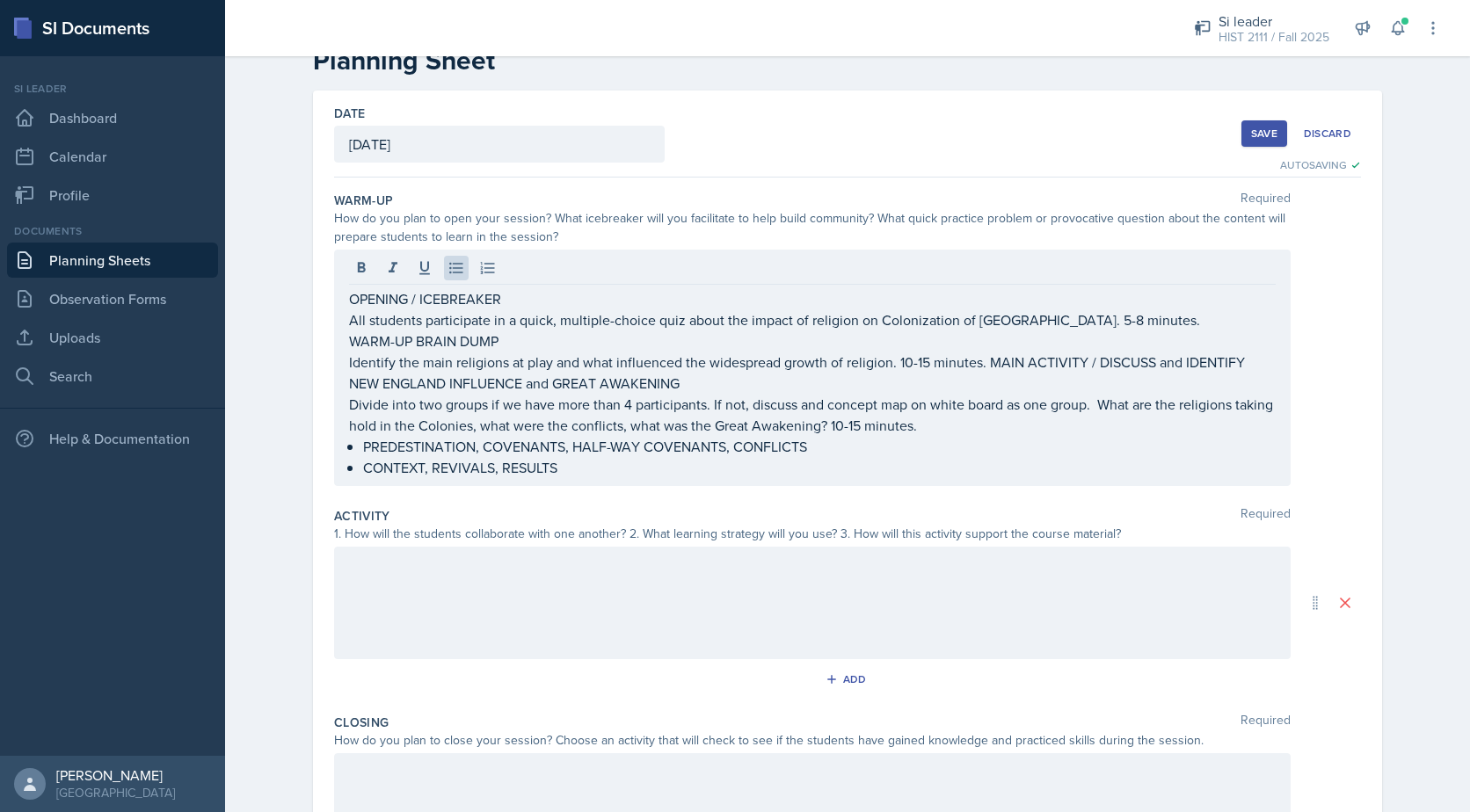
scroll to position [48, 0]
drag, startPoint x: 345, startPoint y: 382, endPoint x: 469, endPoint y: 391, distance: 124.3
click at [522, 396] on div "OPENING / ICEBREAKER All students participate in a quick, multiple-choice quiz …" at bounding box center [812, 366] width 956 height 236
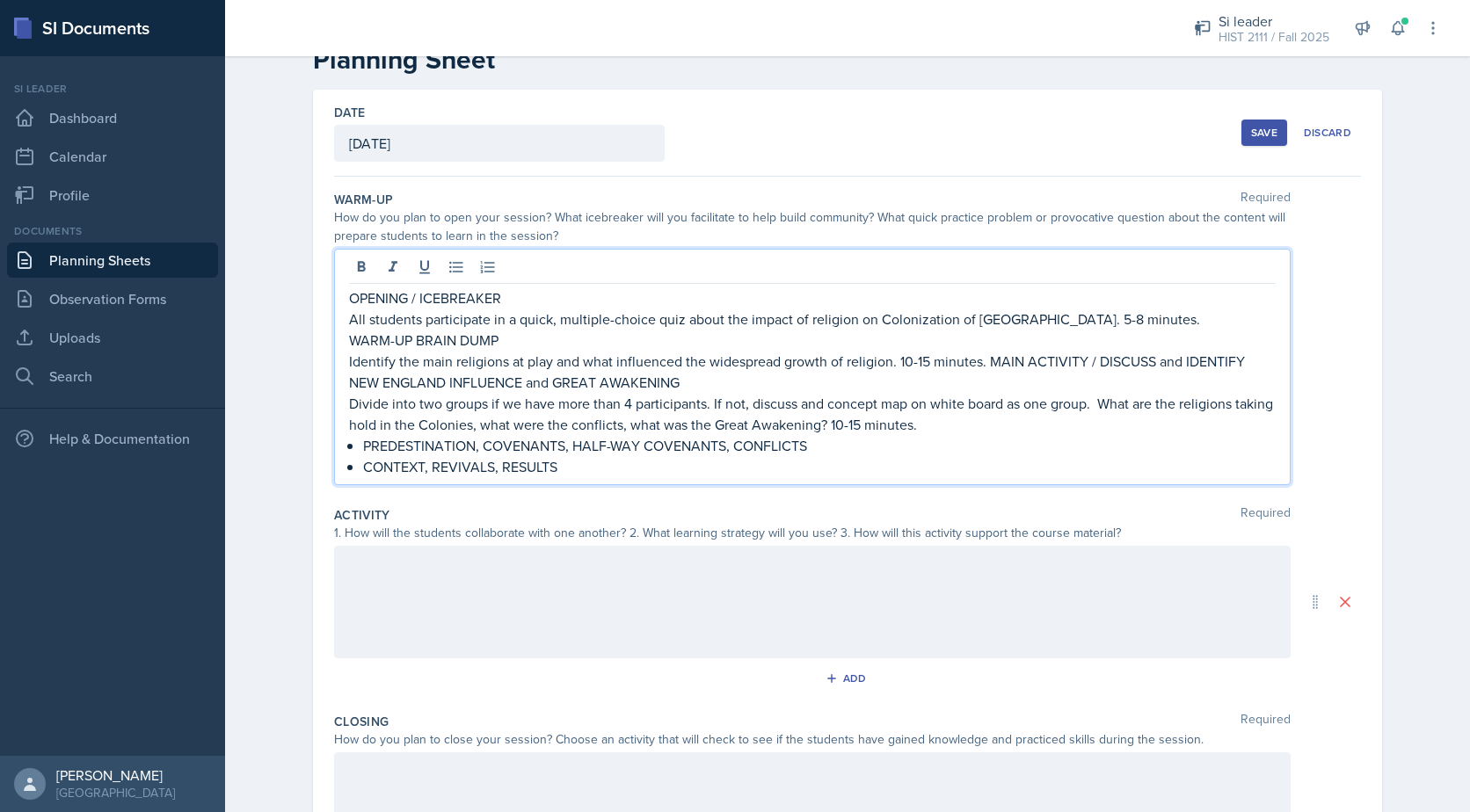
drag, startPoint x: 988, startPoint y: 362, endPoint x: 1090, endPoint y: 465, distance: 145.0
click at [1090, 465] on div "OPENING / ICEBREAKER All students participate in a quick, multiple-choice quiz …" at bounding box center [812, 382] width 927 height 190
copy div "MAIN ACTIVITY / DISCUSS and IDENTIFY NEW ENGLAND INFLUENCE and GREAT AWAKENING …"
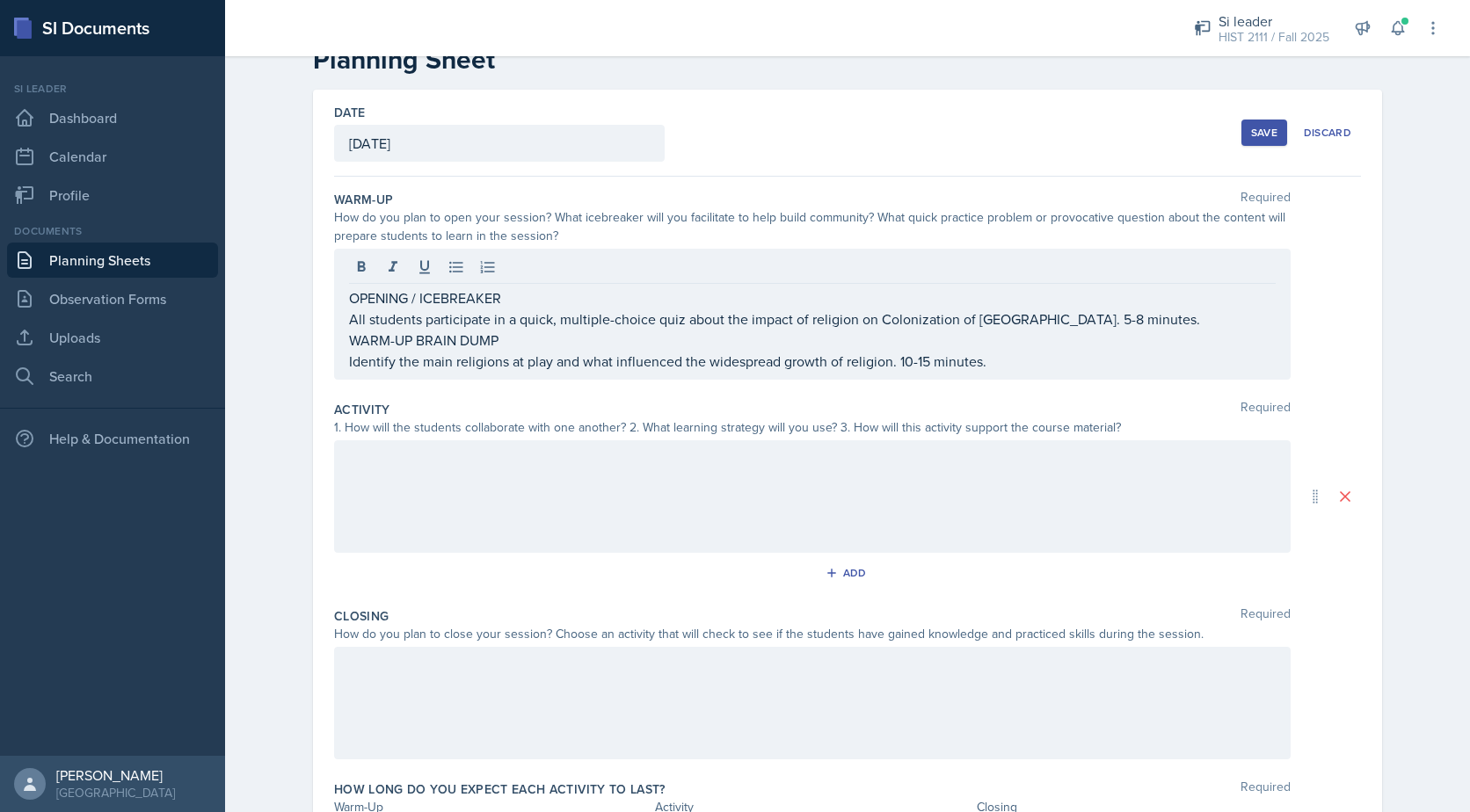
click at [404, 472] on div at bounding box center [812, 496] width 956 height 112
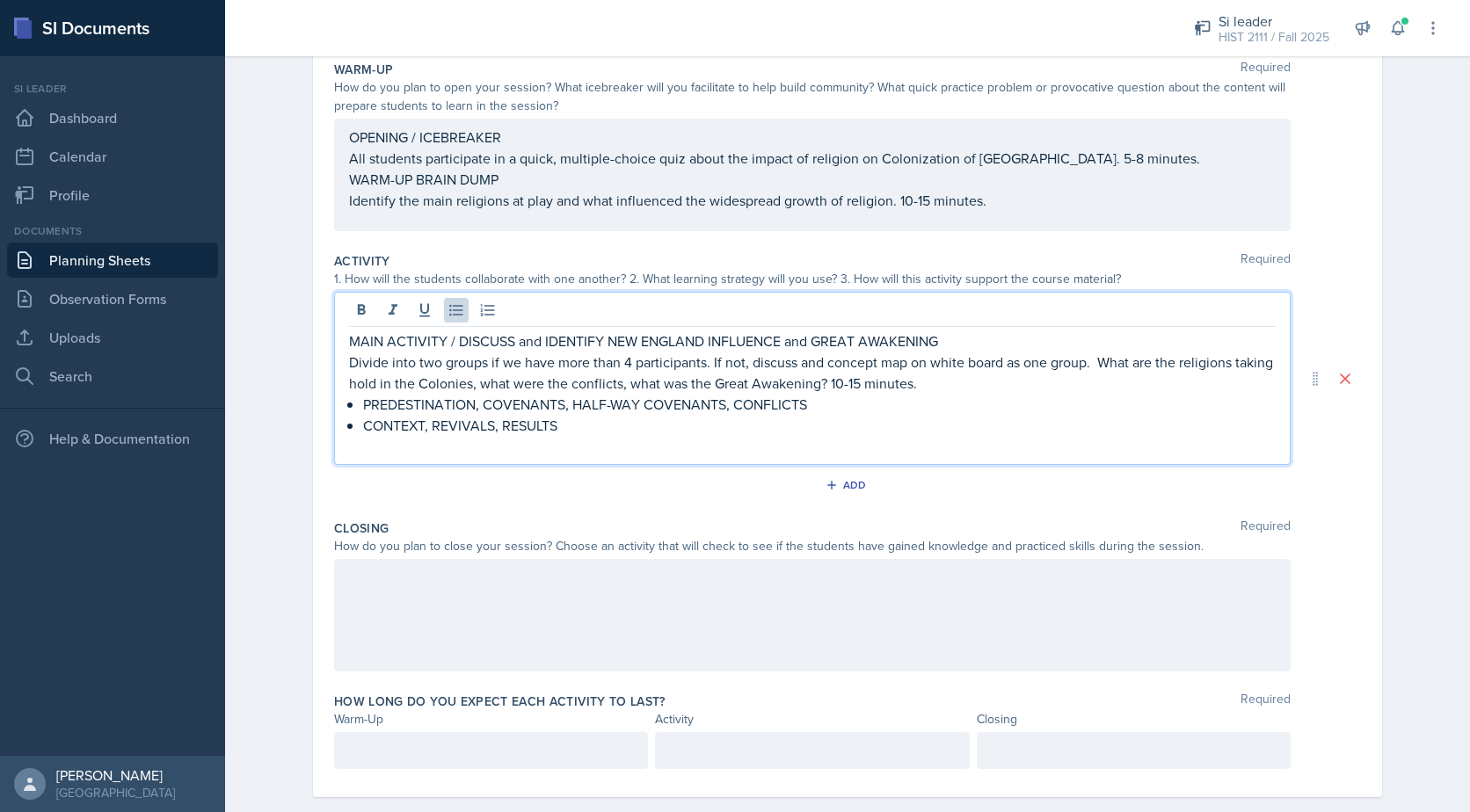
scroll to position [205, 0]
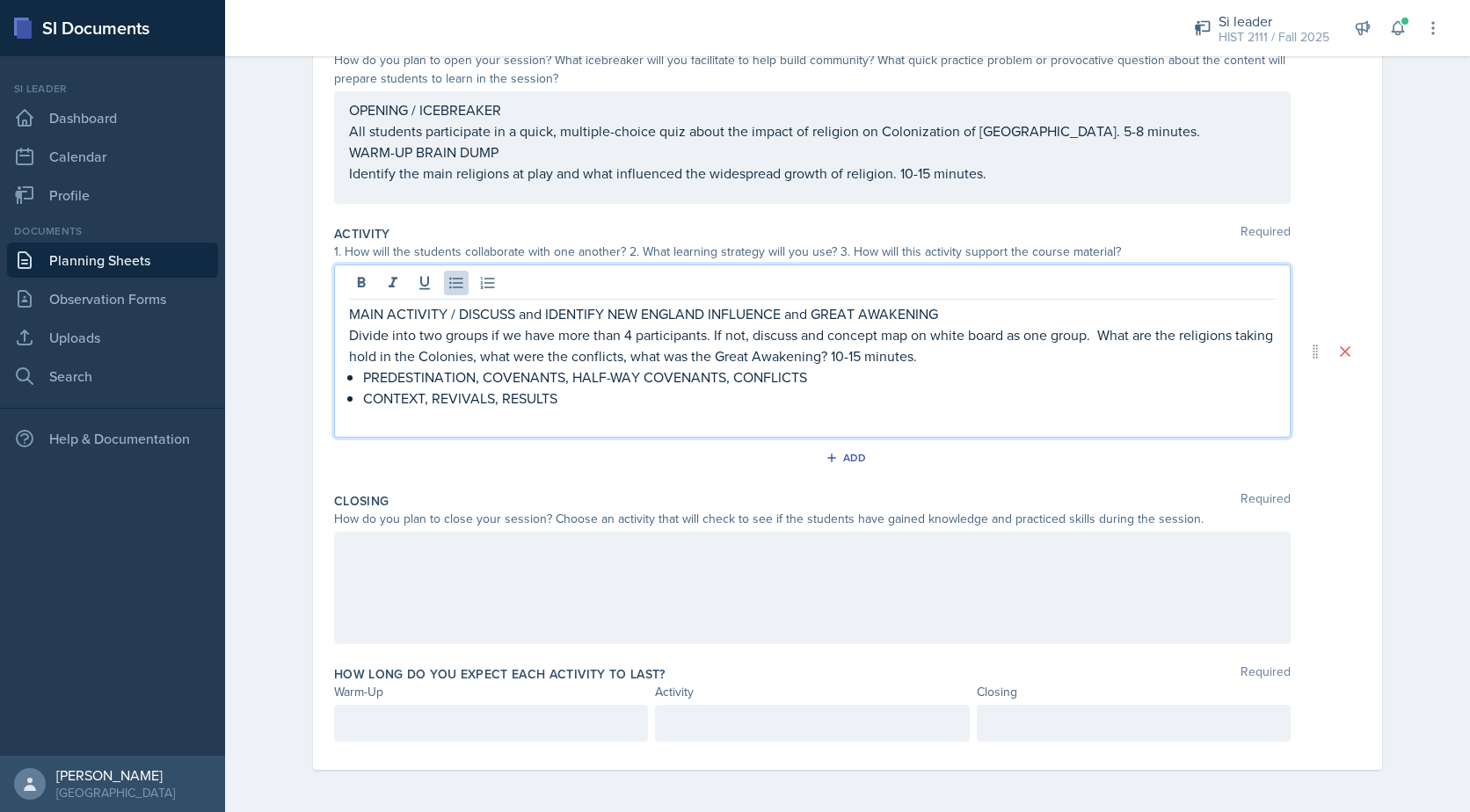
click at [368, 546] on div at bounding box center [812, 588] width 956 height 112
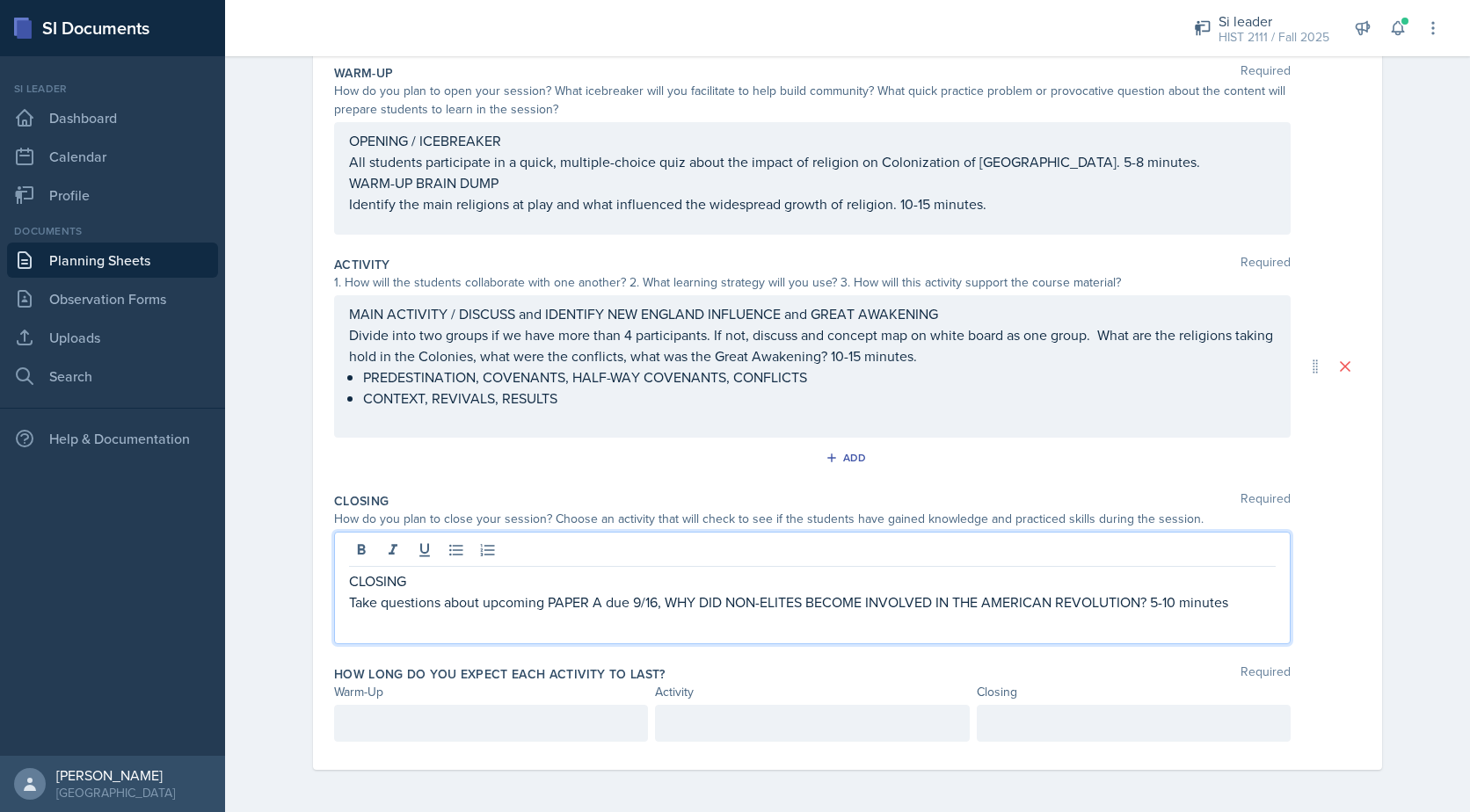
click at [353, 726] on div at bounding box center [491, 723] width 314 height 37
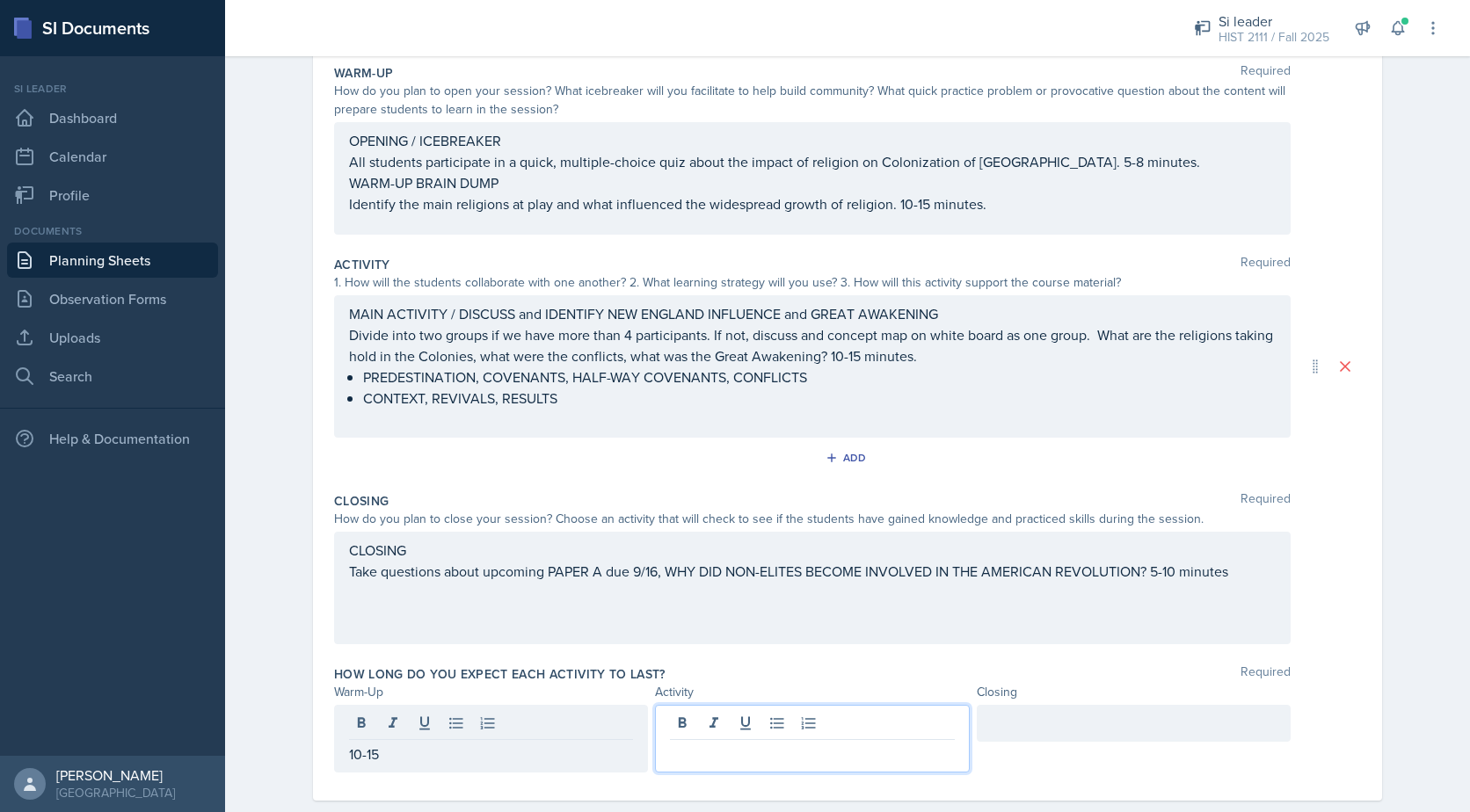
click at [743, 726] on div at bounding box center [811, 739] width 314 height 68
click at [1023, 723] on div at bounding box center [1134, 723] width 314 height 37
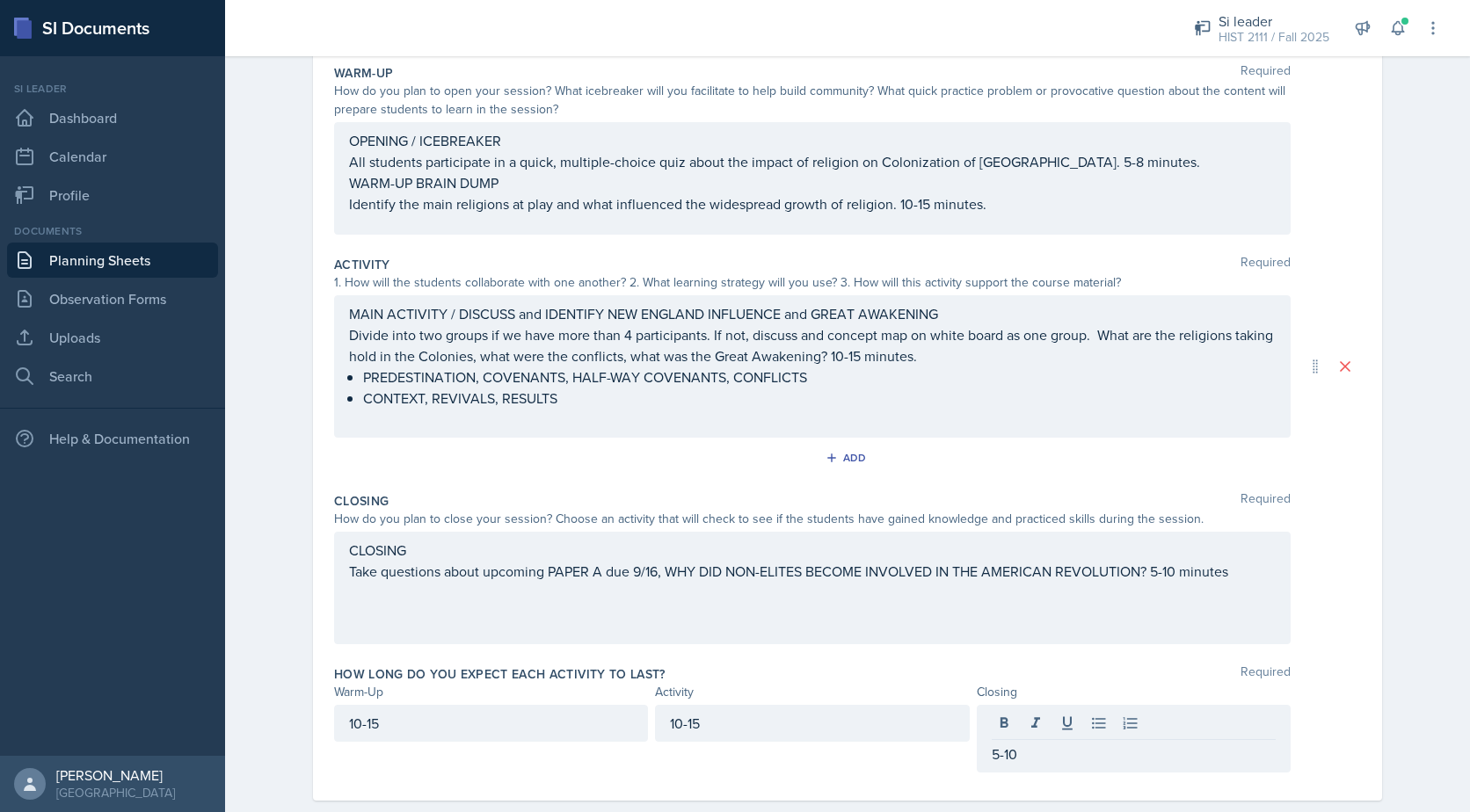
click at [459, 474] on div "Add" at bounding box center [848, 461] width 1027 height 33
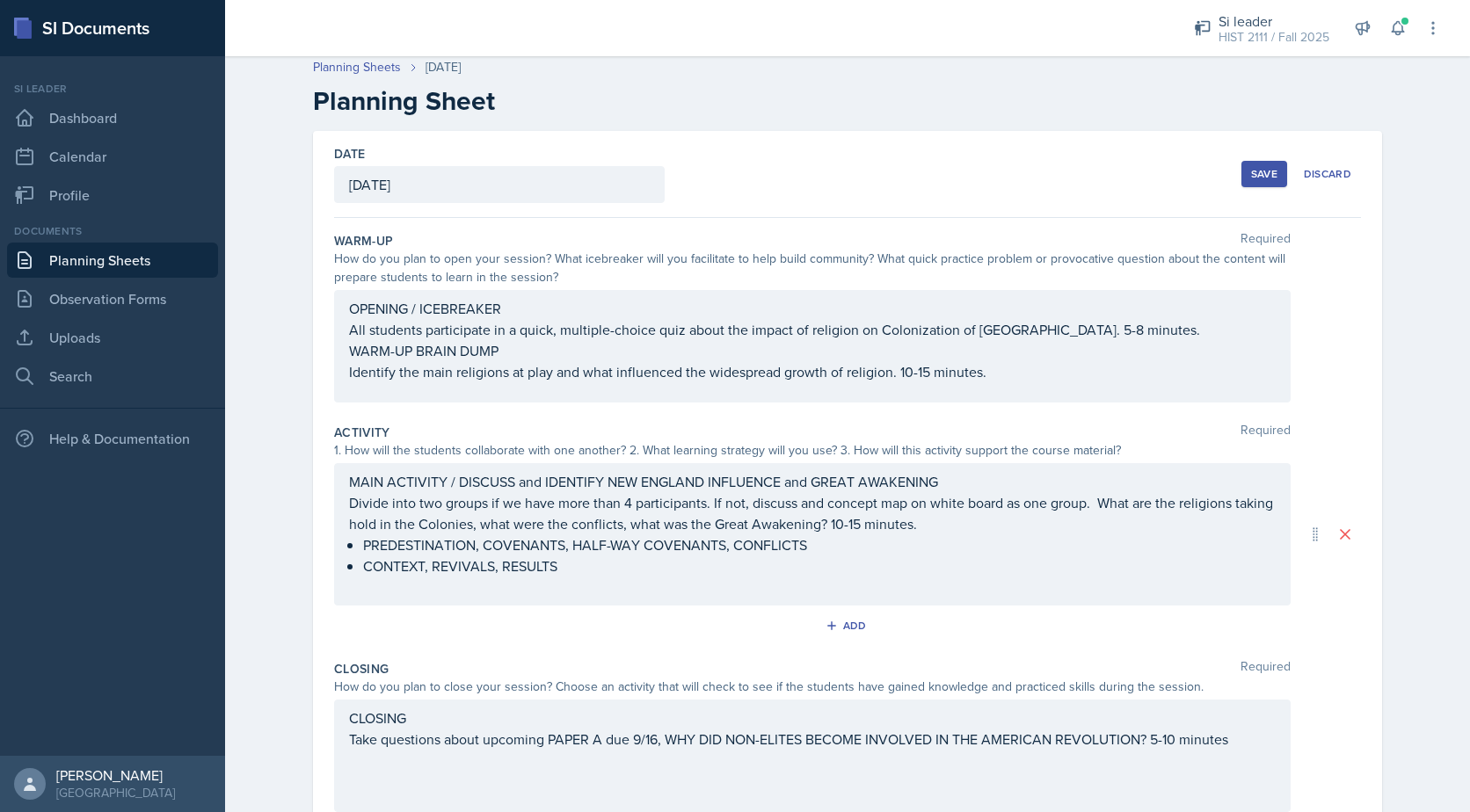
scroll to position [0, 0]
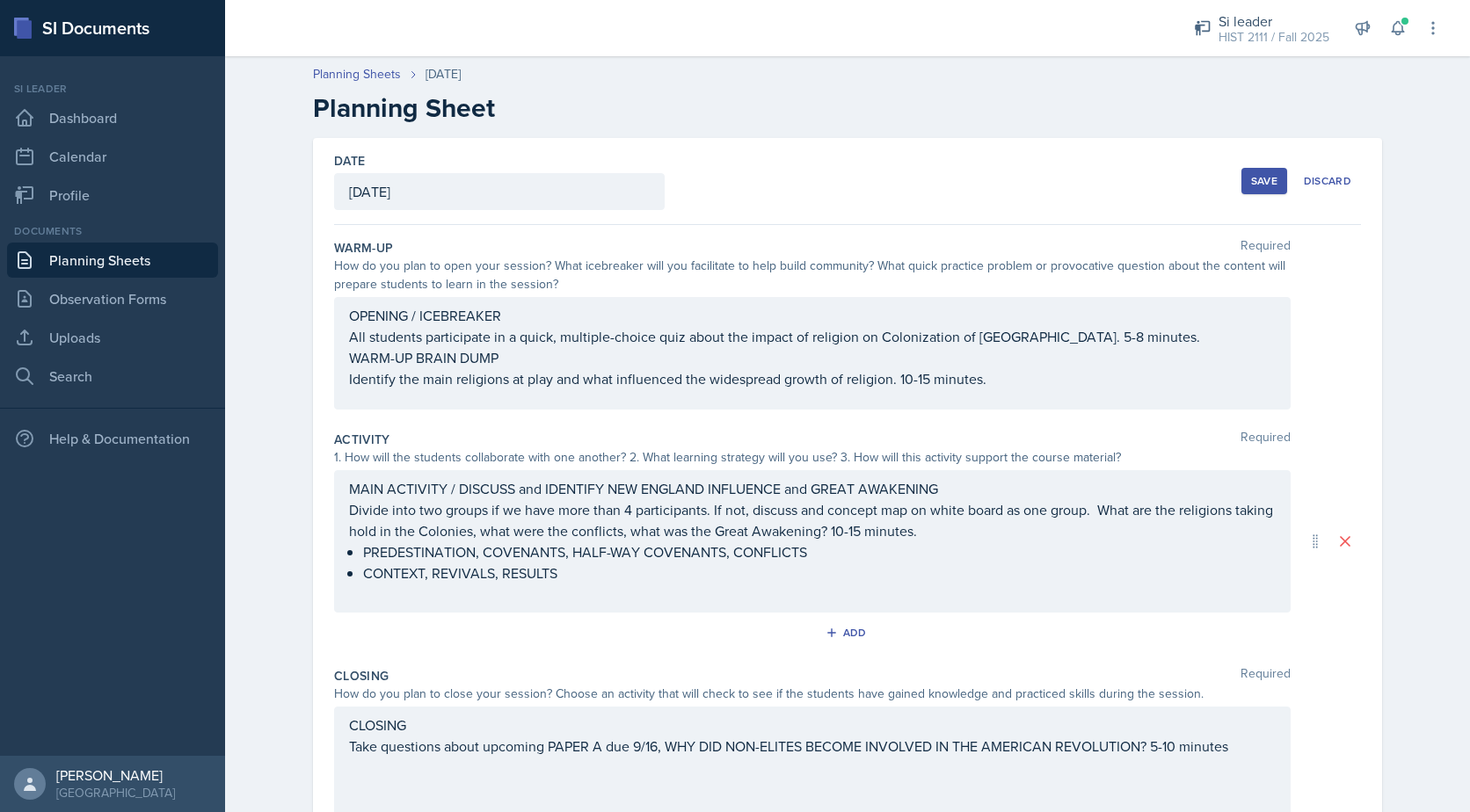
click at [349, 381] on div "OPENING / ICEBREAKER All students participate in a quick, multiple-choice quiz …" at bounding box center [812, 348] width 927 height 85
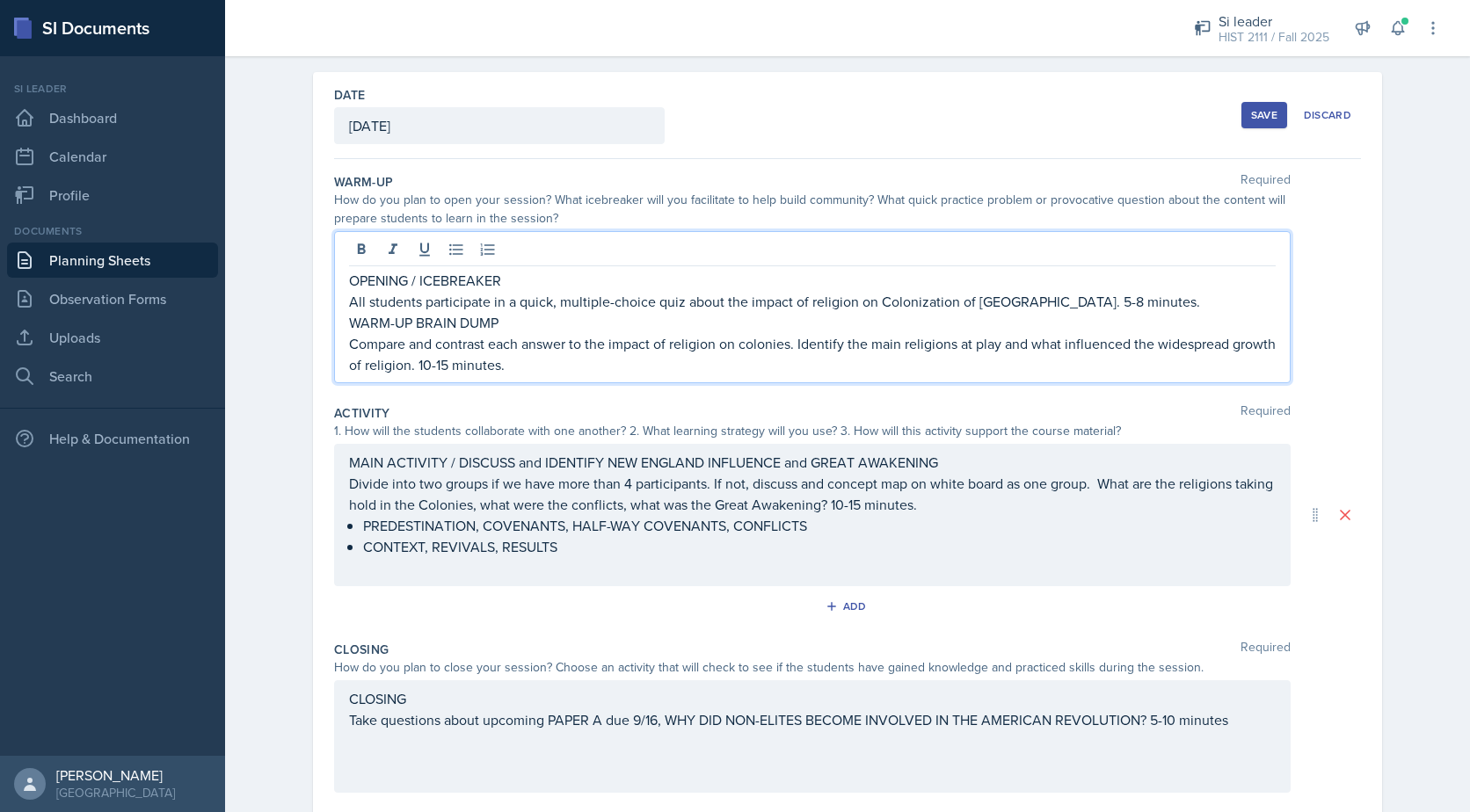
scroll to position [77, 0]
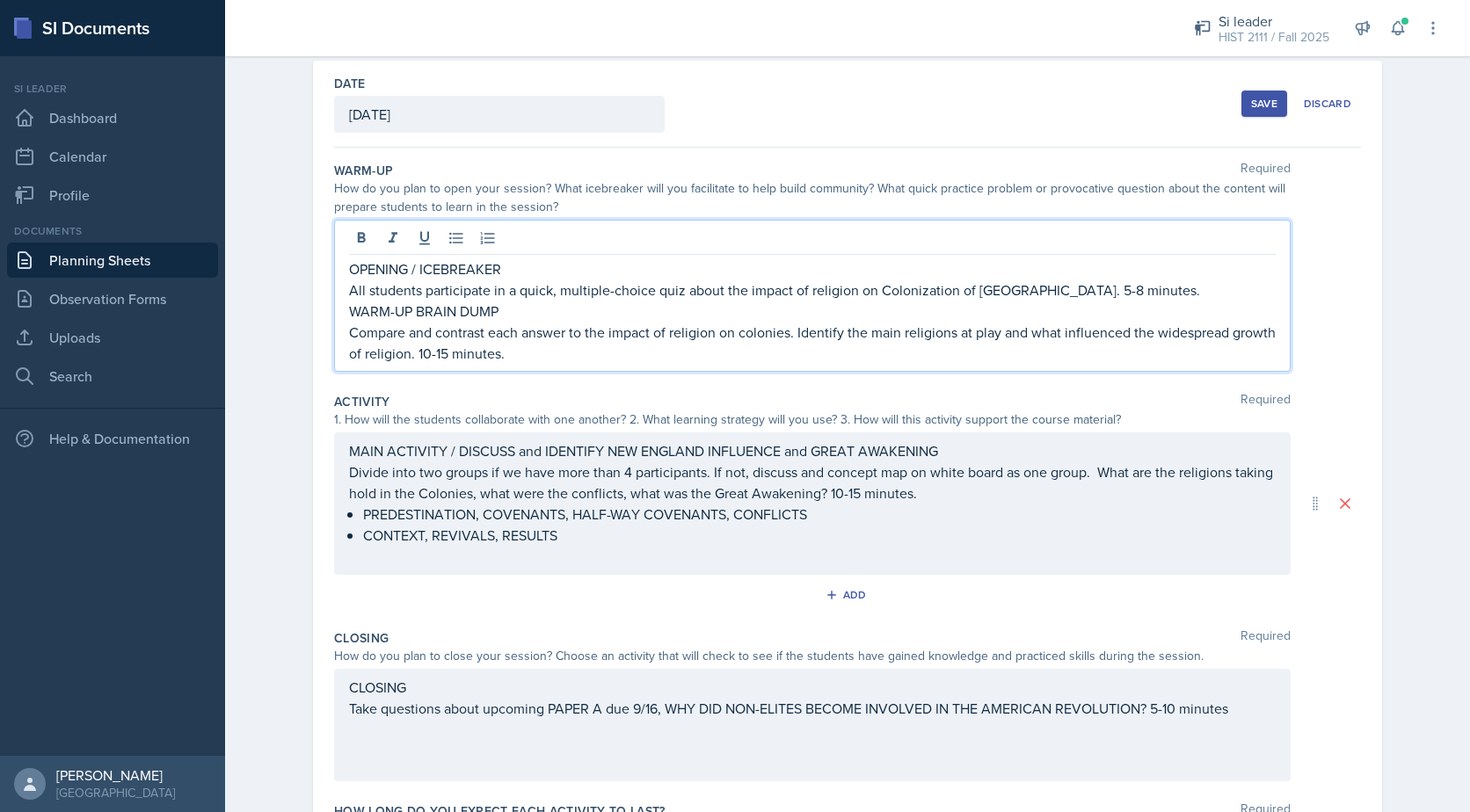
click at [489, 333] on p "Compare and contrast each answer to the impact of religion on colonies. Identif…" at bounding box center [812, 343] width 927 height 42
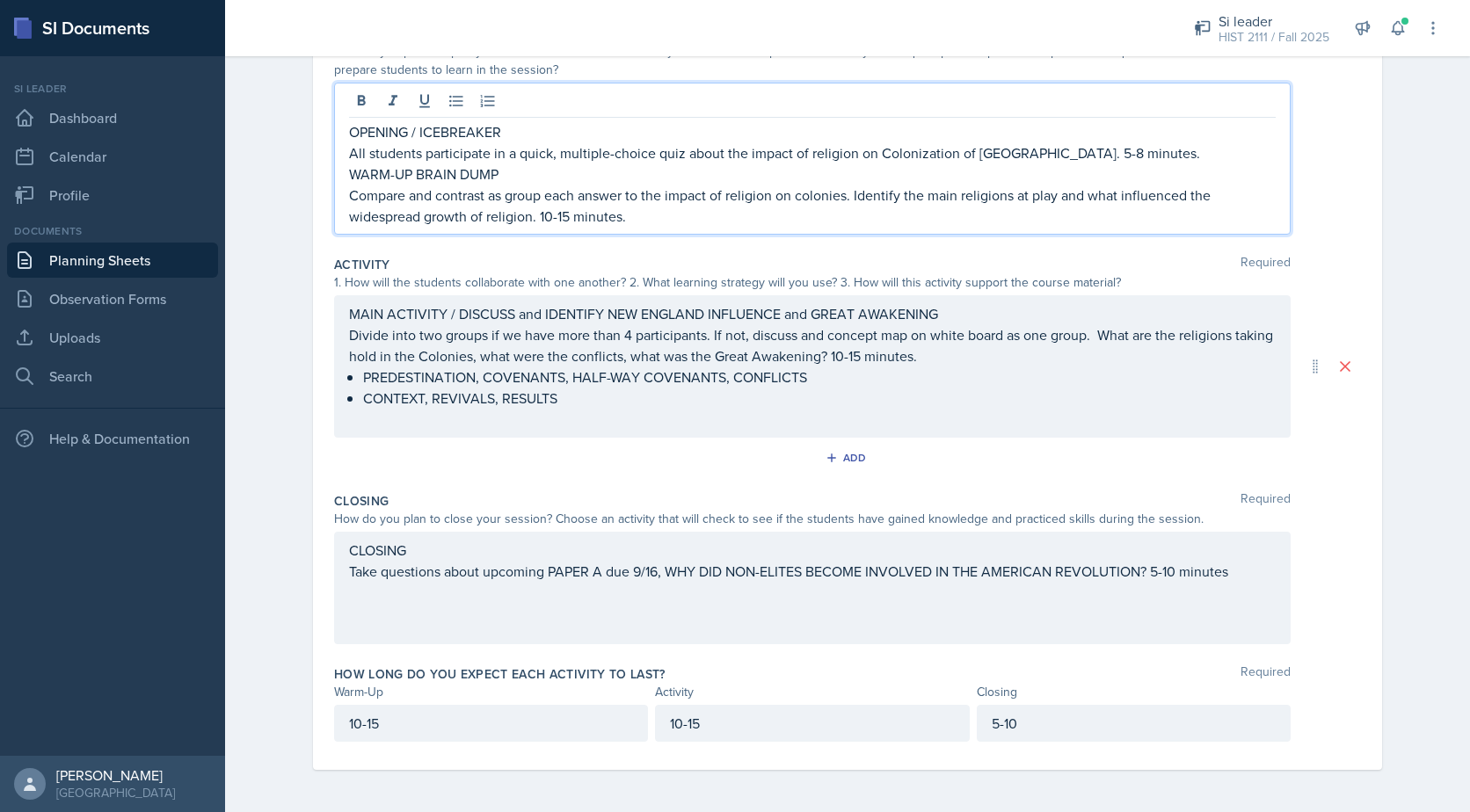
scroll to position [0, 0]
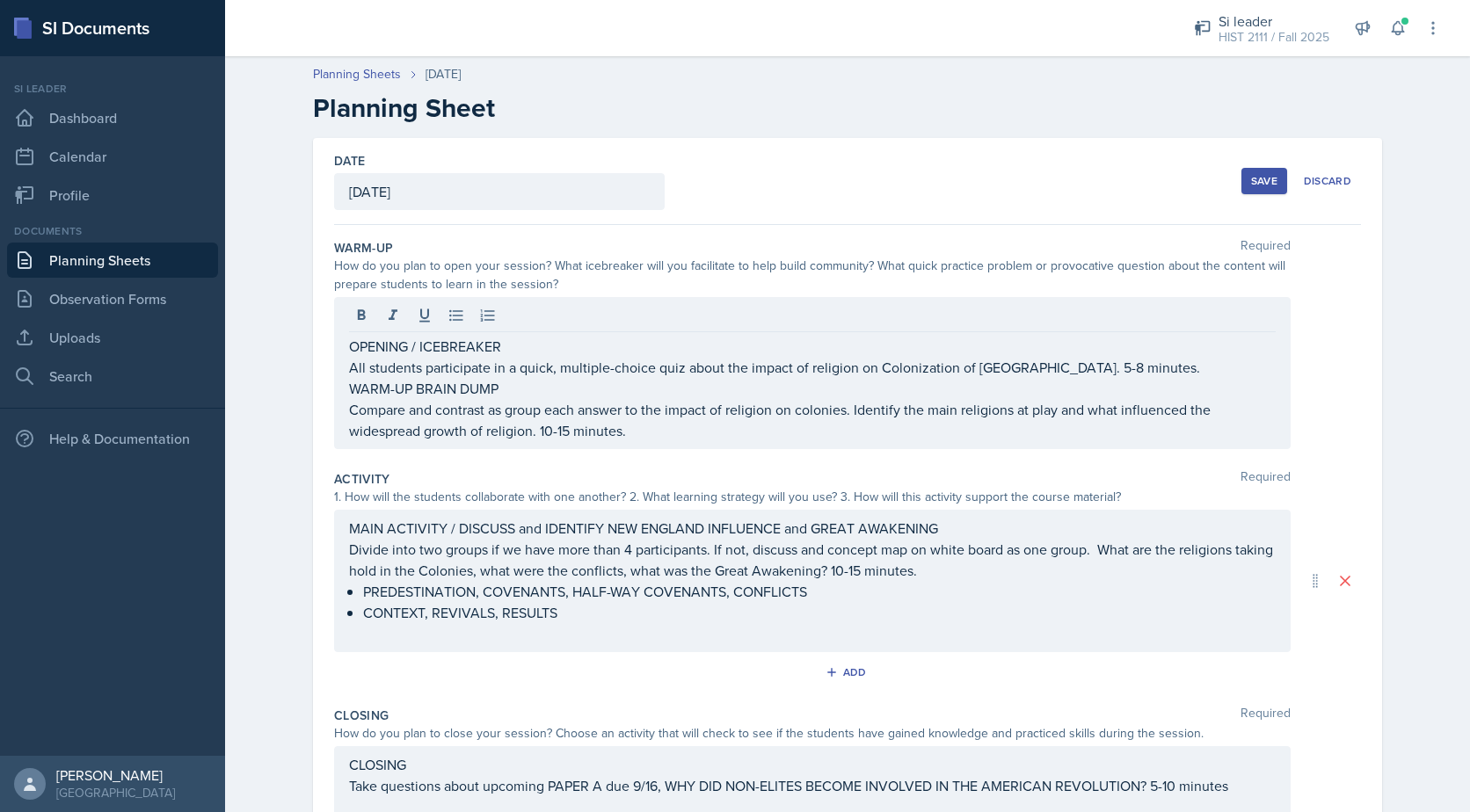
click at [1259, 177] on div "Save" at bounding box center [1265, 181] width 26 height 14
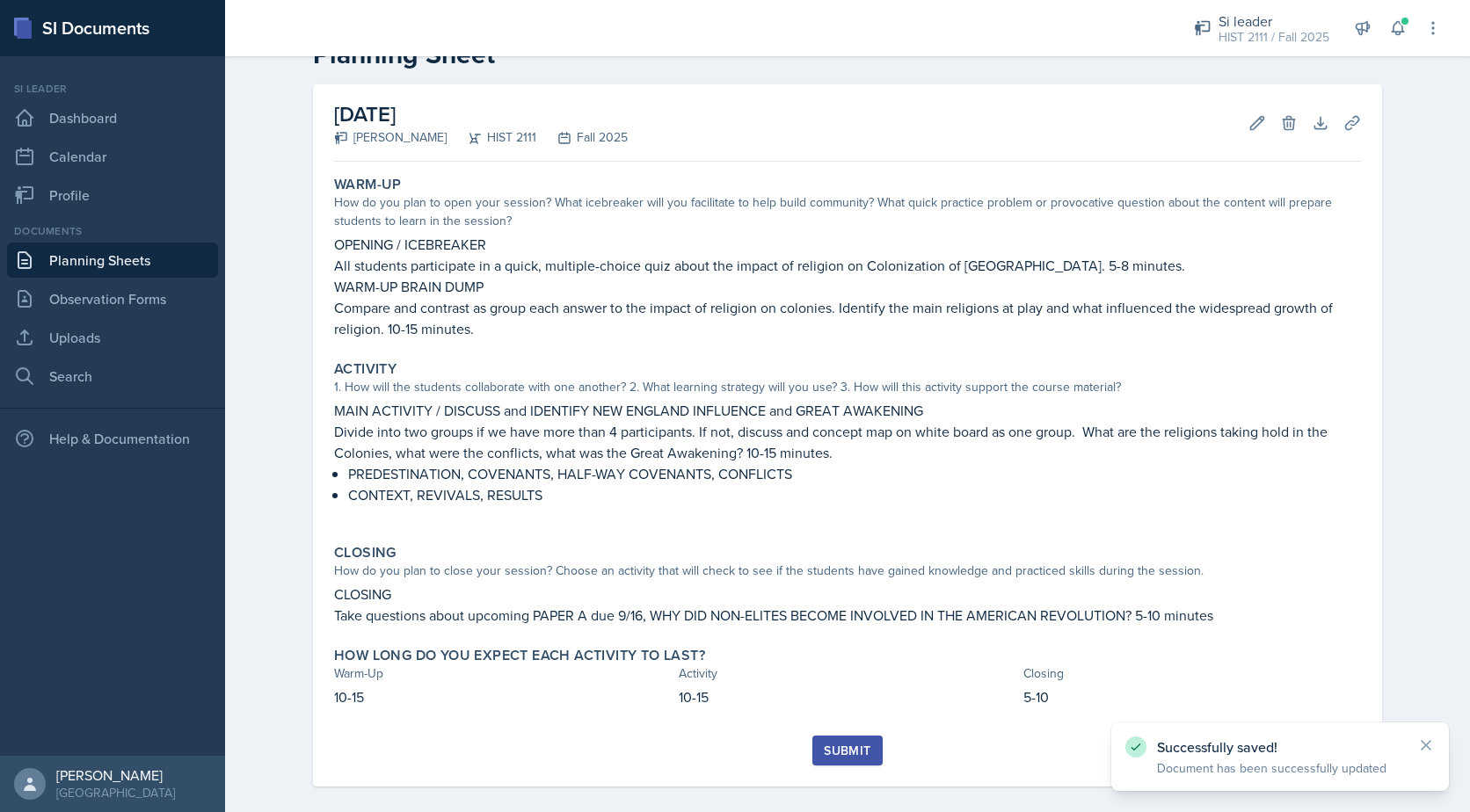
scroll to position [71, 0]
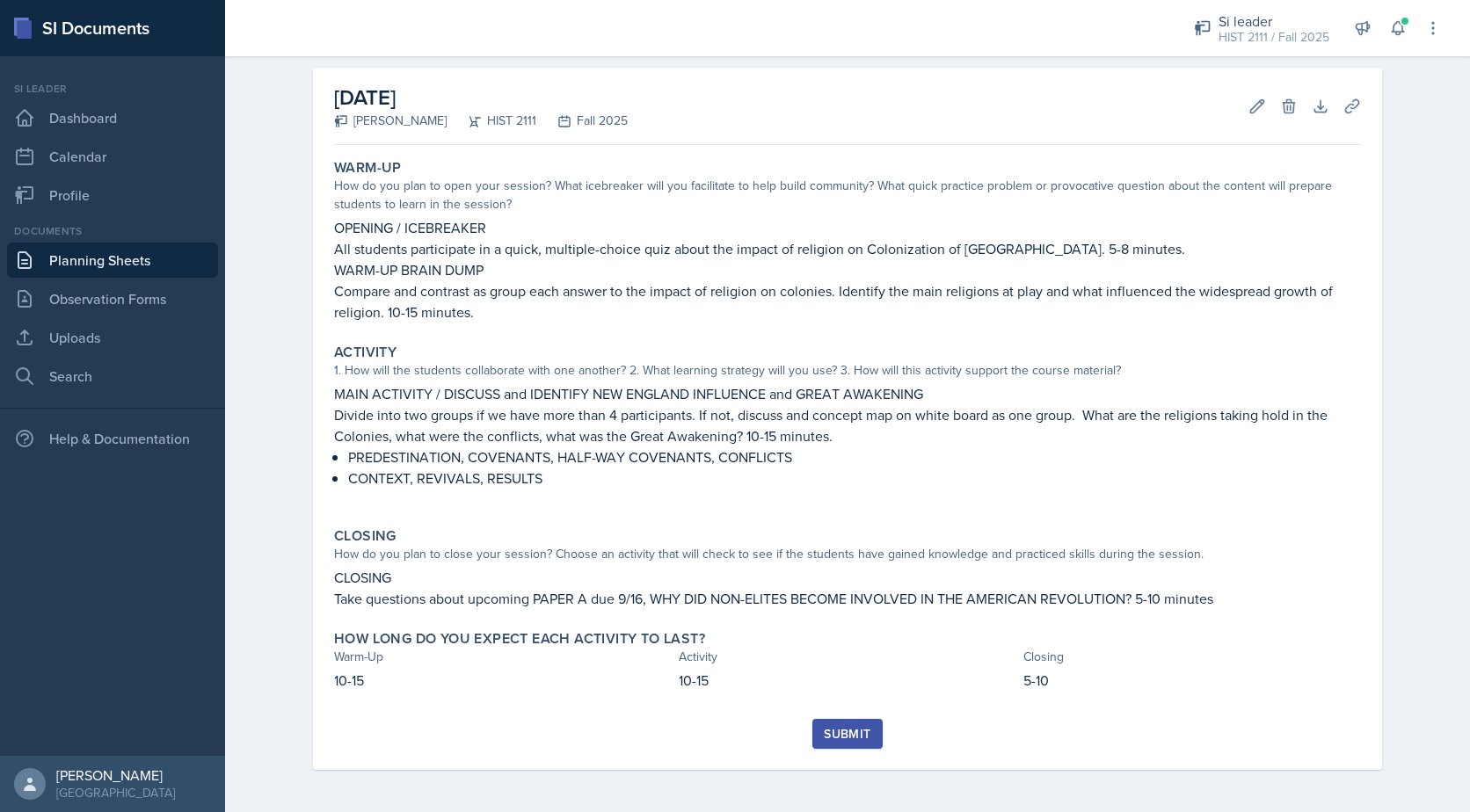
click at [842, 730] on div "Submit" at bounding box center [846, 734] width 46 height 14
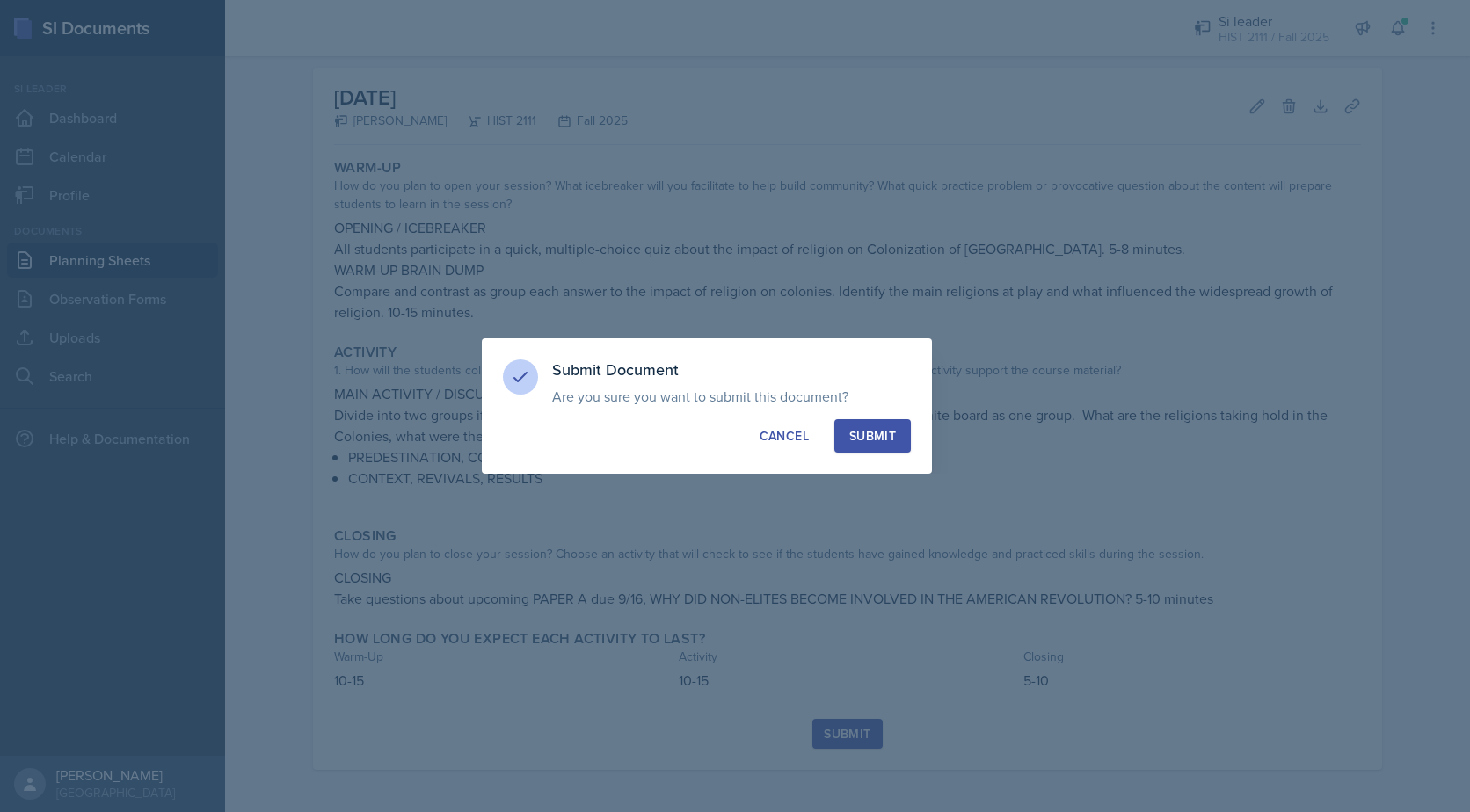
click at [888, 436] on div "Submit" at bounding box center [872, 436] width 46 height 18
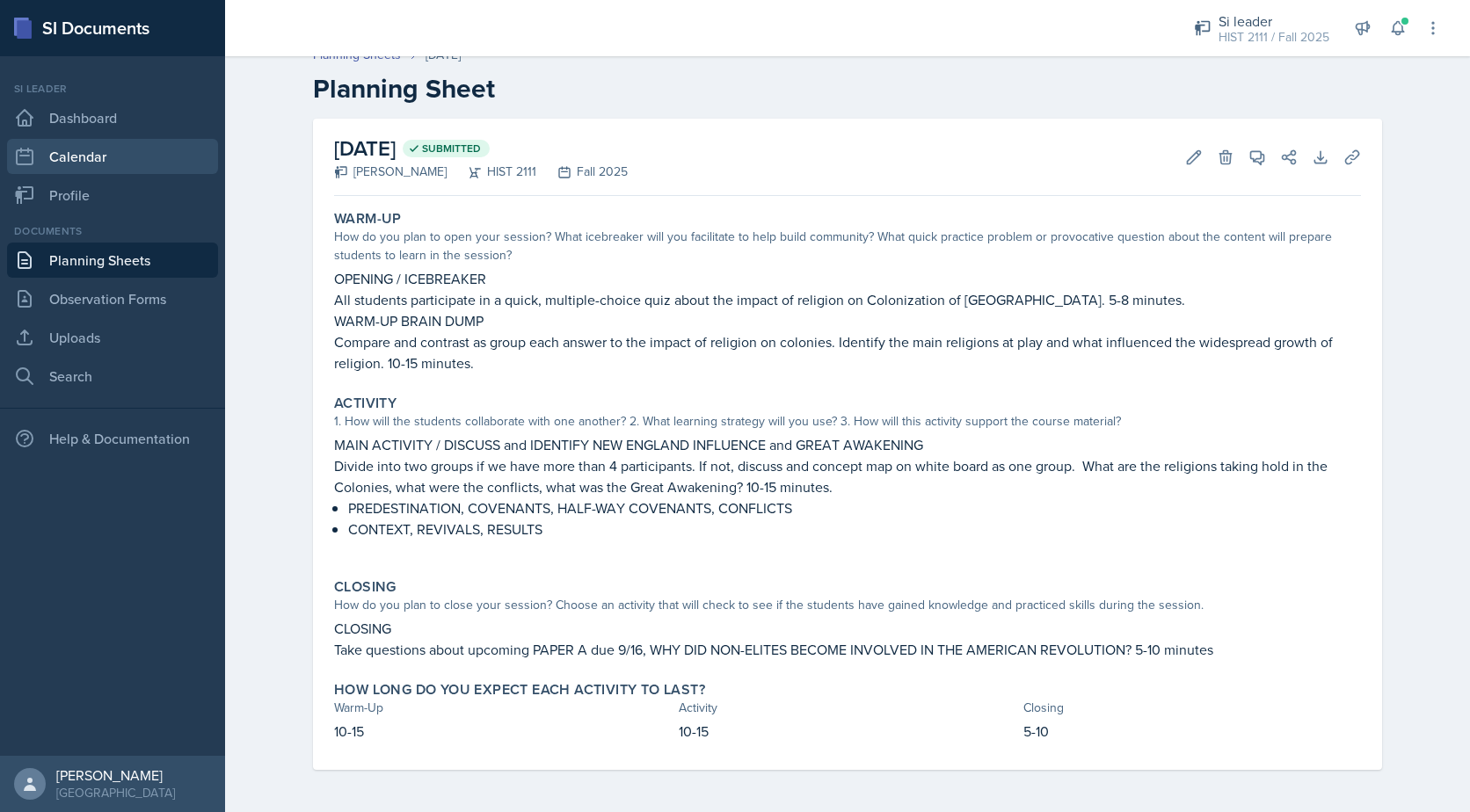
scroll to position [0, 0]
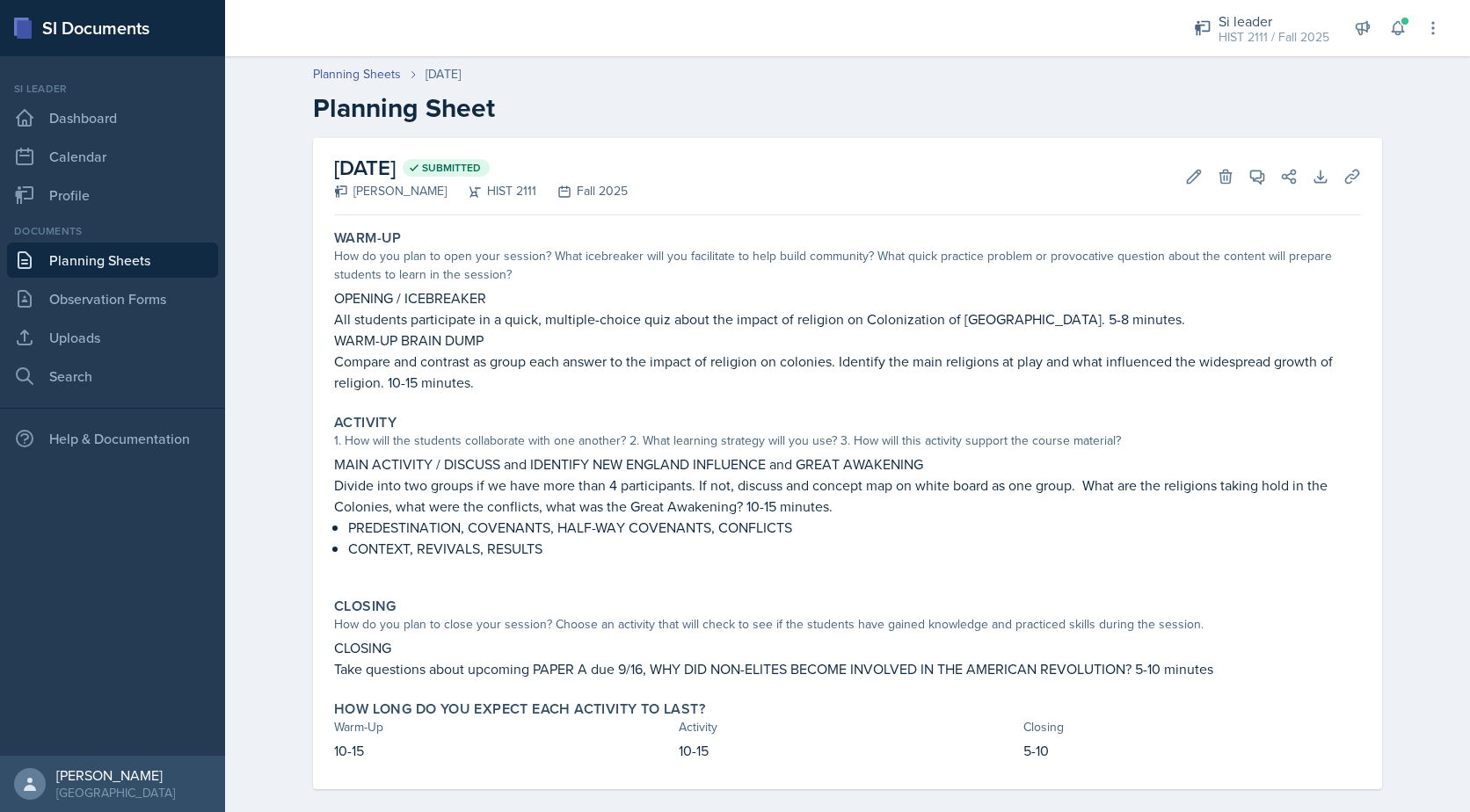
click at [90, 263] on link "Planning Sheets" at bounding box center [112, 260] width 211 height 35
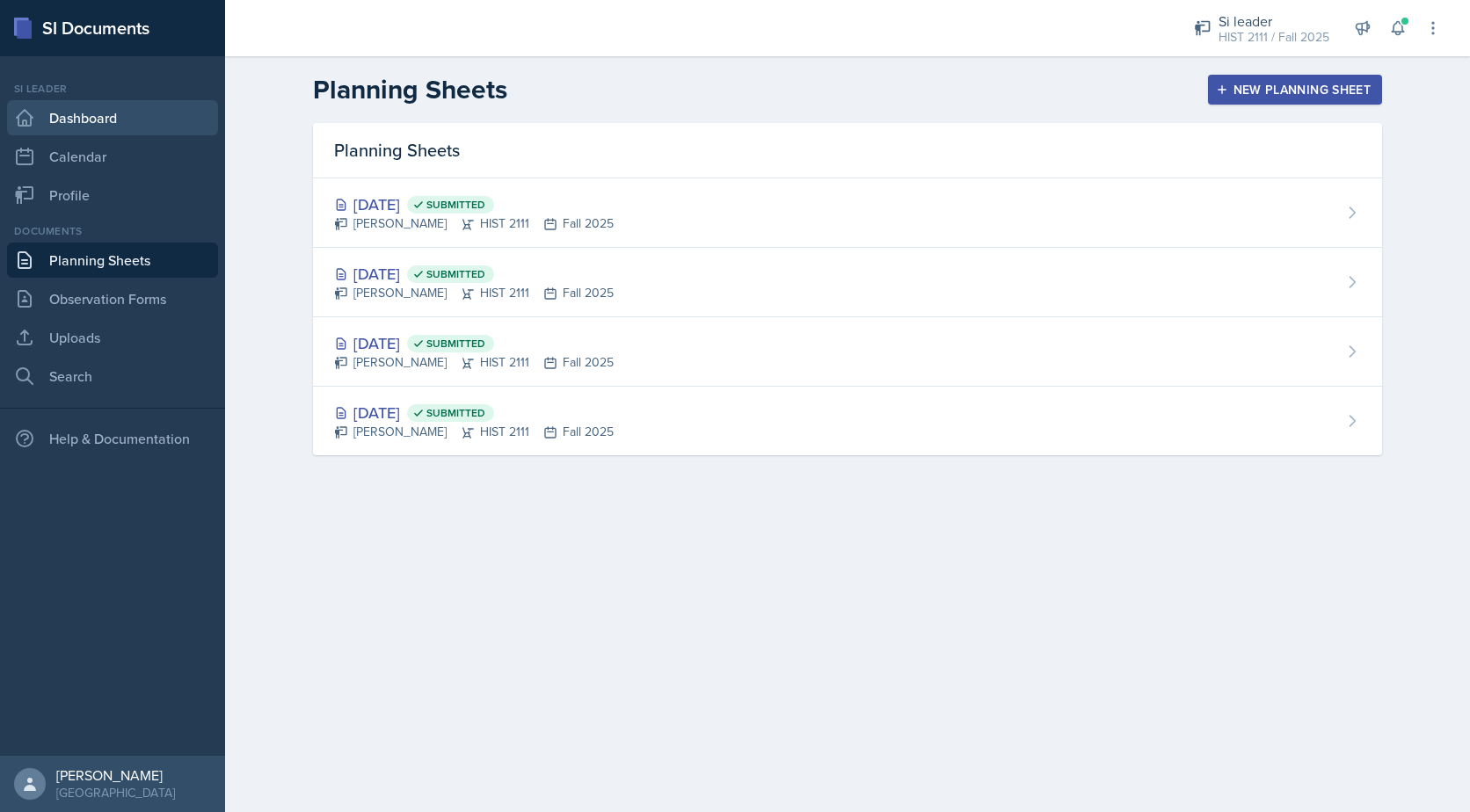
click at [90, 118] on link "Dashboard" at bounding box center [112, 117] width 211 height 35
